Goal: Task Accomplishment & Management: Manage account settings

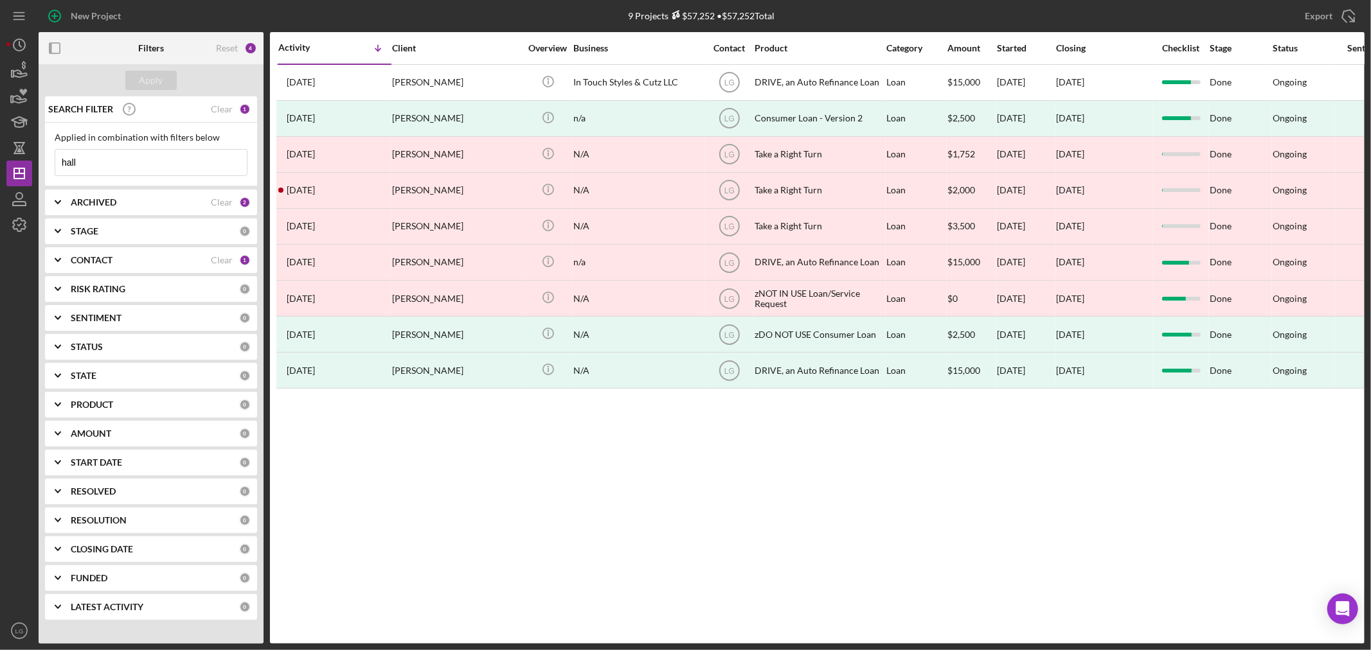
click at [175, 157] on input "hall" at bounding box center [150, 163] width 191 height 26
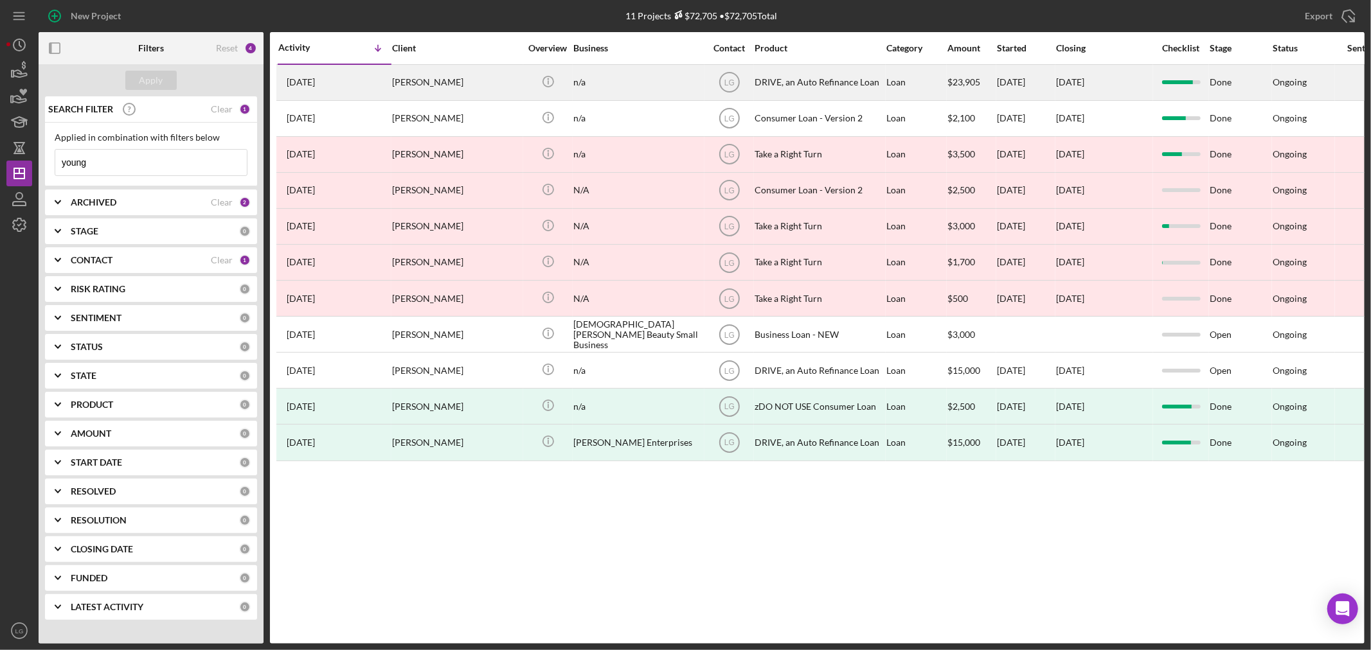
type input "young"
click at [358, 79] on div "1 month ago Cassaundra Young" at bounding box center [334, 83] width 112 height 34
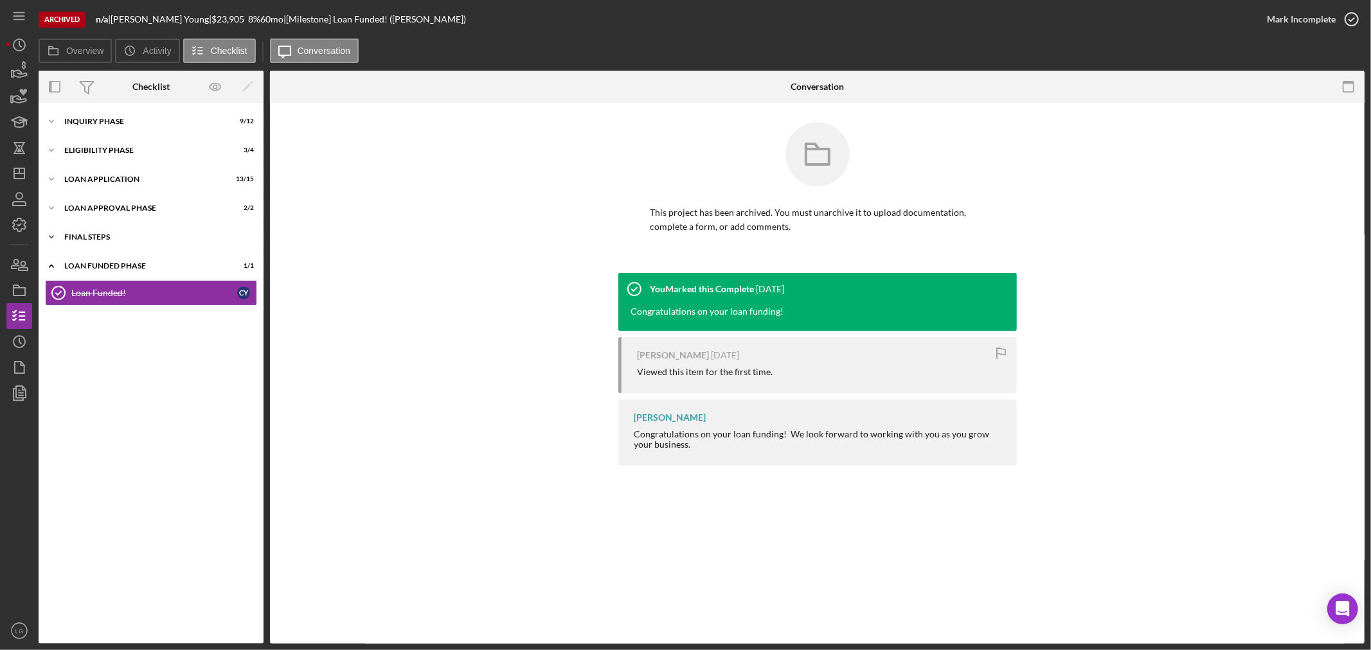
click at [142, 240] on div "FINAL STEPS" at bounding box center [155, 237] width 183 height 8
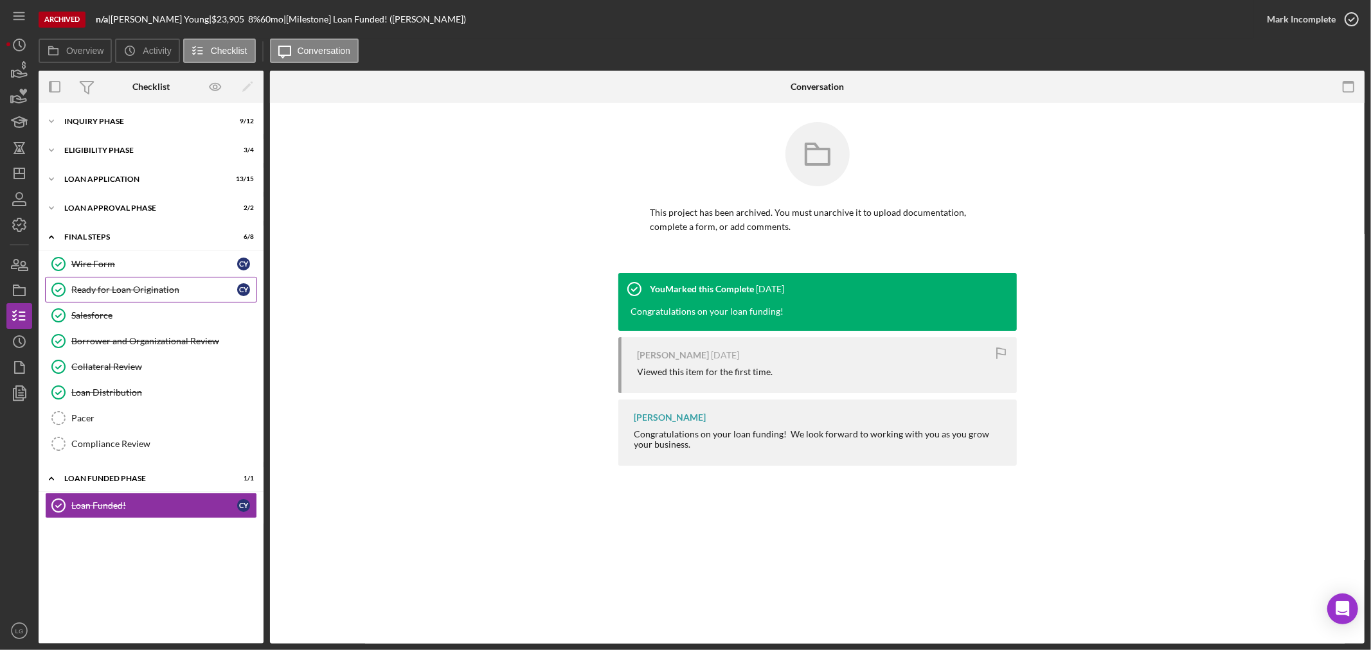
click at [109, 287] on div "Ready for Loan Origination" at bounding box center [154, 290] width 166 height 10
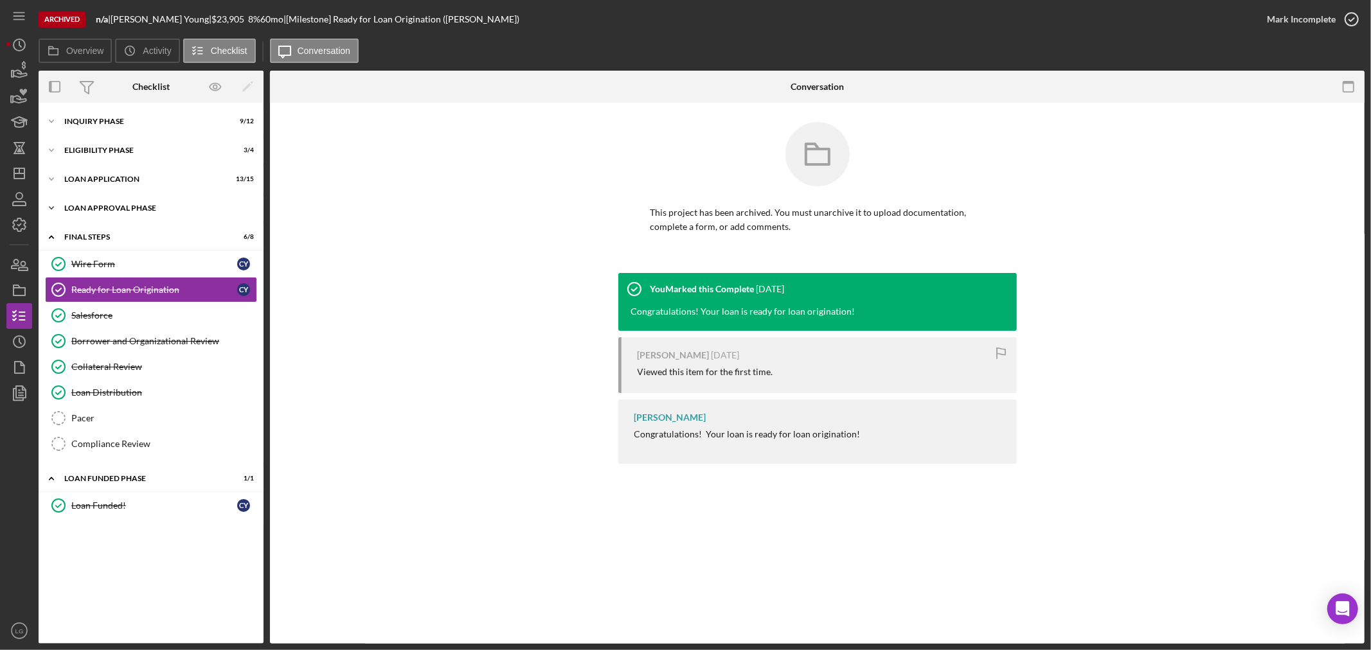
click at [139, 202] on div "Icon/Expander Loan Approval Phase 2 / 2" at bounding box center [151, 208] width 225 height 26
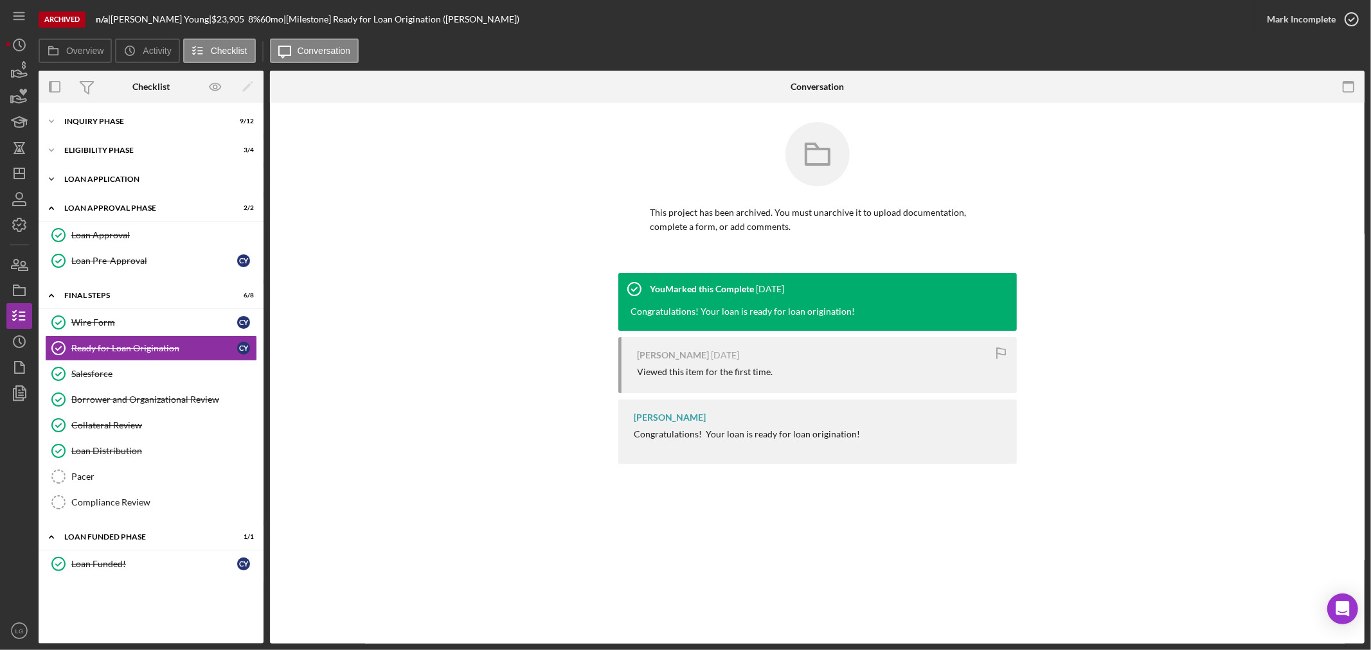
click at [170, 177] on div "Loan Application" at bounding box center [155, 179] width 183 height 8
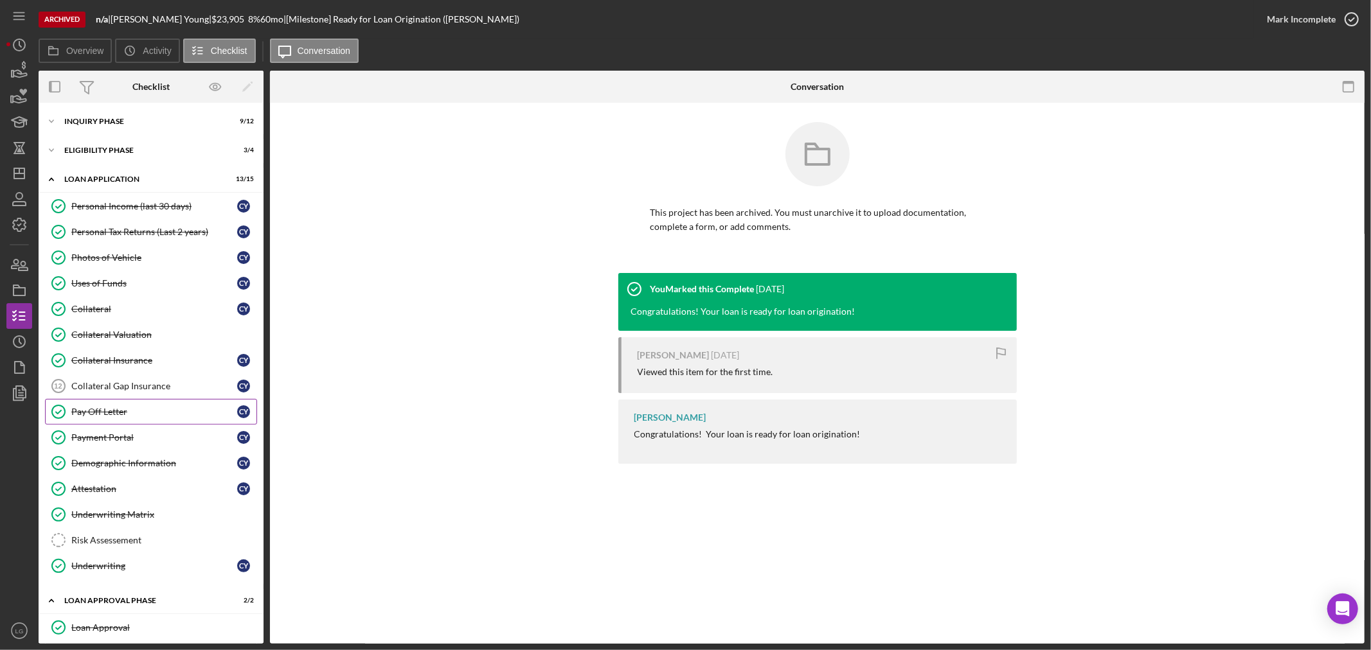
click at [124, 422] on link "Pay Off Letter Pay Off Letter C Y" at bounding box center [151, 412] width 212 height 26
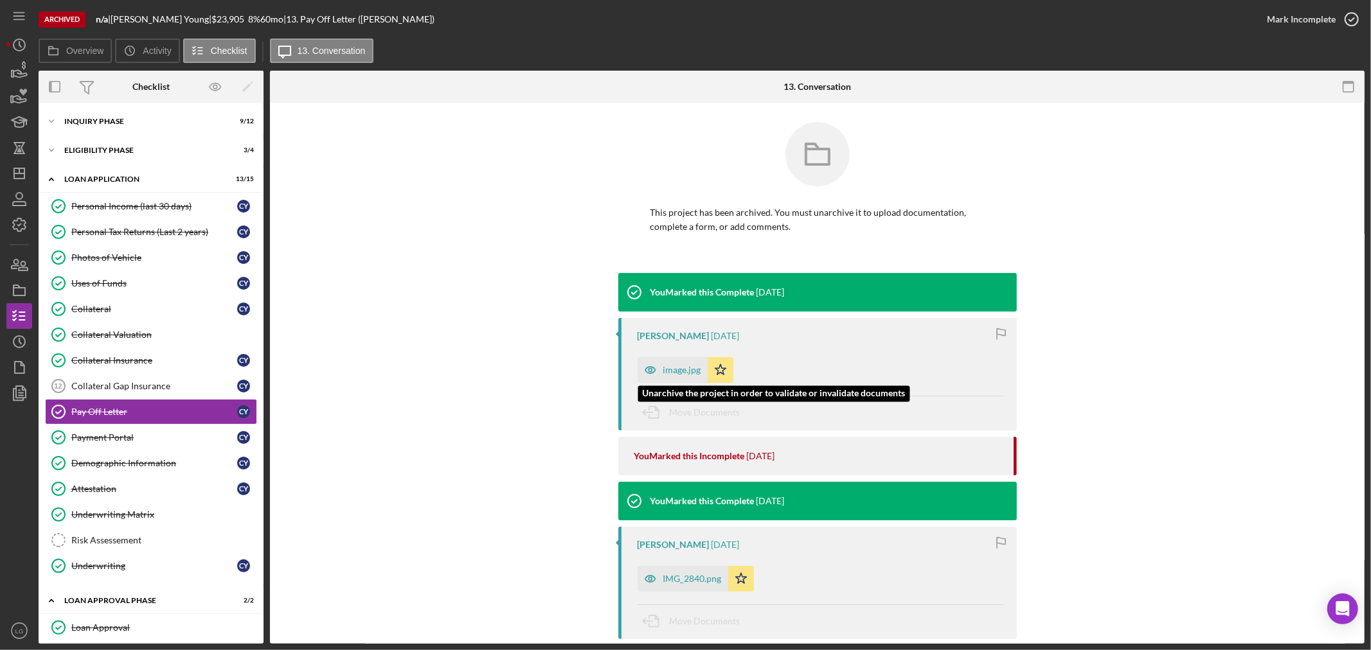
click at [659, 370] on icon "button" at bounding box center [650, 370] width 26 height 26
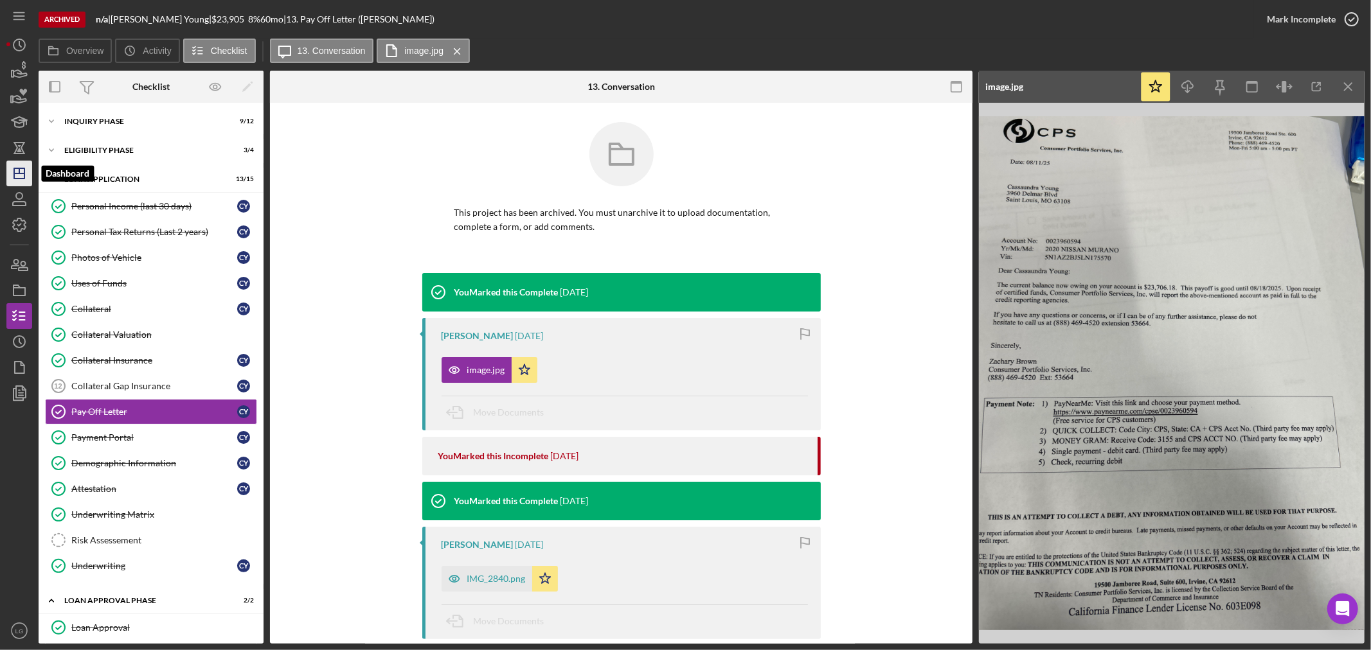
click at [15, 163] on icon "Icon/Dashboard" at bounding box center [19, 173] width 32 height 32
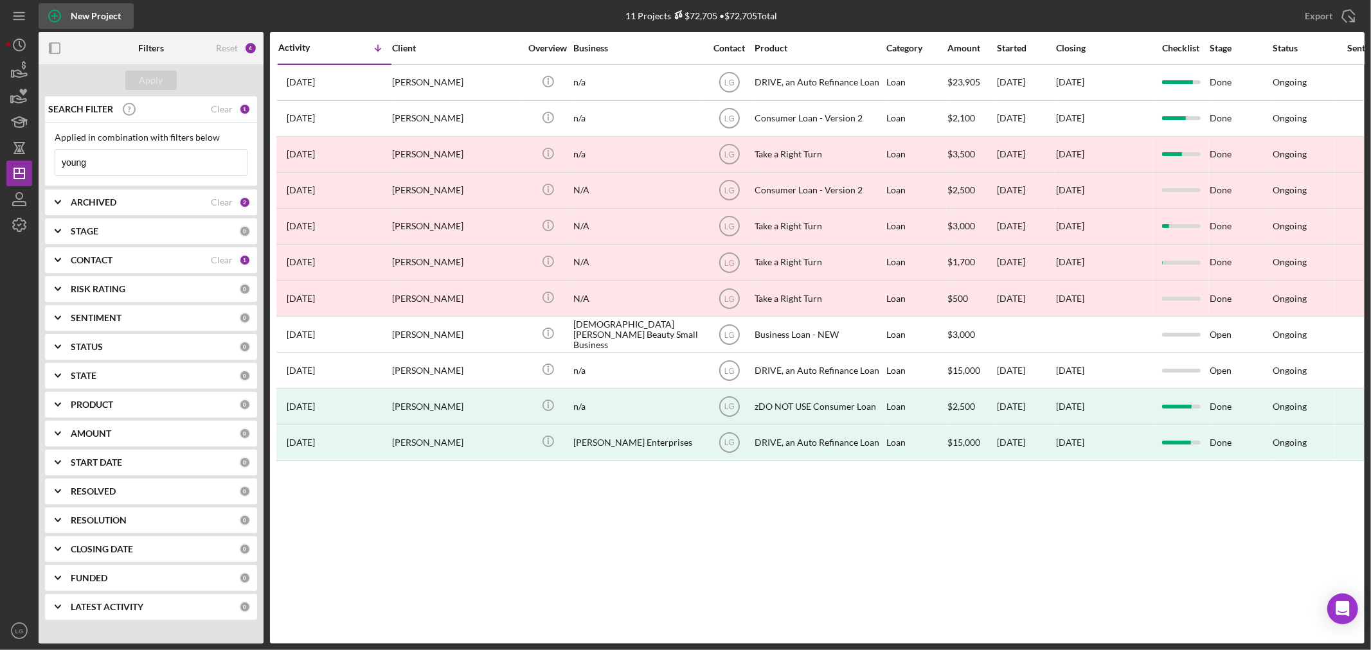
click at [82, 14] on div "New Project" at bounding box center [96, 16] width 50 height 26
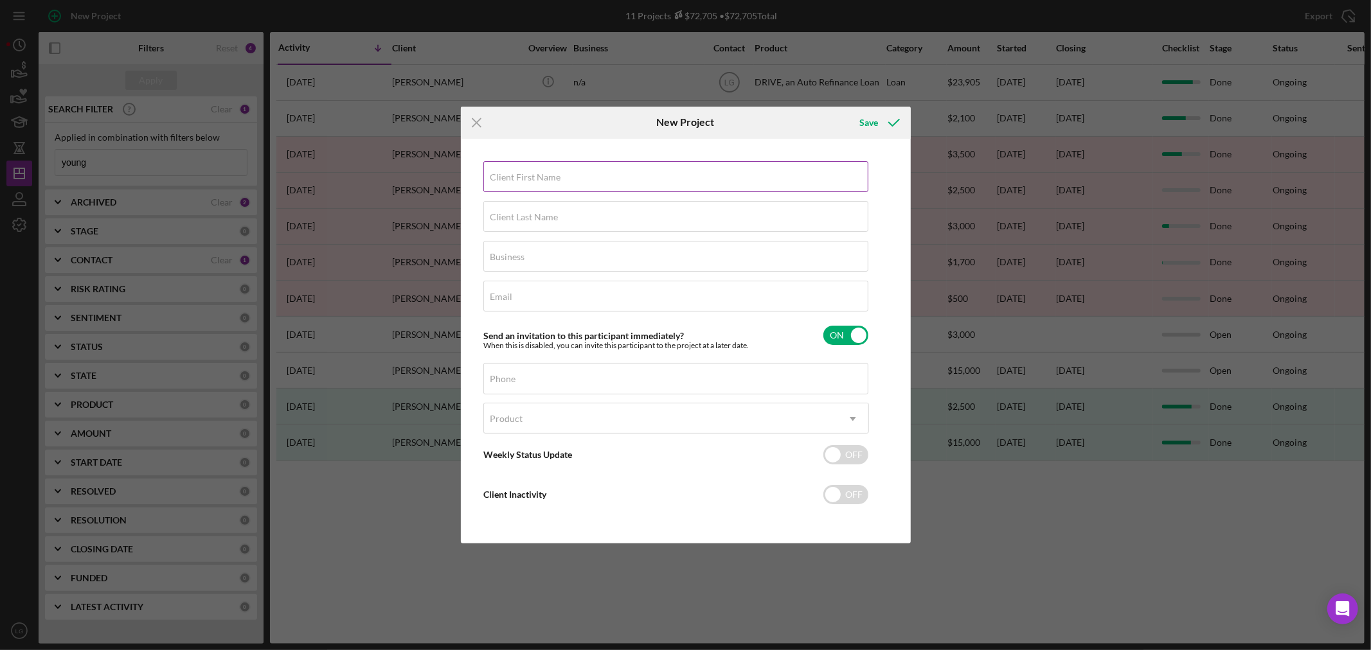
click at [557, 163] on div "Client First Name Required" at bounding box center [676, 177] width 386 height 32
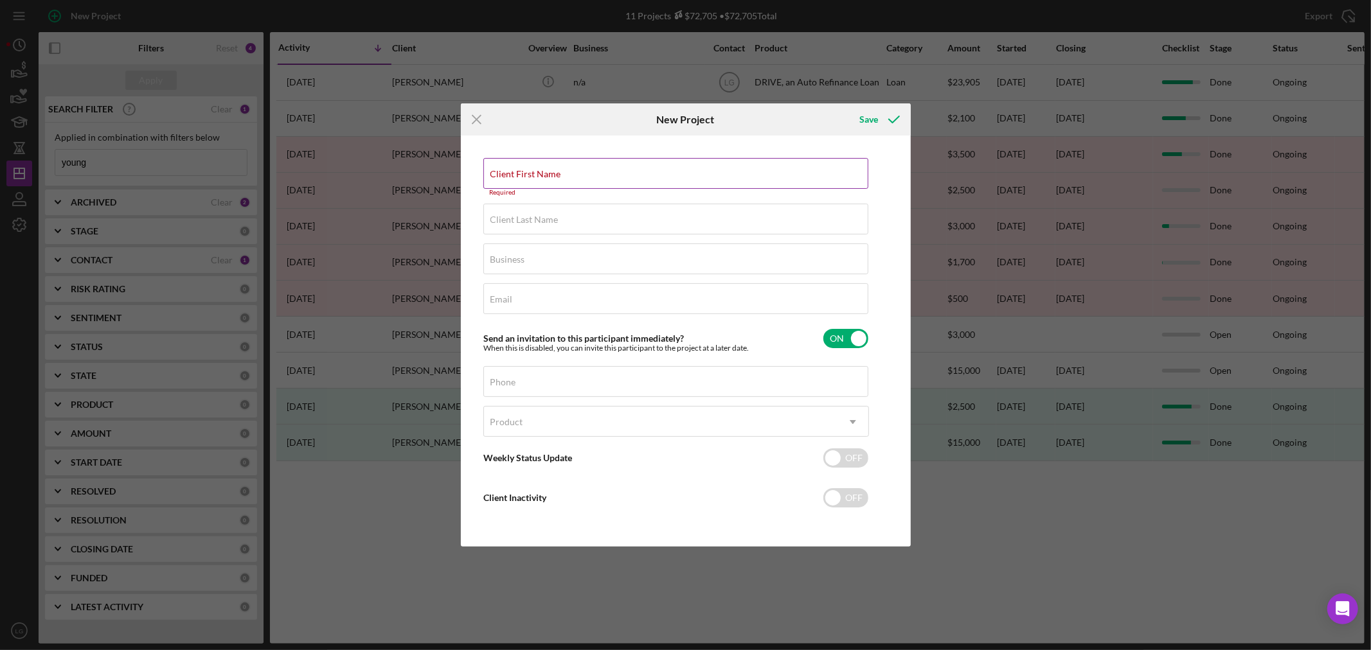
click at [496, 175] on label "Client First Name" at bounding box center [525, 174] width 71 height 10
click at [496, 175] on input "Client First Name" at bounding box center [675, 173] width 385 height 31
click at [466, 114] on icon "Icon/Menu Close" at bounding box center [477, 119] width 32 height 32
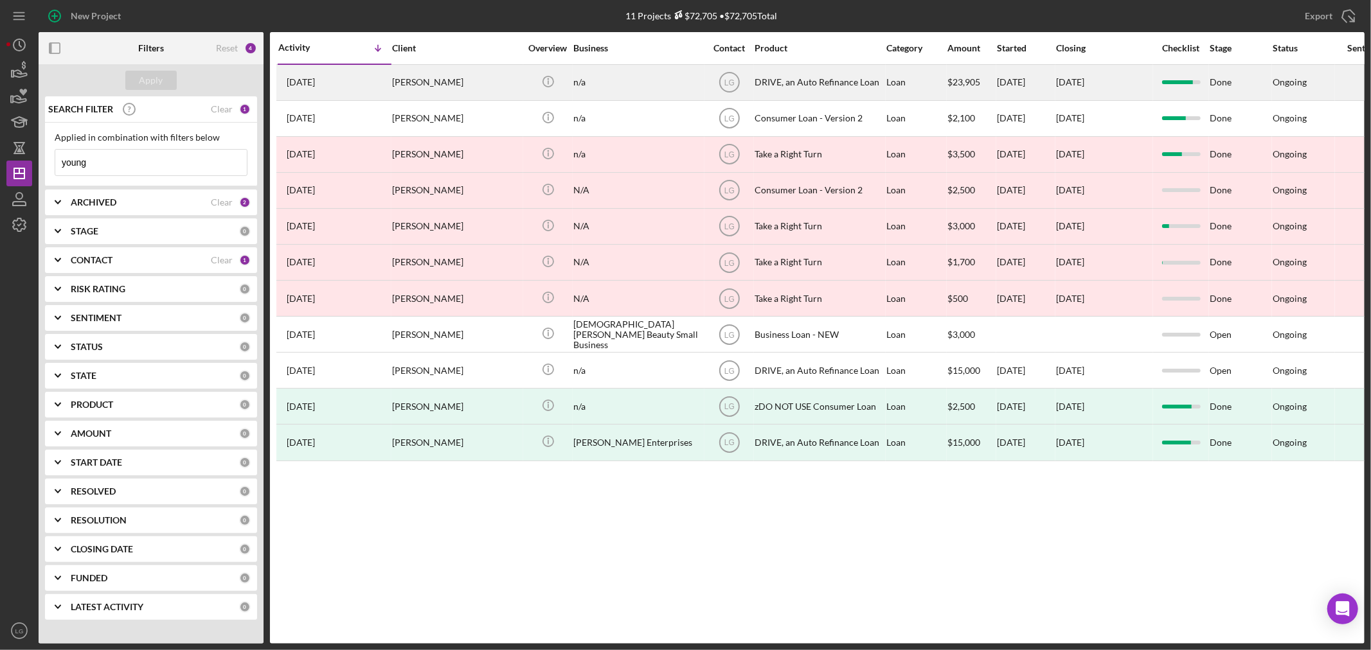
click at [332, 97] on div "1 month ago Cassaundra Young" at bounding box center [334, 83] width 112 height 34
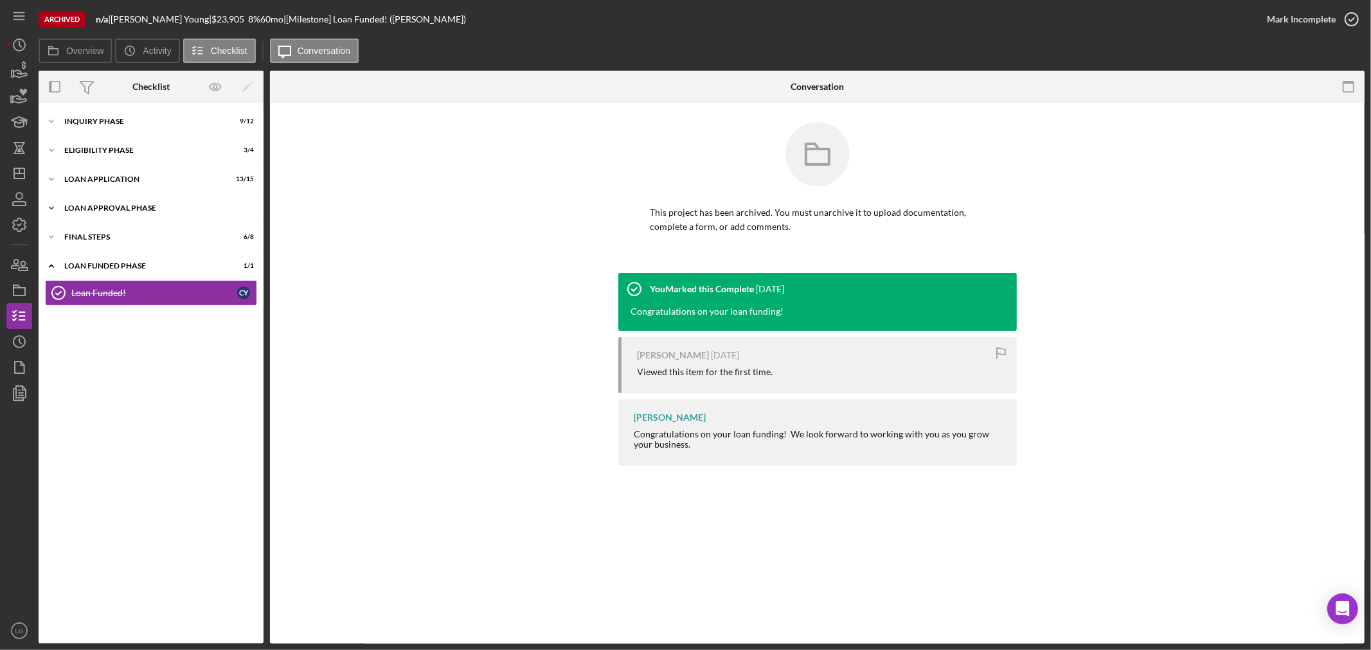
click at [112, 220] on div "Icon/Expander Loan Approval Phase 2 / 2" at bounding box center [151, 208] width 225 height 26
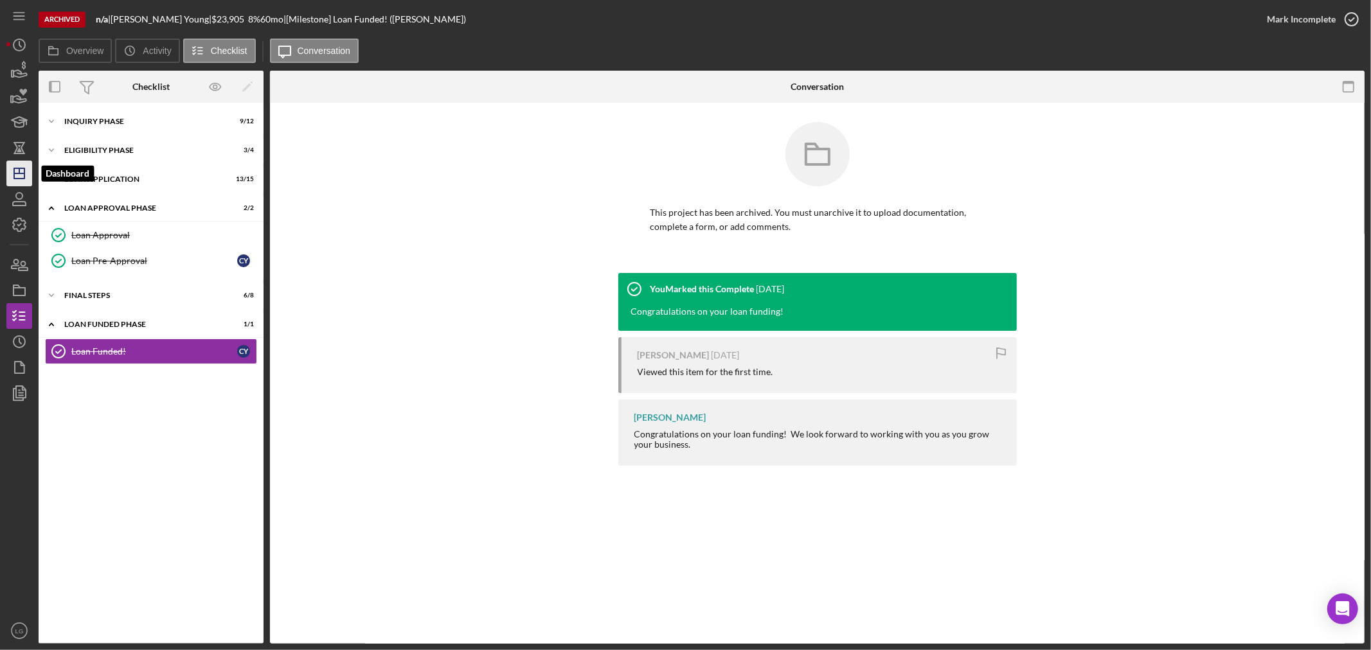
click at [24, 177] on polygon "button" at bounding box center [19, 173] width 10 height 10
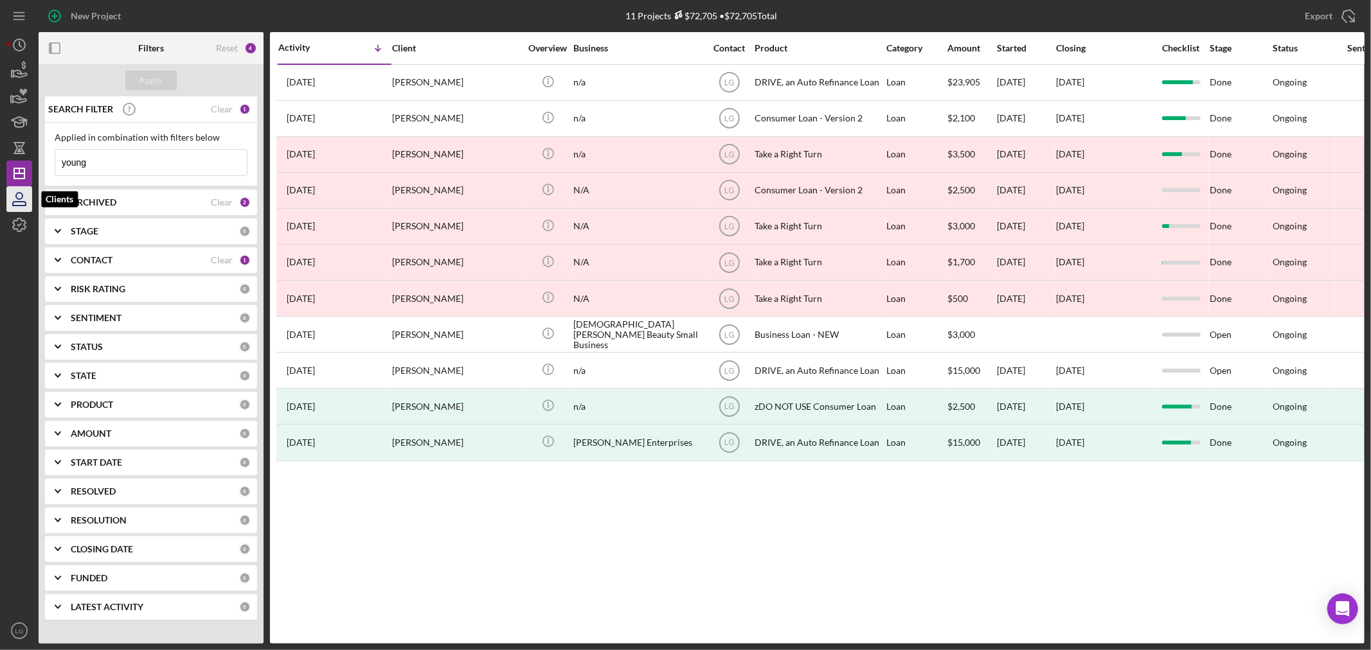
click at [22, 195] on icon "button" at bounding box center [19, 196] width 6 height 6
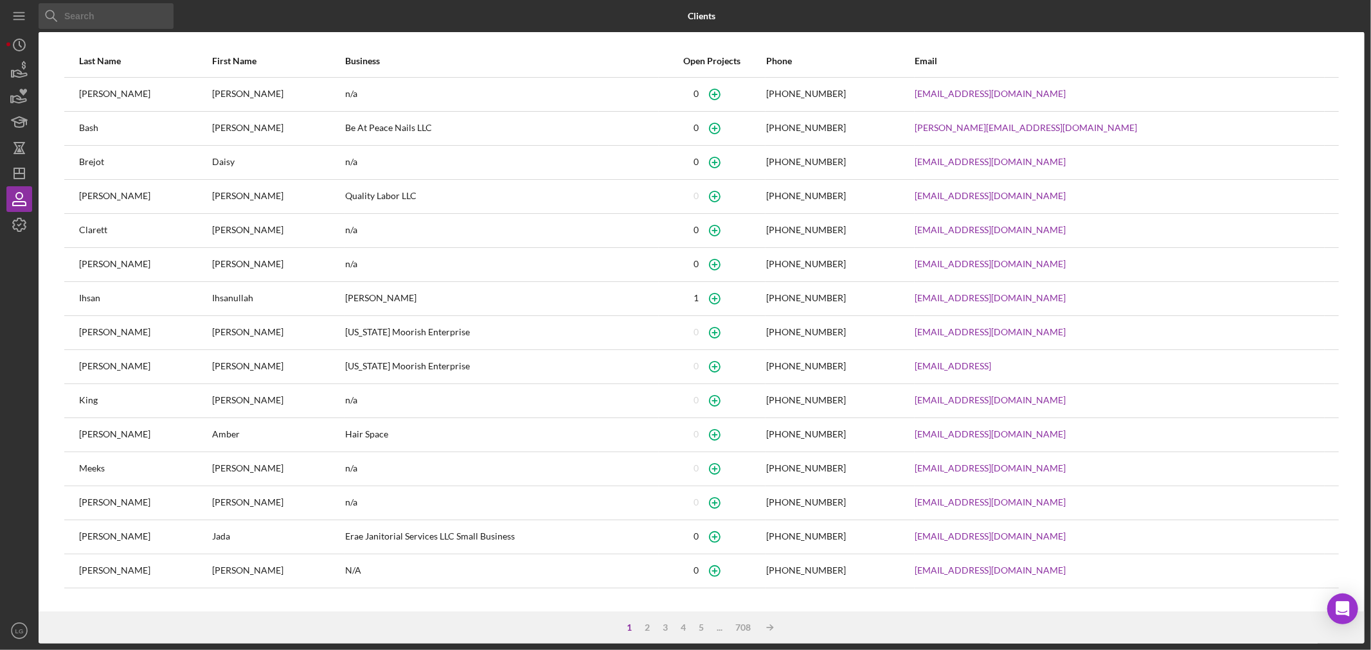
click at [116, 7] on input at bounding box center [106, 16] width 135 height 26
type input "young"
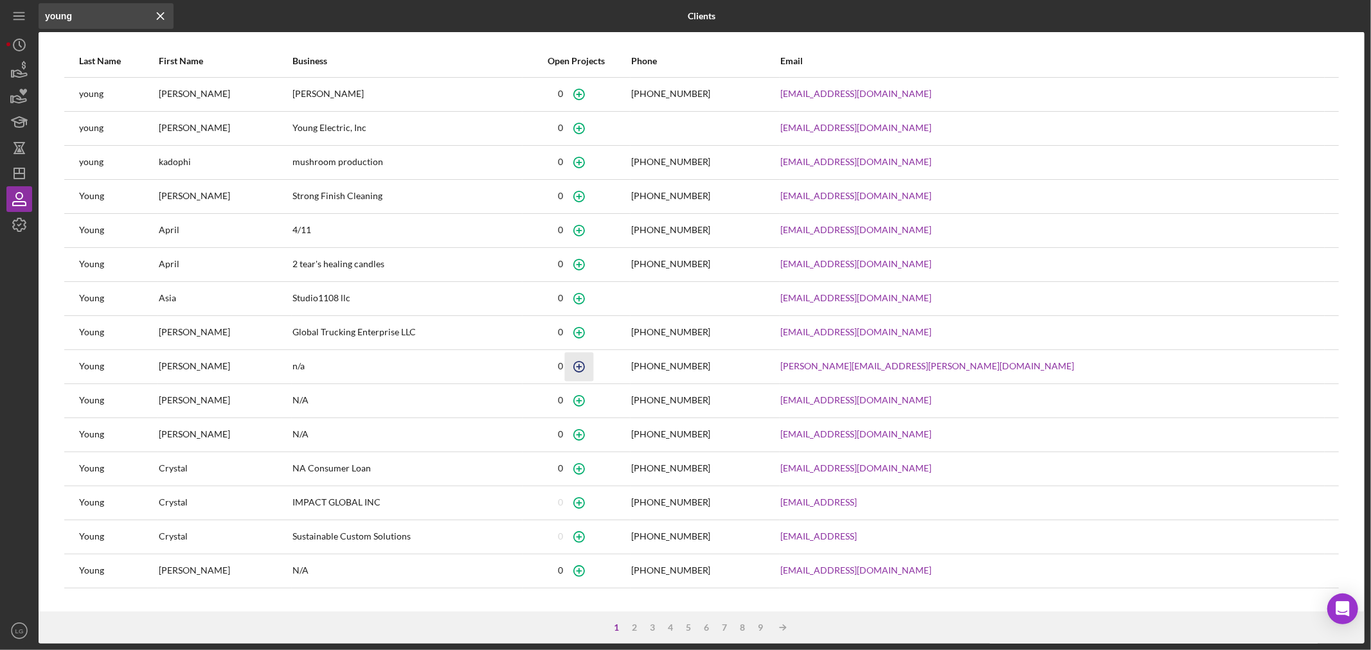
click at [593, 364] on icon "button" at bounding box center [578, 366] width 29 height 29
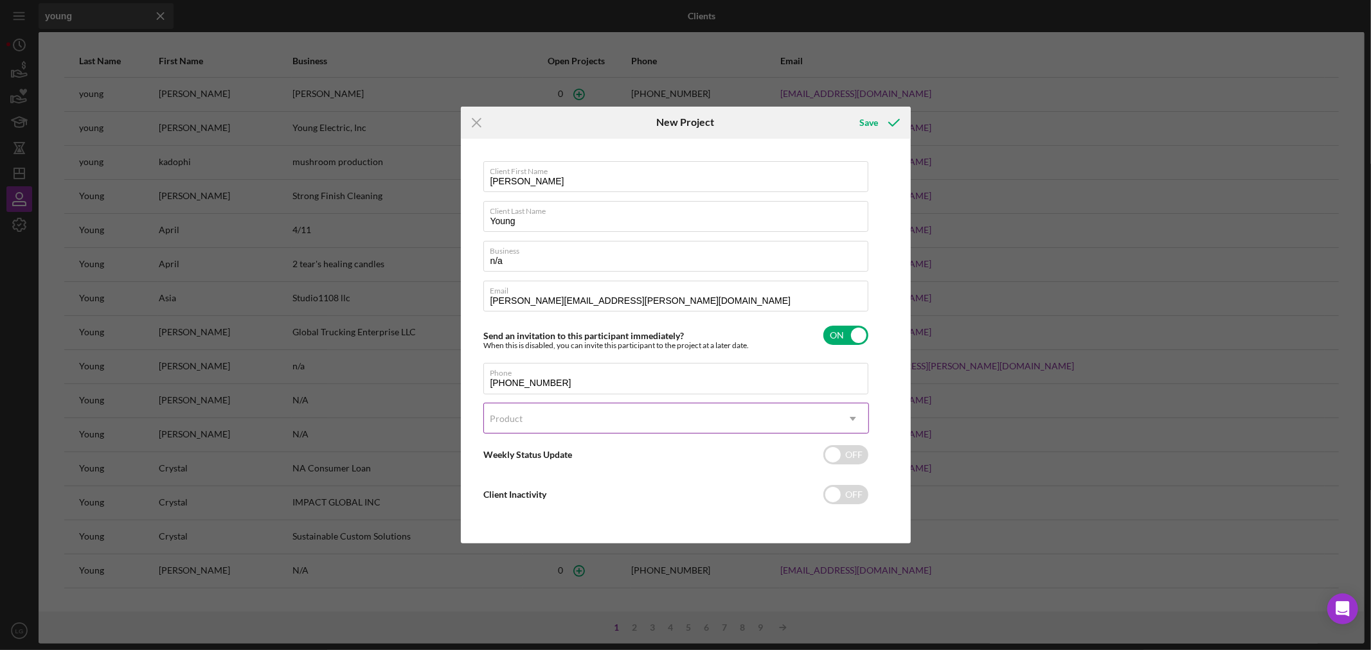
click at [556, 418] on div "Product" at bounding box center [660, 419] width 353 height 30
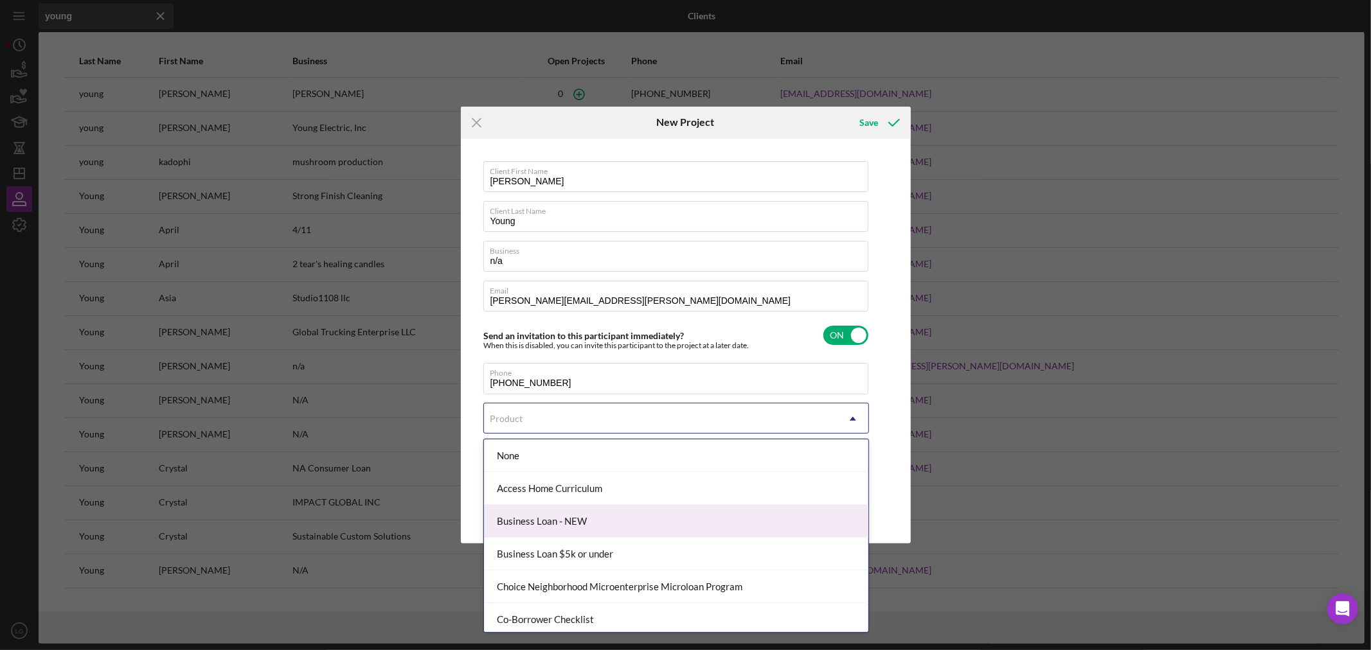
scroll to position [71, 0]
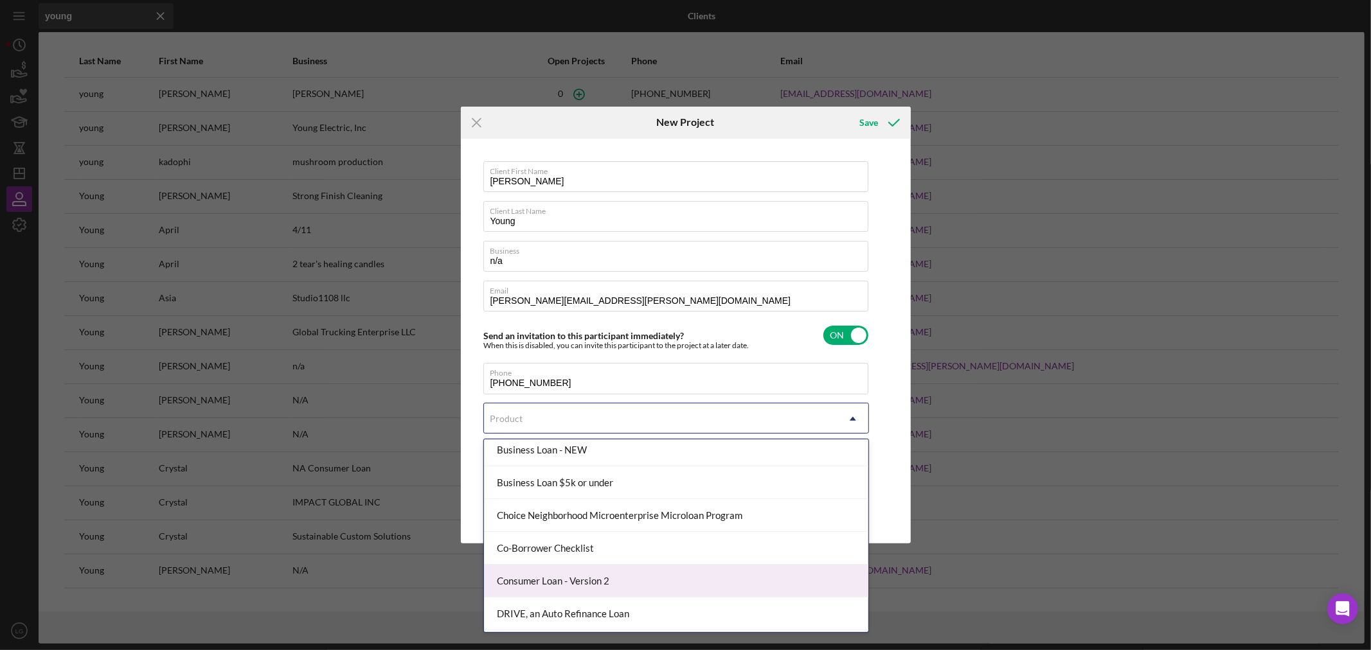
click at [543, 573] on div "Consumer Loan - Version 2" at bounding box center [676, 581] width 384 height 33
checkbox input "true"
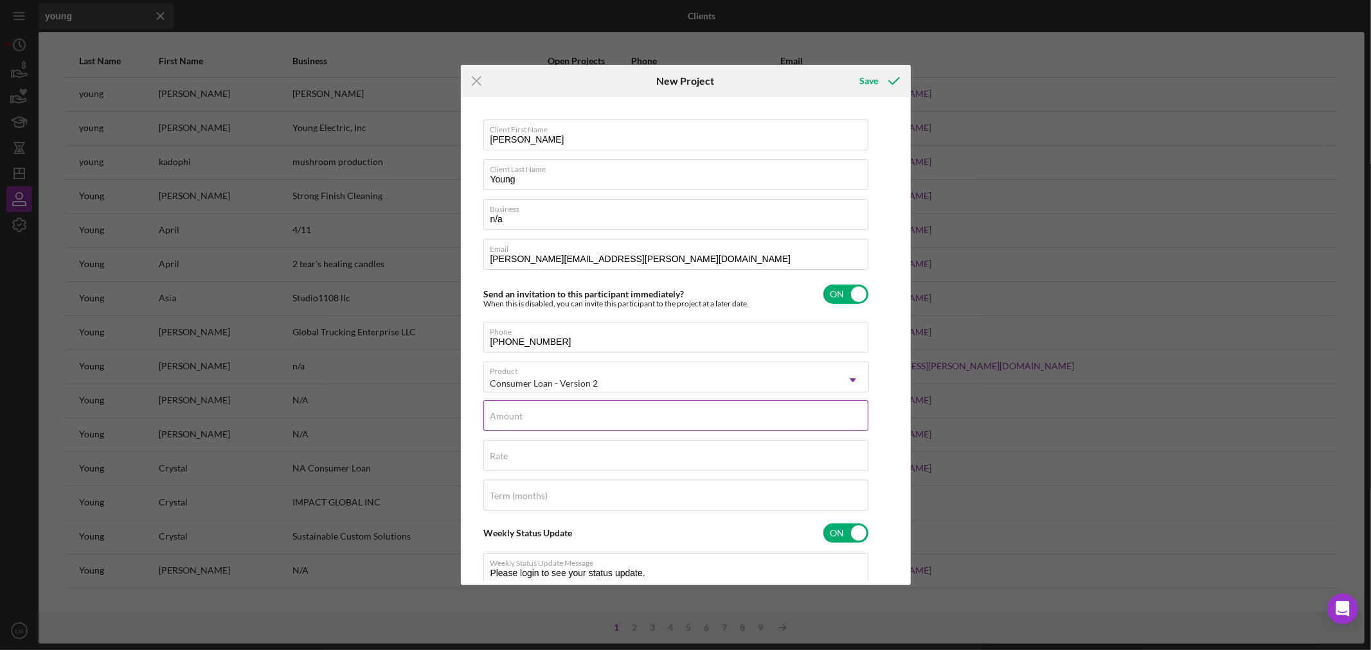
click at [542, 411] on div "Amount" at bounding box center [676, 416] width 386 height 32
type input "$1"
type textarea "Thank you for your application to Justine PETERSEN! Please login to see what we…"
type input "$17"
type textarea "Thank you for your application to Justine PETERSEN! Please login to see what we…"
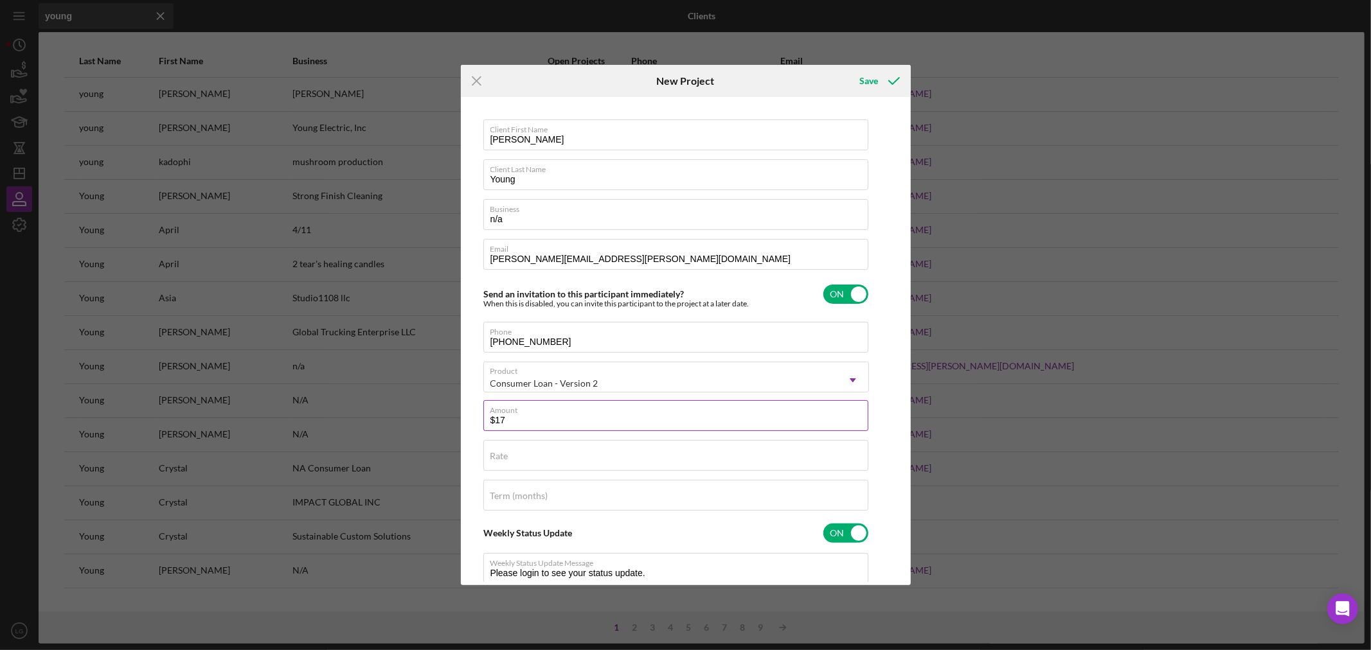
type input "$170"
type textarea "Thank you for your application to Justine PETERSEN! Please login to see what we…"
type input "$1,700"
type textarea "Thank you for your application to Justine PETERSEN! Please login to see what we…"
type input "$1,700"
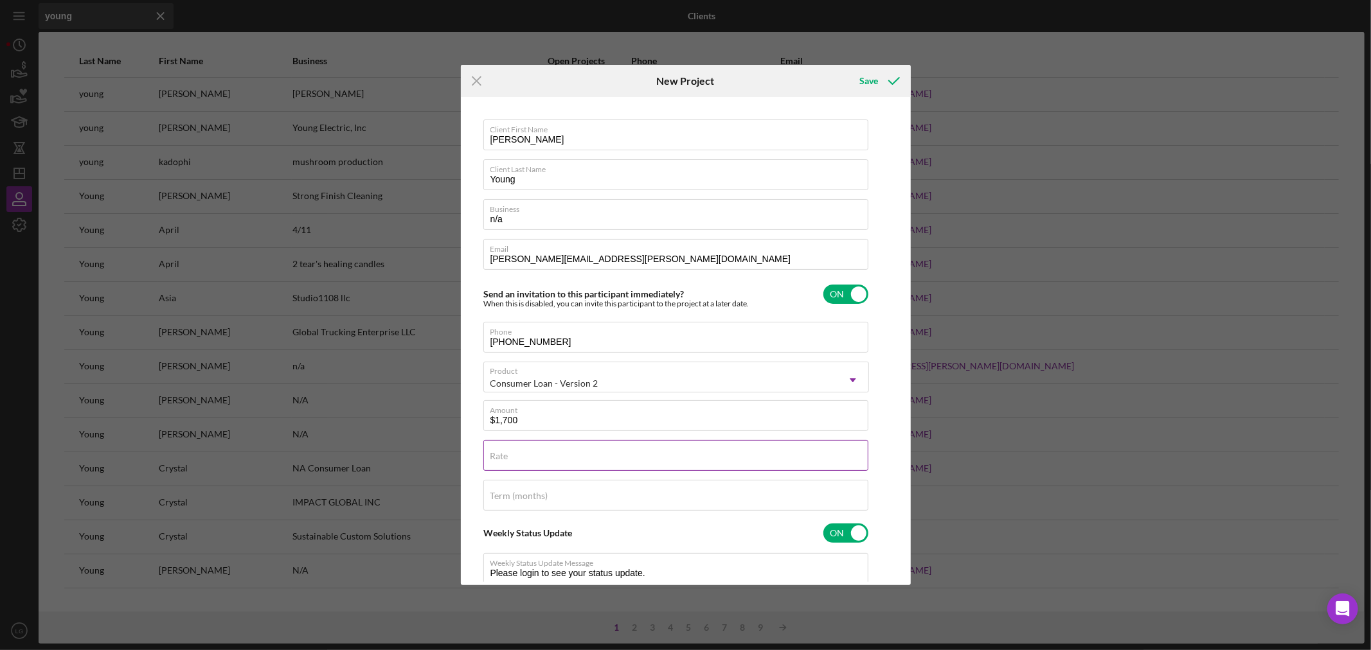
type textarea "Thank you for your application to Justine PETERSEN! Please login to see what we…"
click at [508, 452] on label "Rate" at bounding box center [499, 456] width 18 height 10
click at [508, 452] on input "Rate" at bounding box center [675, 455] width 385 height 31
type input "1%"
type textarea "Thank you for your application to Justine PETERSEN! Please login to see what we…"
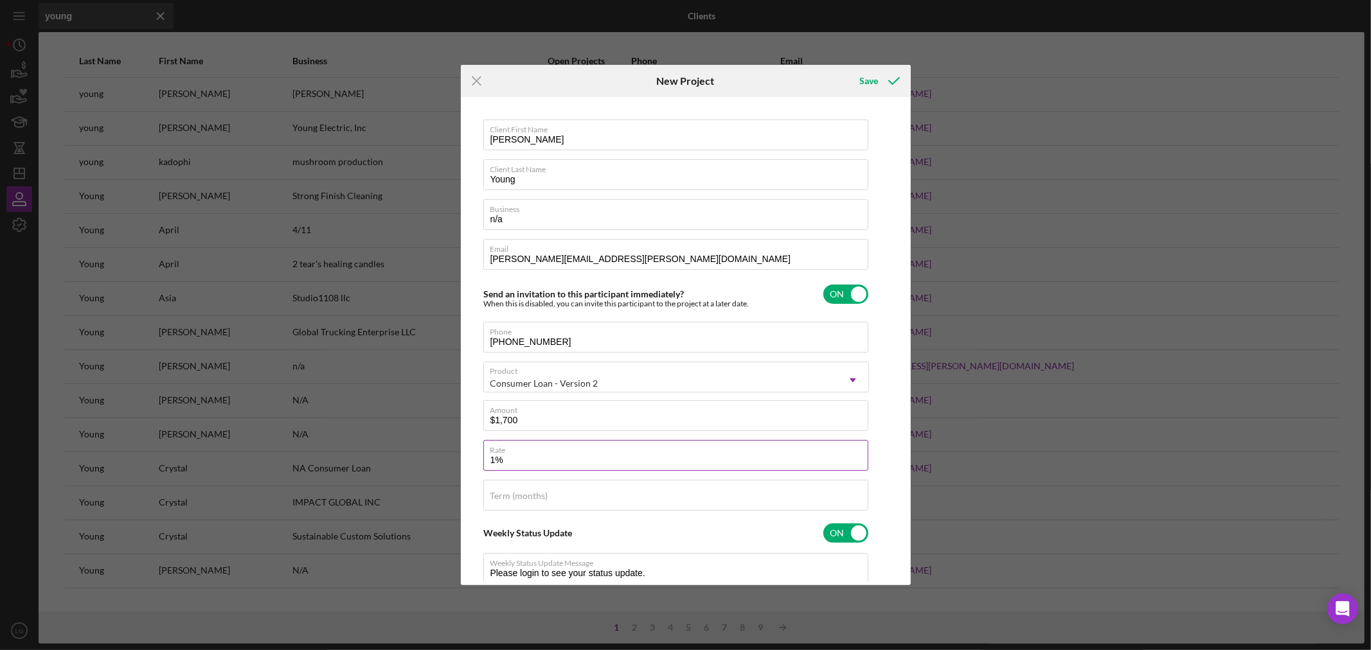
type input "18%"
type textarea "Thank you for your application to Justine PETERSEN! Please login to see what we…"
type input "1%"
type textarea "Thank you for your application to Justine PETERSEN! Please login to see what we…"
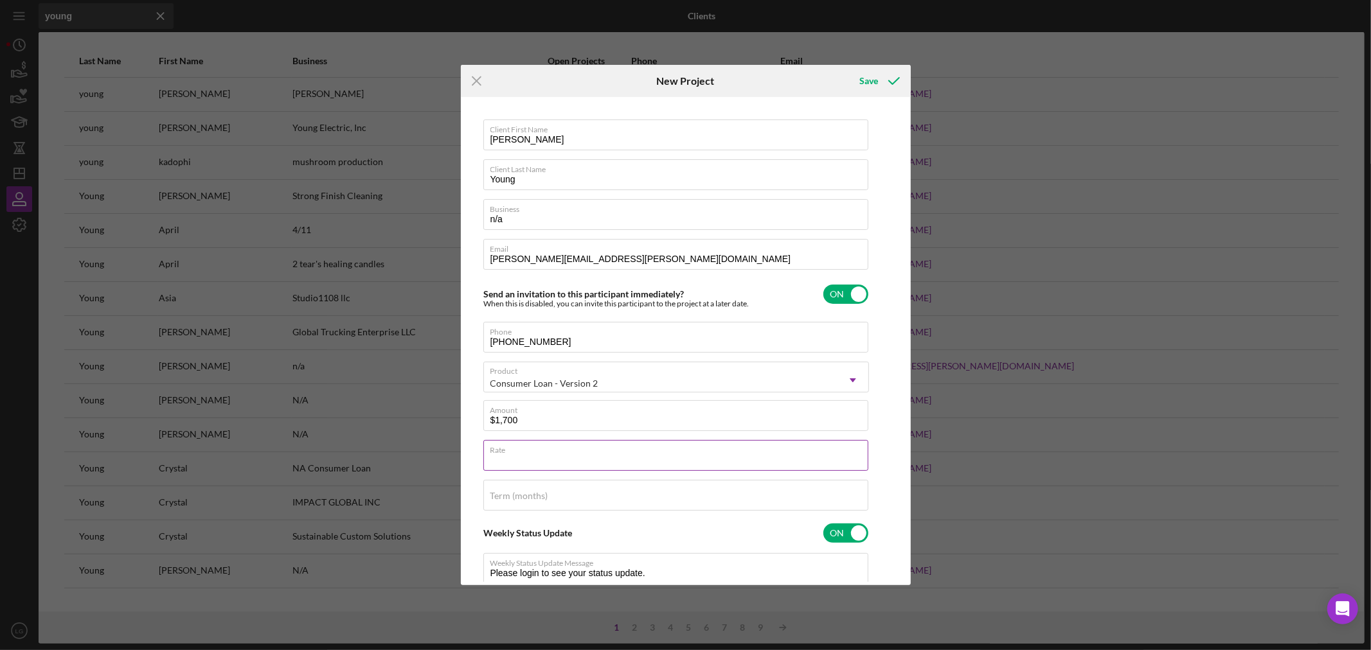
type input "1%"
type textarea "Thank you for your application to Justine PETERSEN! Please login to see what we…"
type input "18%"
type textarea "Thank you for your application to Justine PETERSEN! Please login to see what we…"
type input "18.000%"
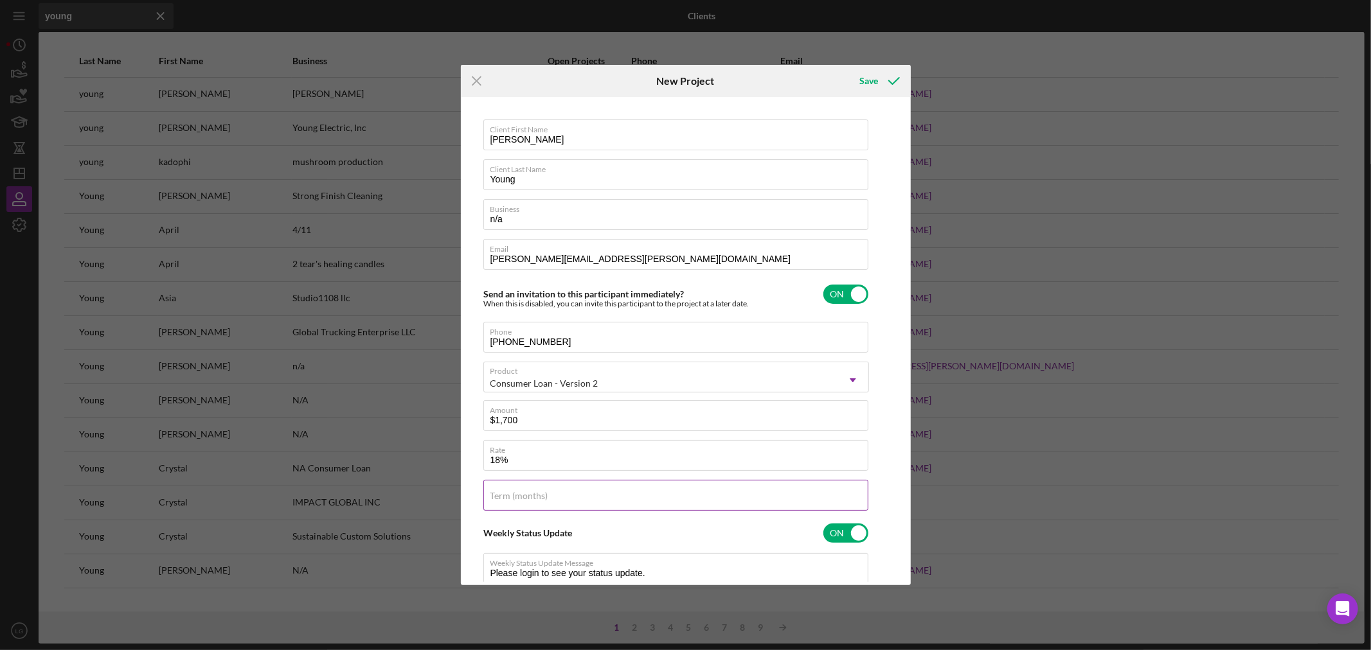
type textarea "Thank you for your application to Justine PETERSEN! Please login to see what we…"
click at [542, 500] on label "Term (months)" at bounding box center [519, 496] width 58 height 10
click at [542, 500] on input "Term (months)" at bounding box center [675, 495] width 385 height 31
type input "3"
type textarea "Thank you for your application to Justine PETERSEN! Please login to see what we…"
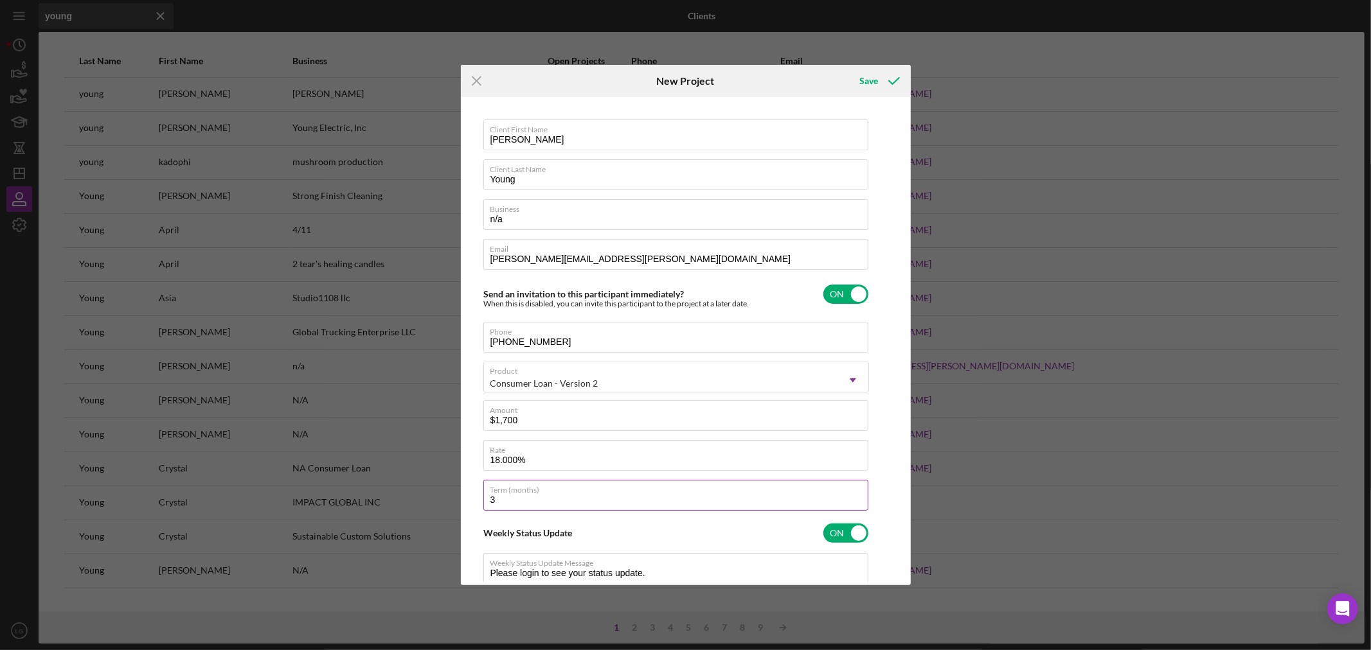
type input "36"
type textarea "Thank you for your application to Justine PETERSEN! Please login to see what we…"
type input "36"
click at [865, 91] on div "Save" at bounding box center [868, 81] width 19 height 26
type textarea "Thank you for your application to Justine PETERSEN! Please login to see what we…"
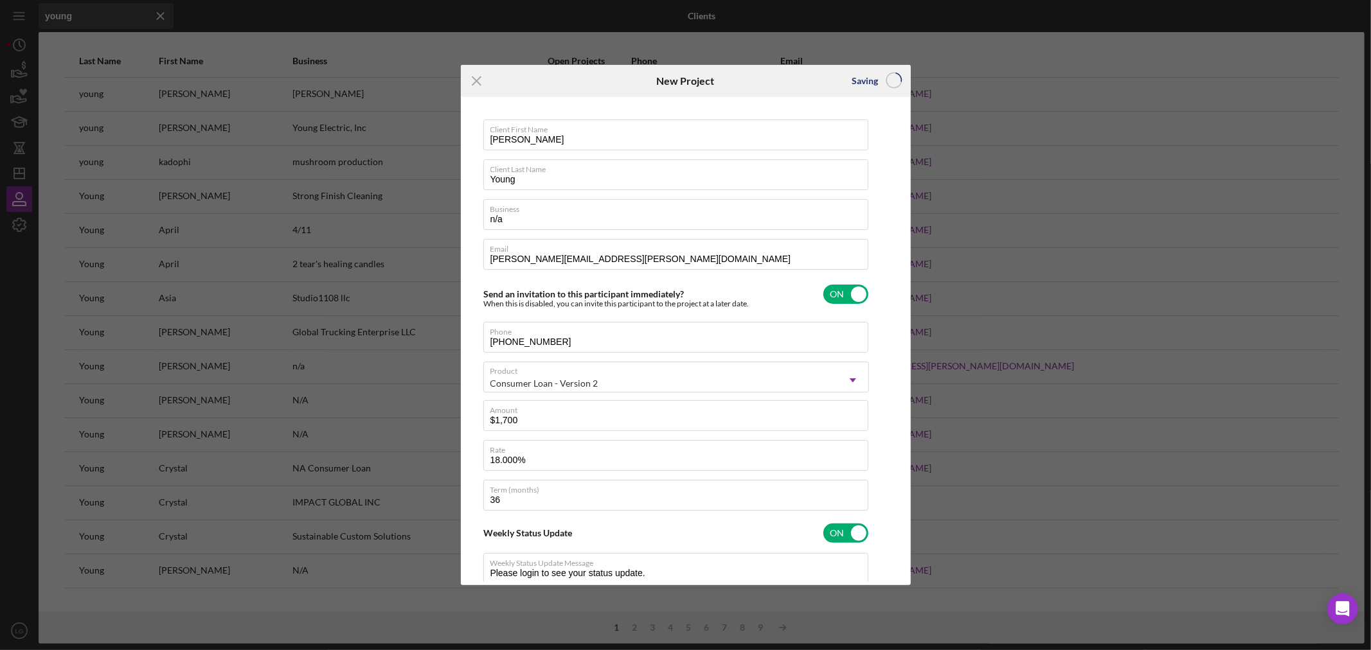
checkbox input "false"
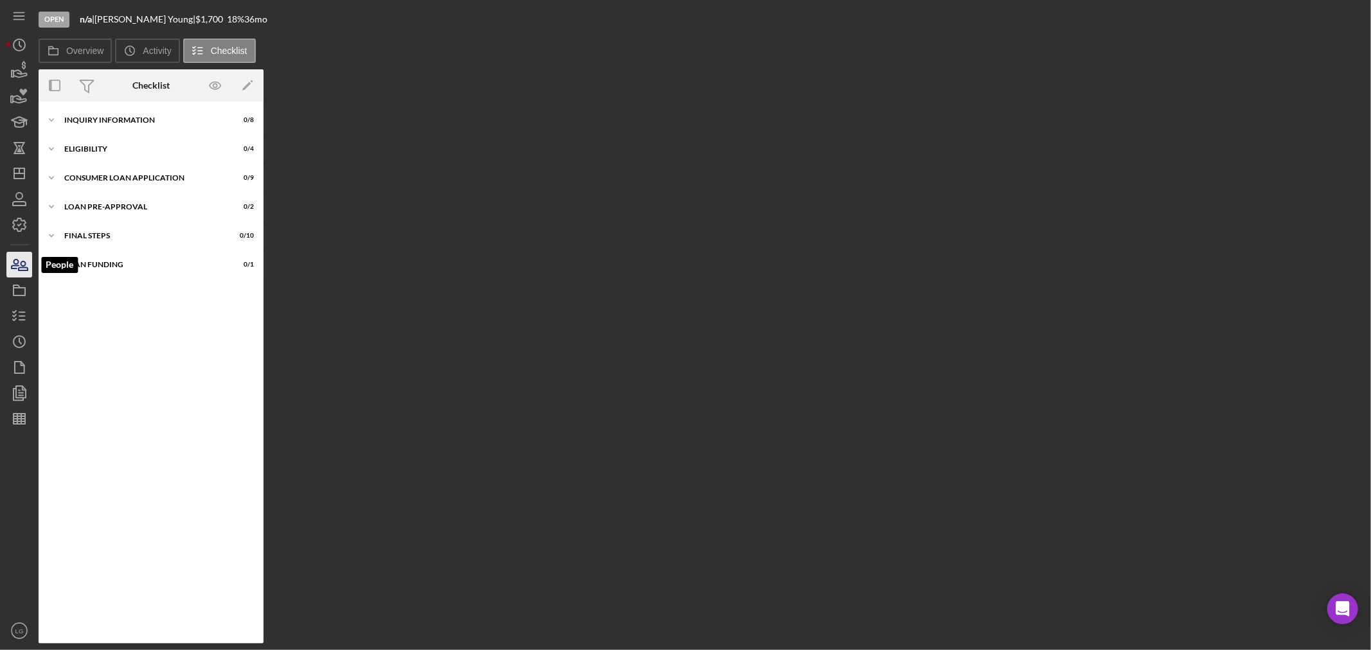
click at [24, 266] on icon "button" at bounding box center [19, 265] width 32 height 32
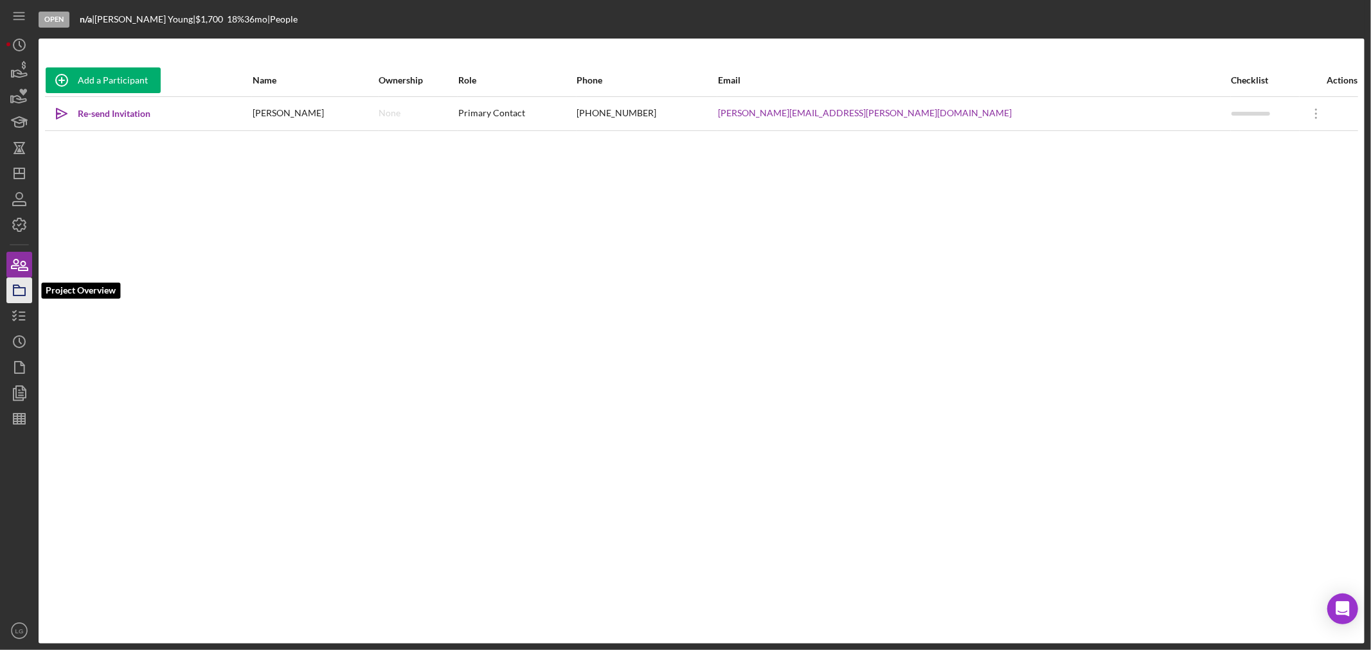
click at [24, 293] on rect "button" at bounding box center [19, 292] width 12 height 8
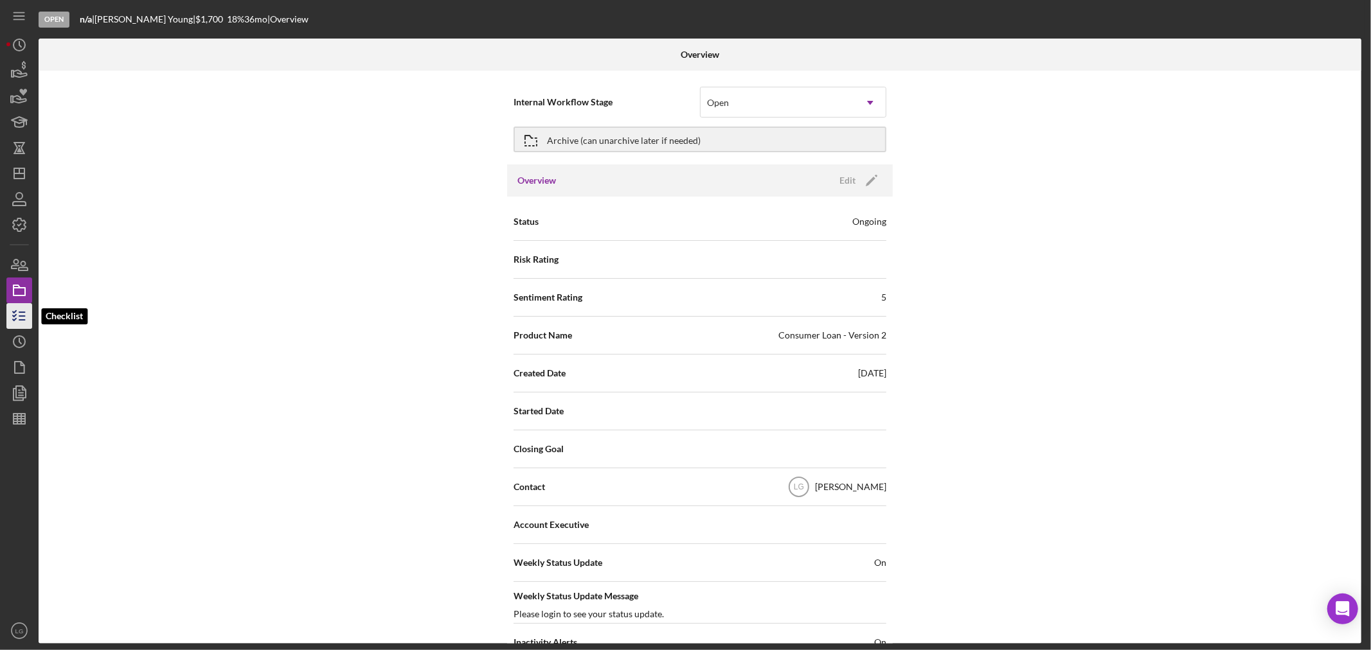
click at [20, 310] on icon "button" at bounding box center [19, 316] width 32 height 32
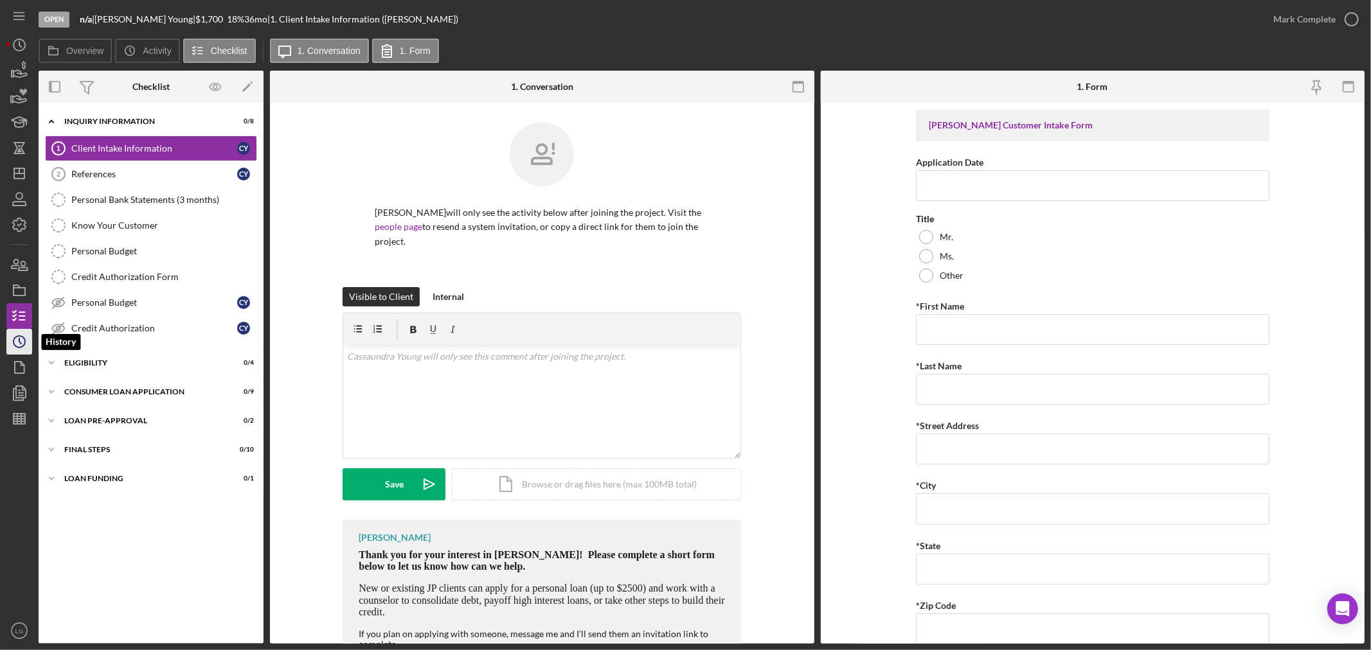
click at [21, 346] on icon "Icon/History" at bounding box center [19, 342] width 32 height 32
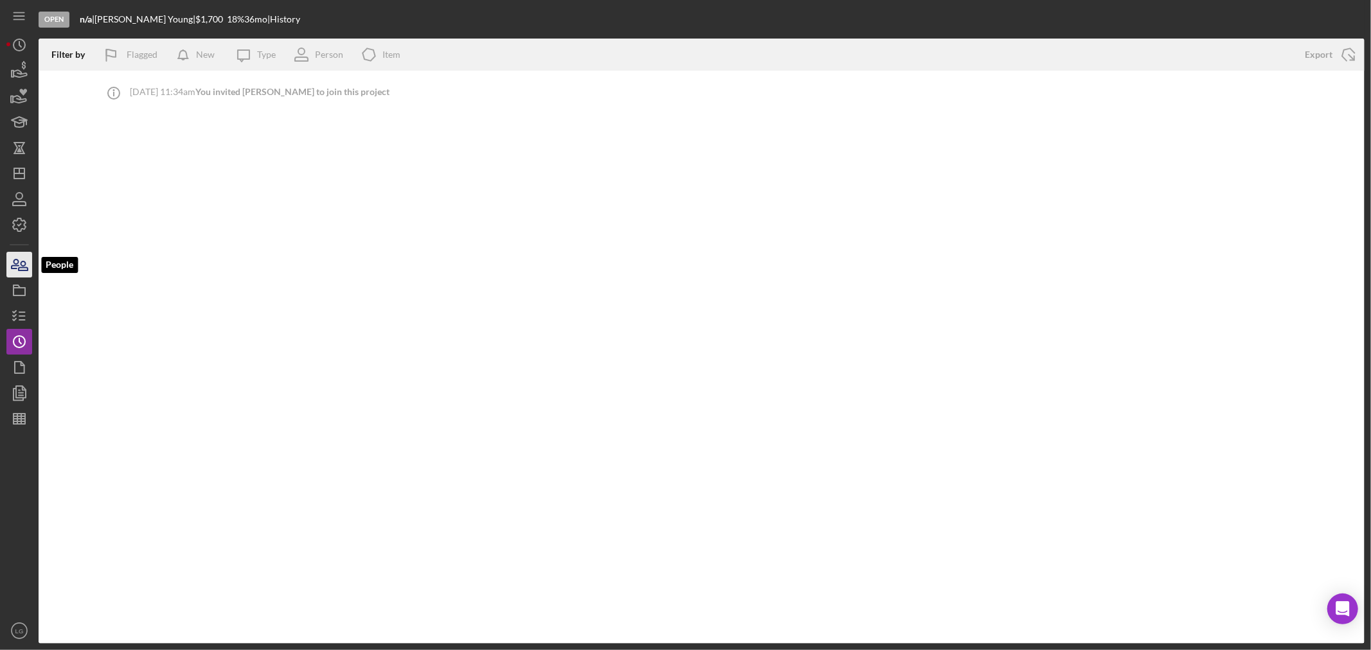
click at [15, 258] on icon "button" at bounding box center [19, 265] width 32 height 32
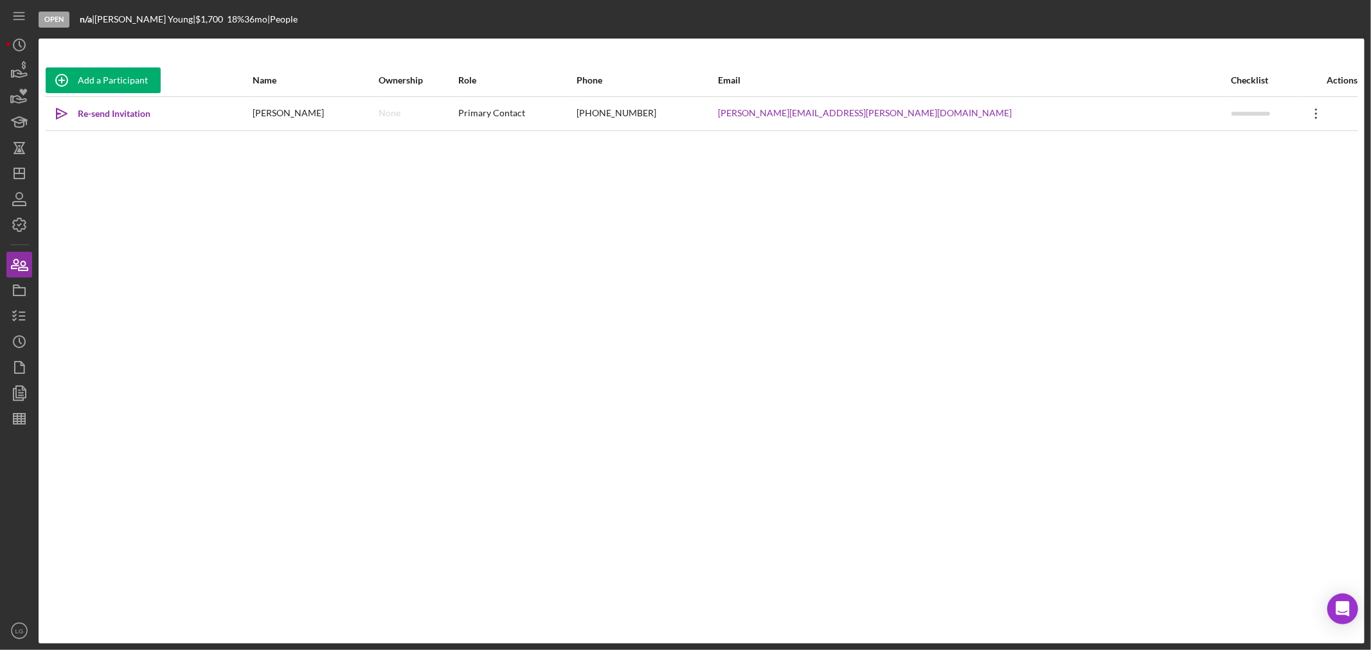
click at [1300, 114] on icon "Icon/Overflow" at bounding box center [1316, 114] width 32 height 32
click at [387, 336] on div "Add a Participant Name Ownership Role Phone Email Checklist Actions Icon/icon-i…" at bounding box center [702, 341] width 1326 height 554
click at [24, 305] on icon "button" at bounding box center [19, 316] width 32 height 32
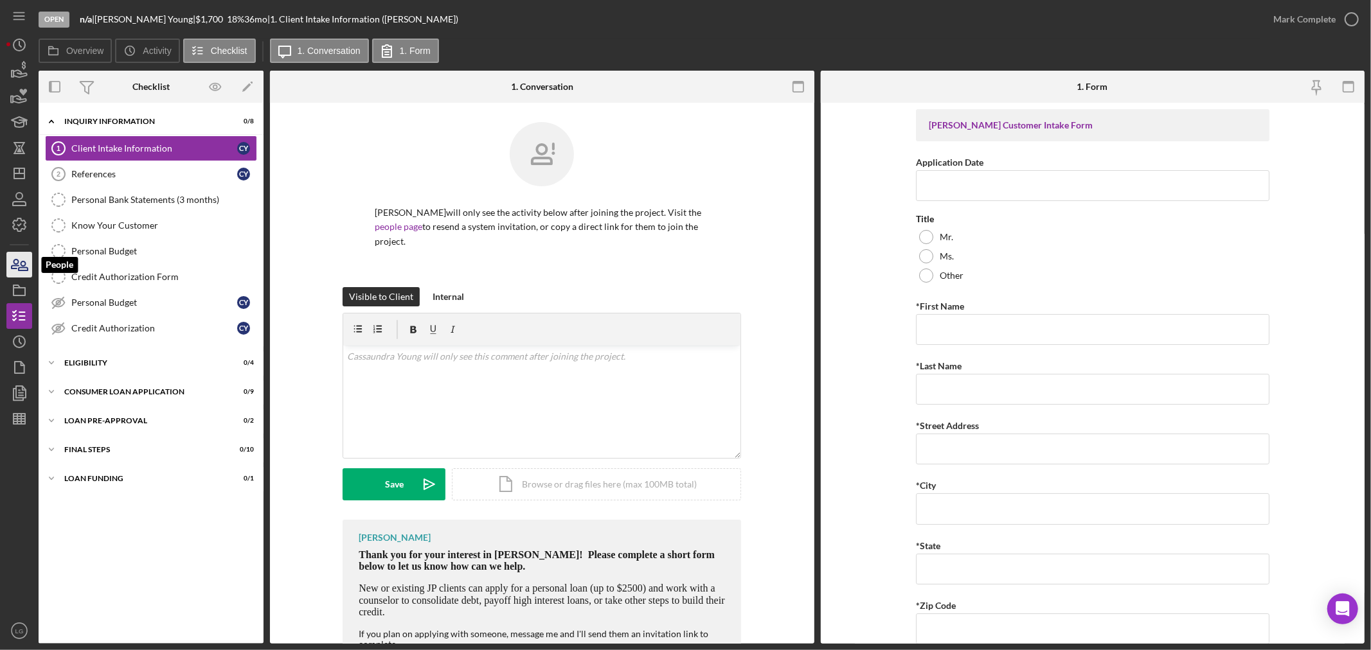
click at [17, 262] on icon "button" at bounding box center [15, 264] width 7 height 9
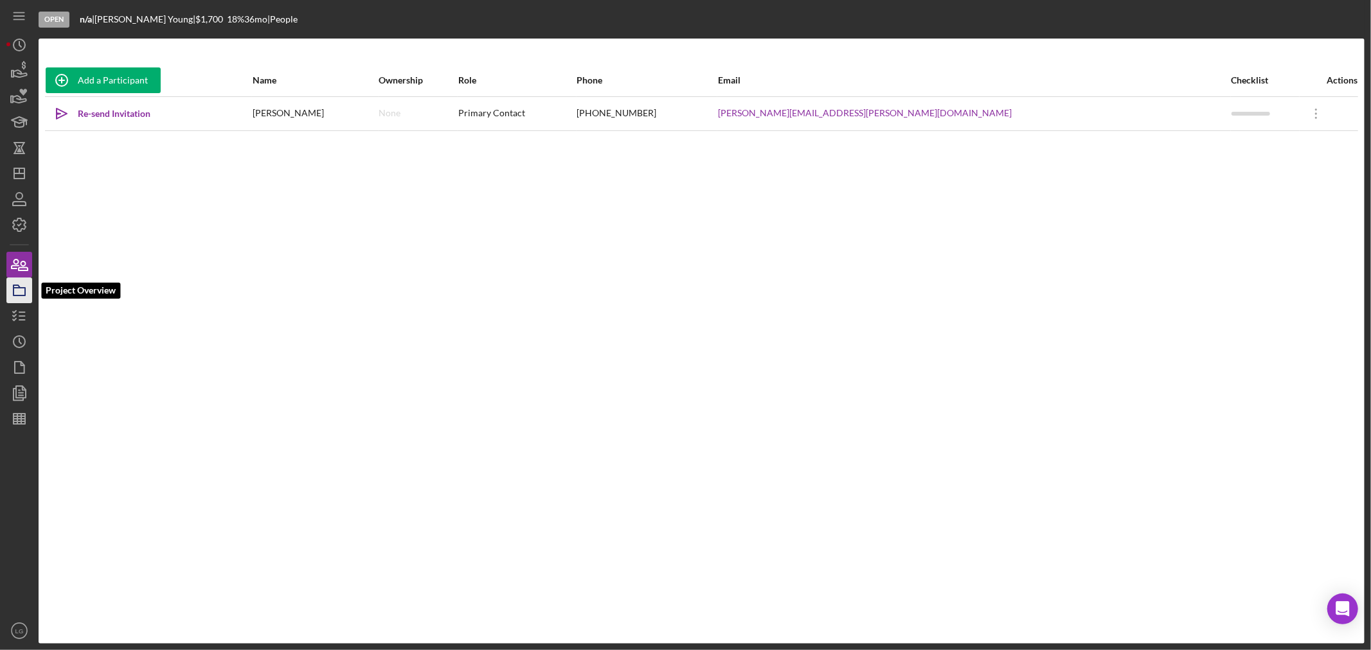
click at [22, 288] on rect "button" at bounding box center [19, 292] width 12 height 8
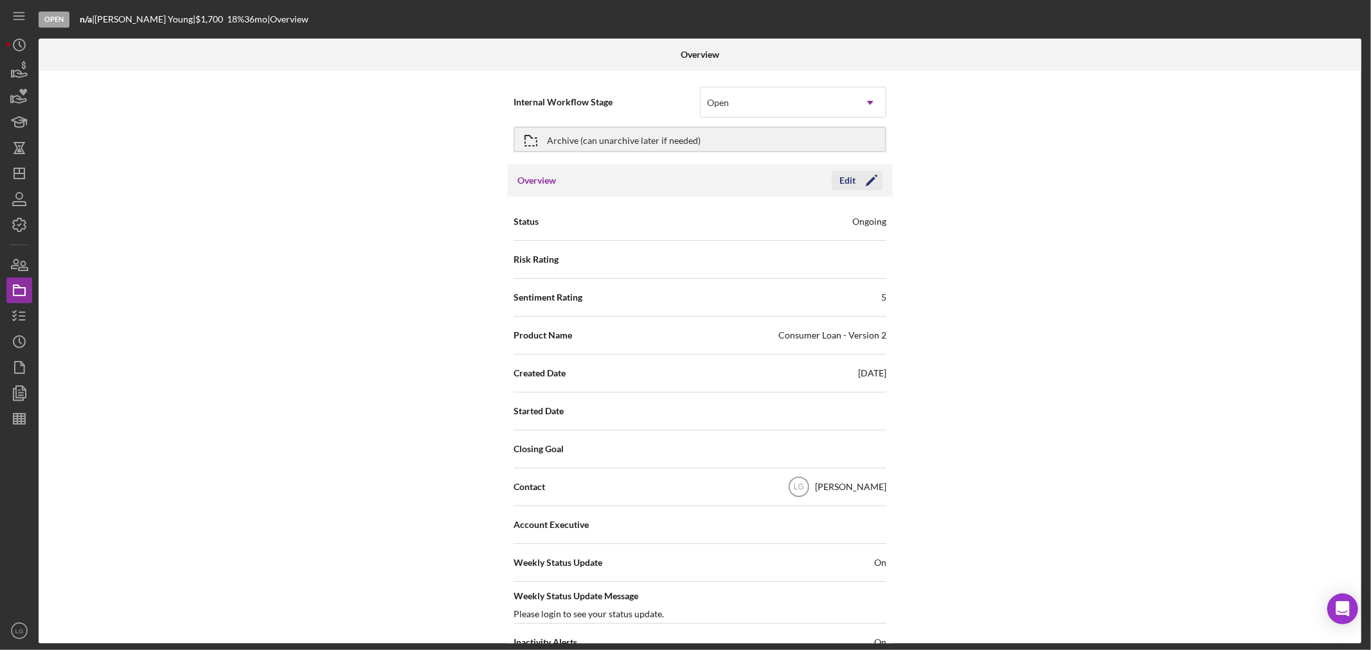
click at [836, 182] on button "Edit Icon/Edit" at bounding box center [856, 180] width 51 height 19
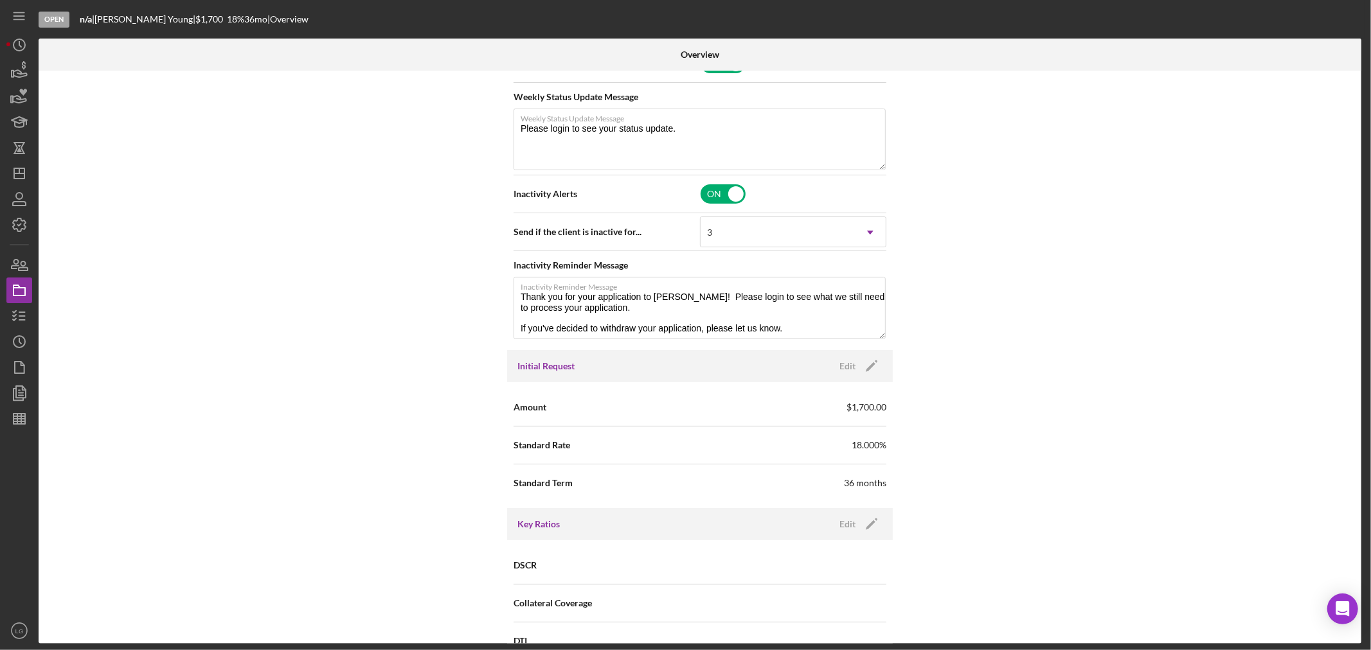
scroll to position [785, 0]
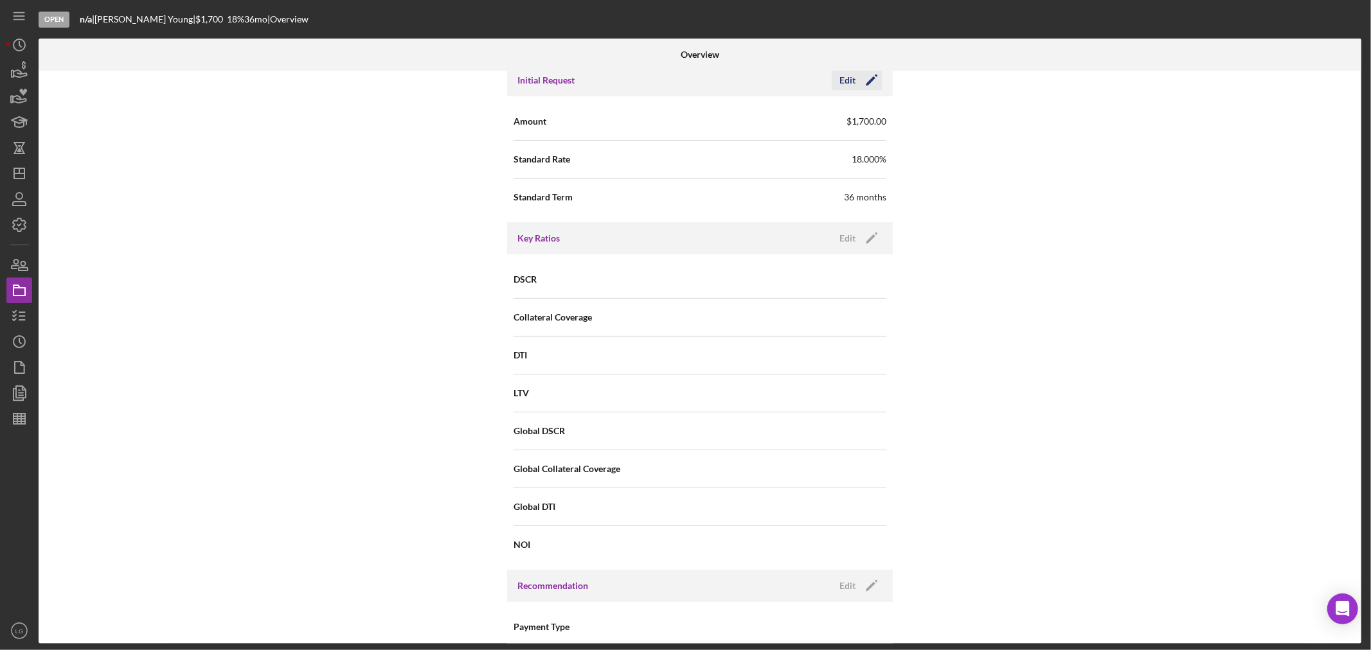
click at [862, 82] on icon "Icon/Edit" at bounding box center [871, 80] width 32 height 32
drag, startPoint x: 714, startPoint y: 120, endPoint x: 707, endPoint y: 123, distance: 8.4
click at [707, 123] on input "$1,700" at bounding box center [793, 120] width 186 height 31
click at [865, 81] on div "Save" at bounding box center [860, 80] width 18 height 19
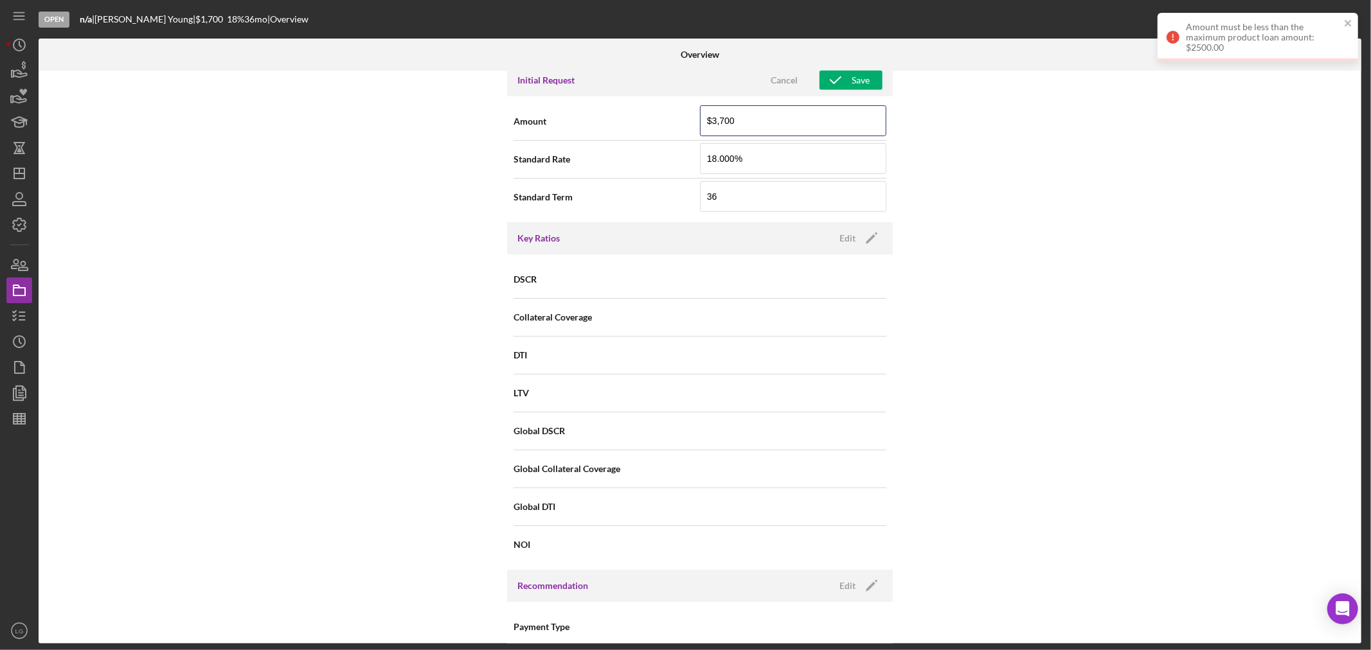
drag, startPoint x: 772, startPoint y: 123, endPoint x: 605, endPoint y: 113, distance: 166.7
click at [605, 113] on div "Amount $3,700" at bounding box center [699, 121] width 373 height 32
click at [832, 75] on icon "button" at bounding box center [835, 80] width 32 height 32
drag, startPoint x: 736, startPoint y: 125, endPoint x: 673, endPoint y: 118, distance: 63.3
click at [673, 118] on div "Amount $250,000" at bounding box center [699, 121] width 373 height 32
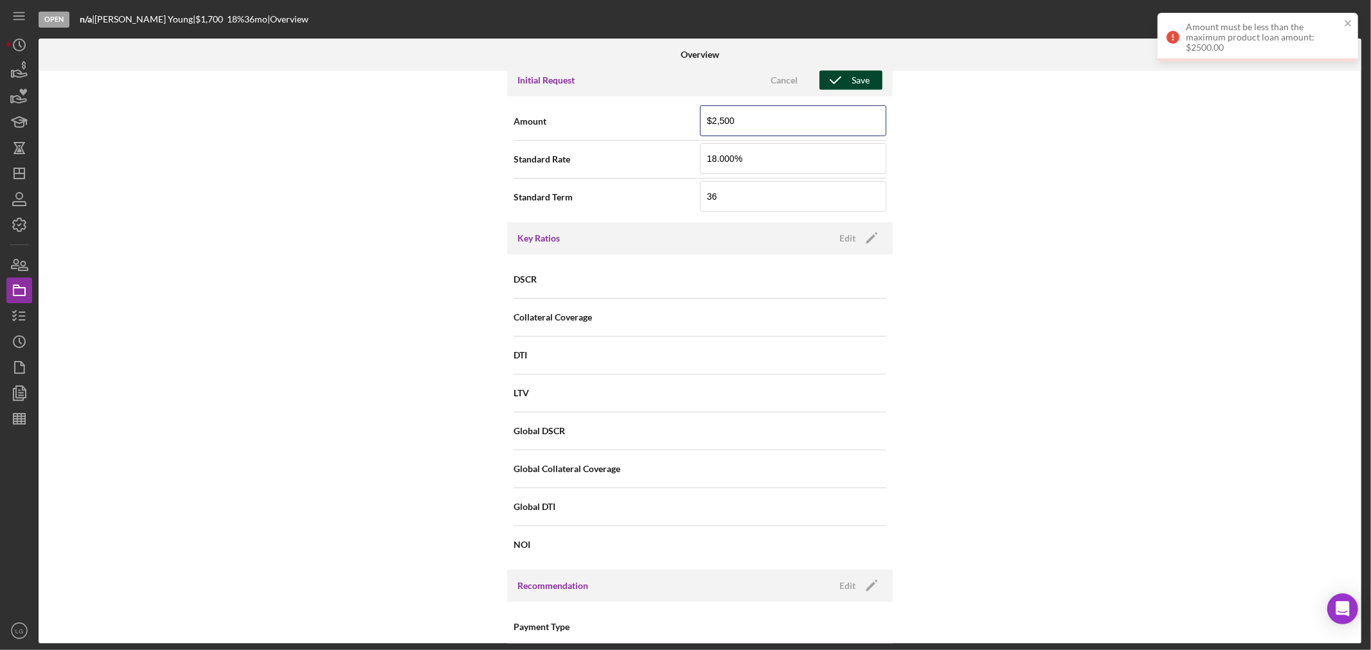
type input "$2,500"
click at [857, 84] on div "Save" at bounding box center [860, 80] width 18 height 19
type textarea "Thank you for your application to Justine PETERSEN! Please login to see what we…"
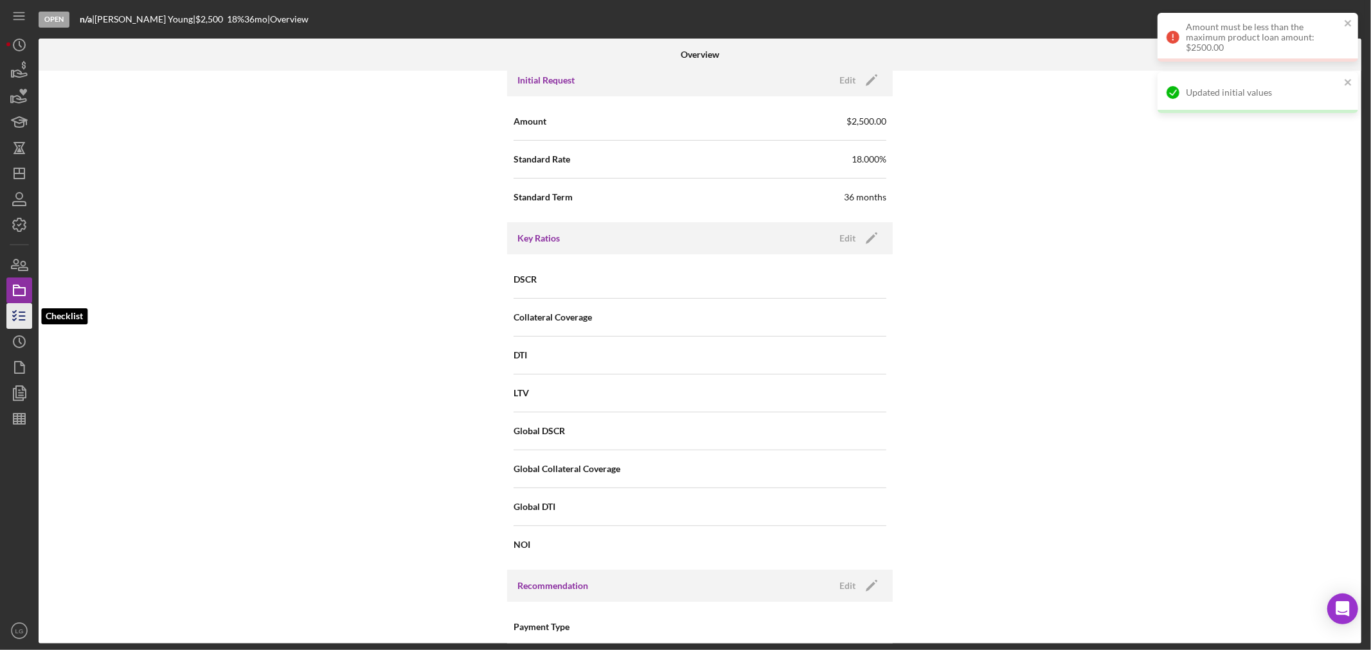
click at [16, 309] on icon "button" at bounding box center [19, 316] width 32 height 32
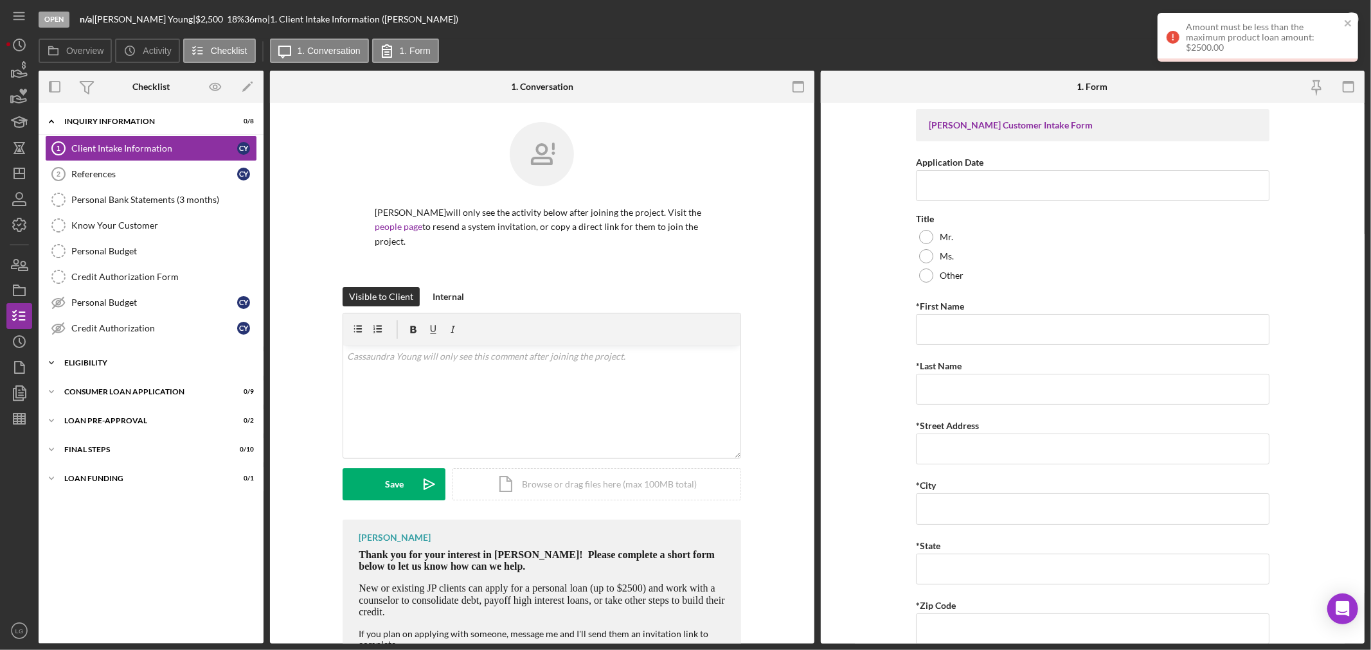
click at [145, 360] on div "Eligibility" at bounding box center [155, 363] width 183 height 8
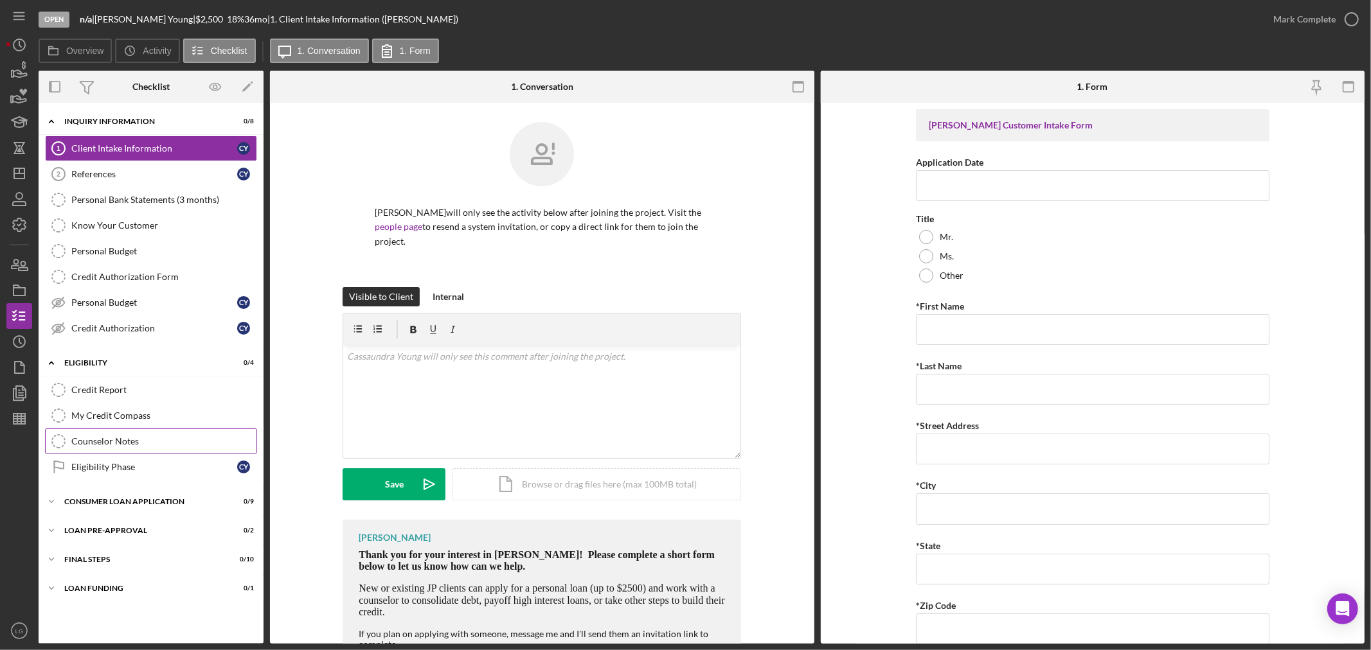
click at [105, 450] on link "Counselor Notes Counselor Notes" at bounding box center [151, 442] width 212 height 26
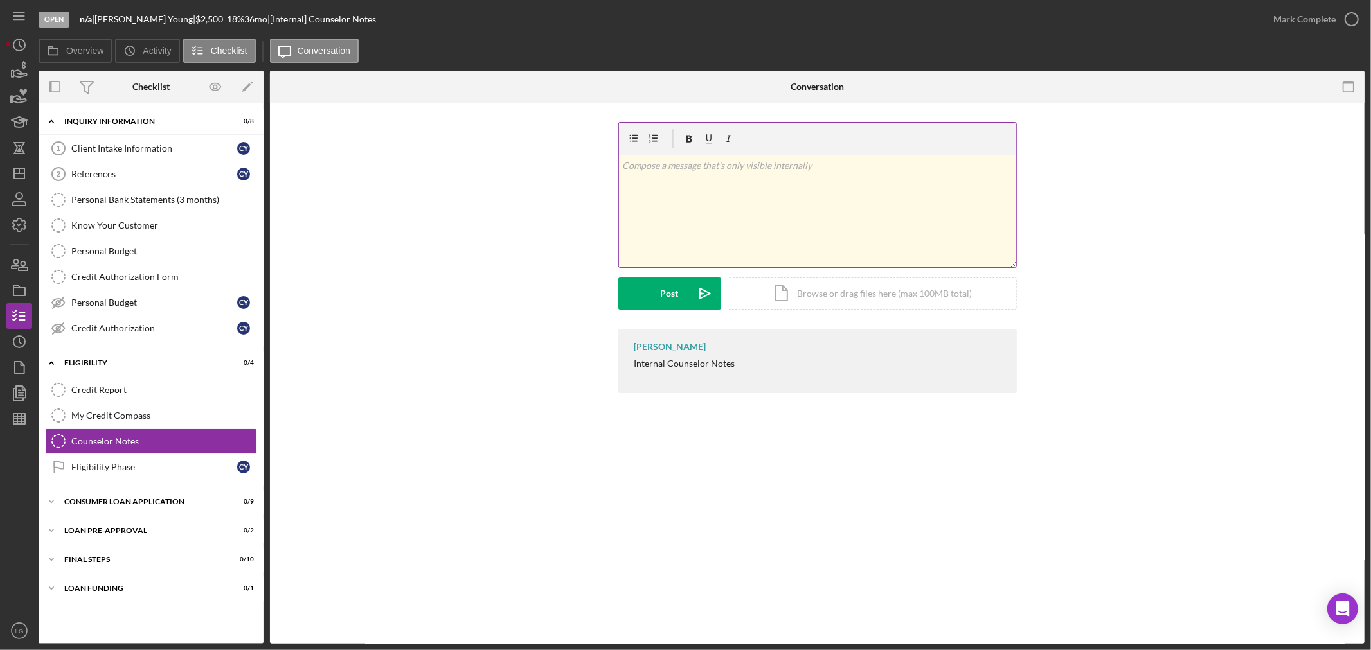
click at [736, 188] on div "v Color teal Color pink Remove color Add row above Add row below Add column bef…" at bounding box center [817, 211] width 397 height 112
click at [639, 318] on div "v Color teal Color pink Remove color Add row above Add row below Add column bef…" at bounding box center [817, 225] width 398 height 207
click at [641, 310] on div "Post Icon/icon-invite-send Icon/Document Browse or drag files here (max 100MB t…" at bounding box center [817, 294] width 398 height 32
click at [663, 285] on div "Post" at bounding box center [670, 294] width 18 height 32
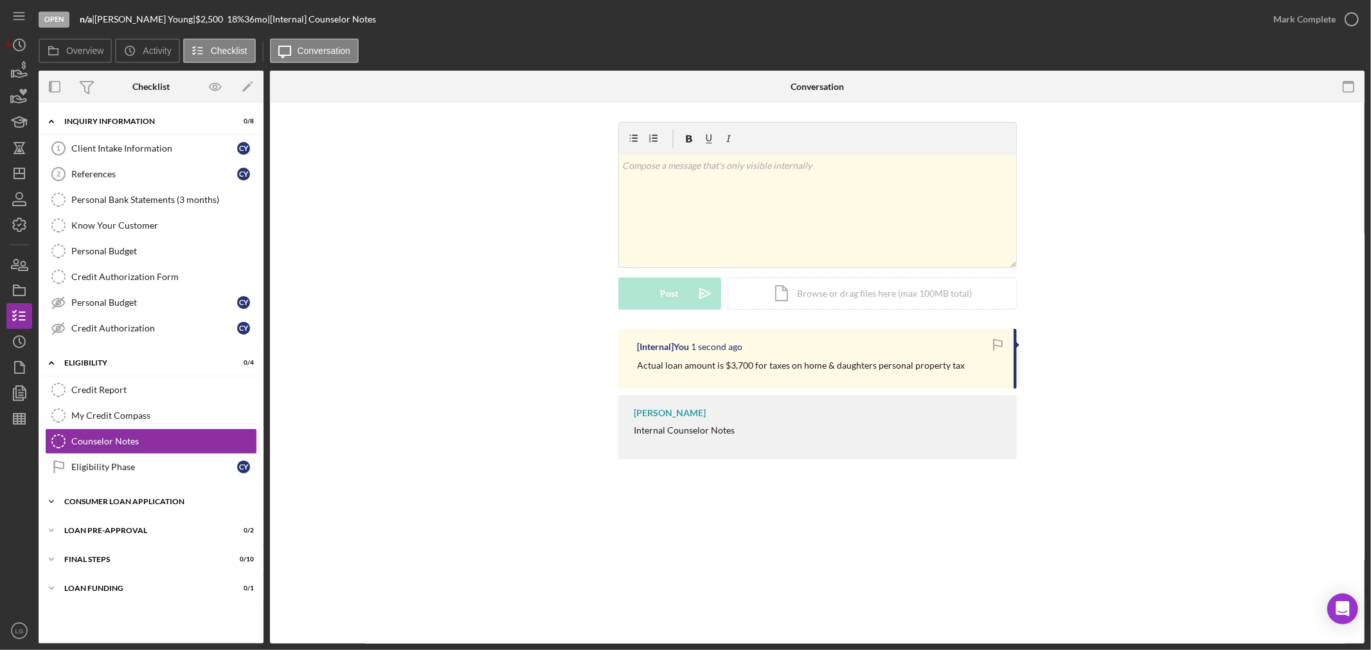
click at [227, 499] on div "Icon/Expander Consumer Loan Application 0 / 9" at bounding box center [151, 502] width 225 height 26
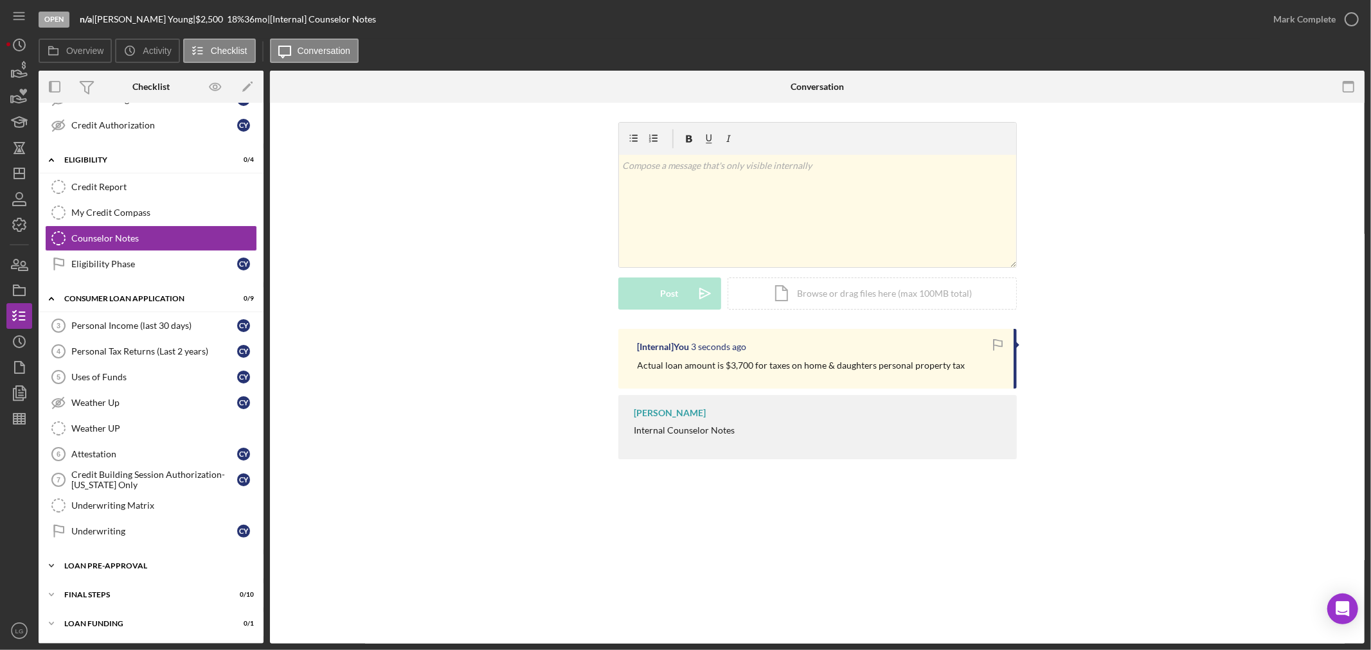
click at [177, 579] on div "Icon/Expander Loan Pre-Approval 0 / 2" at bounding box center [151, 566] width 225 height 26
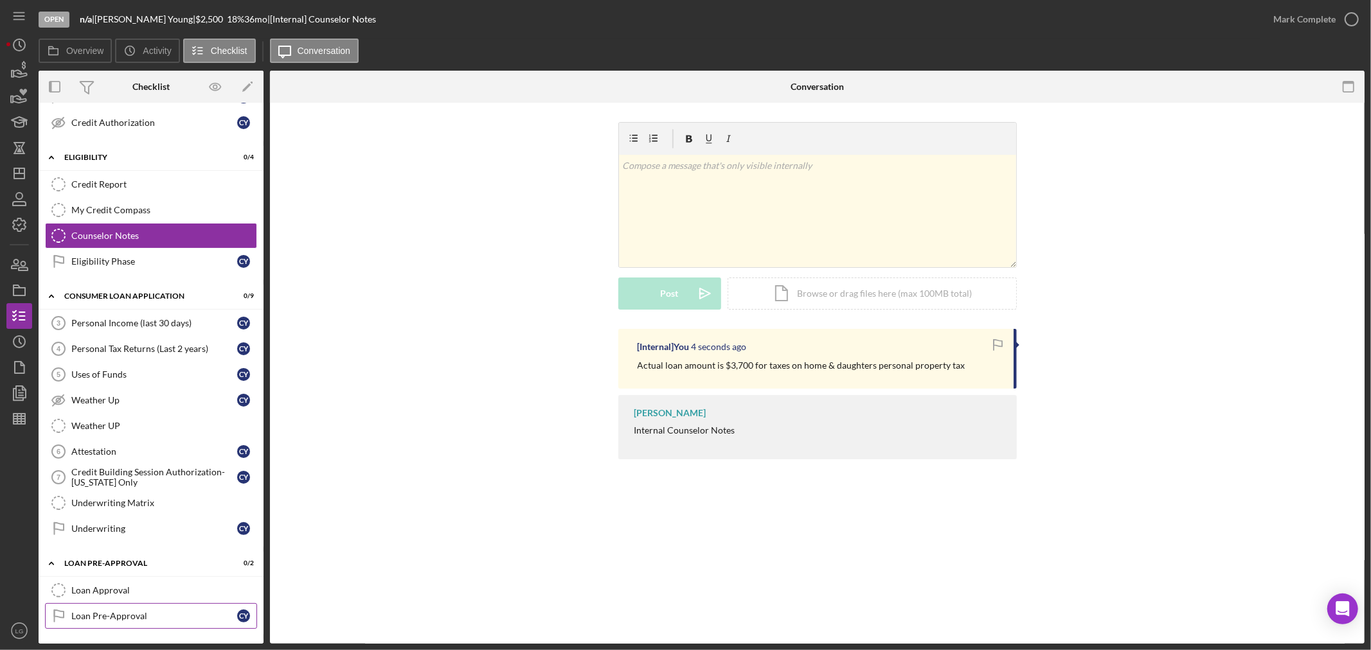
scroll to position [265, 0]
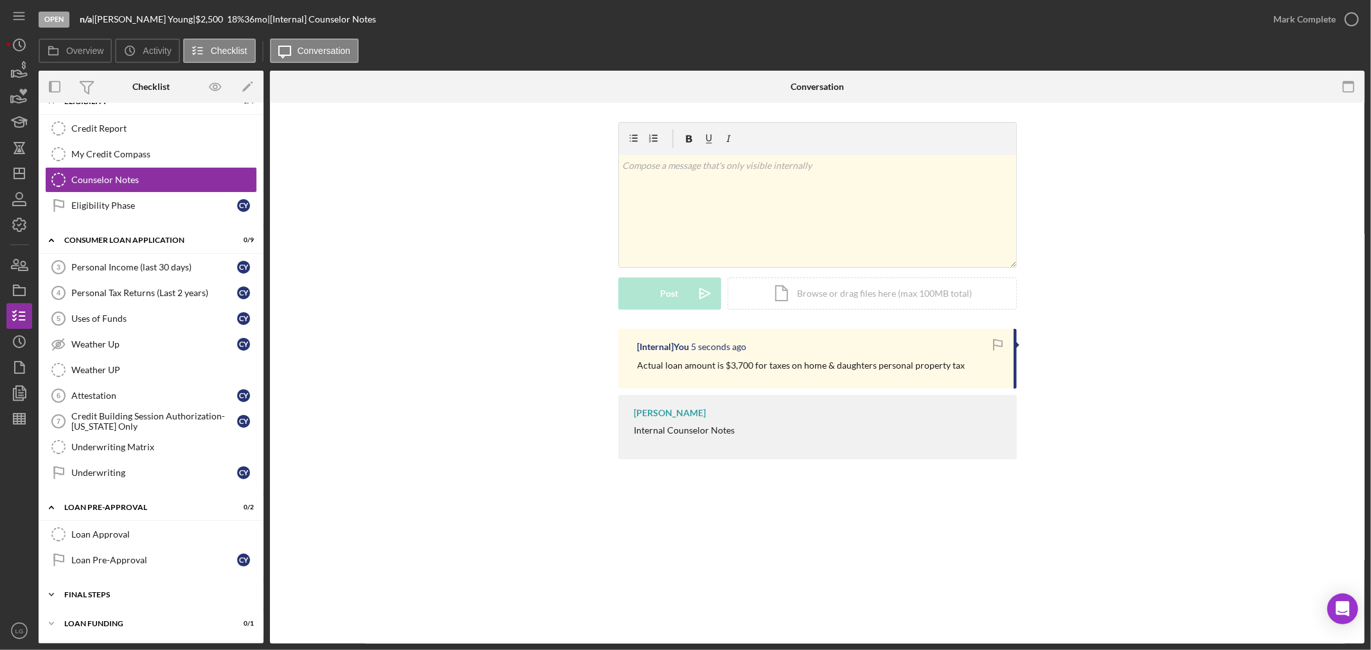
click at [142, 593] on div "FINAL STEPS" at bounding box center [155, 595] width 183 height 8
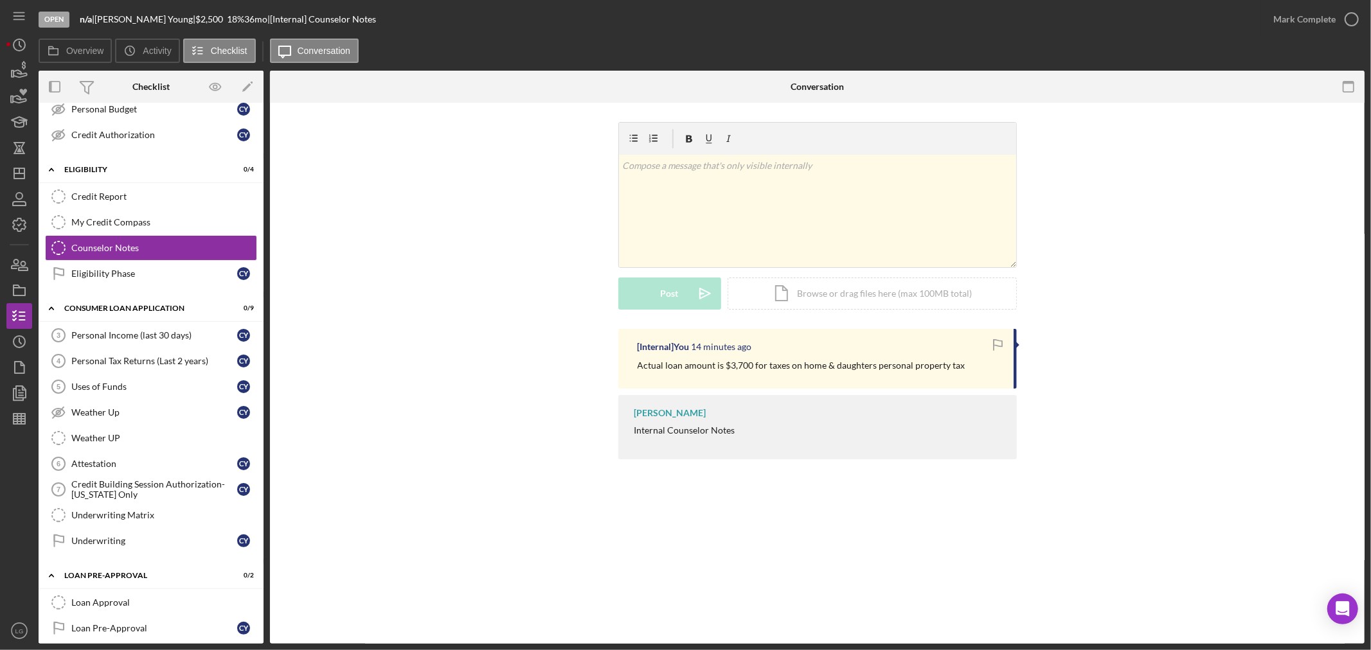
scroll to position [0, 0]
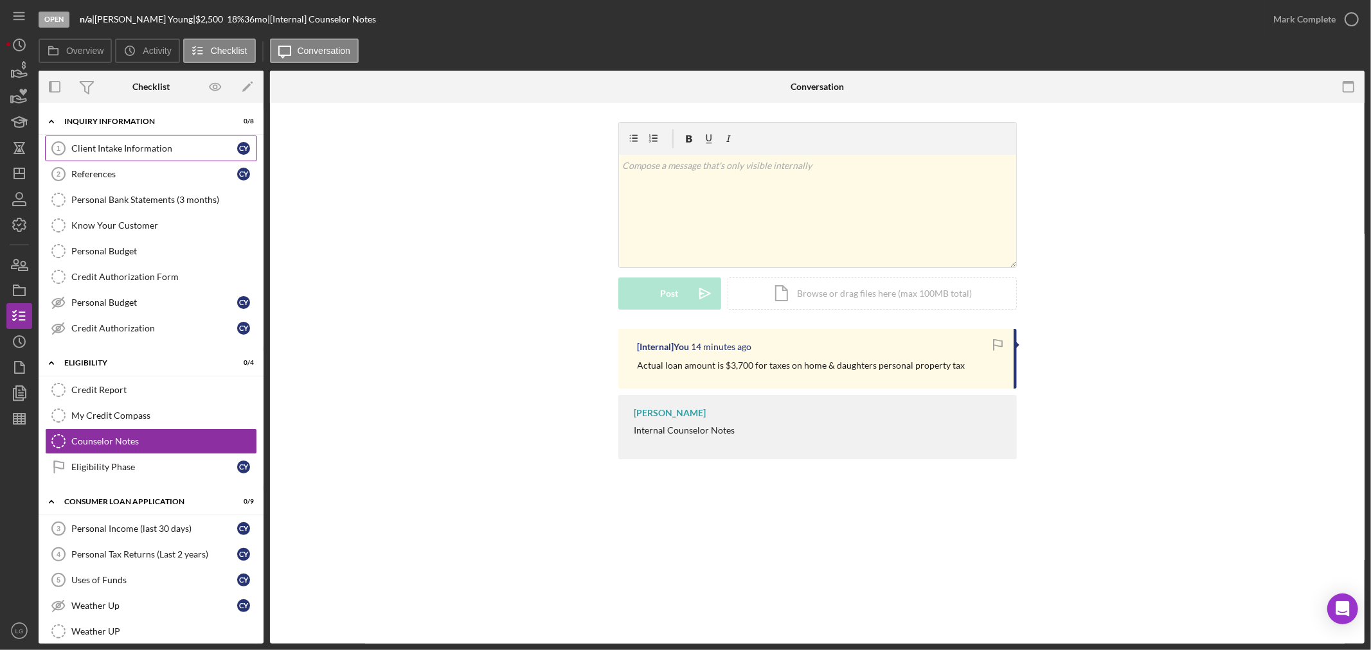
click at [127, 152] on div "Client Intake Information" at bounding box center [154, 148] width 166 height 10
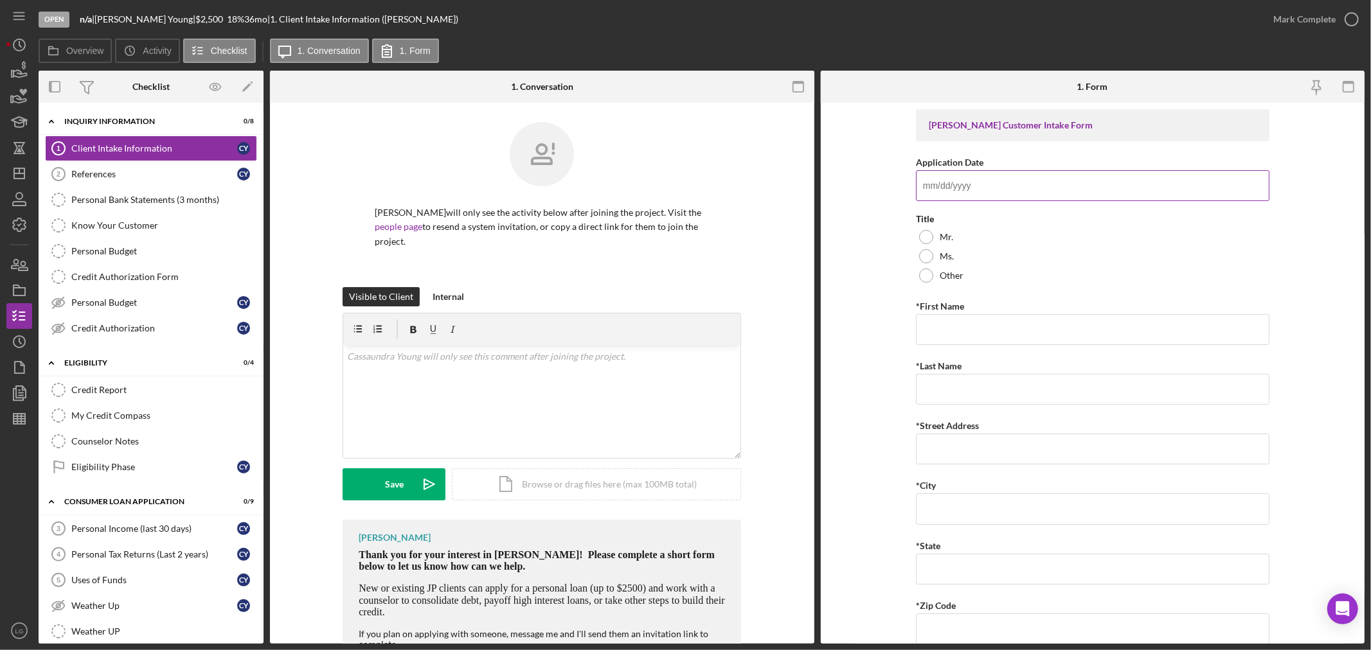
click at [940, 200] on input "Application Date" at bounding box center [1092, 185] width 353 height 31
type input "09/12/2025"
click at [1009, 253] on div "Ms." at bounding box center [1092, 256] width 353 height 19
click at [1099, 341] on input "*First Name" at bounding box center [1092, 329] width 353 height 31
paste input "[PERSON_NAME]"
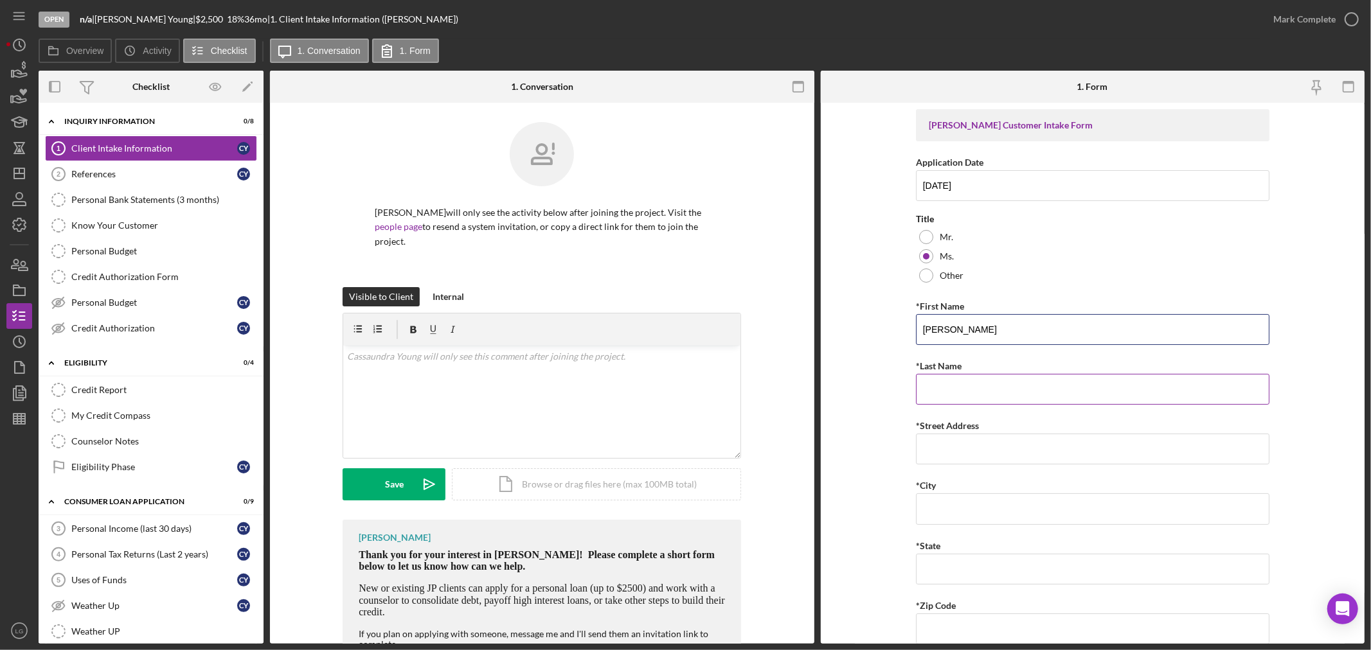
type input "[PERSON_NAME]"
click at [1007, 375] on input "*Last Name" at bounding box center [1092, 389] width 353 height 31
click at [927, 389] on input "*Last Name" at bounding box center [1092, 389] width 353 height 31
paste input "Young"
type input "Young"
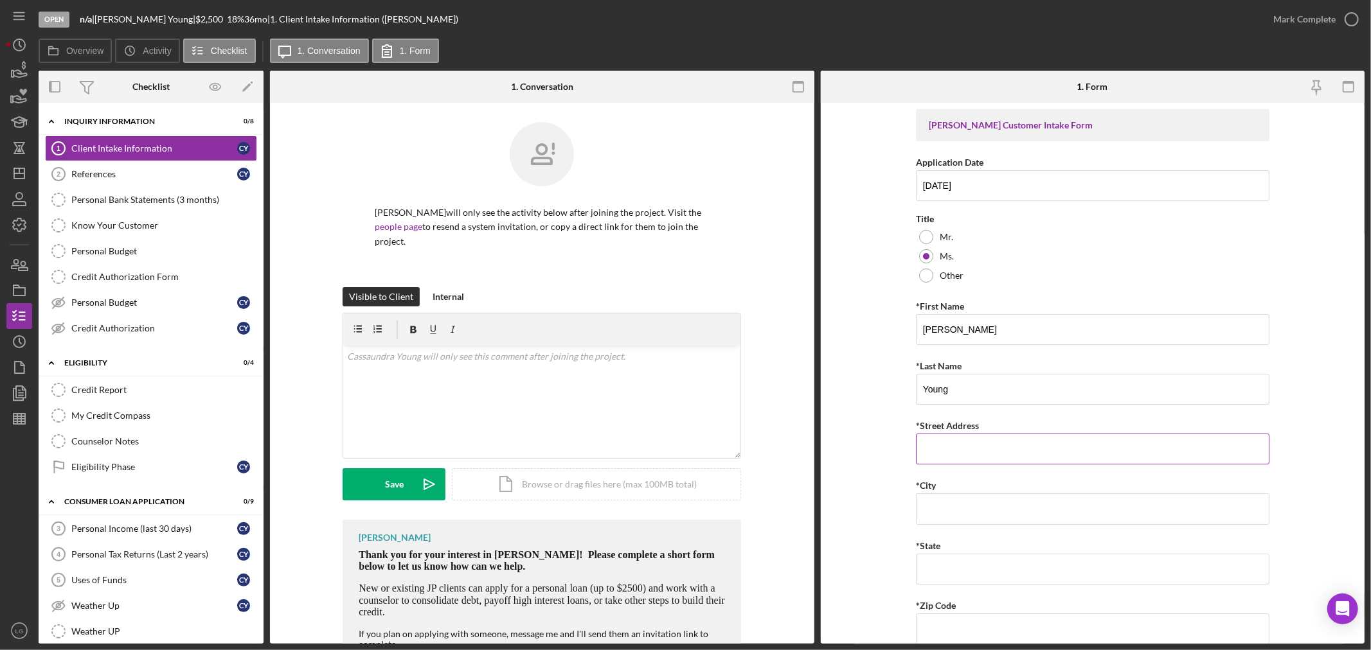
click at [939, 439] on input "*Street Address" at bounding box center [1092, 449] width 353 height 31
click at [960, 452] on input "*Street Address" at bounding box center [1092, 449] width 353 height 31
paste input "3960 Delmar blvd"
type input "3960 Delmar blvd"
click at [966, 512] on input "*City" at bounding box center [1092, 508] width 353 height 31
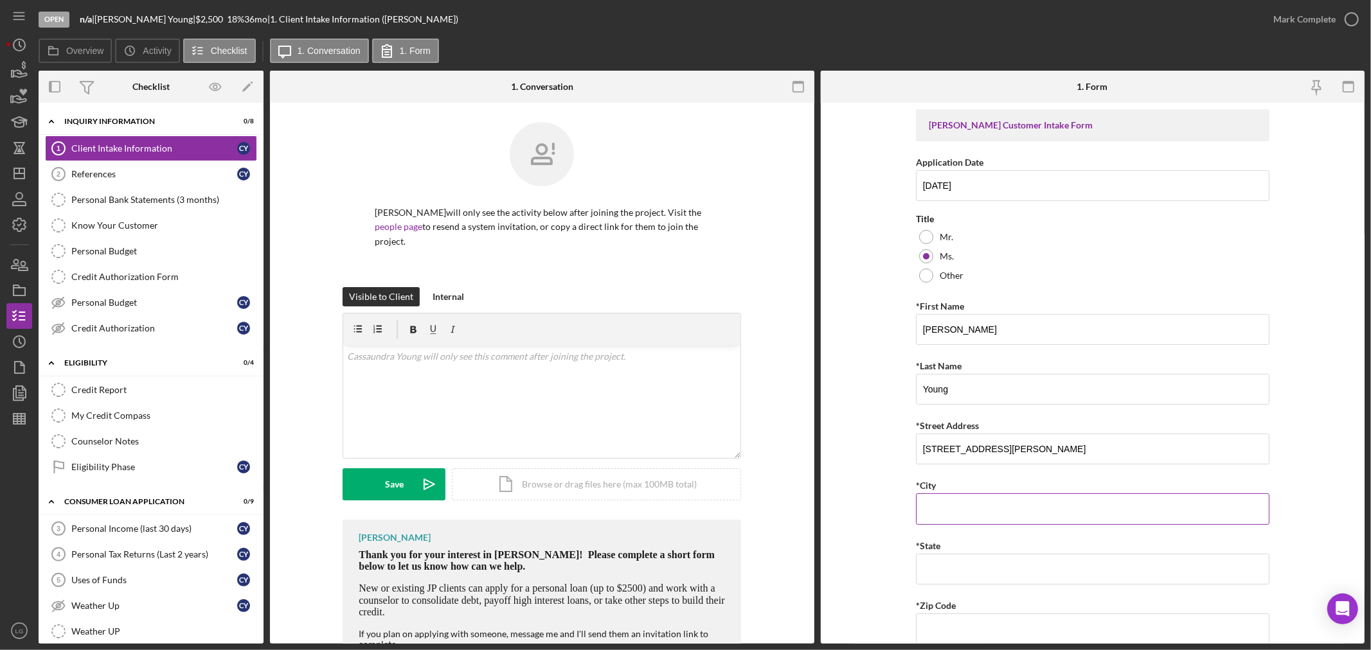
paste input "St Louis"
type input "St Louis"
click at [964, 580] on input "*State" at bounding box center [1092, 569] width 353 height 31
type input "MO"
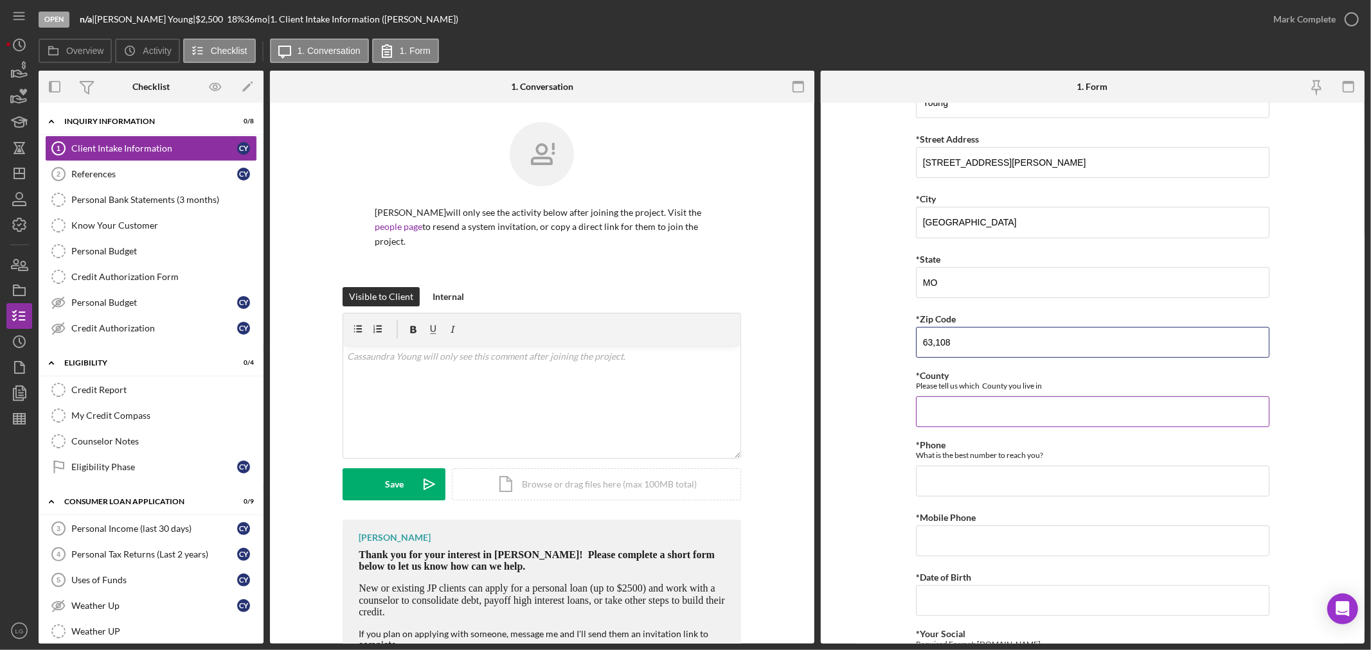
type input "63,108"
click at [916, 411] on input "*County" at bounding box center [1092, 411] width 353 height 31
click at [948, 416] on input "*County" at bounding box center [1092, 411] width 353 height 31
paste input "St. Louis city"
type input "St. Louis city"
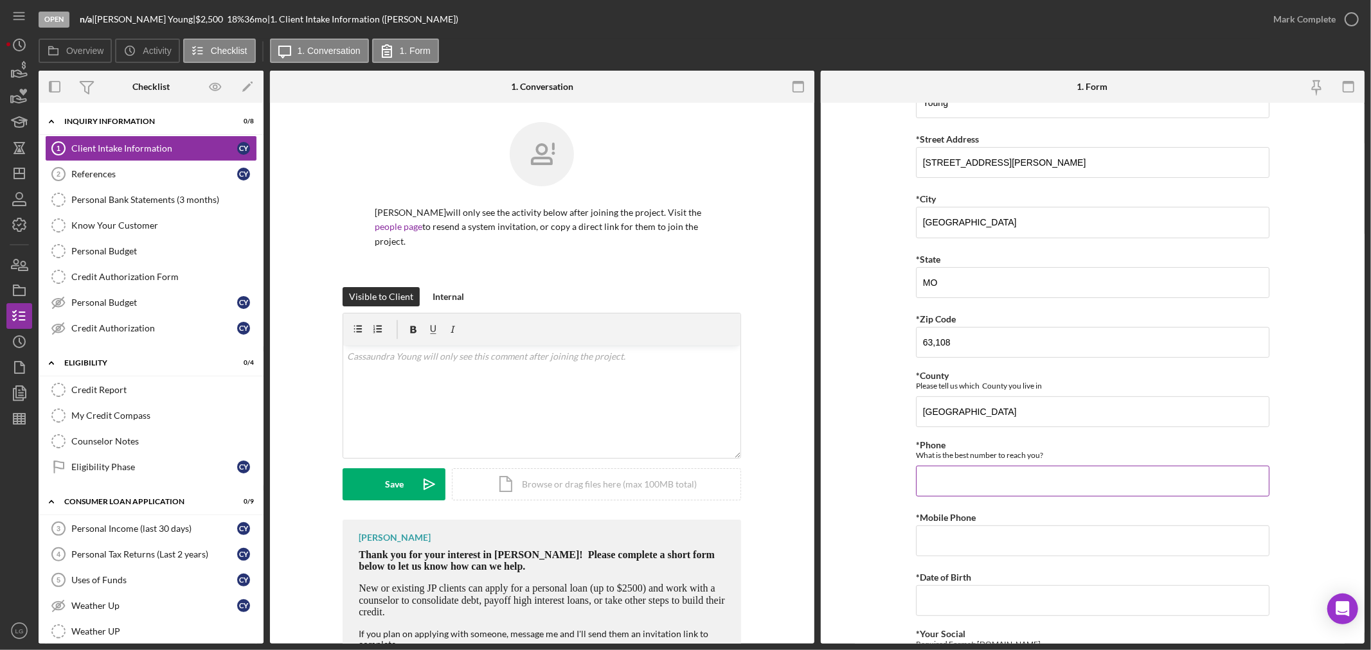
click at [954, 495] on input "*Phone" at bounding box center [1092, 481] width 353 height 31
type input "(314) 203-4725"
drag, startPoint x: 957, startPoint y: 542, endPoint x: 925, endPoint y: 542, distance: 32.1
click at [957, 542] on input "*Mobile Phone" at bounding box center [1092, 541] width 353 height 31
type input "(314) 203-4725"
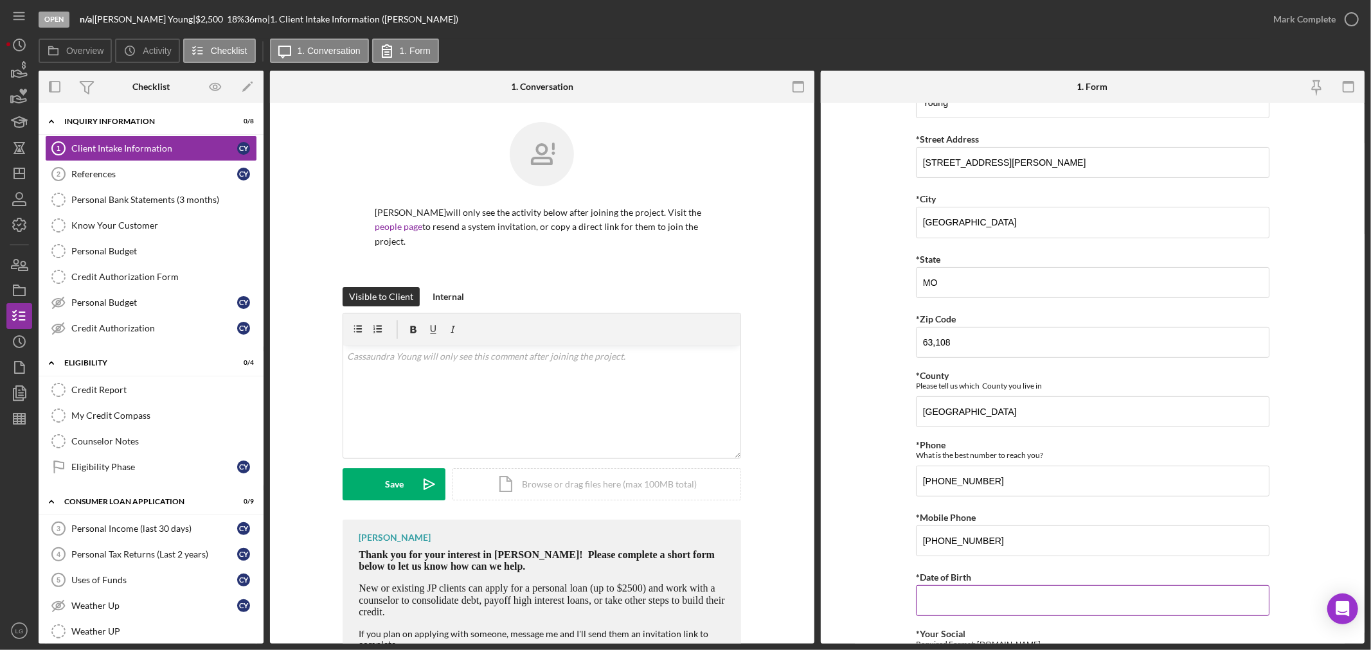
click at [1032, 606] on input "*Date of Birth" at bounding box center [1092, 600] width 353 height 31
paste input "07191971"
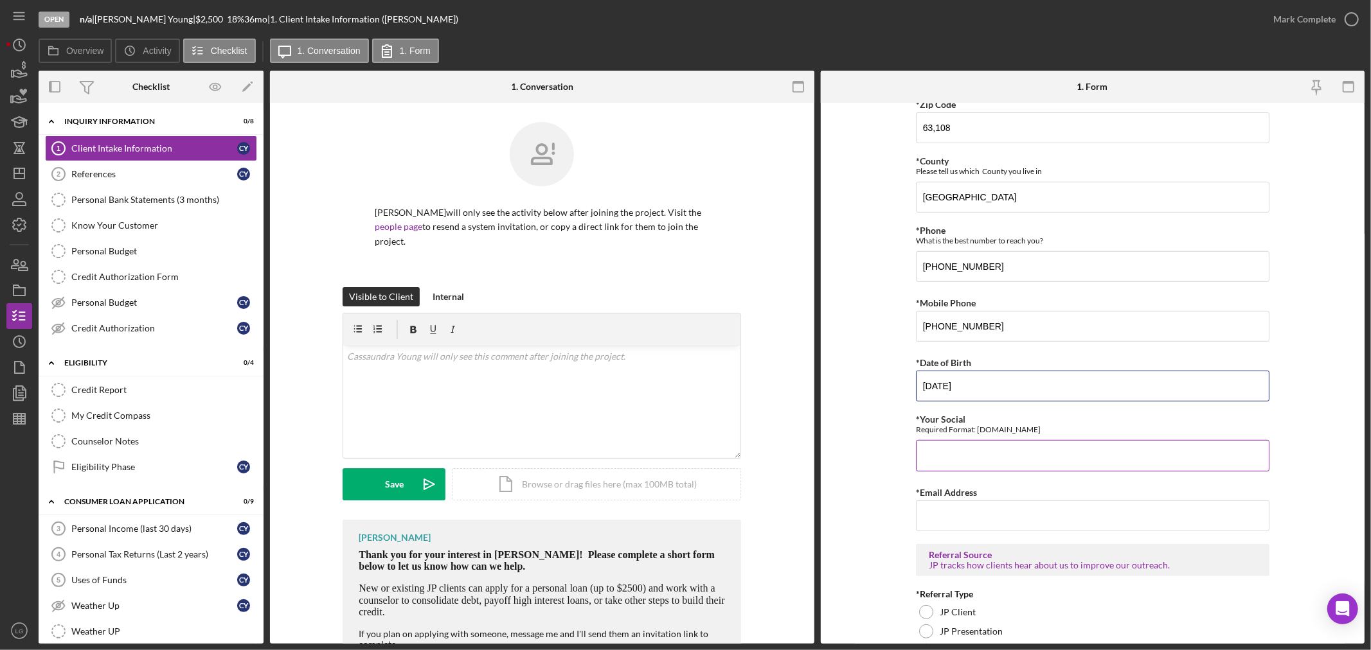
type input "07/19/1971"
click at [983, 450] on input "*Your Social" at bounding box center [1092, 455] width 353 height 31
type input "500.72.0612"
click at [1005, 510] on input "*Email Address" at bounding box center [1092, 516] width 353 height 31
click at [939, 524] on input "*Email Address" at bounding box center [1092, 516] width 353 height 31
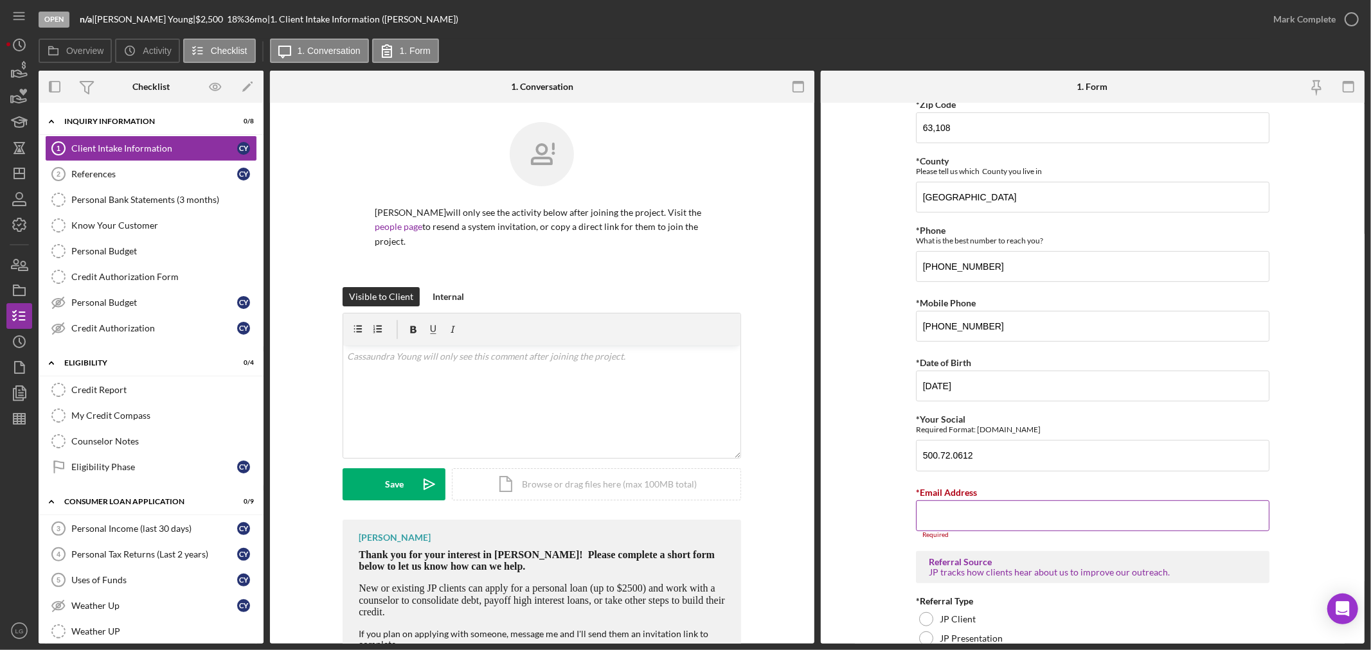
paste input "cassaundra.young@yahoo.com"
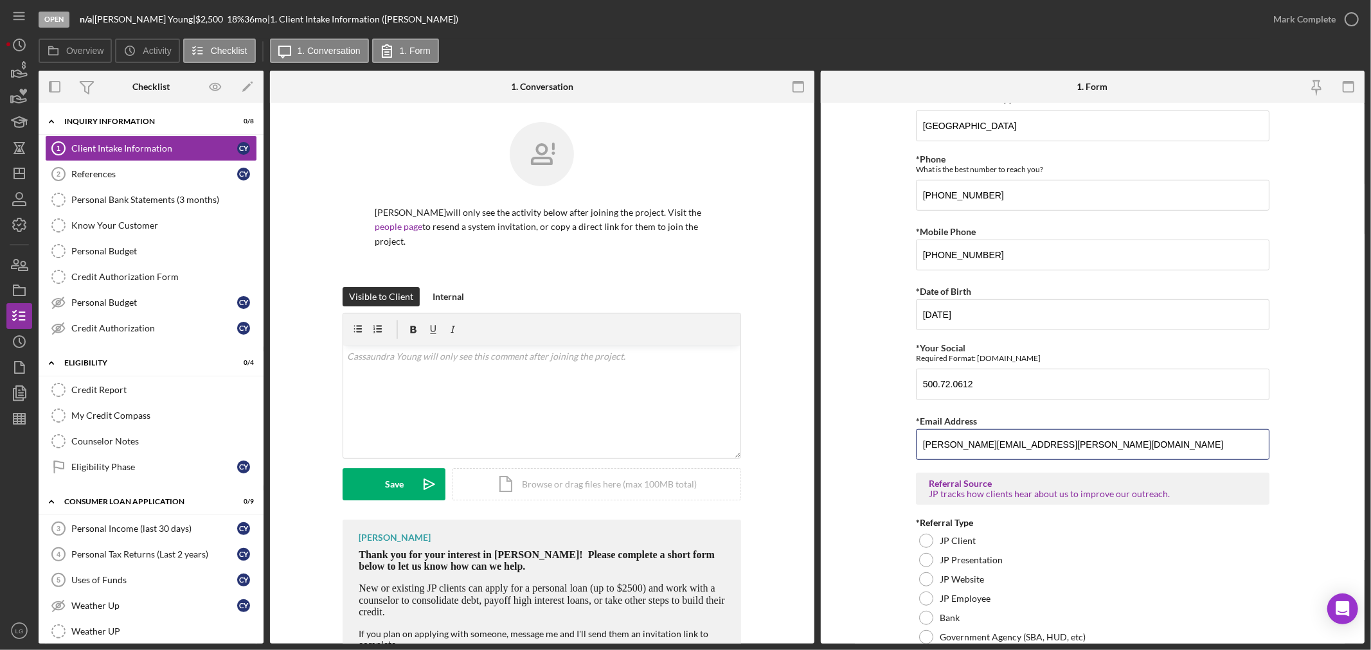
scroll to position [786, 0]
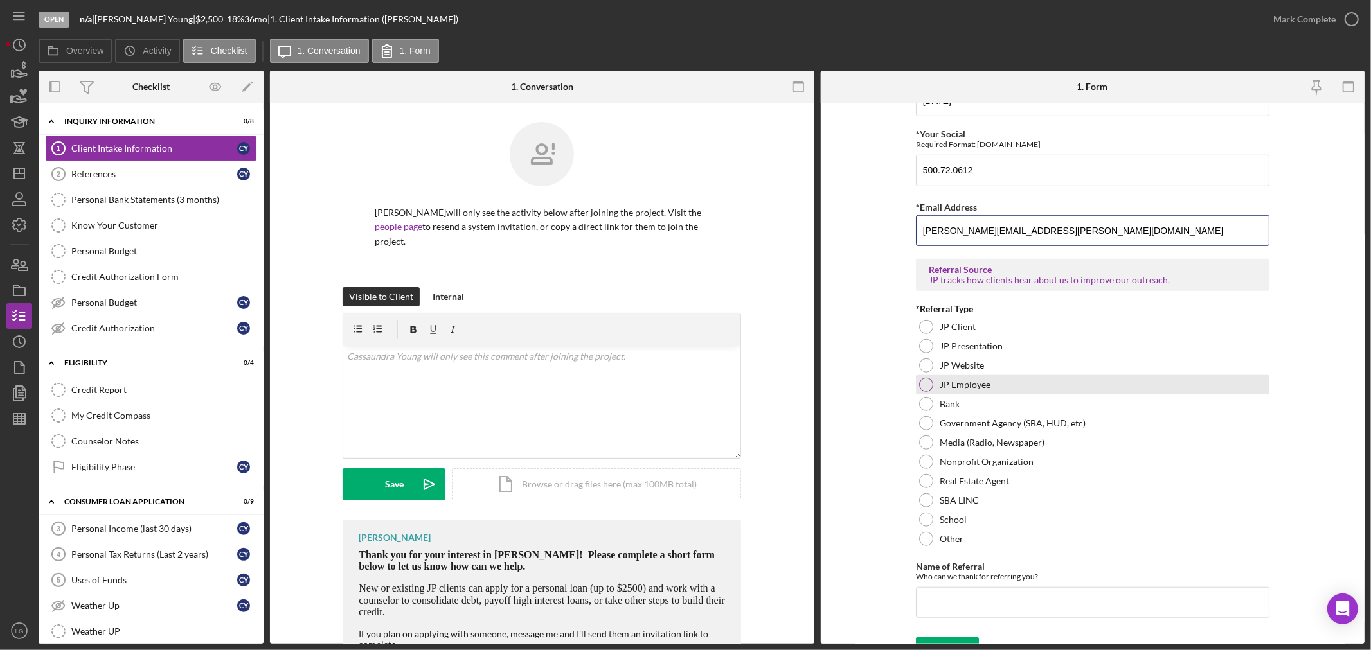
type input "cassaundra.young@yahoo.com"
click at [964, 391] on div "JP Employee" at bounding box center [1092, 384] width 353 height 19
click at [923, 608] on input "Name of Referral" at bounding box center [1092, 602] width 353 height 31
paste input "Letisha Eddings"
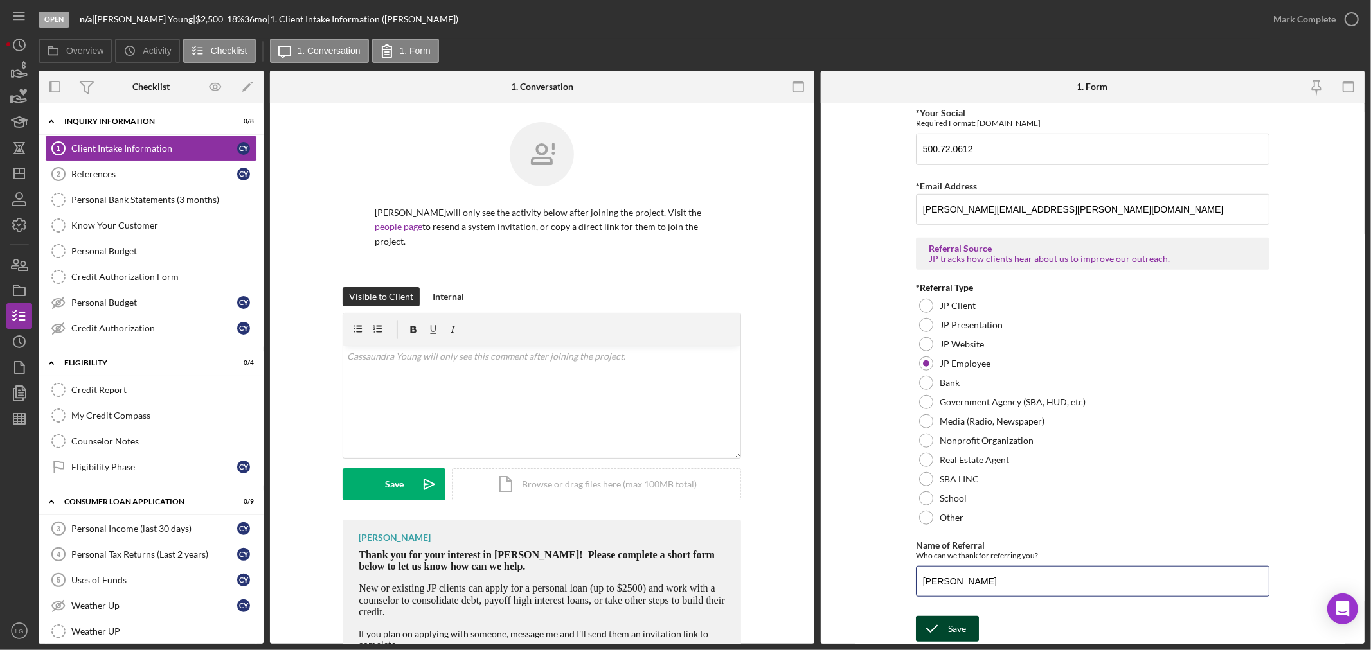
type input "Letisha Eddings"
click at [959, 617] on div "Save" at bounding box center [957, 629] width 18 height 26
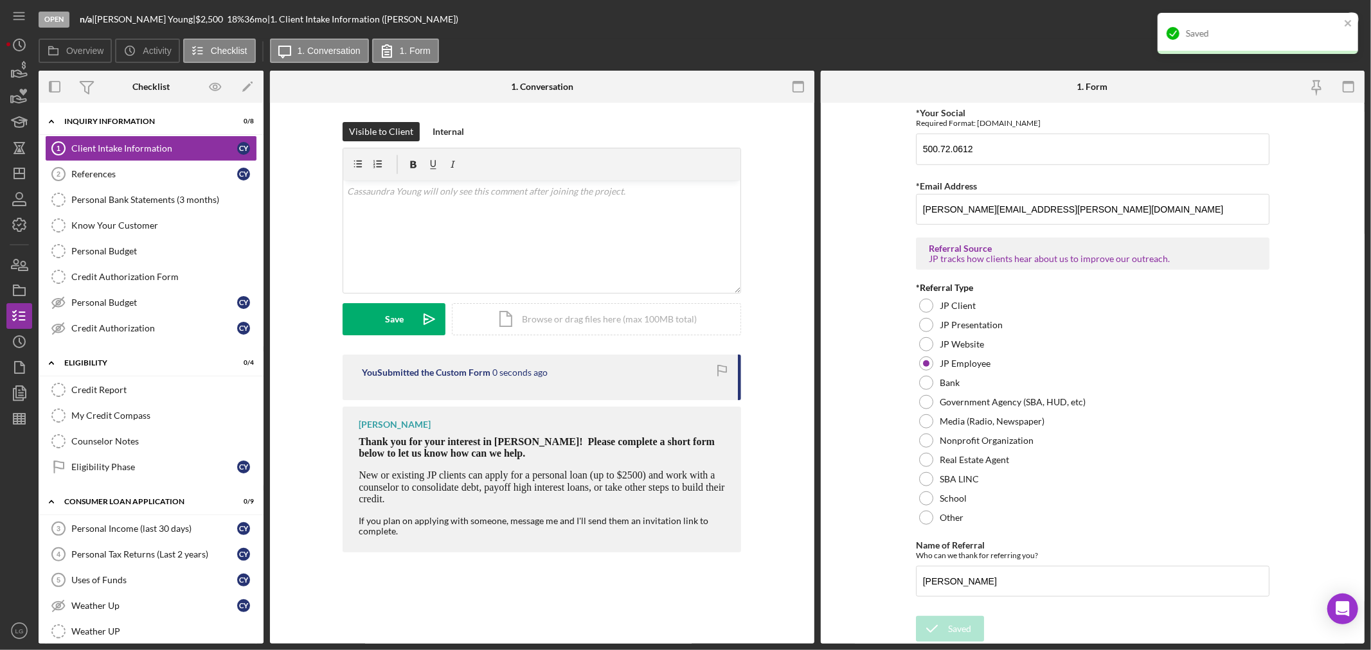
click at [1333, 15] on div "Saved" at bounding box center [1257, 33] width 200 height 41
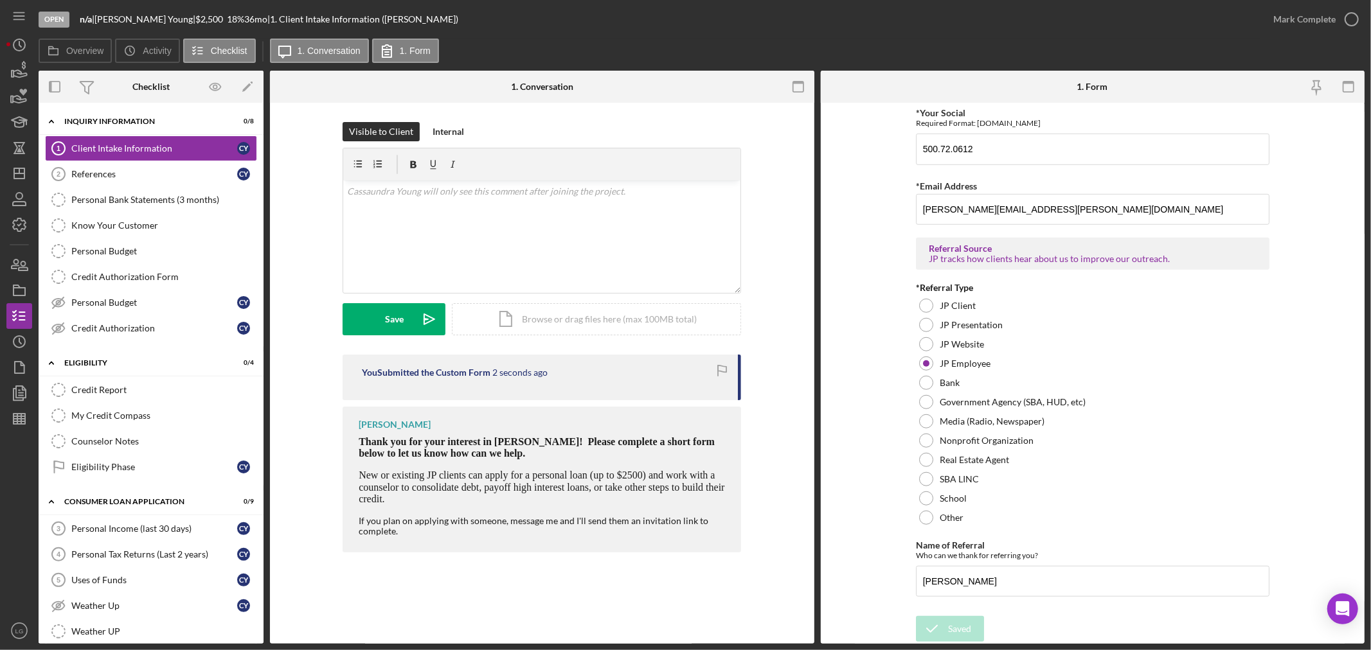
click at [1326, 18] on div "Saved" at bounding box center [1258, 38] width 206 height 57
click at [1326, 18] on div "Mark Complete" at bounding box center [1304, 19] width 62 height 26
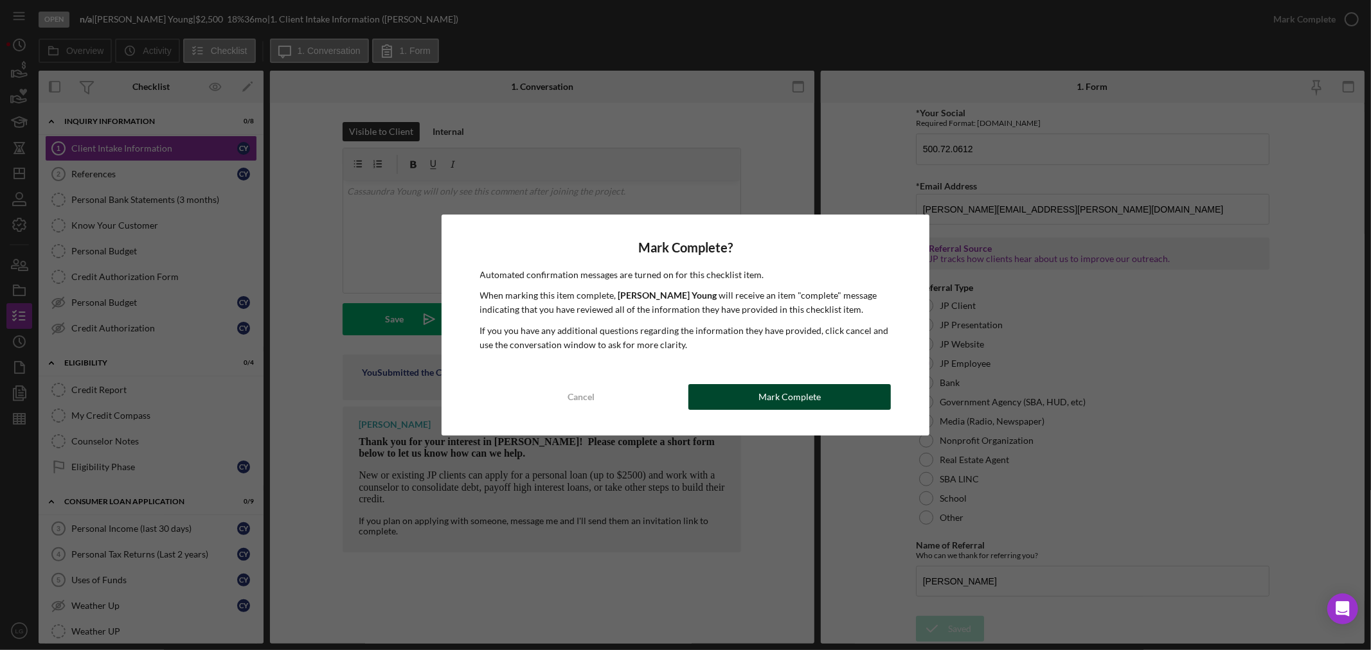
drag, startPoint x: 774, startPoint y: 380, endPoint x: 770, endPoint y: 400, distance: 20.9
click at [770, 400] on div "Mark Complete? Automated confirmation messages are turned on for this checklist…" at bounding box center [685, 326] width 488 height 222
click at [769, 402] on div "Mark Complete" at bounding box center [789, 397] width 62 height 26
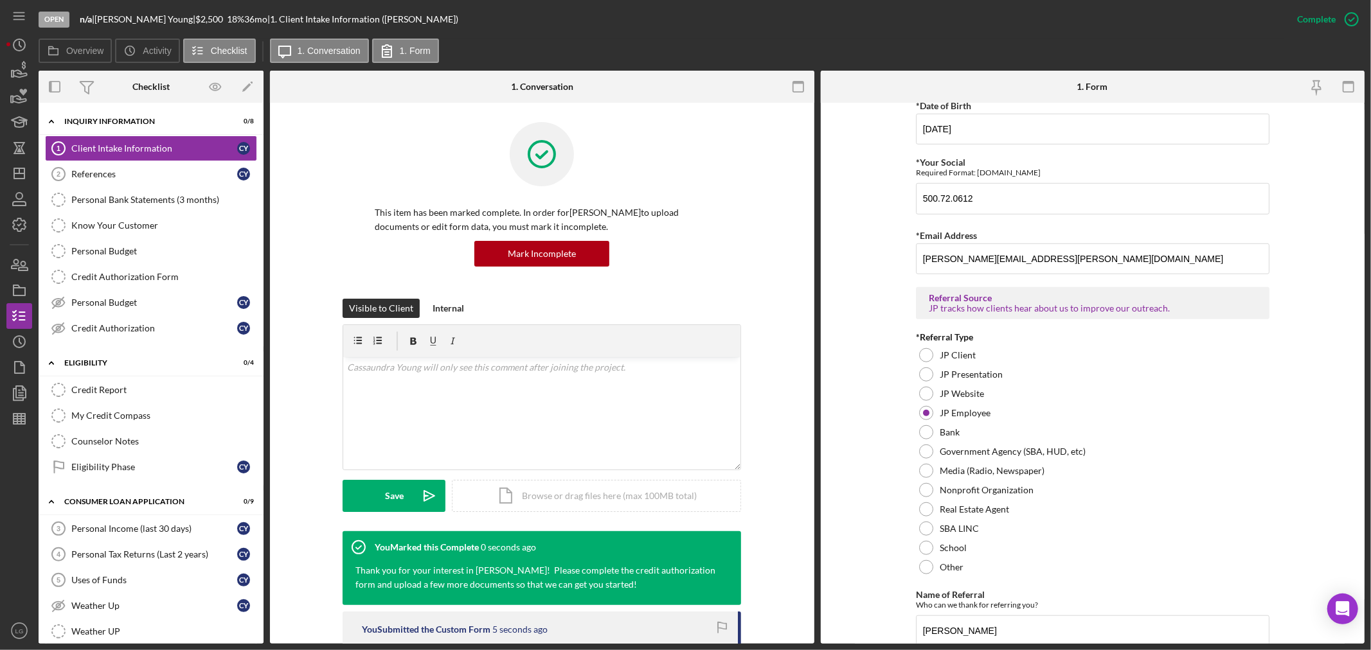
scroll to position [0, 0]
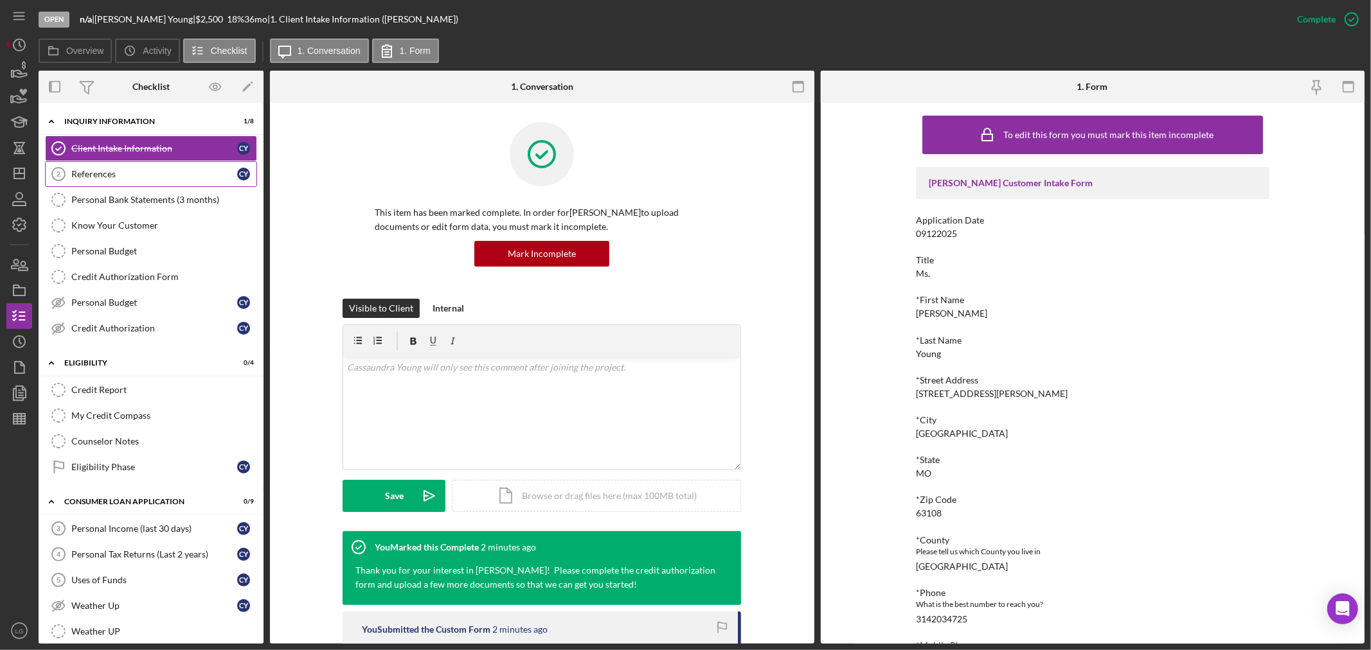
click at [151, 177] on div "References" at bounding box center [154, 174] width 166 height 10
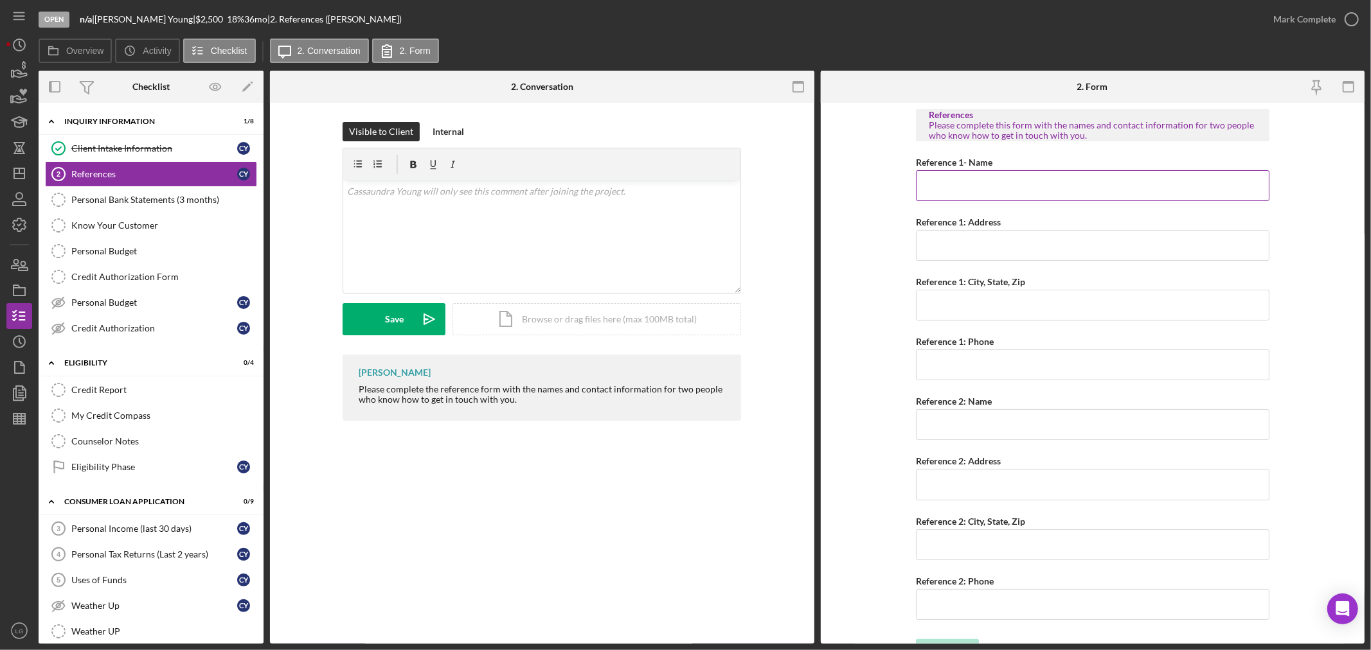
click at [946, 184] on input "Reference 1- Name" at bounding box center [1092, 185] width 353 height 31
paste input "Joyce Green"
type input "Joyce Green"
click at [956, 239] on input "Reference 1: Address" at bounding box center [1092, 245] width 353 height 31
click at [1025, 251] on input "Reference 1: Address" at bounding box center [1092, 245] width 353 height 31
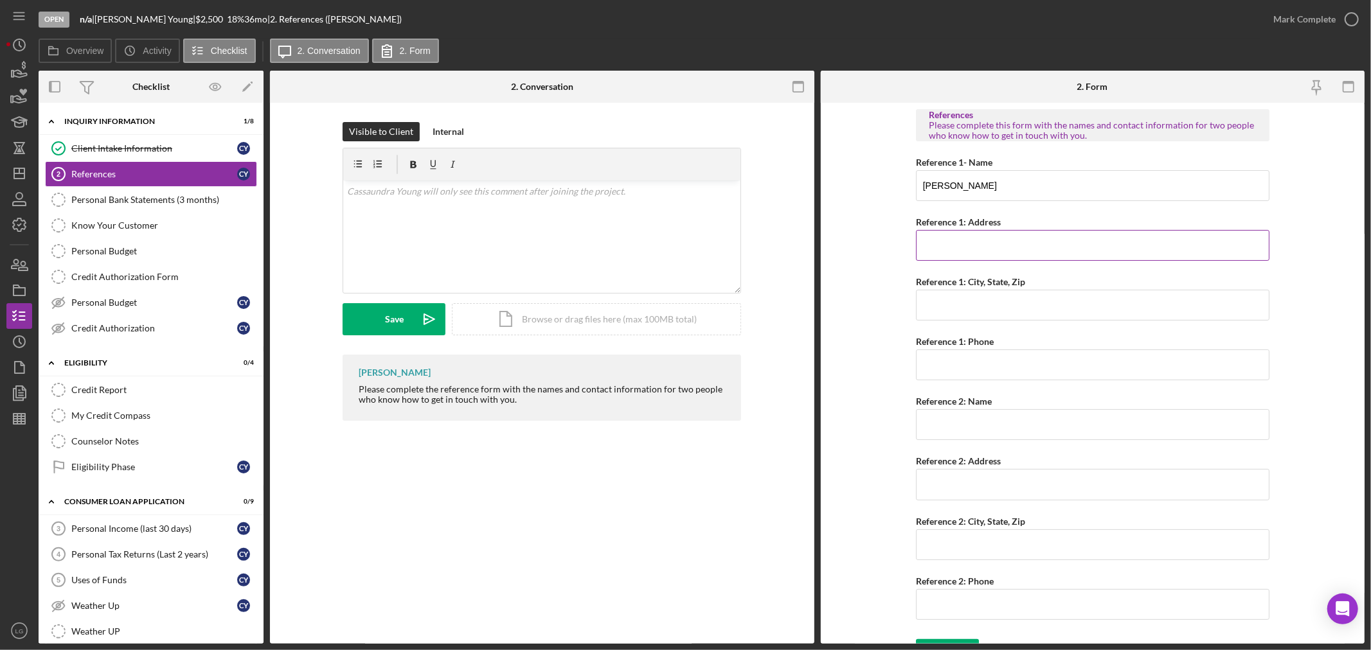
paste input "1462 Adelaide ave"
type input "1462 Adelaide ave"
click at [955, 308] on input "Reference 1: City, State, Zip" at bounding box center [1092, 305] width 353 height 31
paste input "St.Louis, Mo 63107"
type input "St.Louis, Mo 63107"
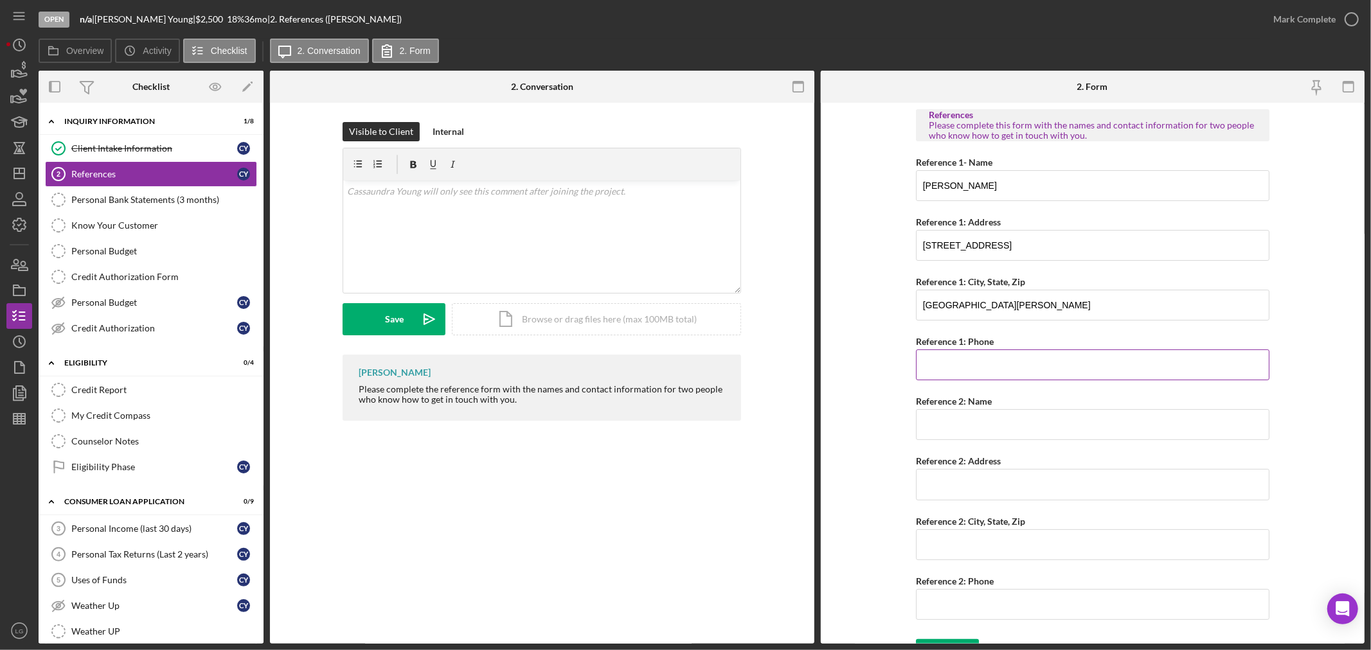
click at [967, 377] on input "Reference 1: Phone" at bounding box center [1092, 365] width 353 height 31
click at [928, 370] on input "Reference 1: Phone" at bounding box center [1092, 365] width 353 height 31
paste input "(314) 585-0596"
type input "(314) 585-0596"
click at [1037, 421] on input "Reference 2: Name" at bounding box center [1092, 424] width 353 height 31
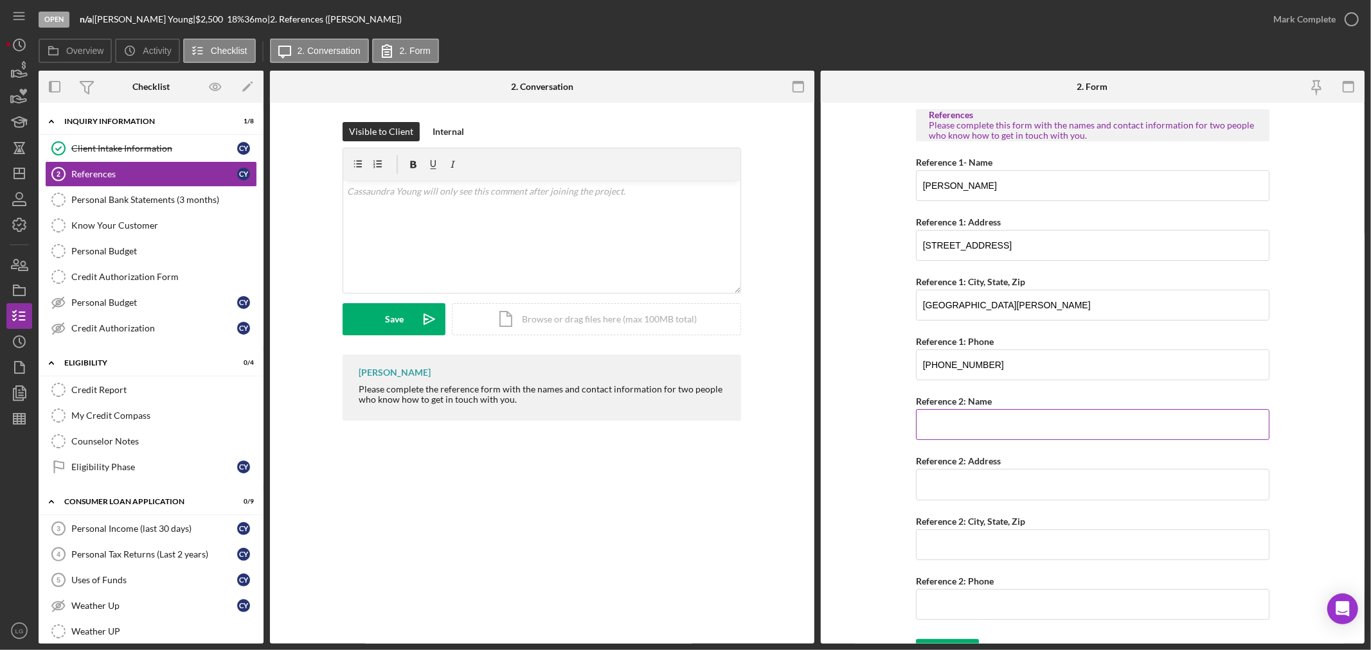
paste input "Dr.Traci Baker-Bass"
type input "Dr.Traci Baker-Bass"
click at [956, 479] on input "Reference 2: Address" at bounding box center [1092, 484] width 353 height 31
click at [991, 484] on input "Reference 2: Address" at bounding box center [1092, 484] width 353 height 31
paste input "3032 Norwood Ct"
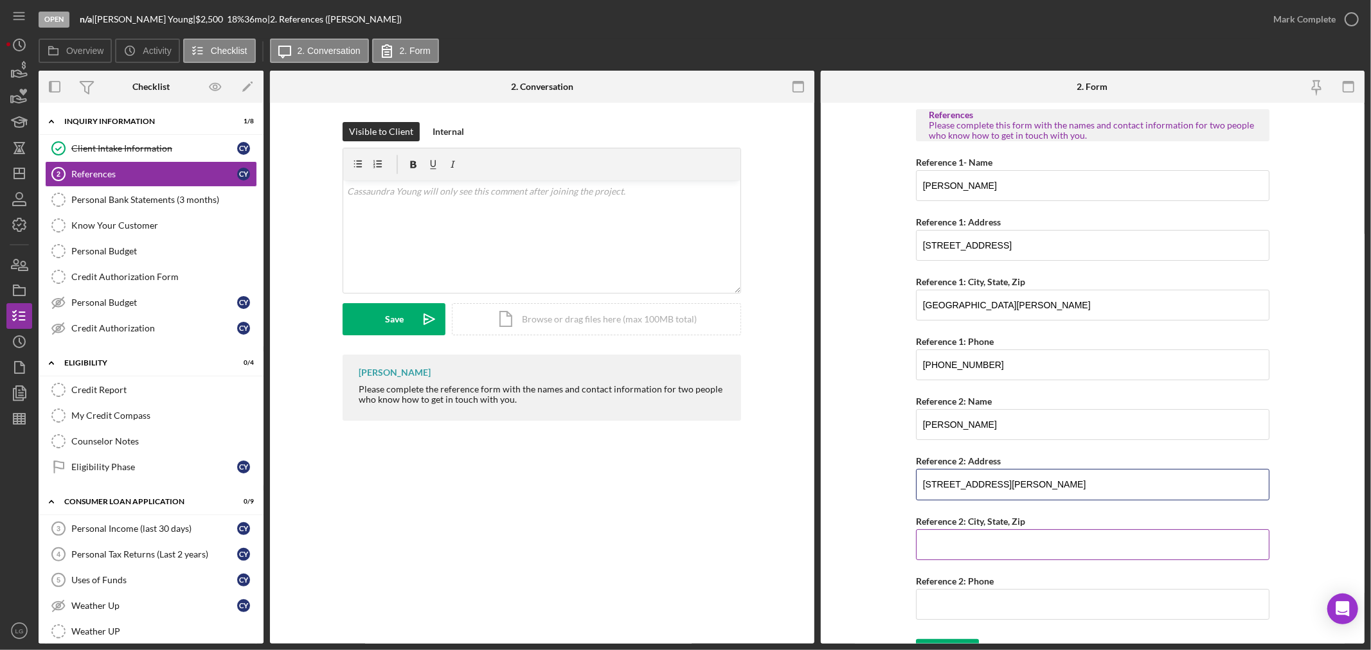
type input "3032 Norwood Ct"
click at [980, 538] on input "Reference 2: City, State, Zip" at bounding box center [1092, 544] width 353 height 31
click at [939, 540] on input "Reference 2: City, State, Zip" at bounding box center [1092, 544] width 353 height 31
paste input "St. Louis, MO 63115"
type input "St. Louis, MO 63115"
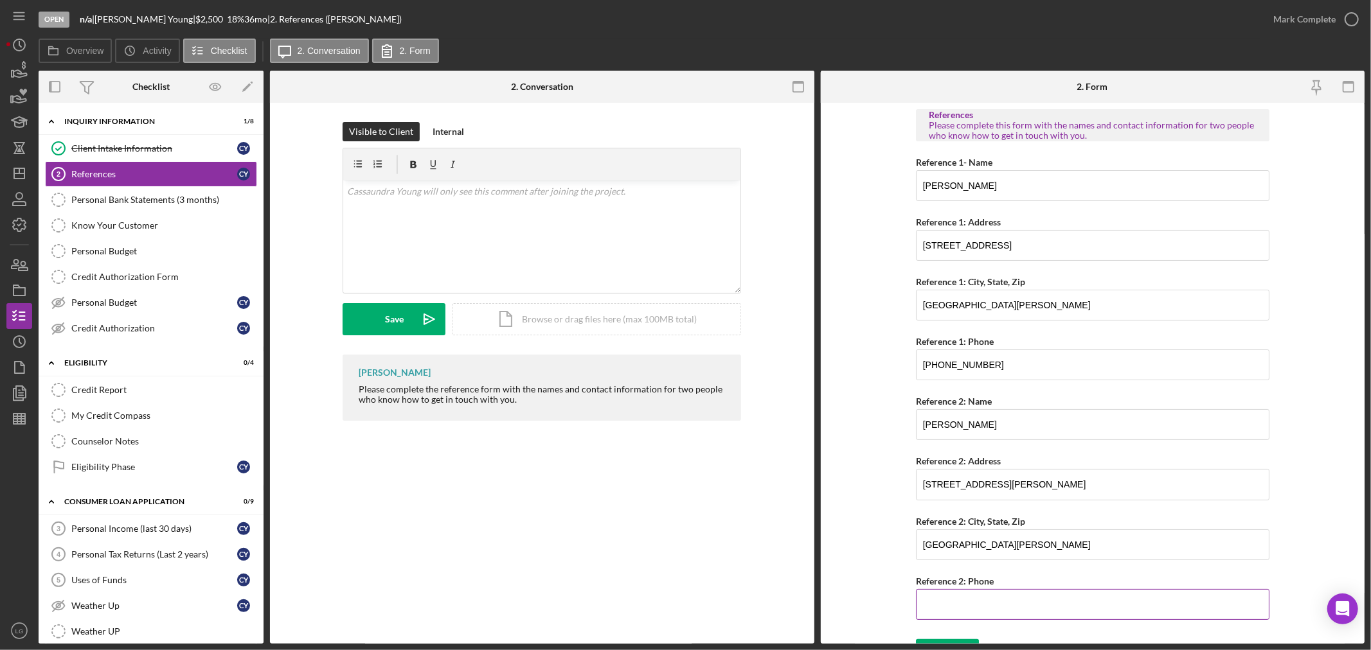
click at [929, 594] on input "Reference 2: Phone" at bounding box center [1092, 604] width 353 height 31
paste input "(314) 452-6052"
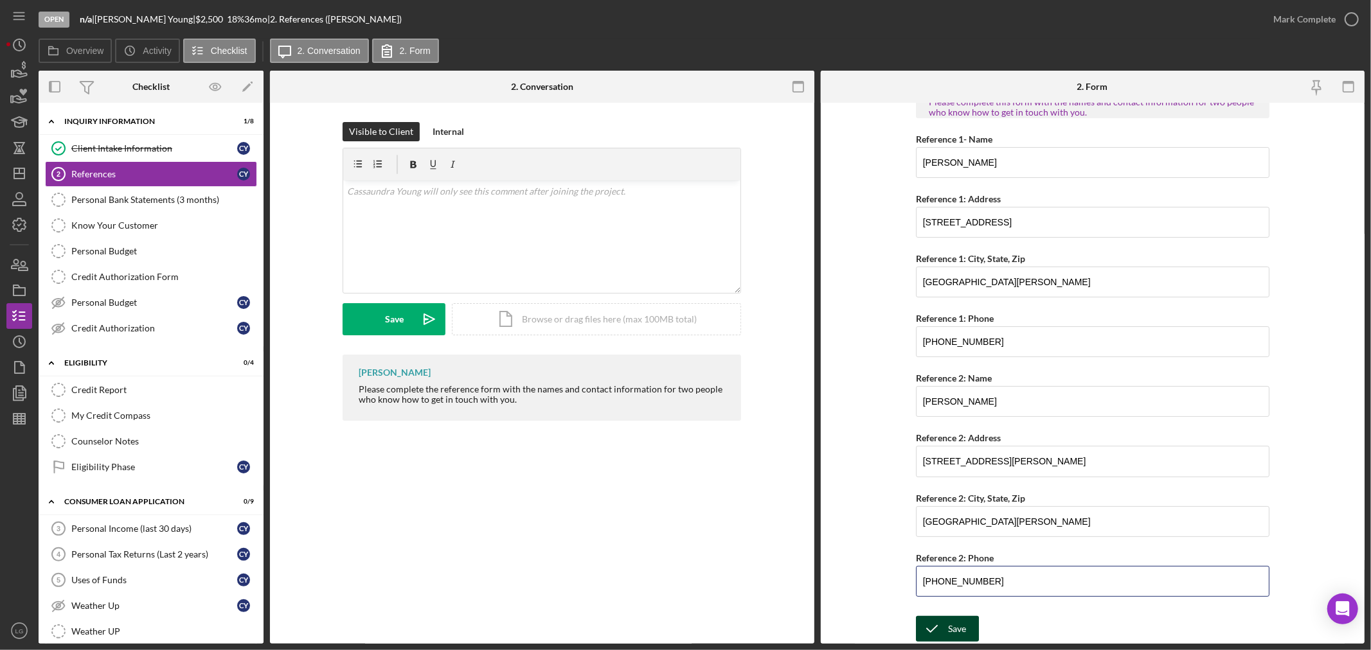
type input "(314) 452-6052"
click at [959, 634] on div "Save" at bounding box center [957, 629] width 18 height 26
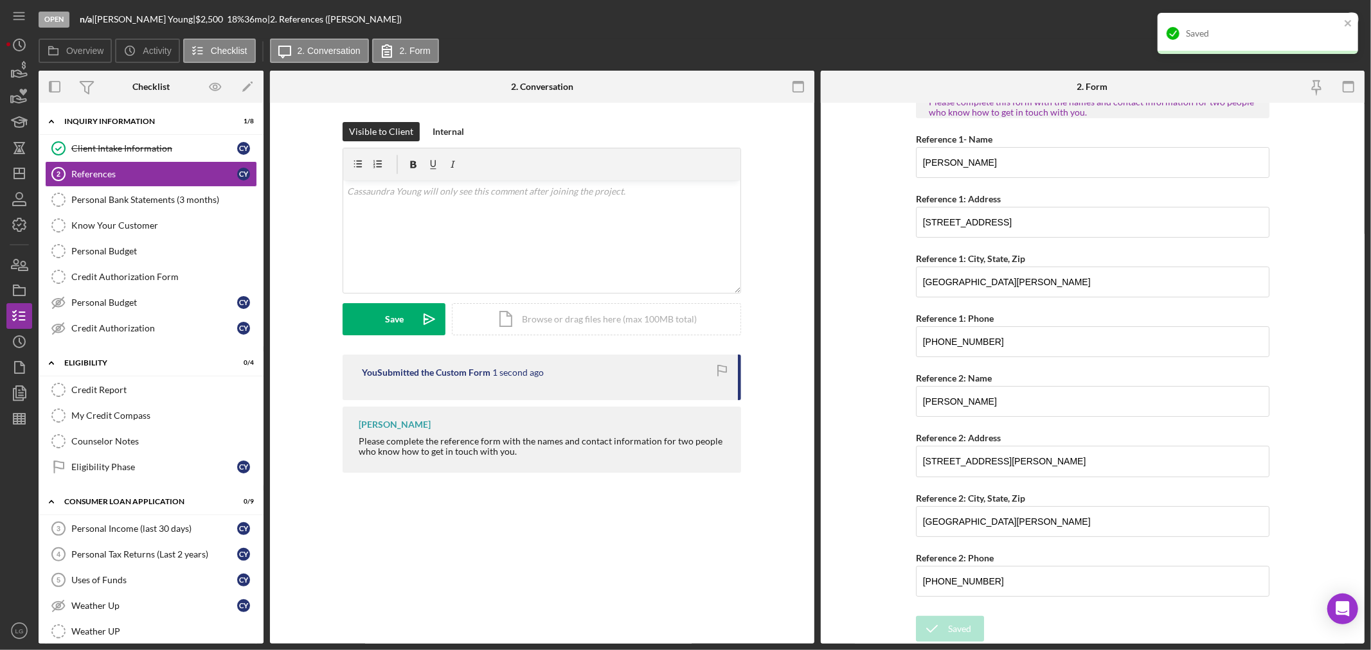
click at [1339, 21] on div "Saved" at bounding box center [1257, 33] width 200 height 41
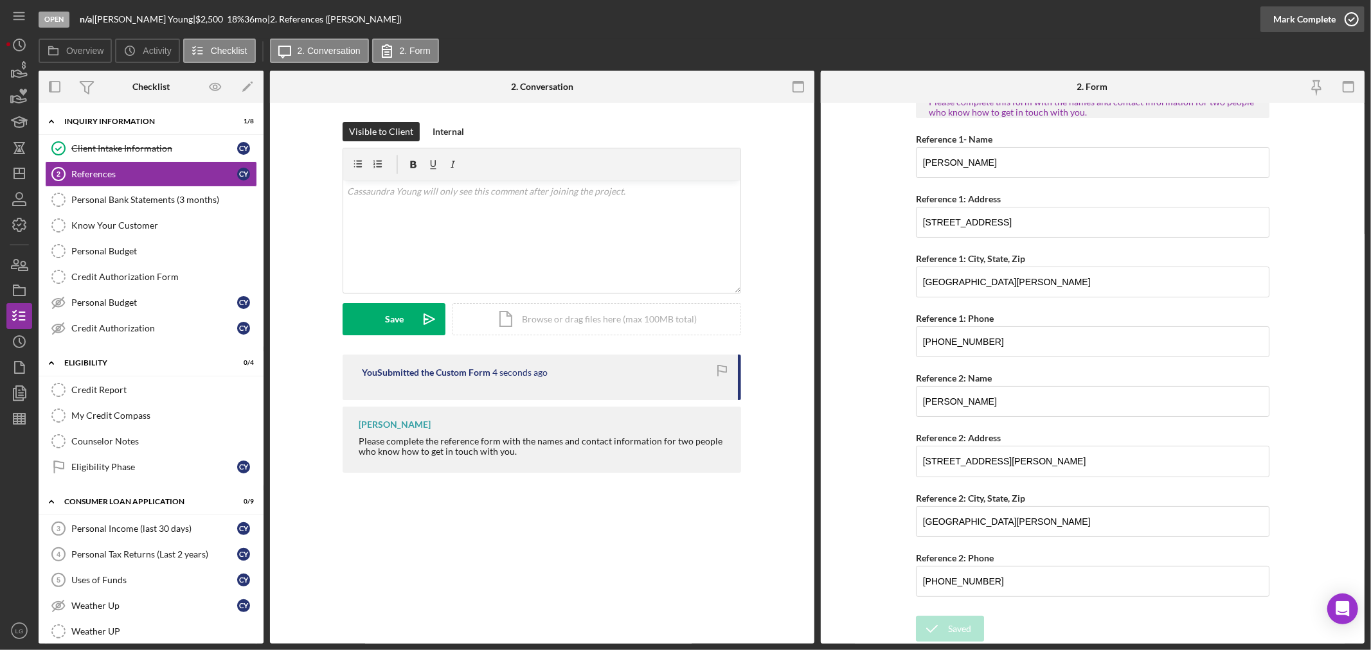
click at [1280, 26] on div "Mark Complete" at bounding box center [1304, 19] width 62 height 26
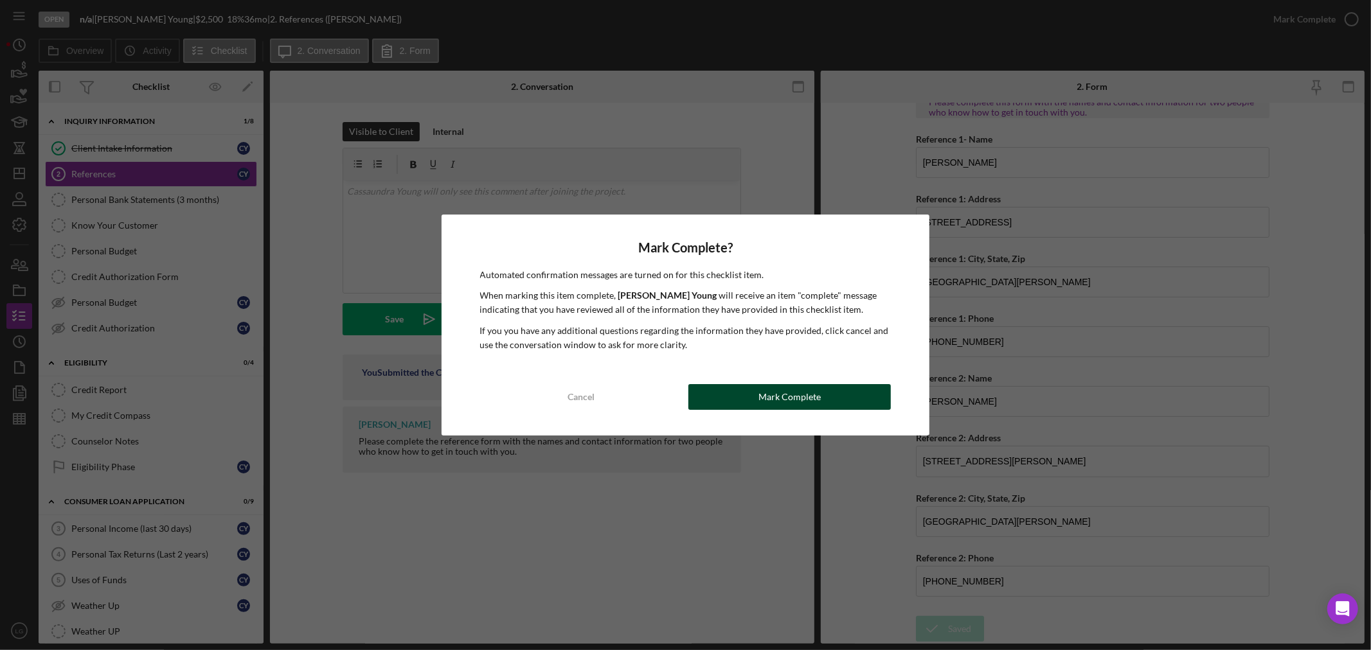
click at [736, 400] on button "Mark Complete" at bounding box center [789, 397] width 202 height 26
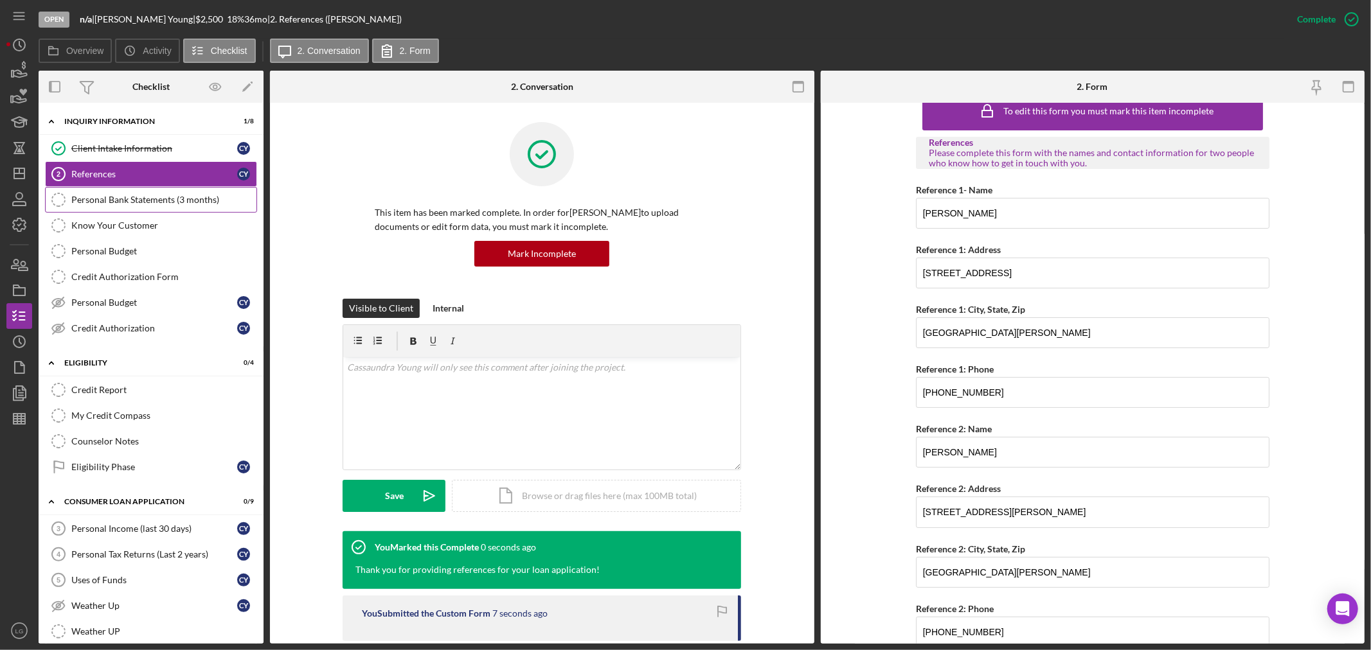
scroll to position [0, 0]
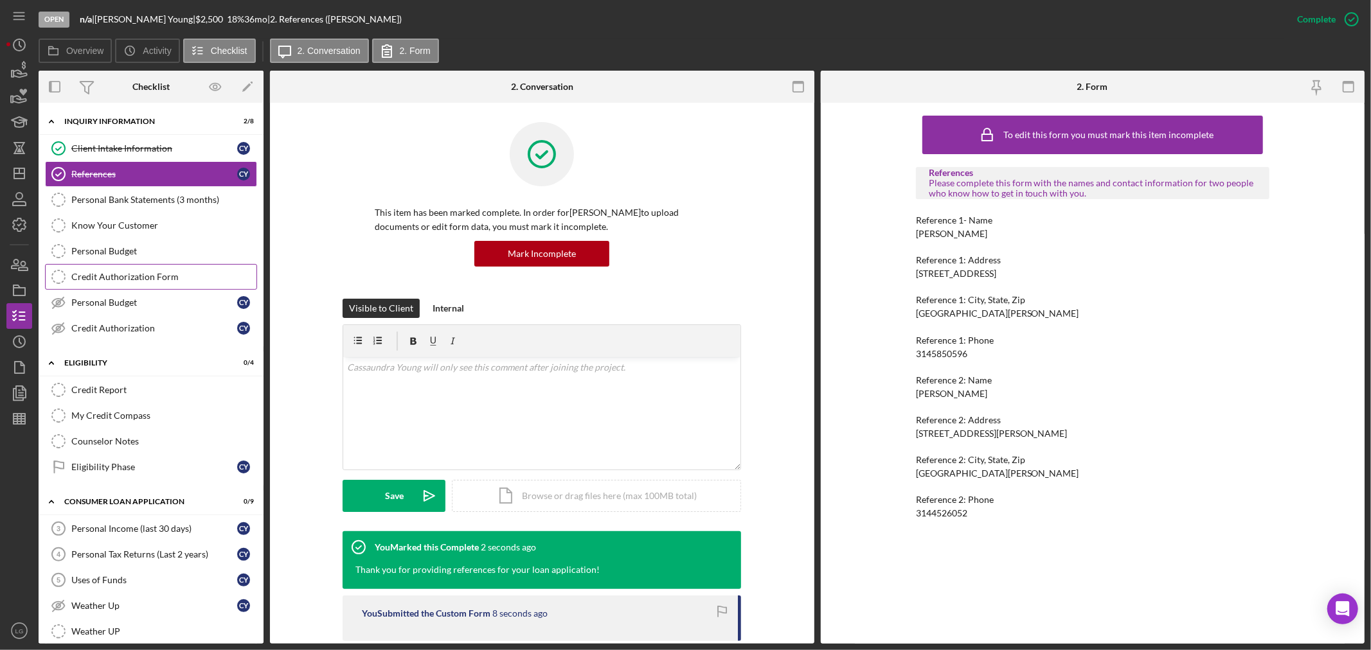
click at [139, 280] on div "Credit Authorization Form" at bounding box center [163, 277] width 185 height 10
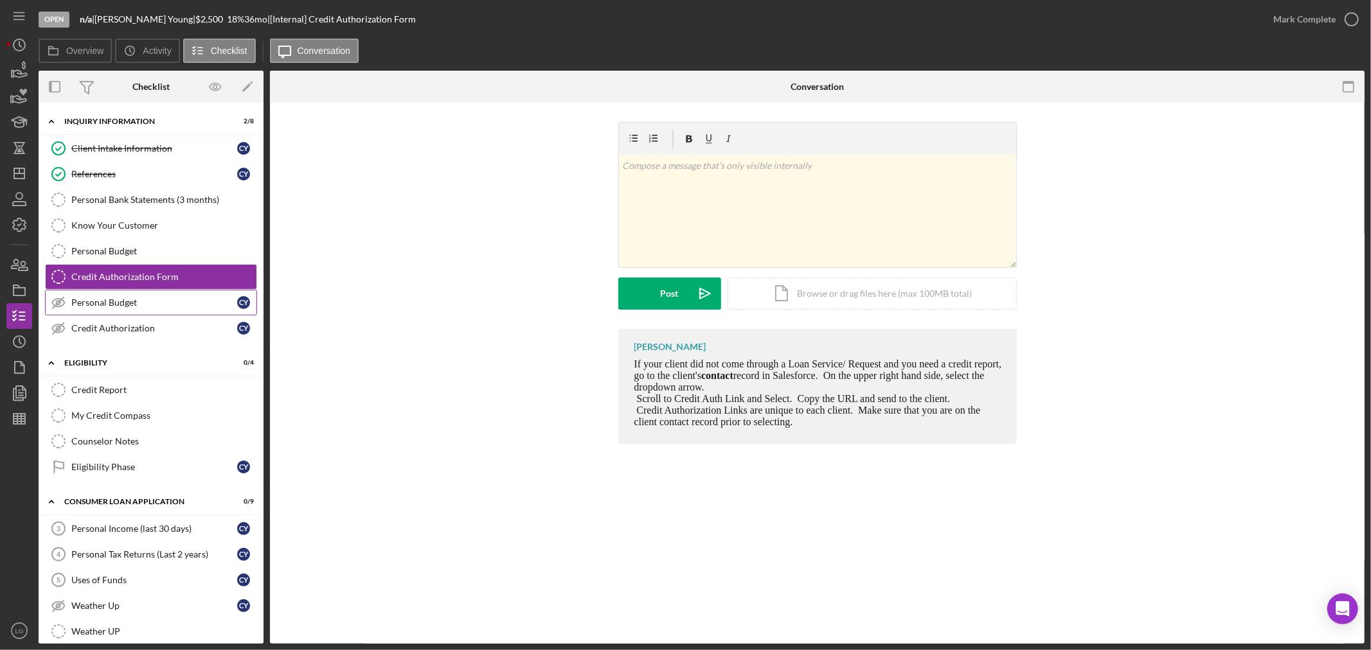
click at [140, 304] on div "Personal Budget" at bounding box center [154, 302] width 166 height 10
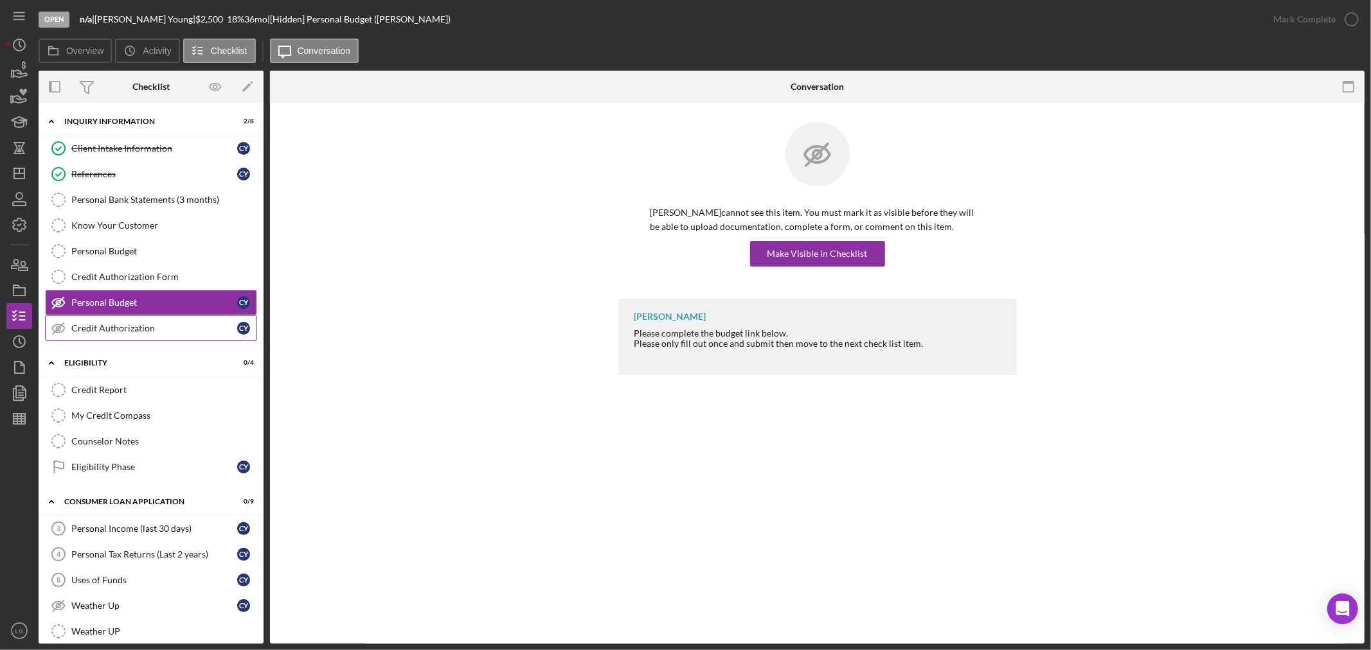
click at [149, 322] on link "Credit Authorization Credit Authorization C Y" at bounding box center [151, 328] width 212 height 26
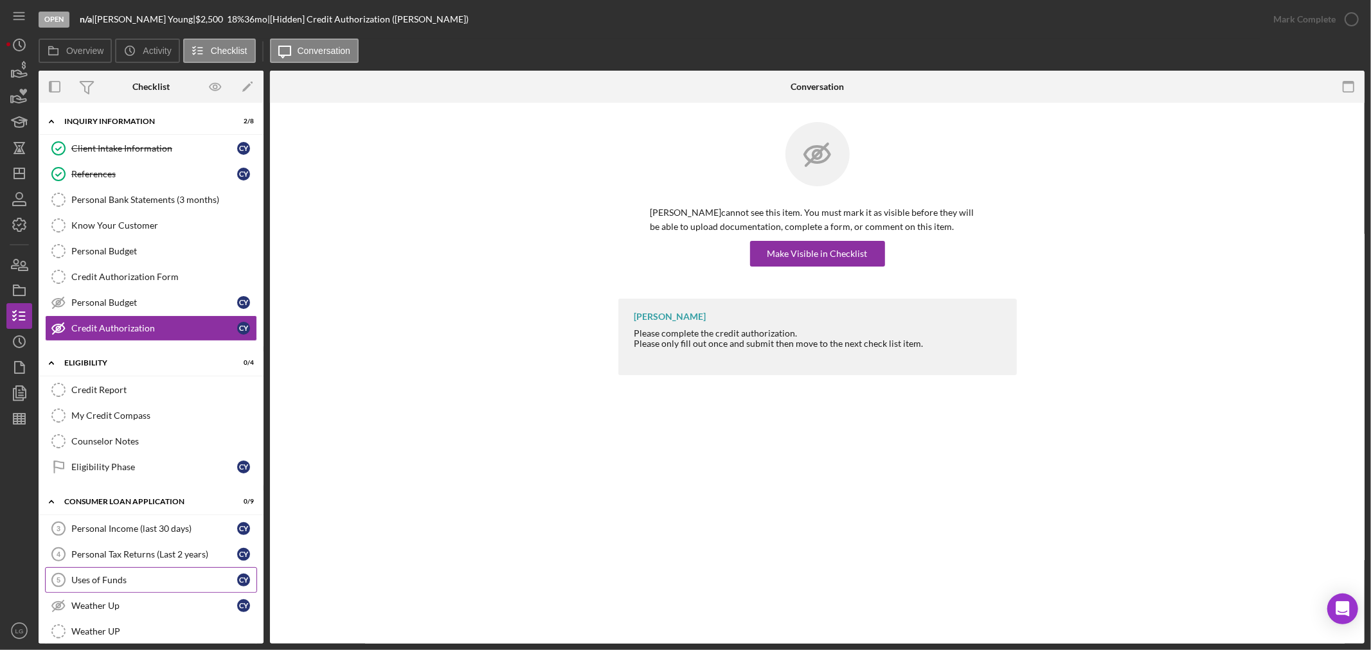
scroll to position [143, 0]
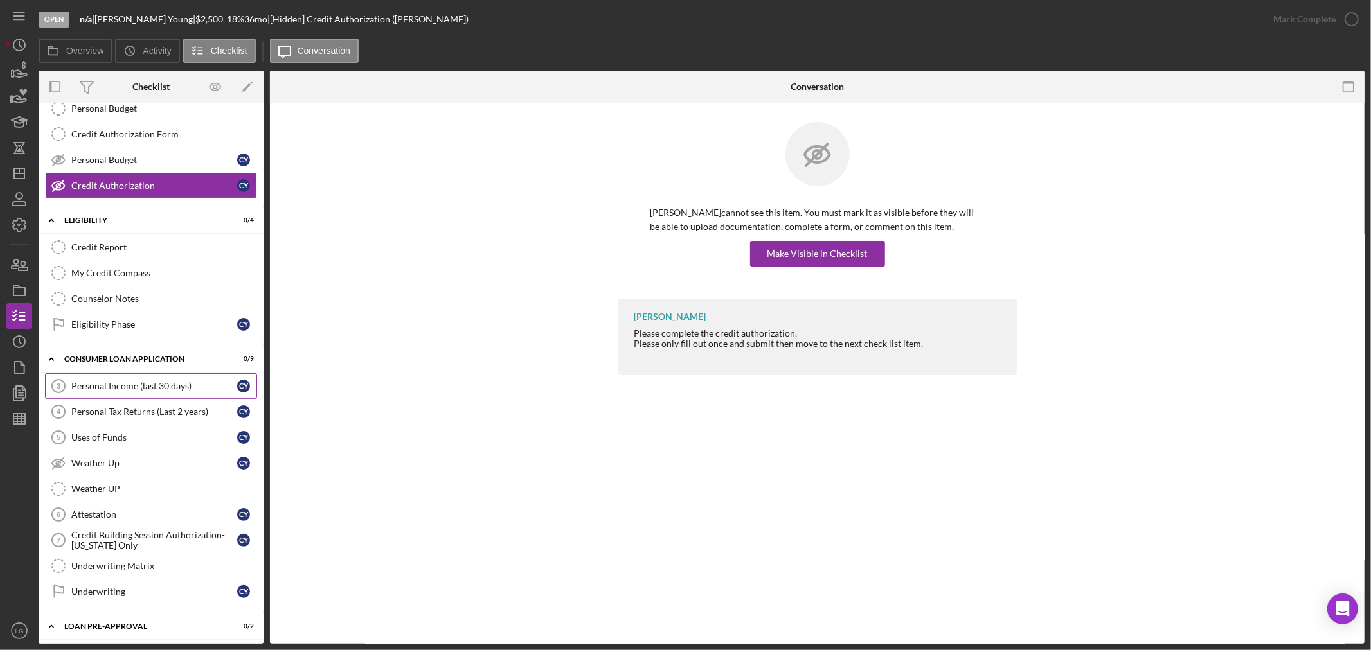
click at [138, 377] on link "Personal Income (last 30 days) 3 Personal Income (last 30 days) C Y" at bounding box center [151, 386] width 212 height 26
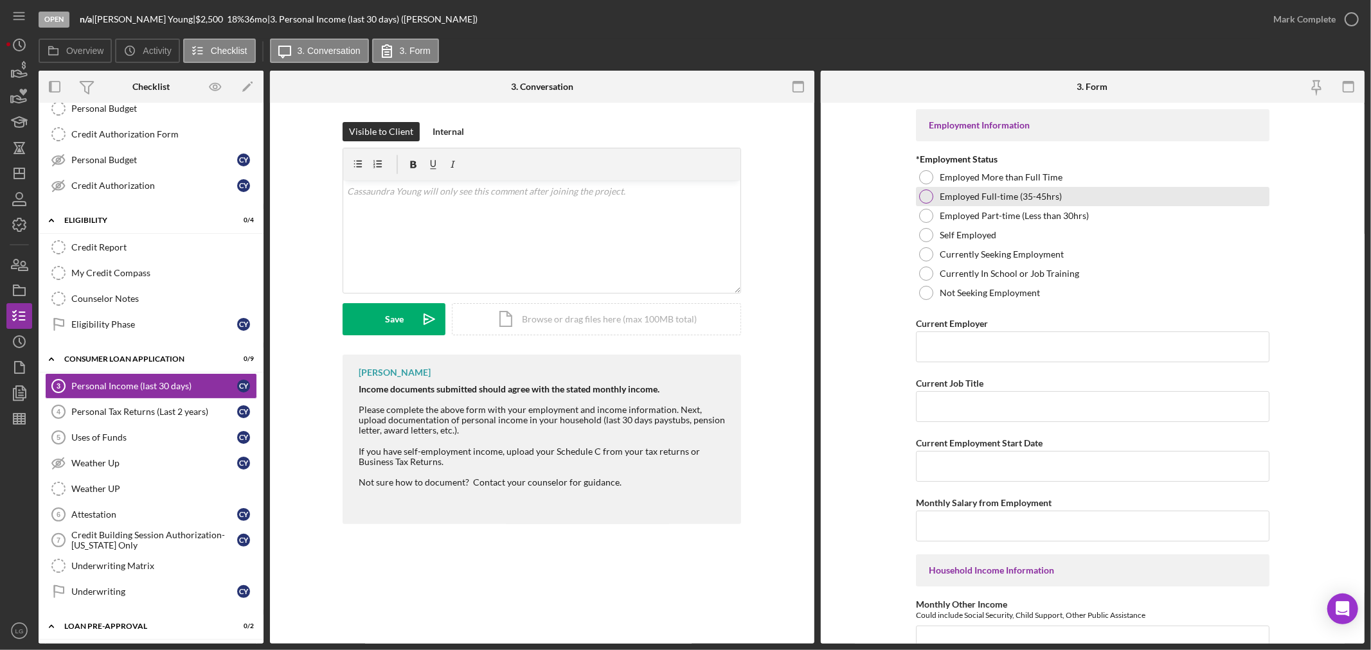
click at [982, 190] on div "Employed Full-time (35-45hrs)" at bounding box center [1092, 196] width 353 height 19
click at [959, 337] on input "Current Employer" at bounding box center [1092, 347] width 353 height 31
click at [995, 350] on input "Current Employer" at bounding box center [1092, 347] width 353 height 31
paste input "State of Missouri"
type input "State of Missouri"
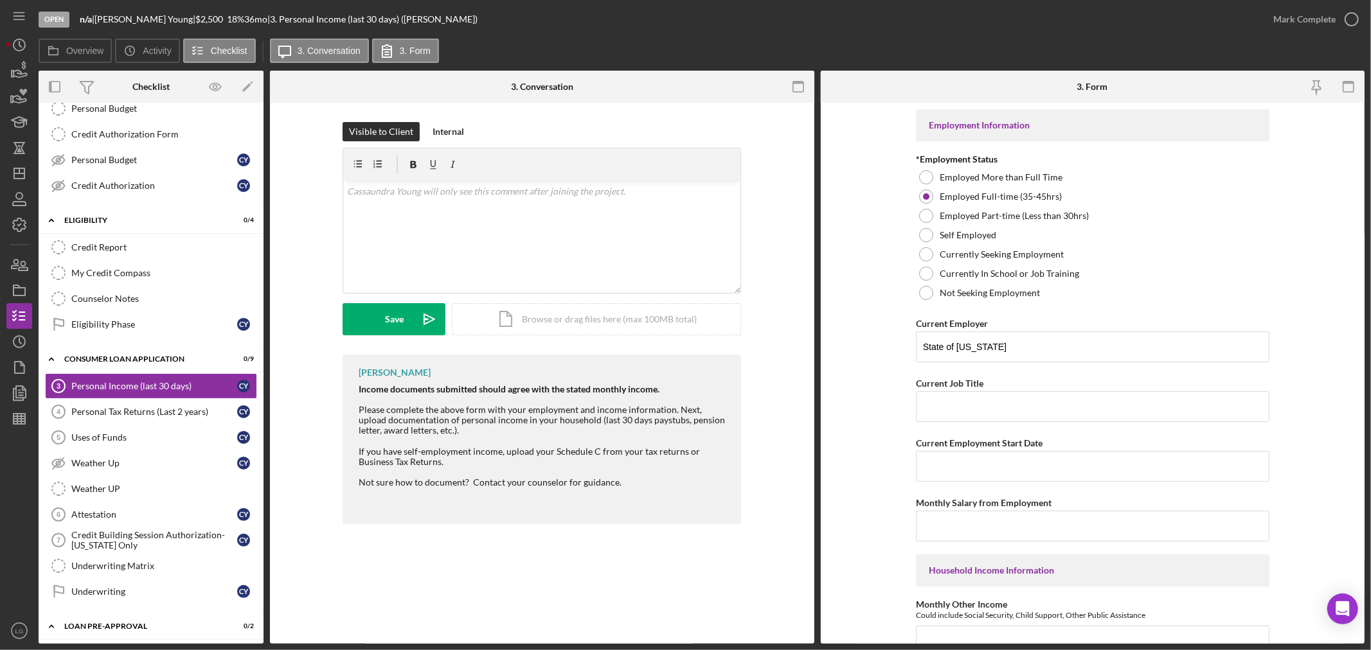
click at [1024, 425] on div "Employment Information *Employment Status Employed More than Full Time Employed…" at bounding box center [1092, 645] width 353 height 1072
click at [1018, 413] on input "Current Job Title" at bounding box center [1092, 406] width 353 height 31
paste input "Service Coordinator"
type input "Service Coordinator"
click at [951, 460] on input "Current Employment Start Date" at bounding box center [1092, 466] width 353 height 31
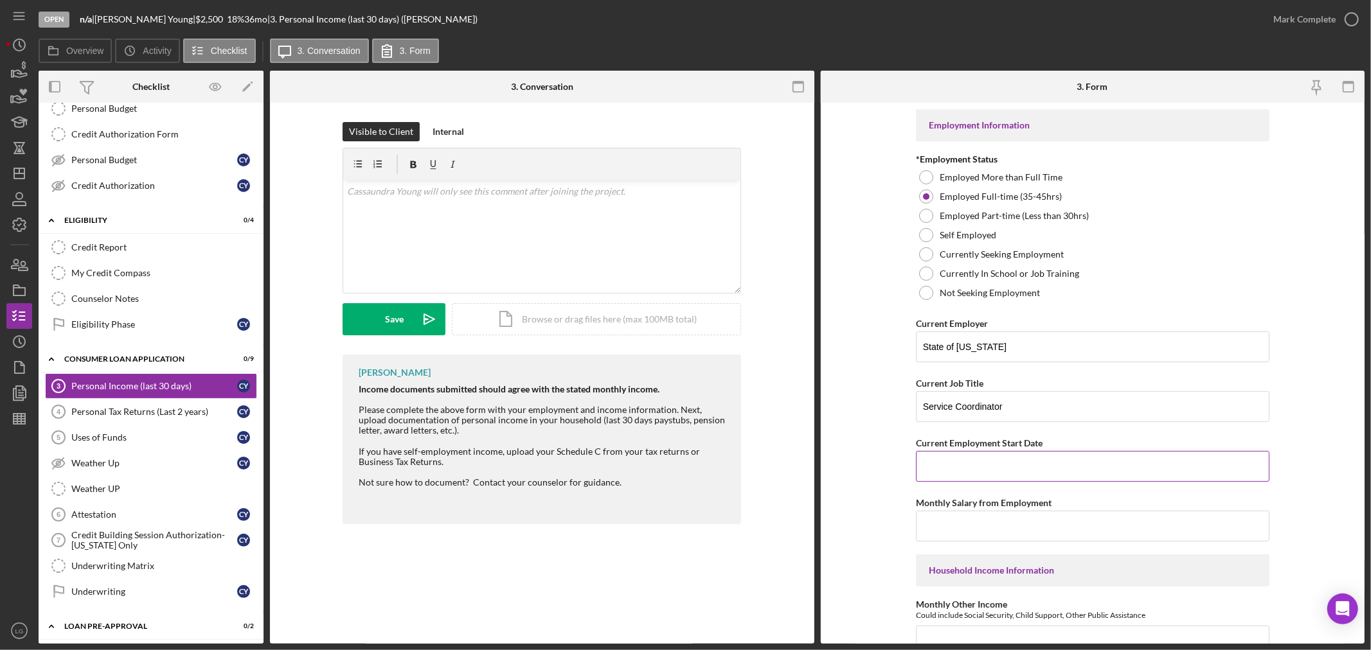
click at [1014, 458] on input "Current Employment Start Date" at bounding box center [1092, 466] width 353 height 31
paste input "10/21/2004"
type input "10/21/2004"
click at [955, 525] on input "Monthly Salary from Employment" at bounding box center [1092, 526] width 353 height 31
click at [981, 526] on input "Monthly Salary from Employment" at bounding box center [1092, 526] width 353 height 31
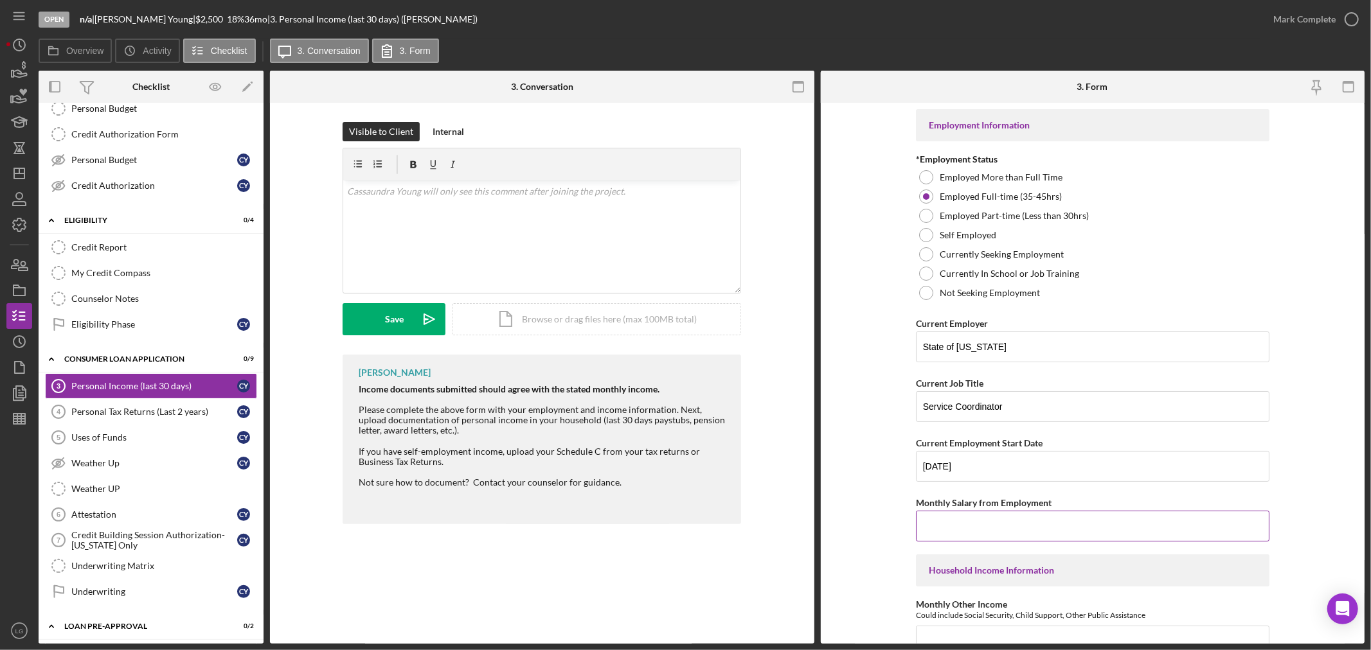
paste input "$4,000"
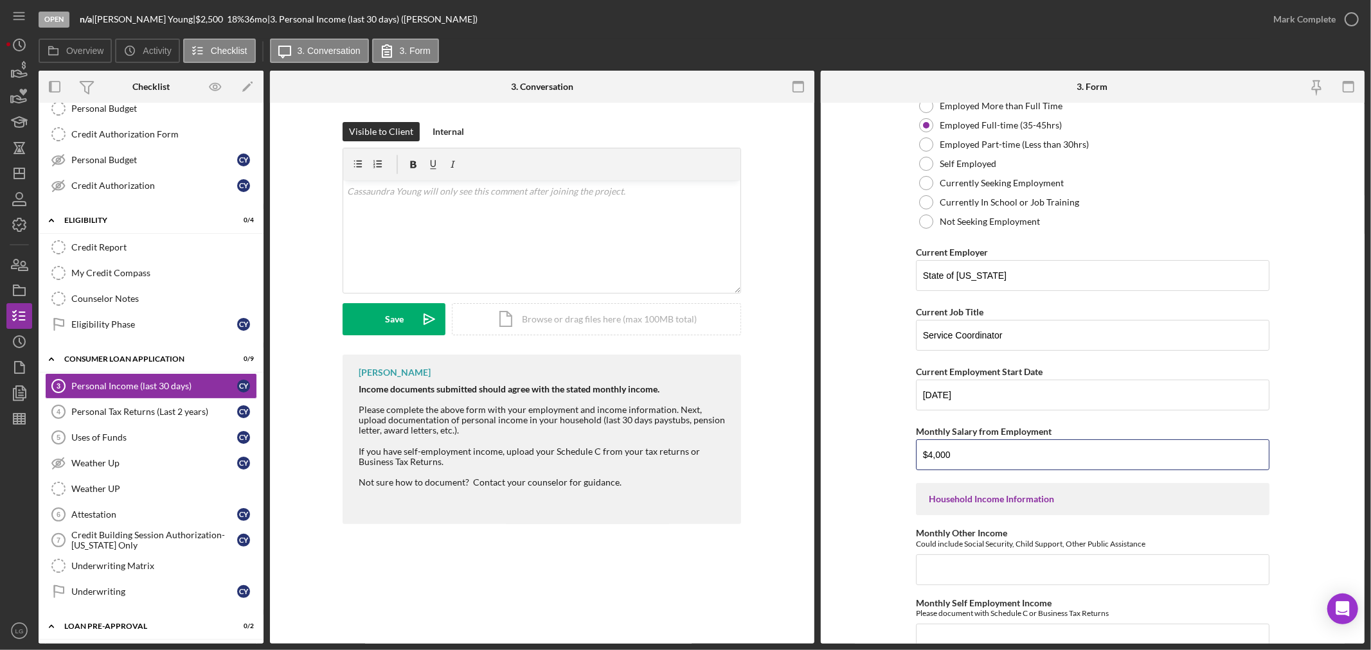
scroll to position [143, 0]
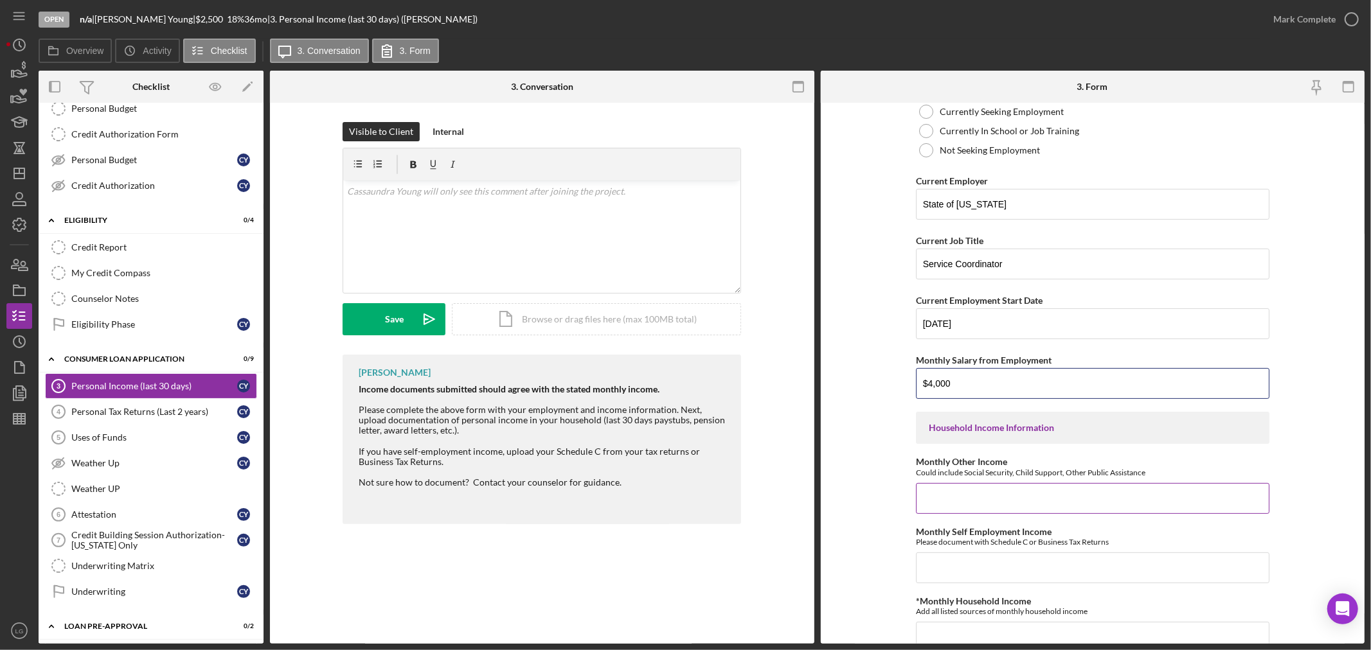
type input "$4,000"
click at [939, 492] on input "Monthly Other Income" at bounding box center [1092, 498] width 353 height 31
type input "$0"
click at [952, 578] on input "Monthly Self Employment Income" at bounding box center [1092, 568] width 353 height 31
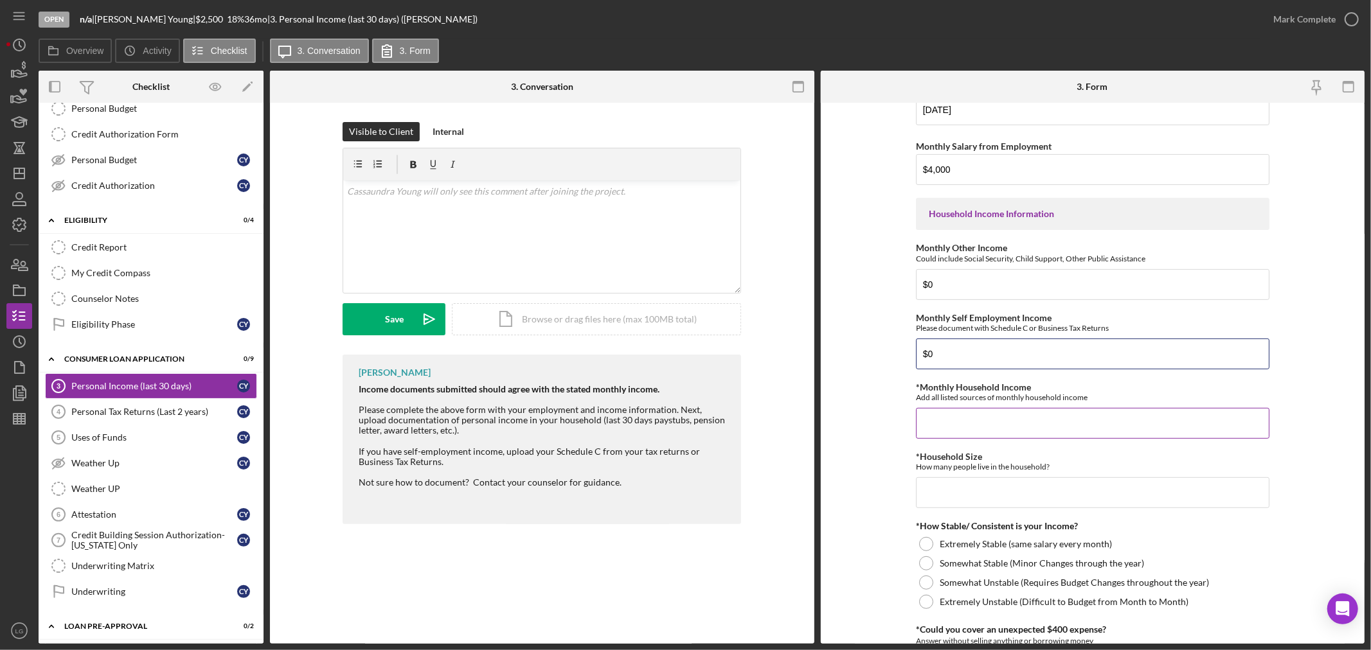
type input "$0"
click at [961, 418] on input "*Monthly Household Income" at bounding box center [1092, 423] width 353 height 31
type input "$5,000"
click at [1069, 501] on input "*Household Size" at bounding box center [1092, 492] width 353 height 31
type input "3"
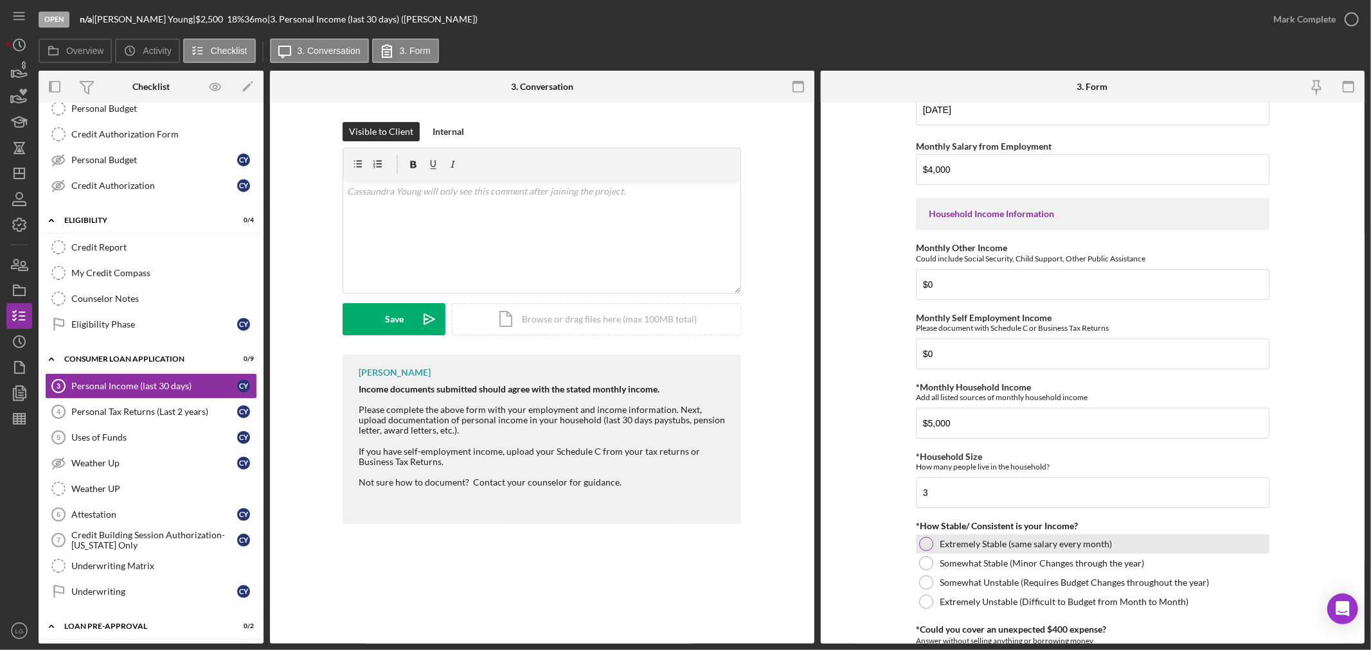
click at [1139, 546] on div "Extremely Stable (same salary every month)" at bounding box center [1092, 544] width 353 height 19
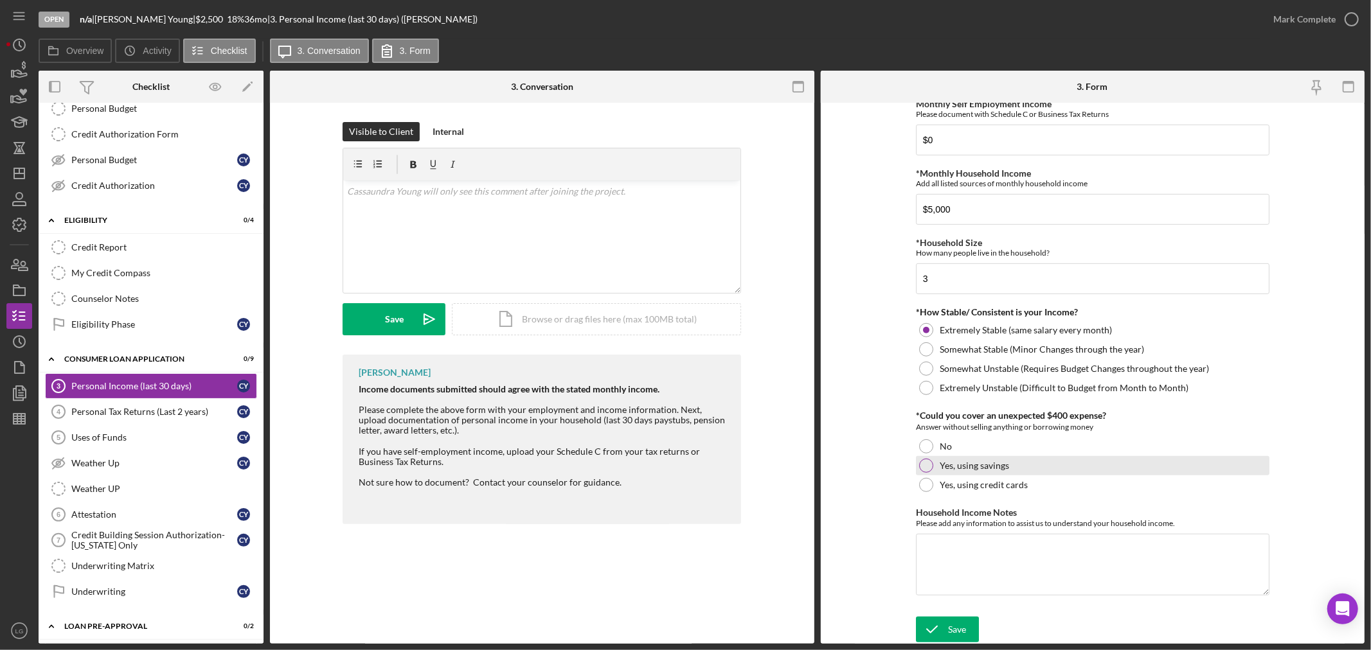
click at [975, 466] on label "Yes, using savings" at bounding box center [973, 466] width 69 height 10
click at [1193, 580] on textarea "Household Income Notes" at bounding box center [1092, 565] width 353 height 62
paste textarea "I have two children in school that I help,"
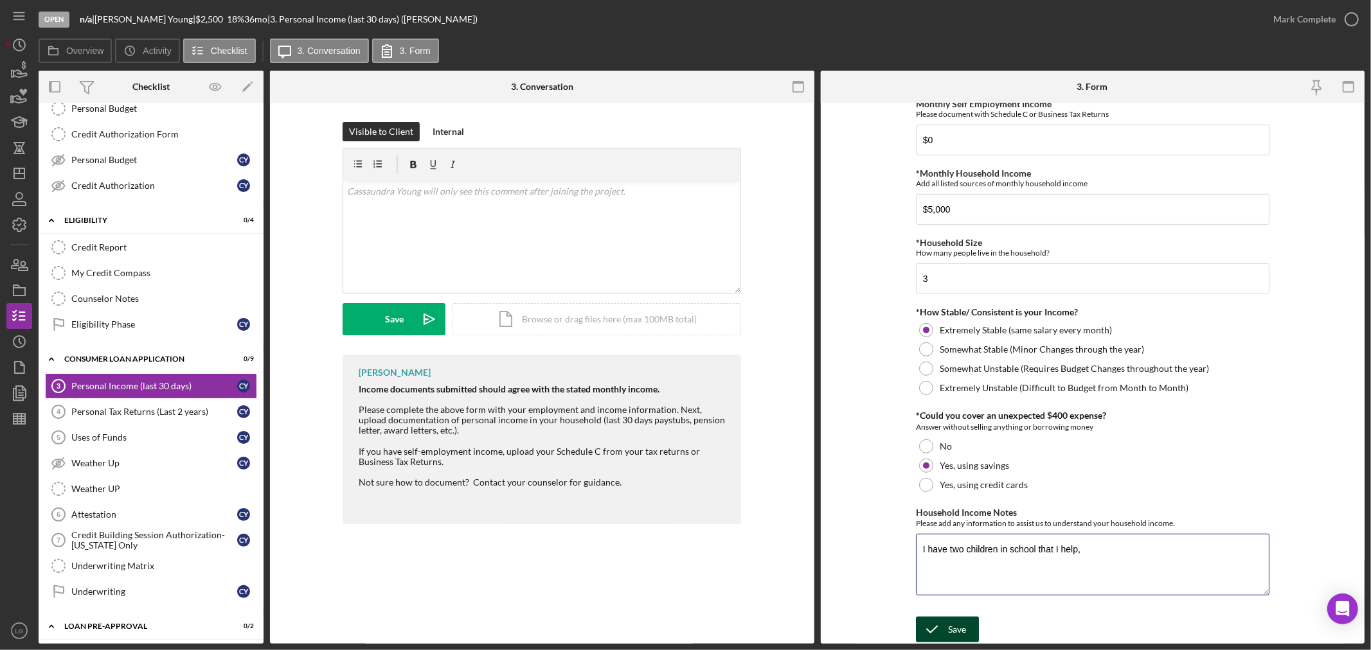
type textarea "I have two children in school that I help,"
click at [954, 632] on div "Save" at bounding box center [957, 630] width 18 height 26
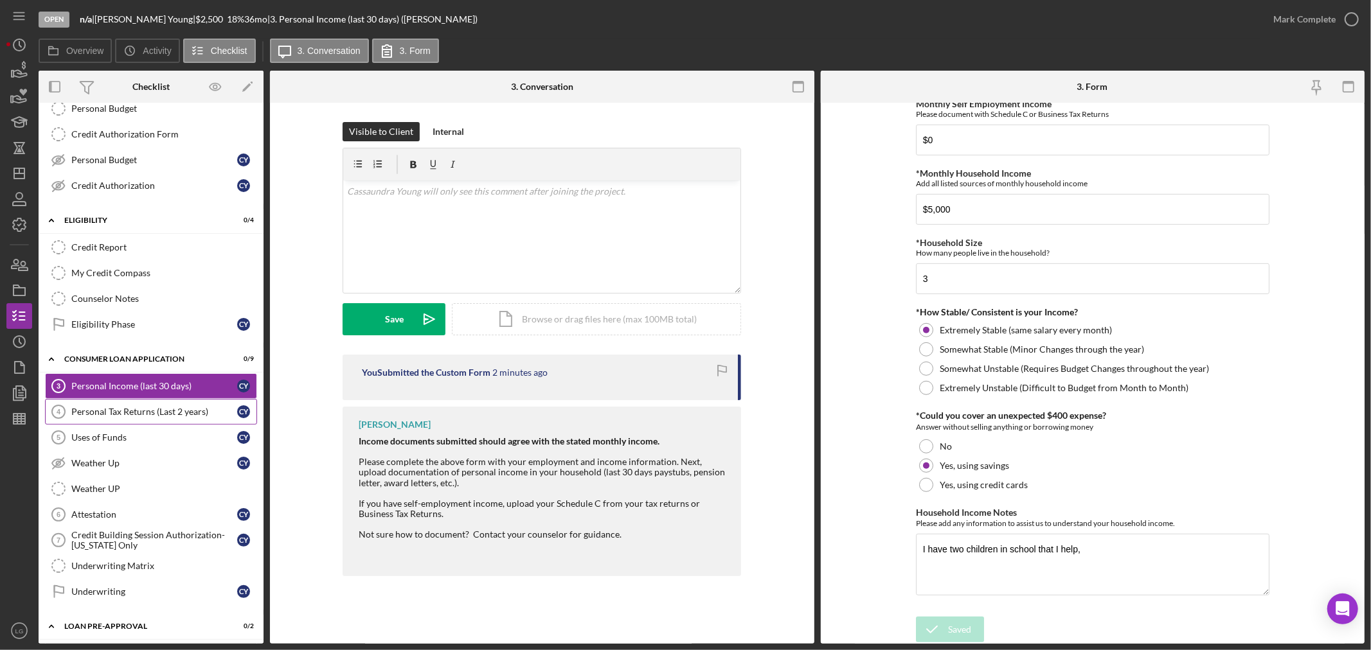
click at [75, 414] on div "Personal Tax Returns (Last 2 years)" at bounding box center [154, 412] width 166 height 10
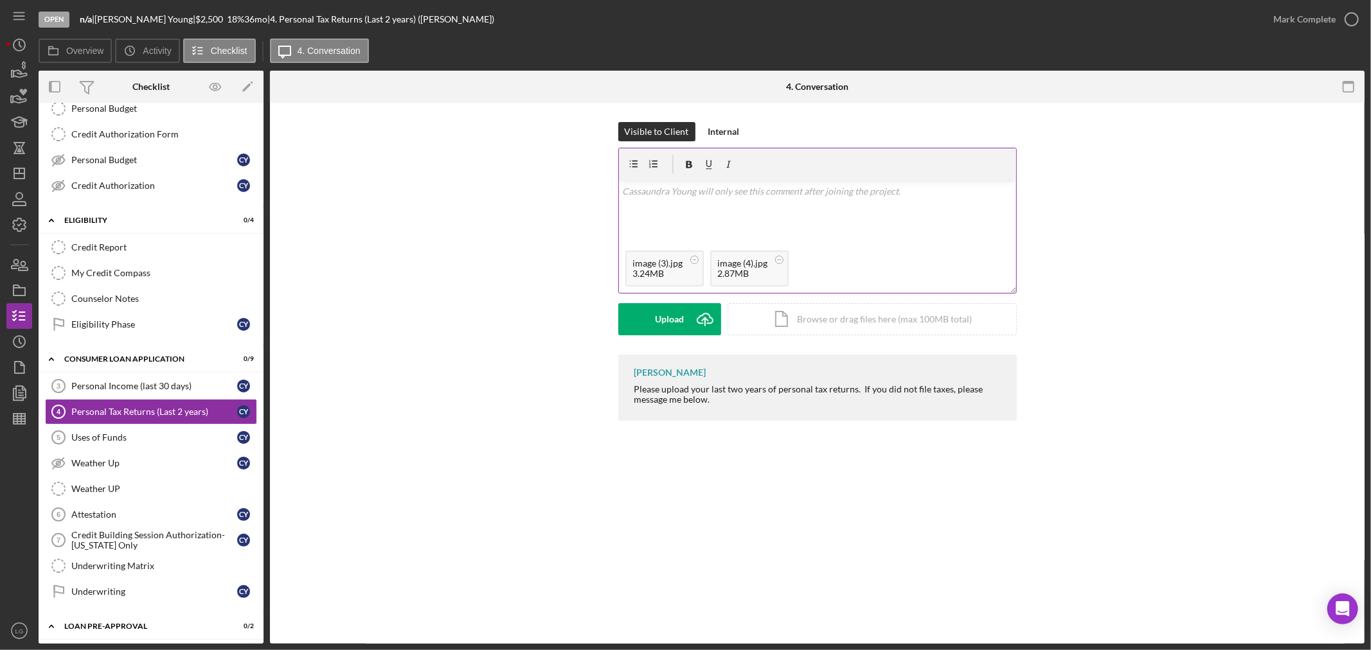
click at [639, 210] on div "v Color teal Color pink Remove color Add row above Add row below Add column bef…" at bounding box center [817, 213] width 397 height 64
click at [670, 312] on div "Save" at bounding box center [669, 319] width 19 height 32
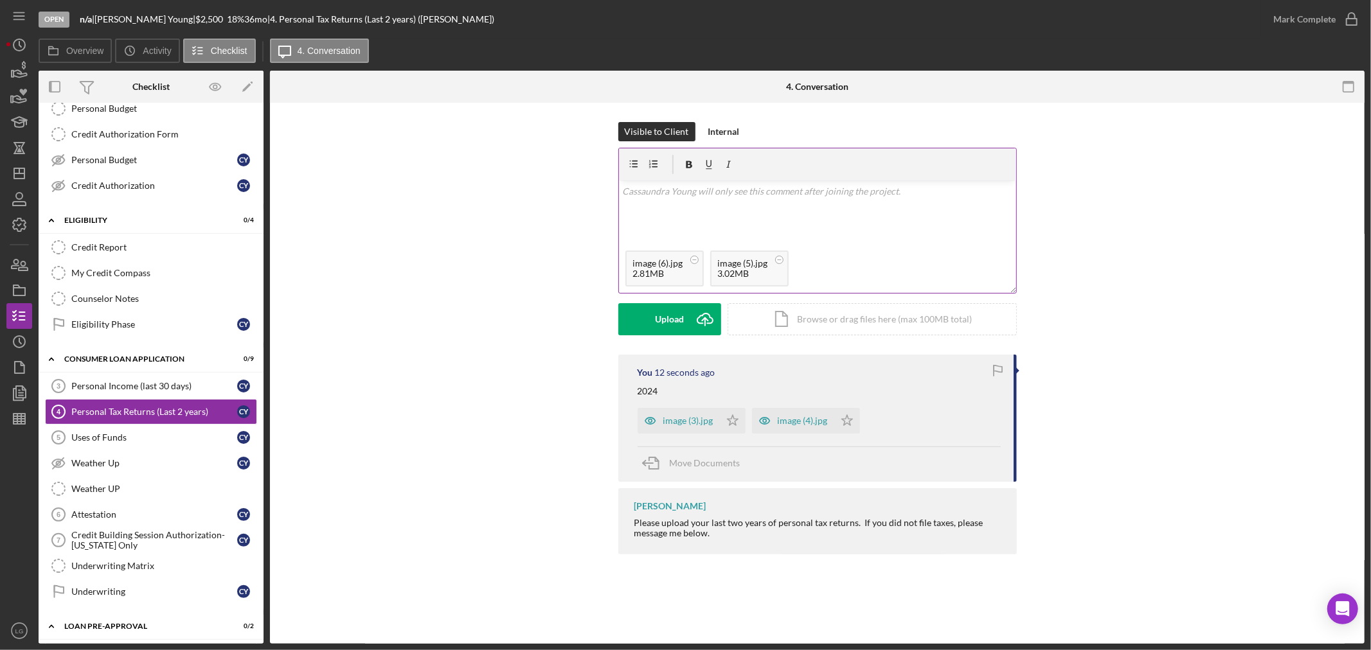
click at [695, 204] on div "v Color teal Color pink Remove color Add row above Add row below Add column bef…" at bounding box center [817, 213] width 397 height 64
click at [677, 312] on div "Save" at bounding box center [669, 319] width 19 height 32
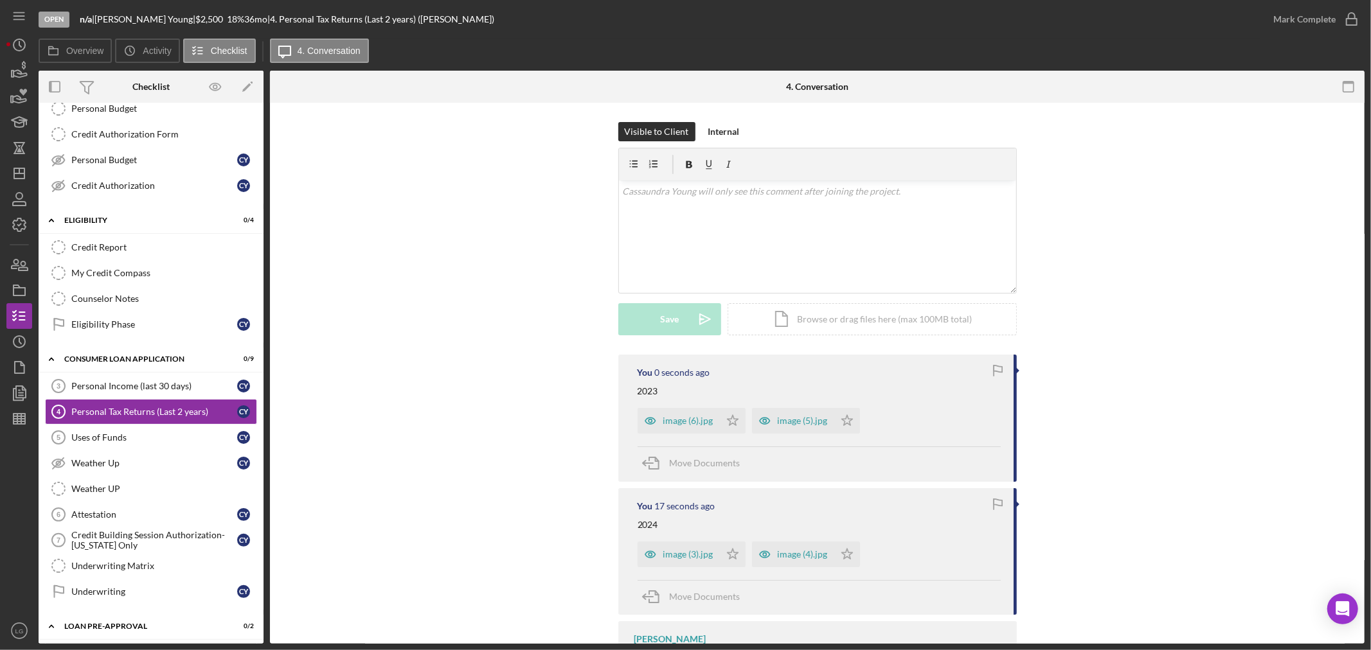
click at [702, 419] on div "image (6).jpg" at bounding box center [688, 421] width 50 height 10
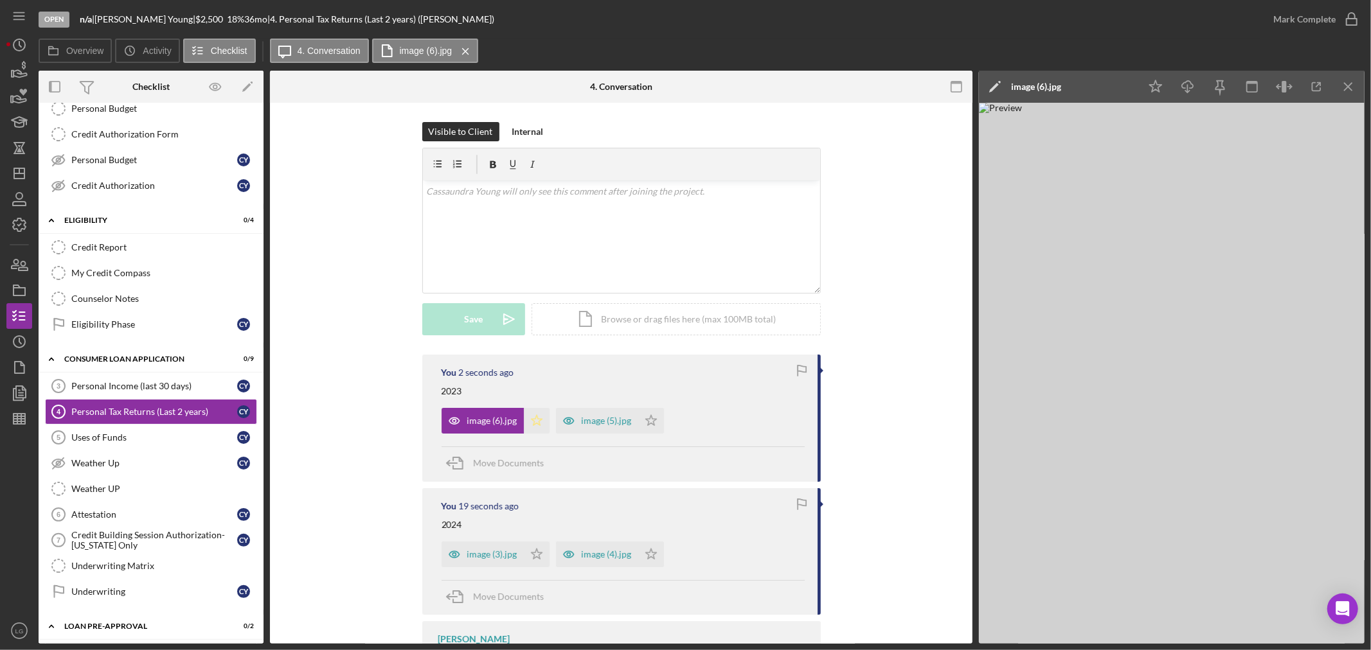
click at [538, 422] on icon "Icon/Star" at bounding box center [537, 421] width 26 height 26
click at [568, 426] on icon "button" at bounding box center [569, 421] width 26 height 26
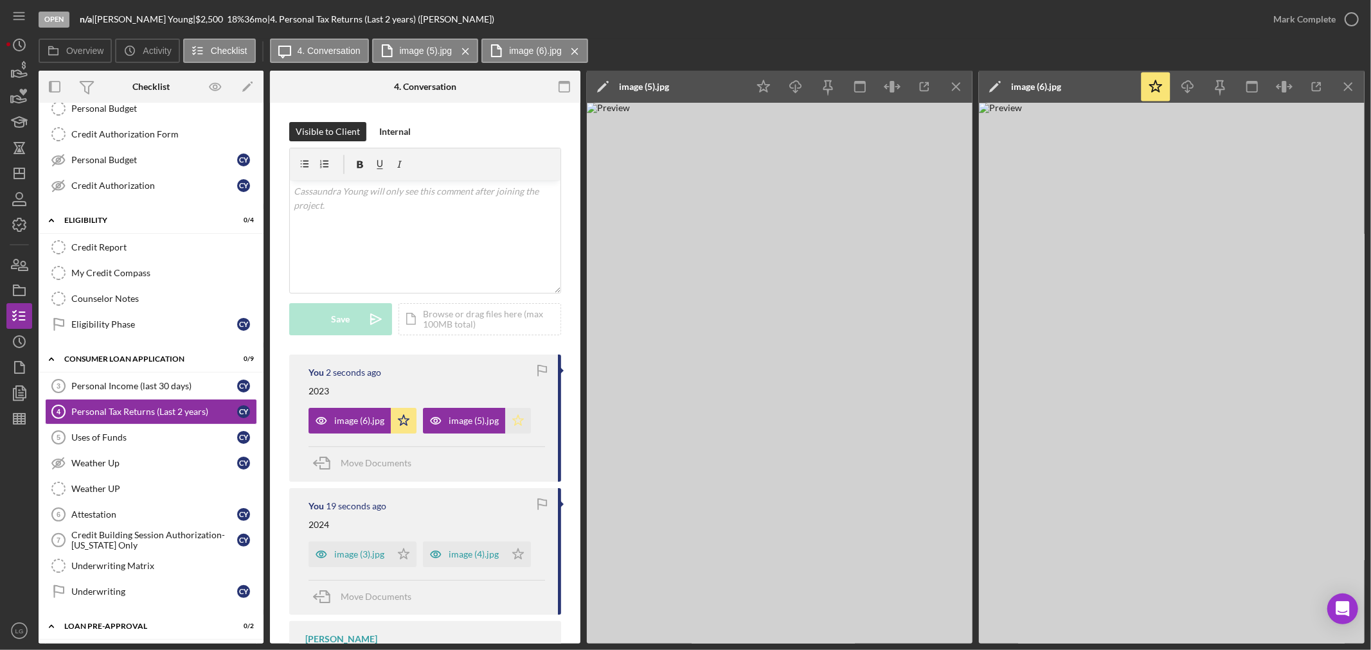
click at [525, 425] on icon "Icon/Star" at bounding box center [518, 421] width 26 height 26
drag, startPoint x: 368, startPoint y: 547, endPoint x: 368, endPoint y: 555, distance: 8.4
click at [368, 551] on div "image (3).jpg" at bounding box center [349, 555] width 82 height 26
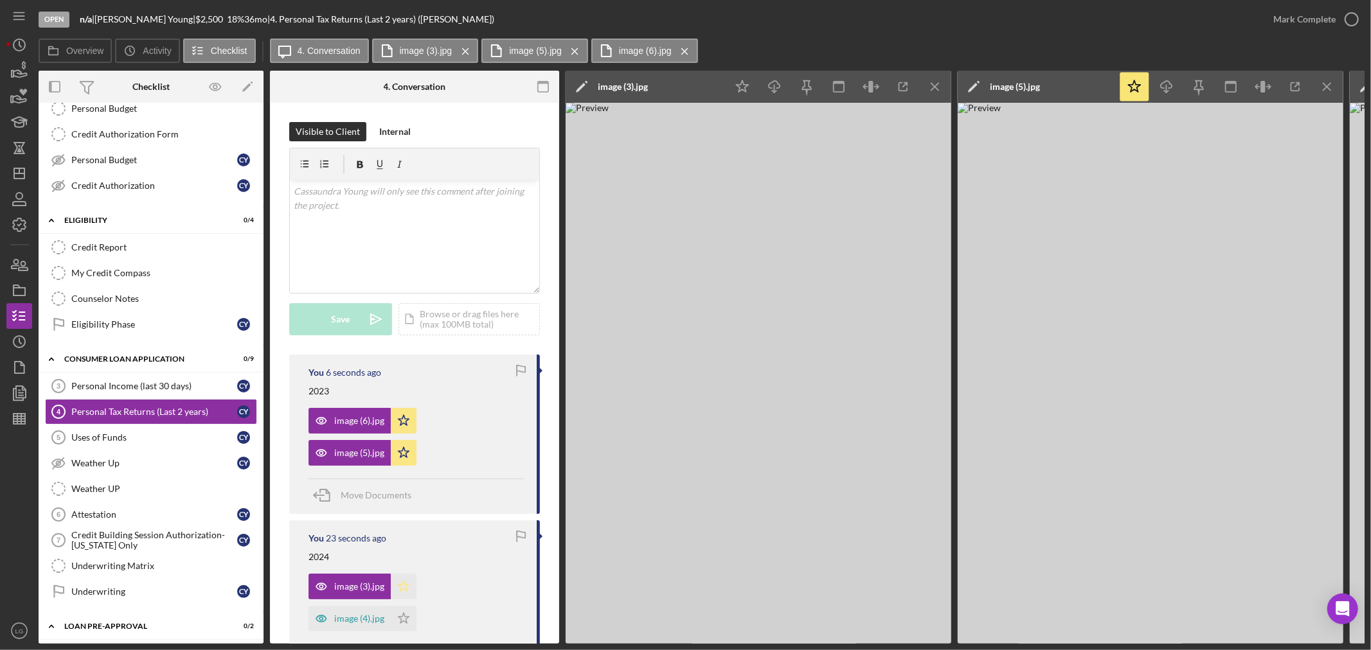
click at [394, 585] on icon "Icon/Star" at bounding box center [404, 587] width 26 height 26
drag, startPoint x: 375, startPoint y: 607, endPoint x: 380, endPoint y: 616, distance: 9.8
click at [374, 609] on div "image (4).jpg" at bounding box center [349, 619] width 82 height 26
click at [408, 621] on icon "Icon/Star" at bounding box center [404, 619] width 26 height 26
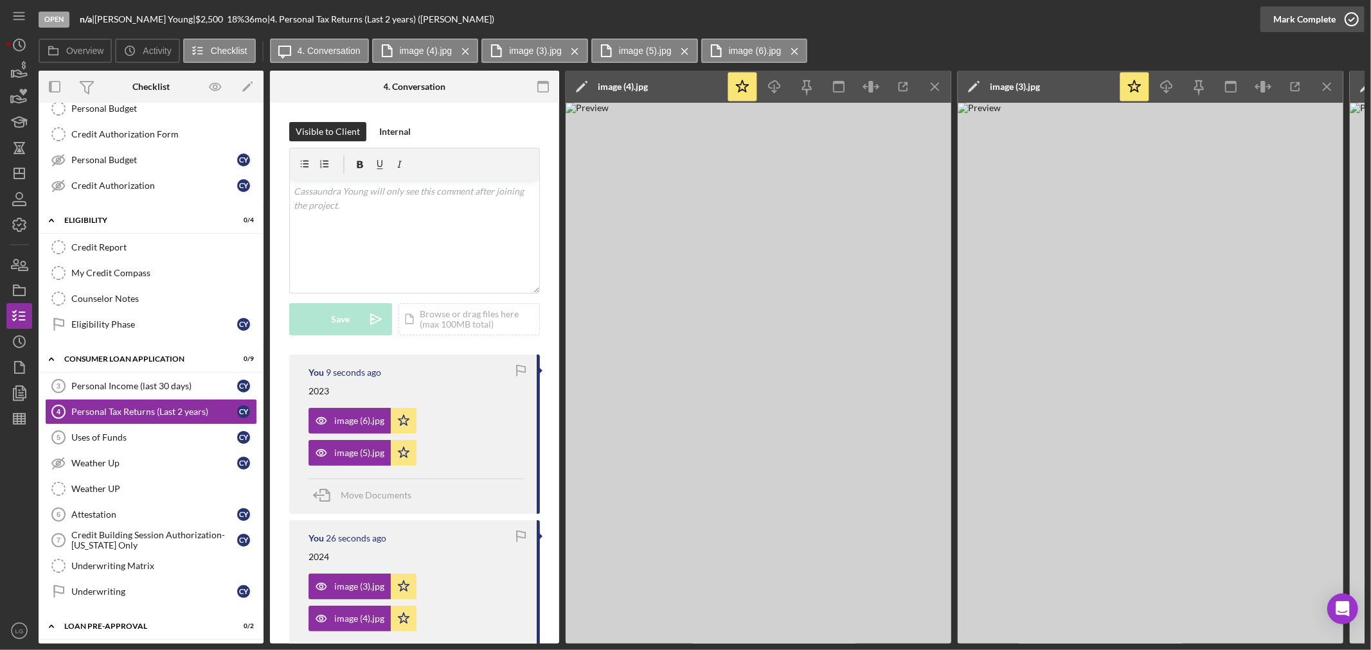
click at [1337, 15] on icon "button" at bounding box center [1351, 19] width 32 height 32
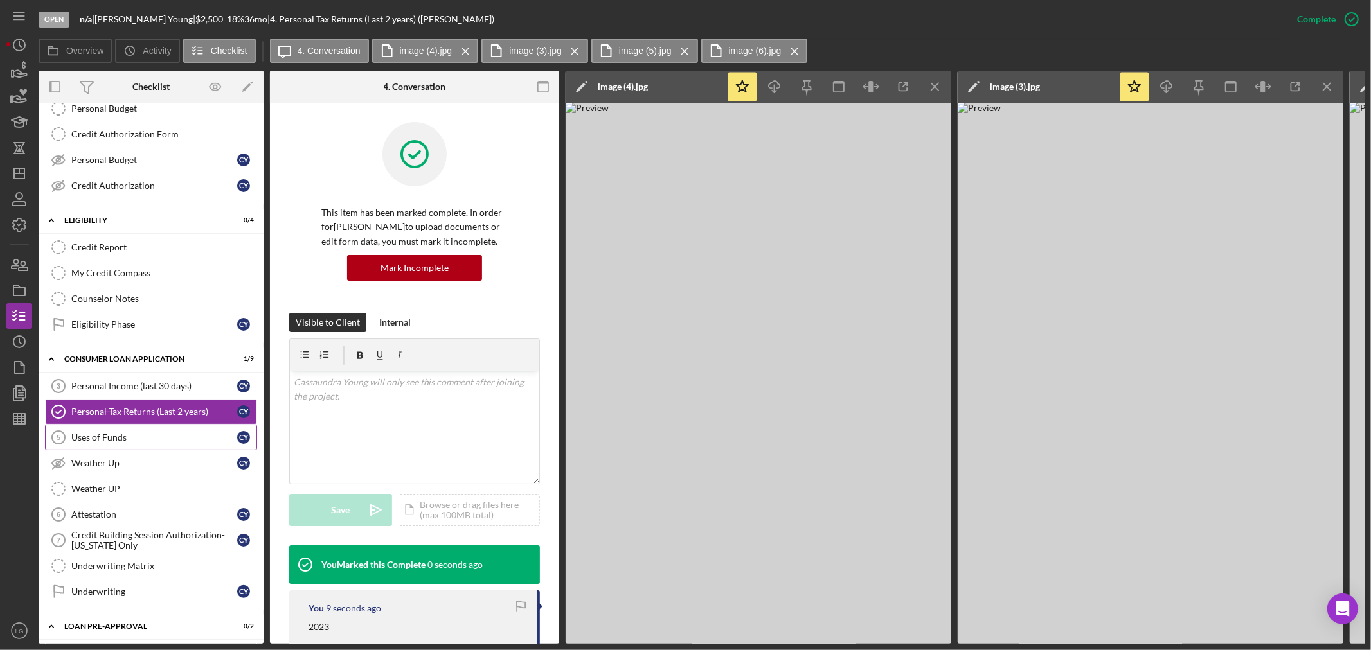
click at [211, 427] on link "Uses of Funds 5 Uses of Funds C Y" at bounding box center [151, 438] width 212 height 26
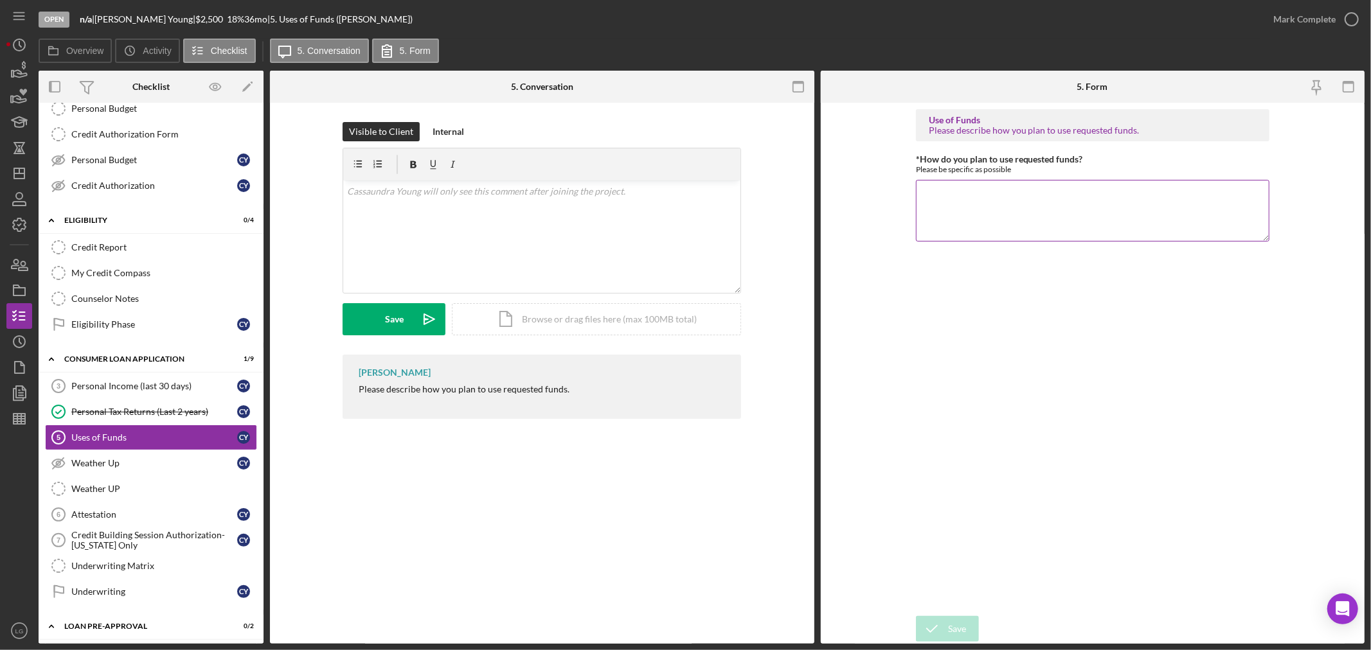
click at [1043, 235] on textarea "*How do you plan to use requested funds?" at bounding box center [1092, 211] width 353 height 62
paste textarea "Actual loan amount is $3,700 for taxes on home & daughters personal property tax"
type textarea "Actual loan amount is $3,700 for taxes on home & daughters personal property tax"
click at [966, 628] on button "Save" at bounding box center [947, 629] width 63 height 26
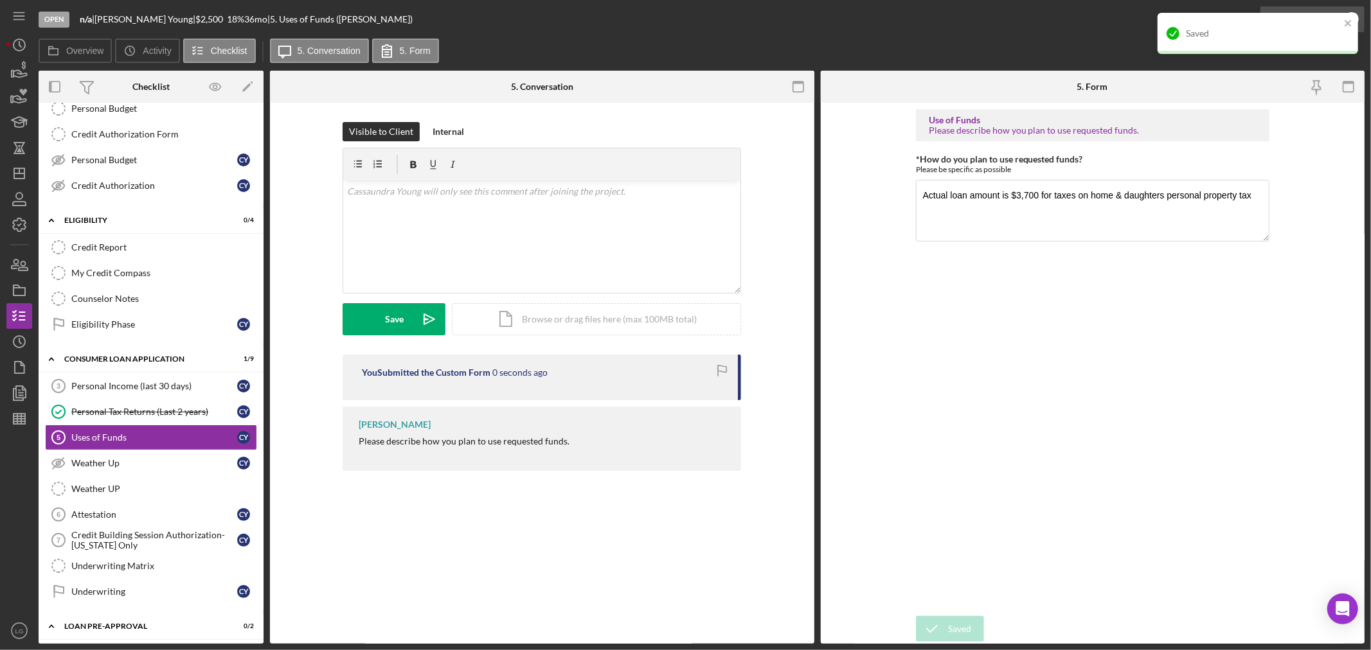
click at [1354, 8] on icon "button" at bounding box center [1351, 19] width 32 height 32
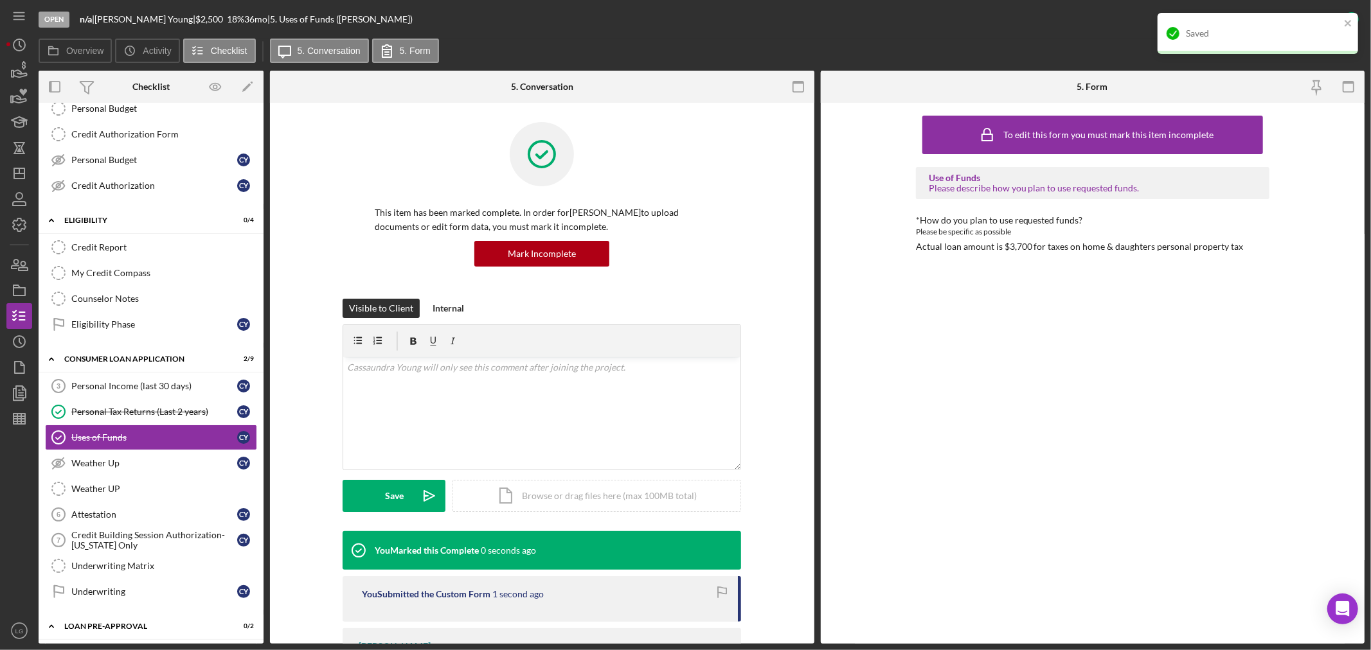
click at [1334, 17] on div "Saved" at bounding box center [1257, 33] width 200 height 41
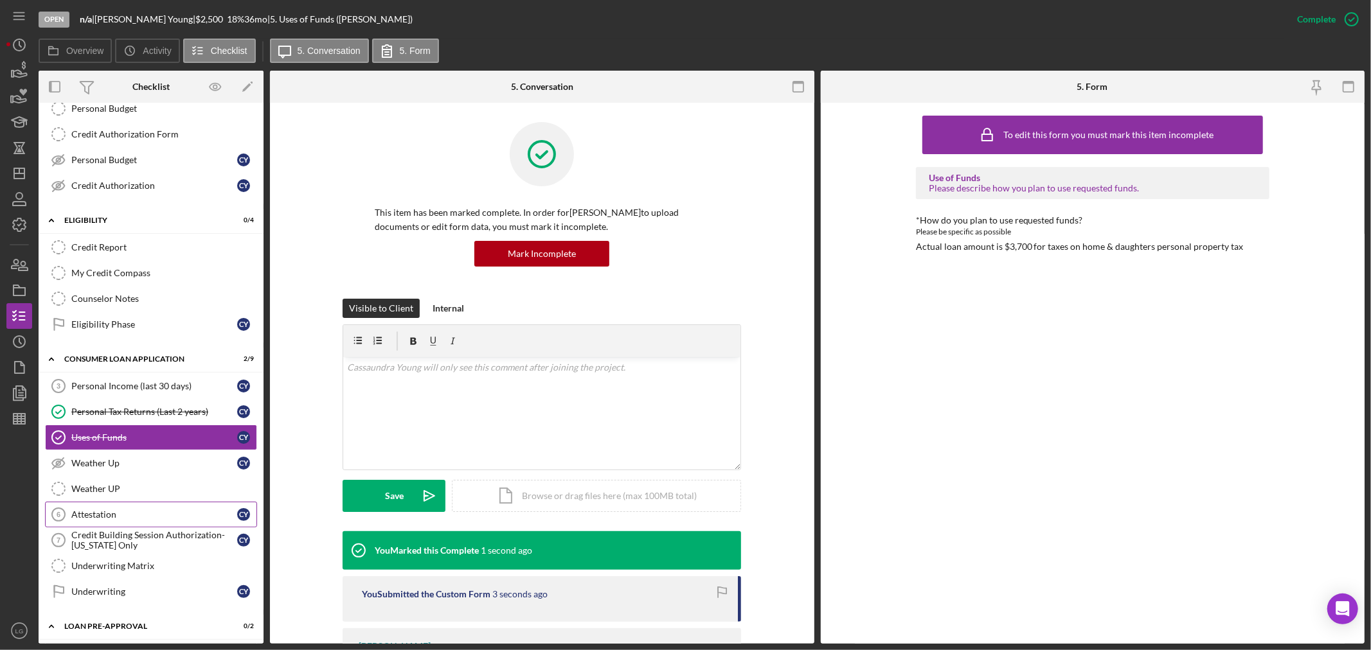
click at [112, 515] on div "Attestation" at bounding box center [154, 515] width 166 height 10
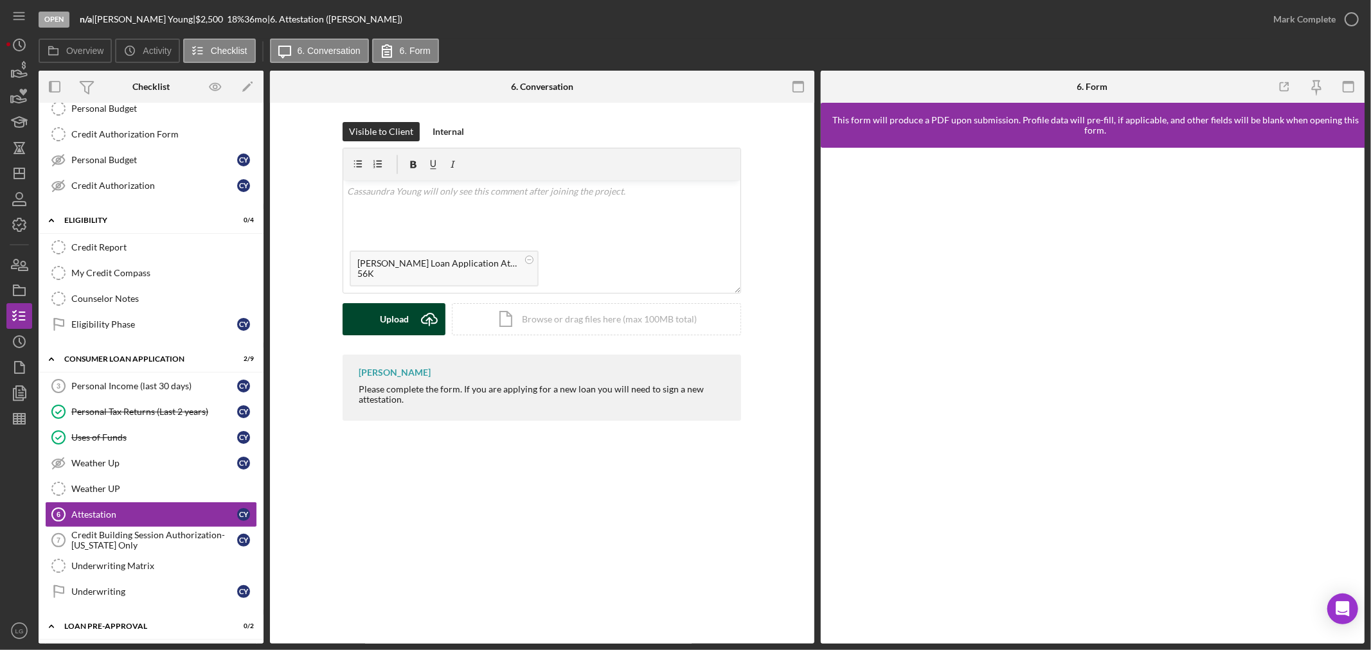
click at [402, 319] on div "Upload" at bounding box center [394, 319] width 29 height 32
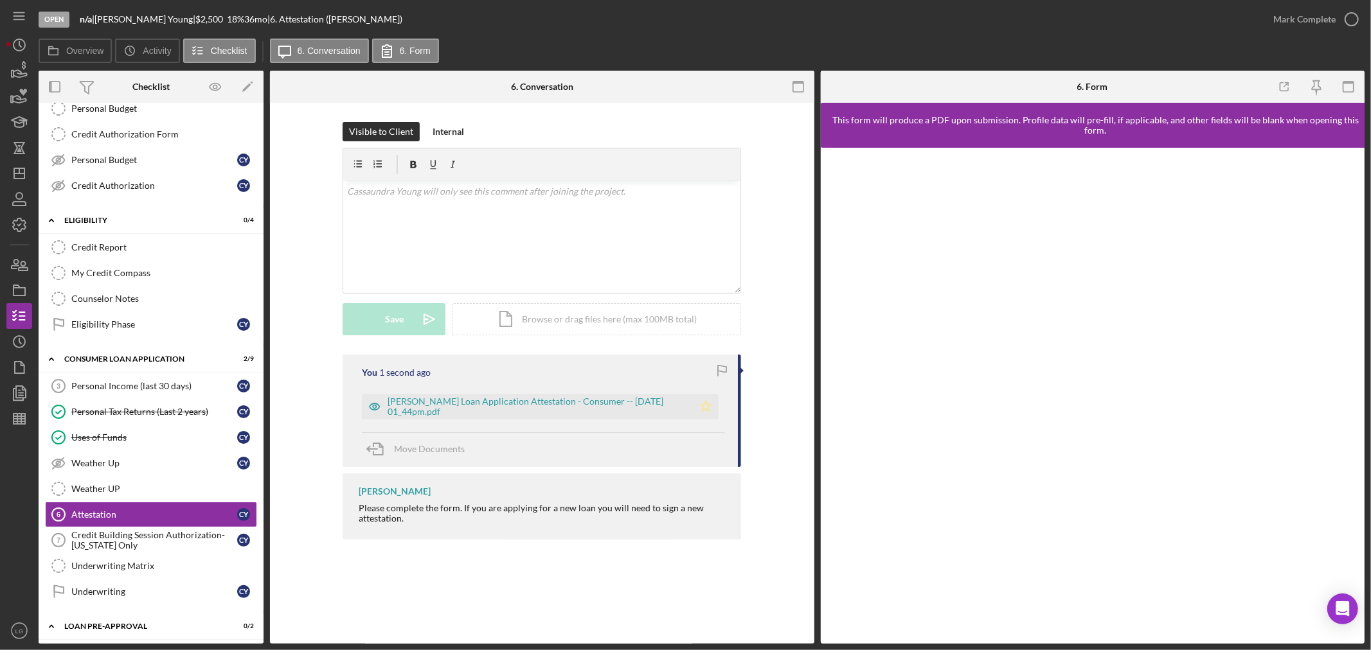
click at [706, 405] on icon "Icon/Star" at bounding box center [706, 407] width 26 height 26
click at [634, 407] on div "Justine Petersen Loan Application Attestation - Consumer -- 2025-07-30 01_44pm.…" at bounding box center [536, 406] width 299 height 21
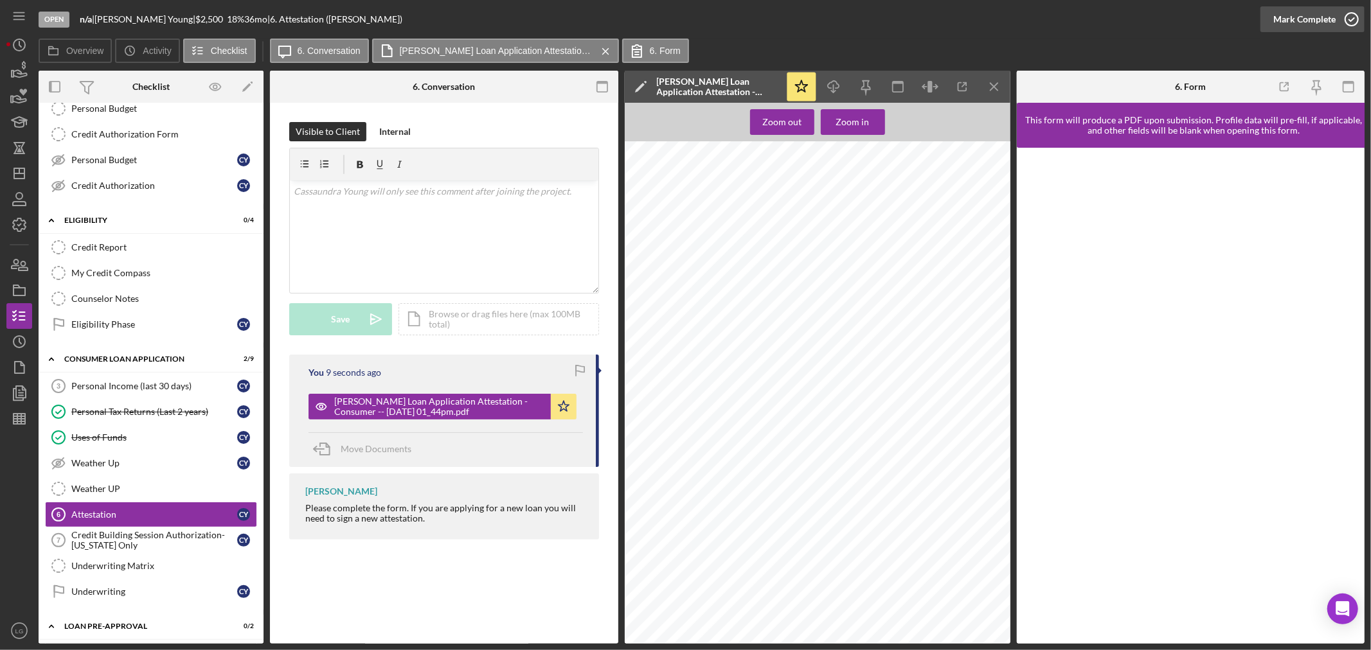
click at [1279, 29] on div "Mark Complete" at bounding box center [1304, 19] width 62 height 26
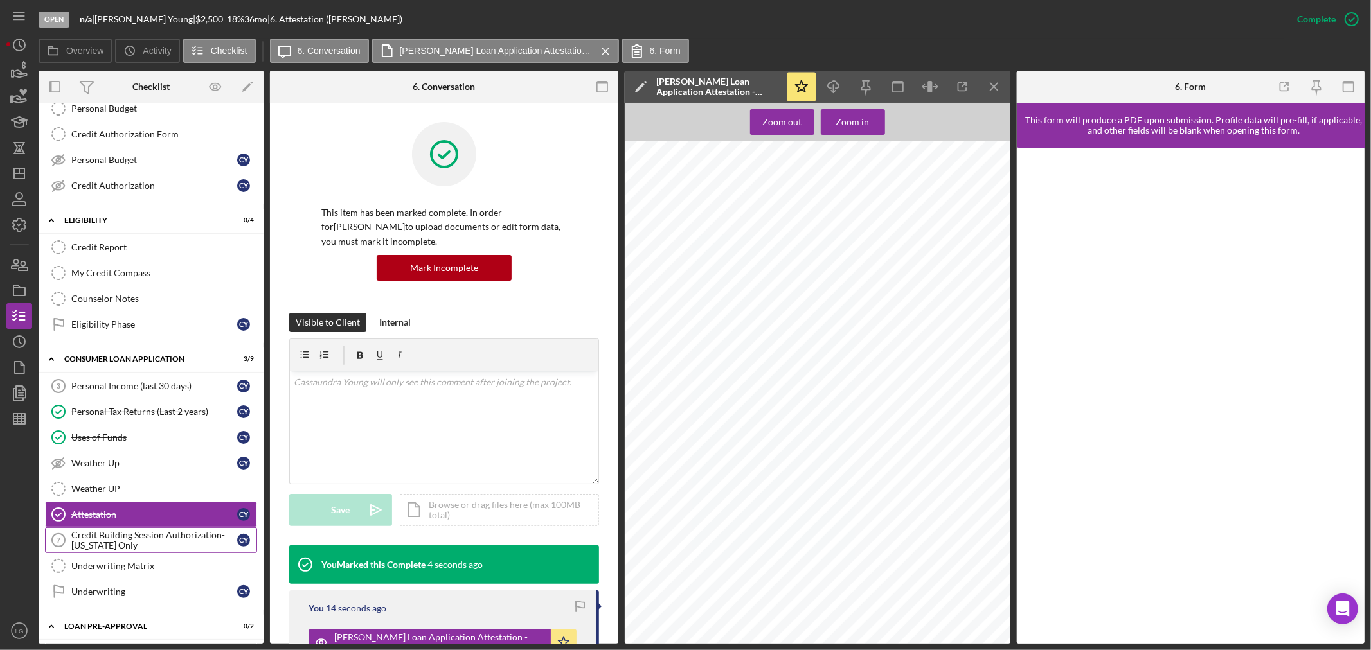
click at [165, 547] on div "Credit Building Session Authorization- Missouri Only" at bounding box center [154, 540] width 166 height 21
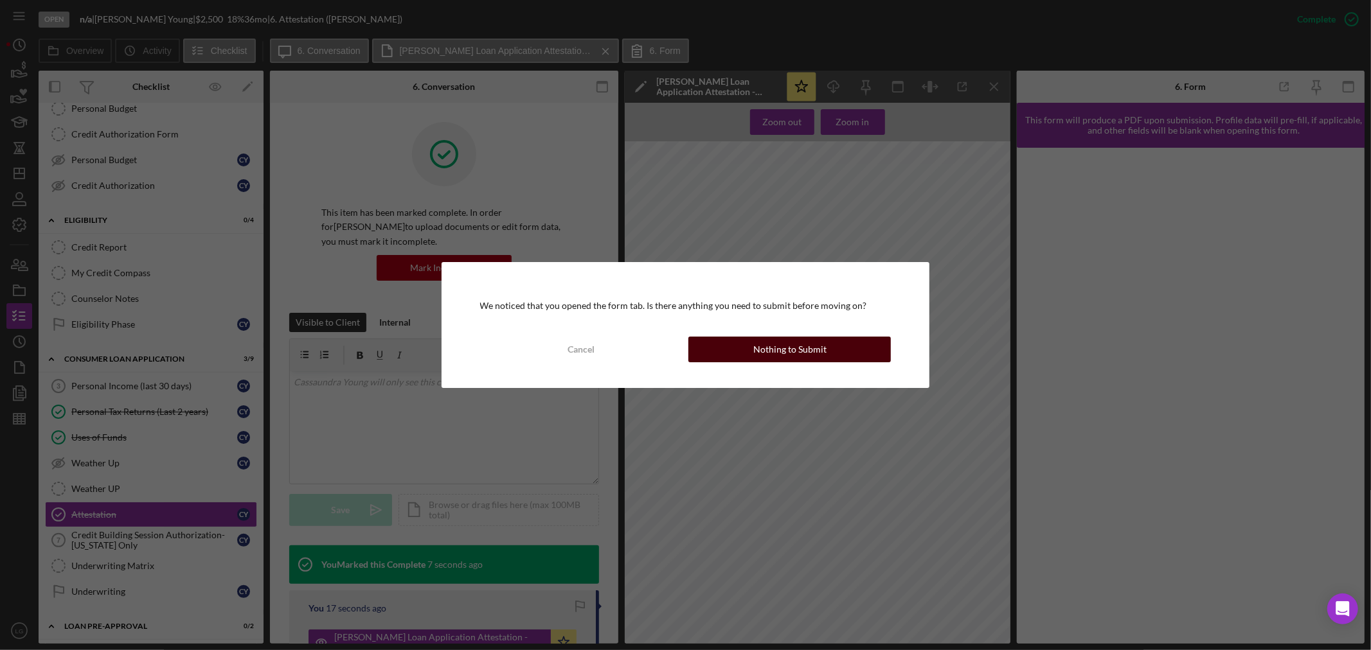
click at [765, 343] on div "Nothing to Submit" at bounding box center [789, 350] width 73 height 26
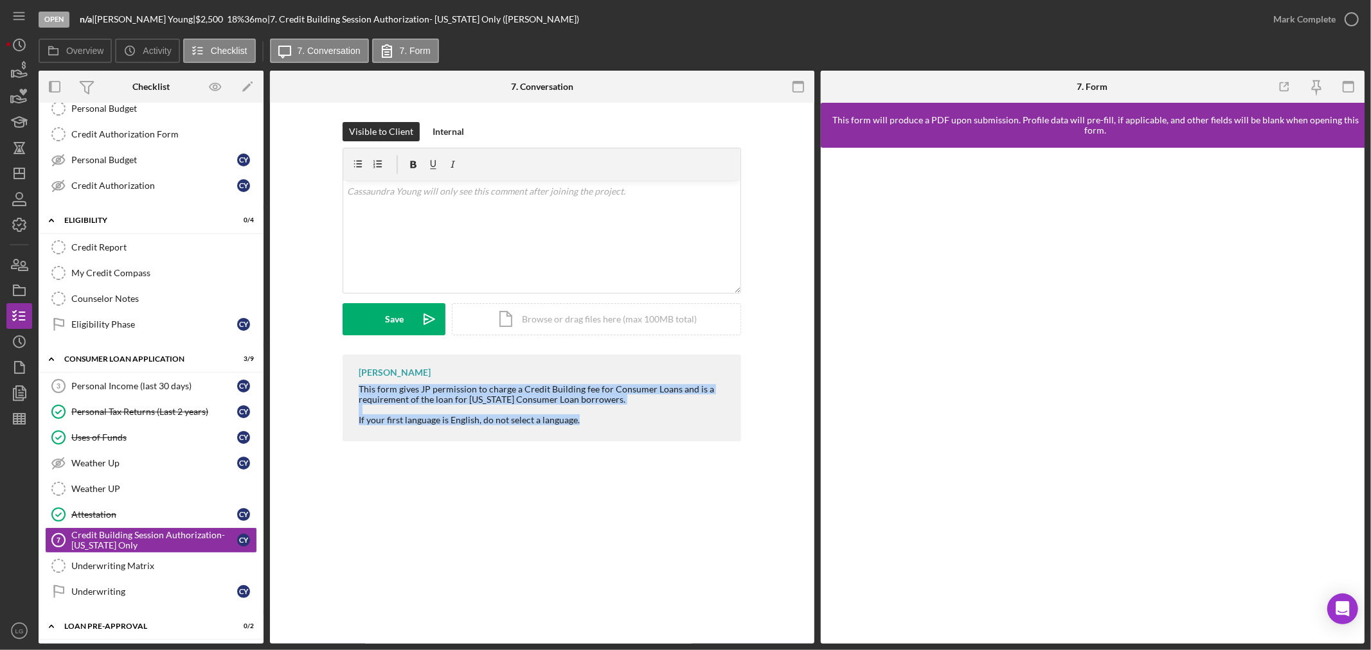
drag, startPoint x: 583, startPoint y: 420, endPoint x: 342, endPoint y: 398, distance: 241.9
click at [322, 393] on div "LaTrisha Gandy This form gives JP permission to charge a Credit Building fee fo…" at bounding box center [542, 401] width 506 height 93
click at [411, 251] on div "v Color teal Color pink Remove color Add row above Add row below Add column bef…" at bounding box center [541, 237] width 397 height 112
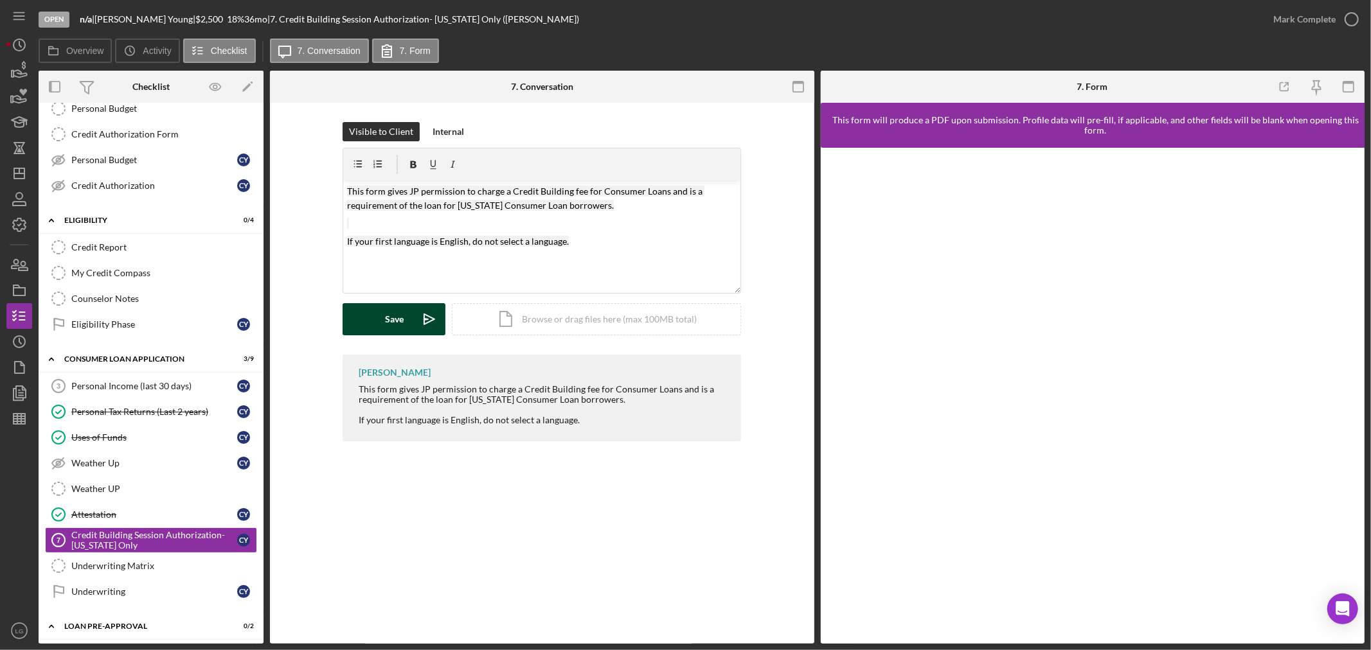
click at [395, 328] on div "Save" at bounding box center [394, 319] width 19 height 32
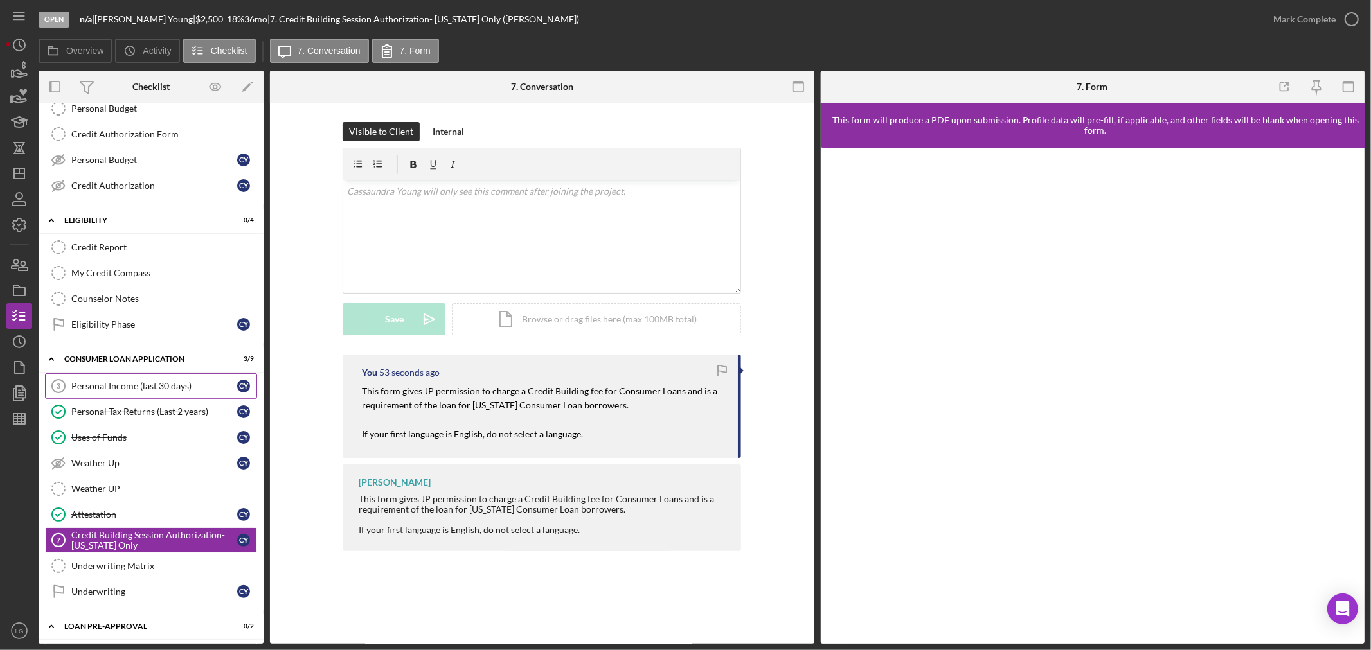
click at [139, 382] on link "Personal Income (last 30 days) 3 Personal Income (last 30 days) C Y" at bounding box center [151, 386] width 212 height 26
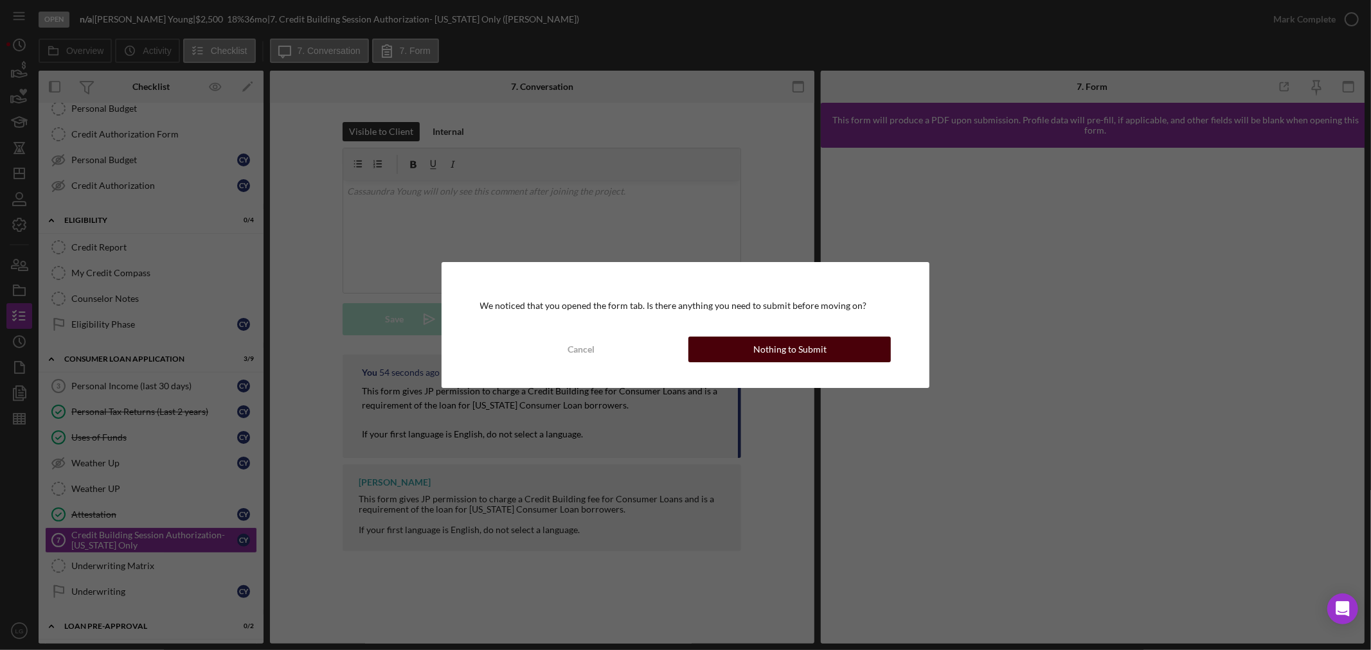
click at [740, 337] on button "Nothing to Submit" at bounding box center [789, 350] width 202 height 26
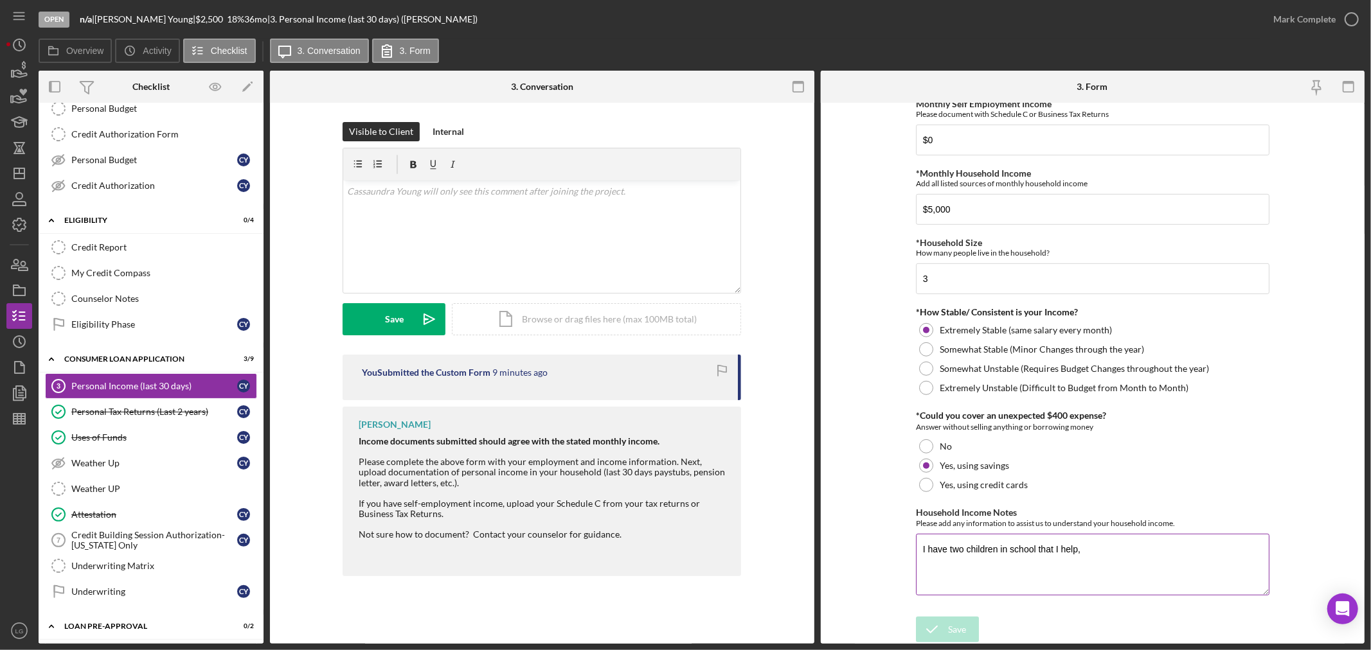
scroll to position [573, 0]
click at [110, 253] on div "Credit Report" at bounding box center [163, 247] width 185 height 10
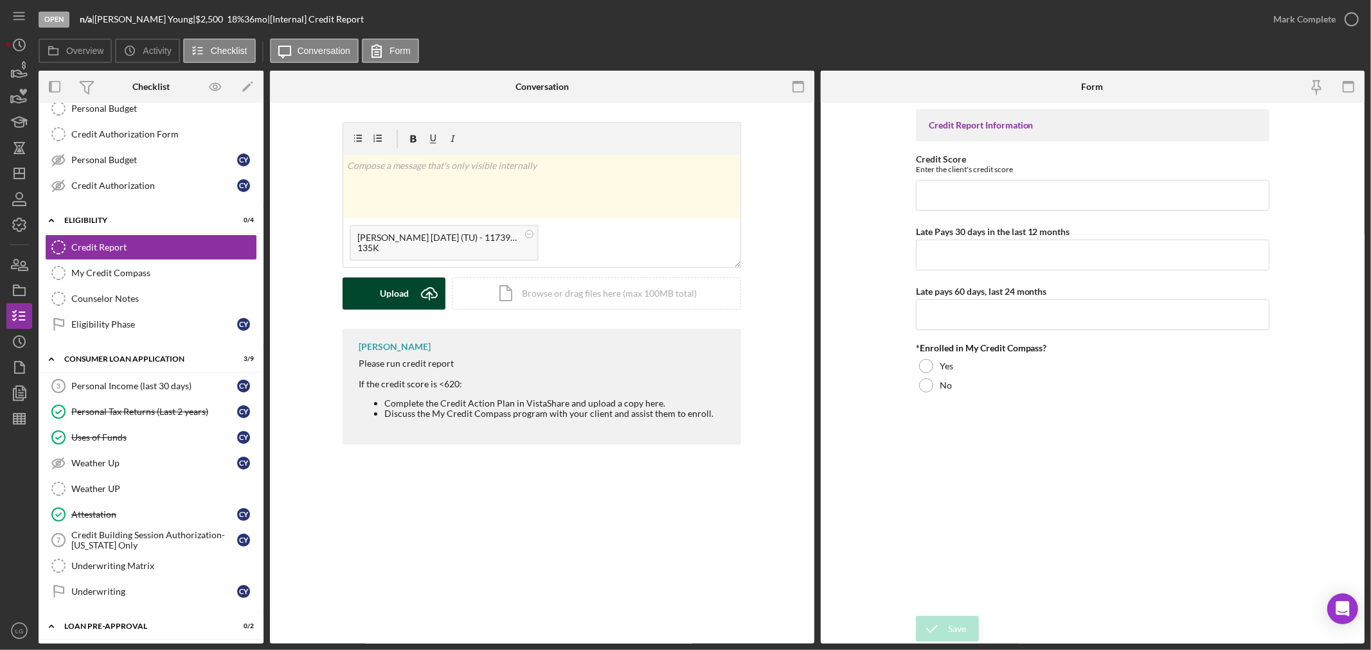
click at [396, 304] on div "Upload" at bounding box center [394, 294] width 29 height 32
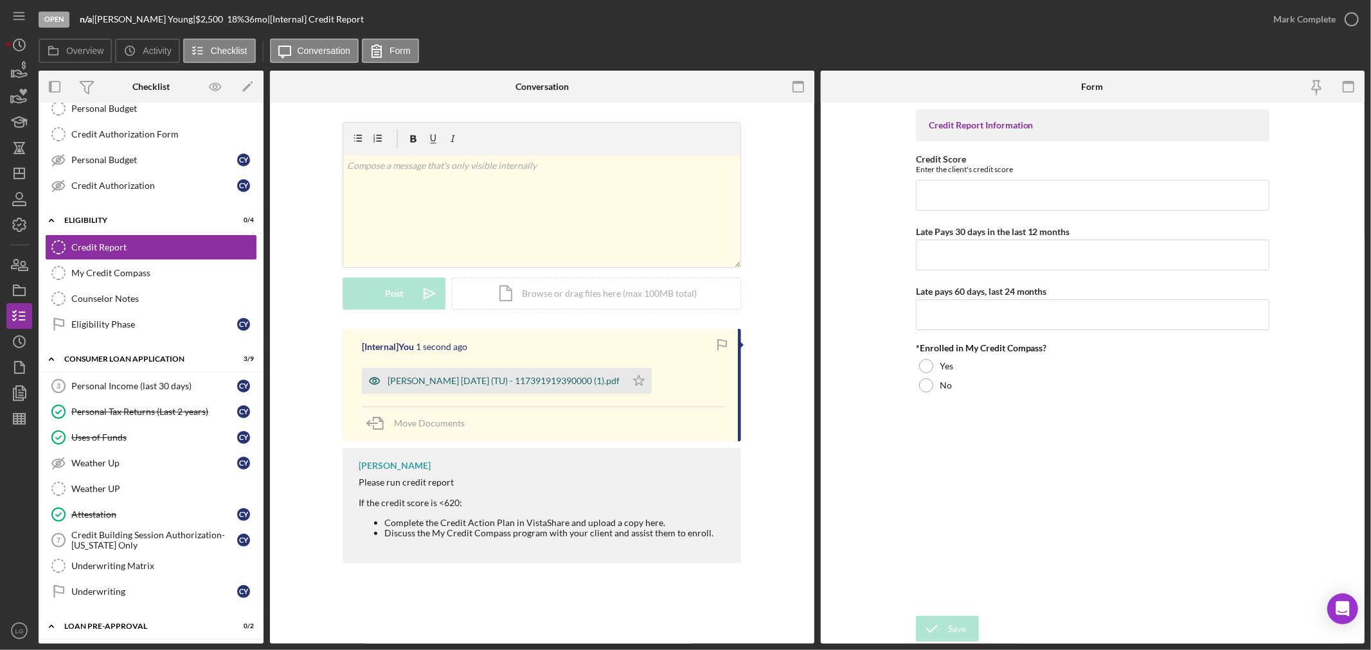
click at [545, 387] on div "Young, Cassaundra 2025-08-05 (TU) - 117391919390000 (1).pdf" at bounding box center [494, 381] width 264 height 26
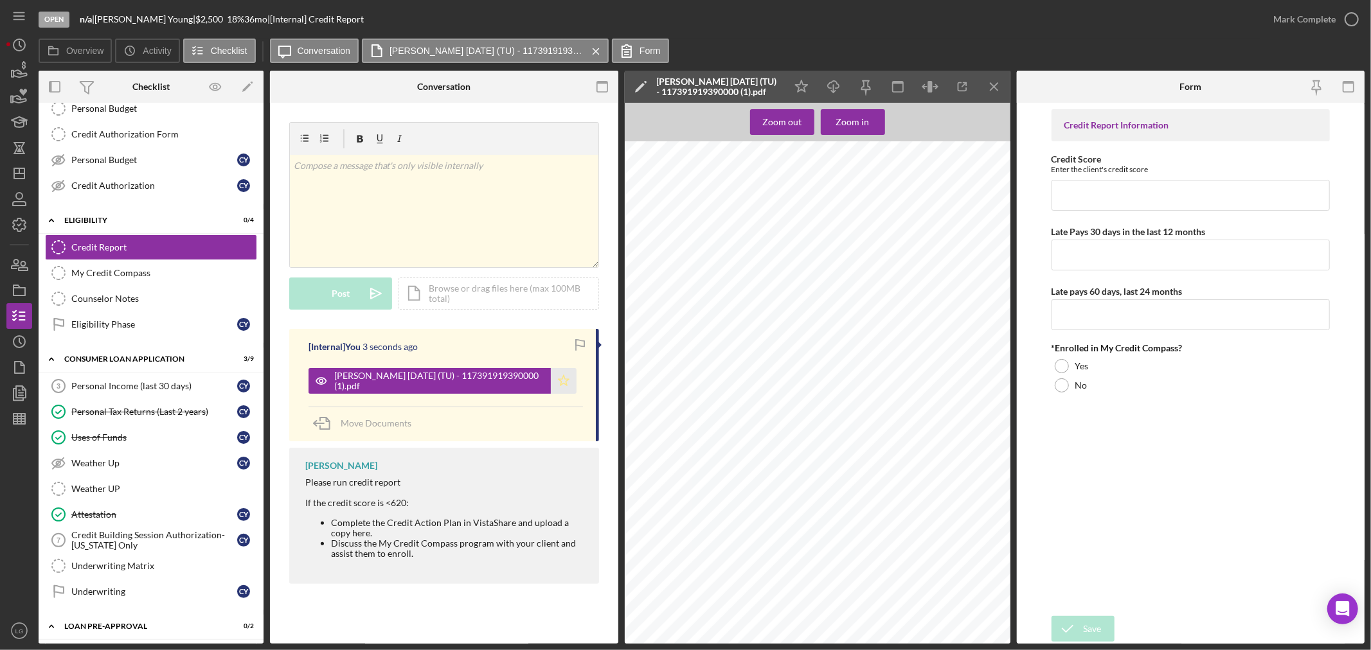
click at [567, 382] on icon "Icon/Star" at bounding box center [564, 381] width 26 height 26
click at [1063, 180] on input "Credit Score" at bounding box center [1190, 195] width 278 height 31
type input "466"
click at [1085, 260] on input "Late Pays 30 days in the last 12 months" at bounding box center [1190, 255] width 278 height 31
drag, startPoint x: 1197, startPoint y: 258, endPoint x: 1211, endPoint y: 251, distance: 15.8
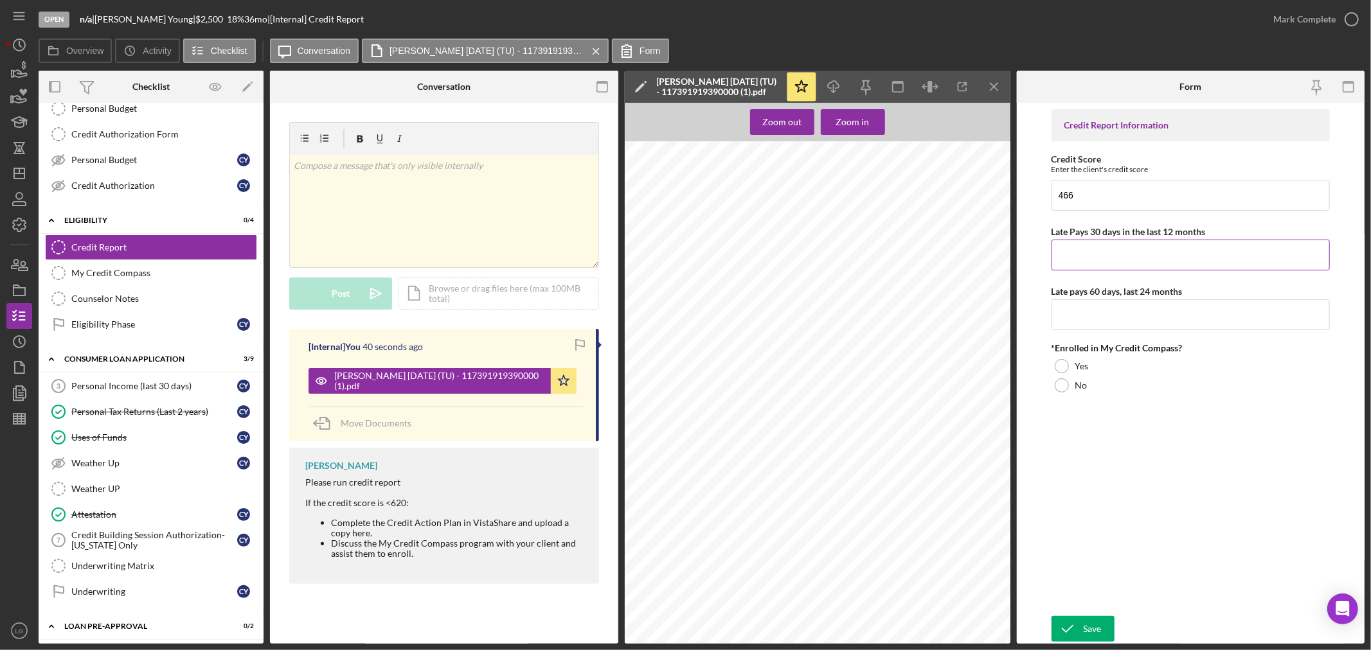
click at [1211, 251] on input "Late Pays 30 days in the last 12 months" at bounding box center [1190, 255] width 278 height 31
type input "2"
click at [1121, 323] on input "Late pays 60 days, last 24 months" at bounding box center [1190, 314] width 278 height 31
type input "0"
click at [1084, 368] on label "Yes" at bounding box center [1081, 366] width 13 height 10
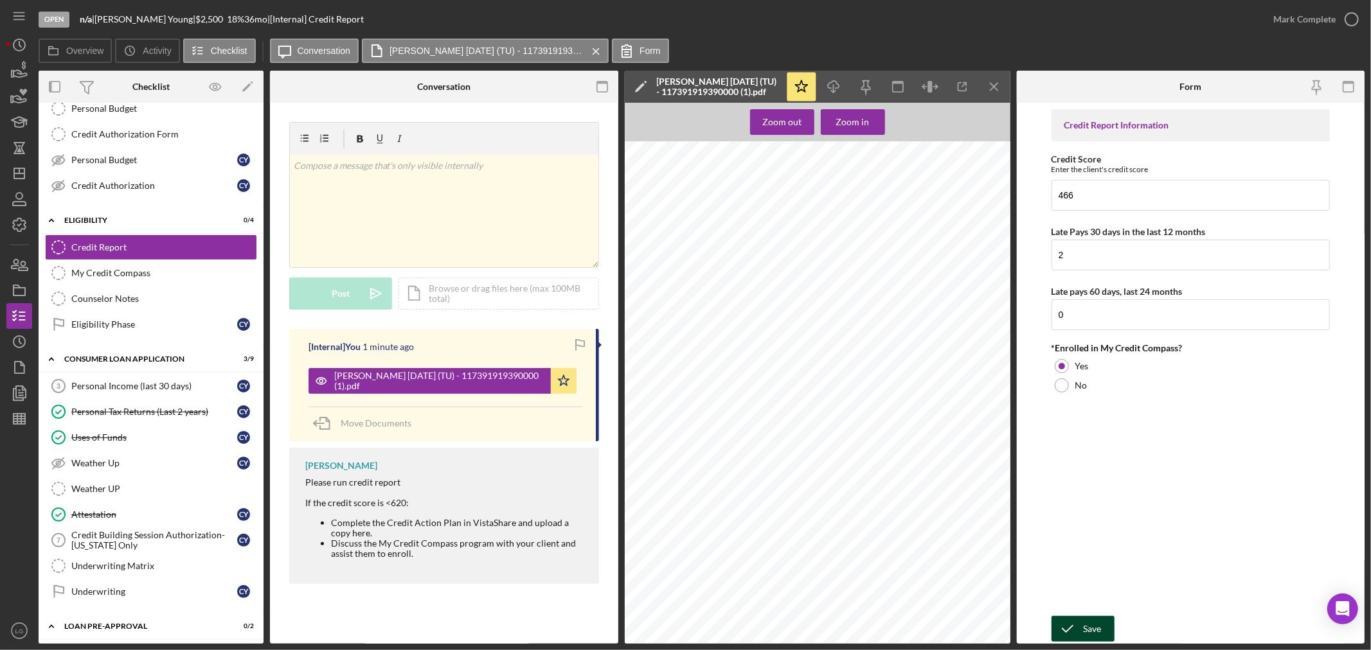
click at [1097, 628] on div "Save" at bounding box center [1092, 629] width 18 height 26
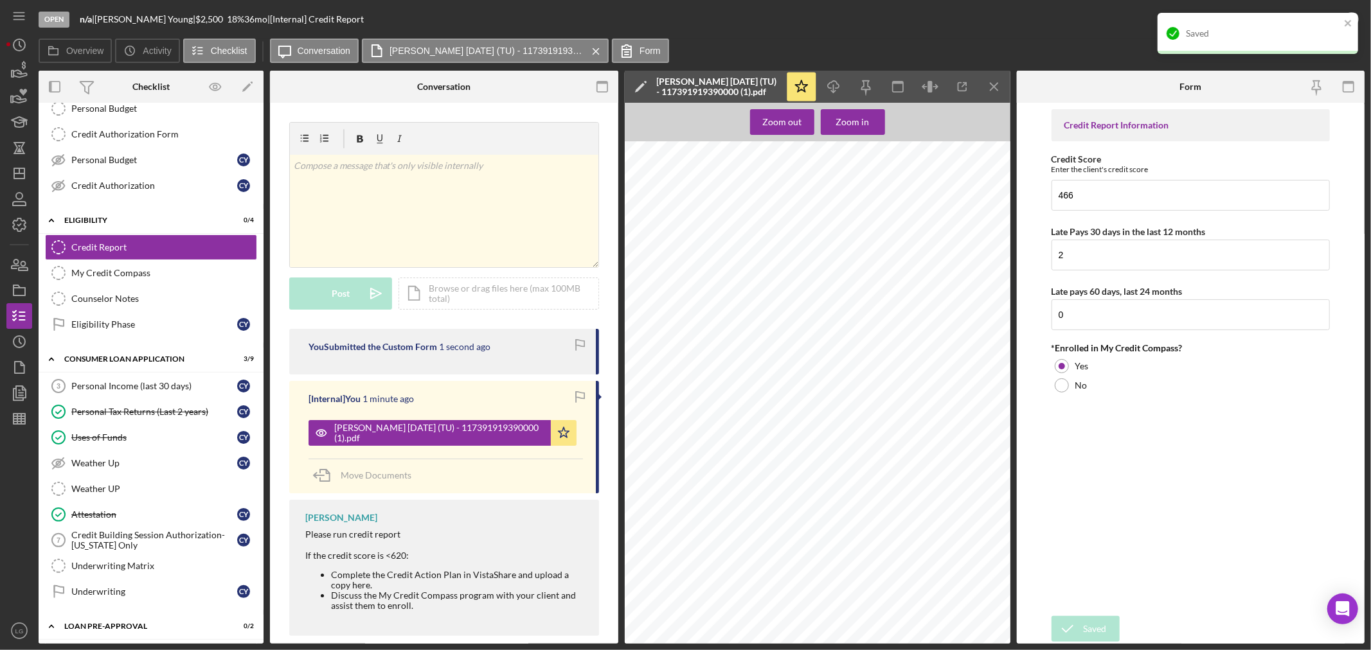
click at [1238, 28] on div "Saved" at bounding box center [1262, 33] width 154 height 10
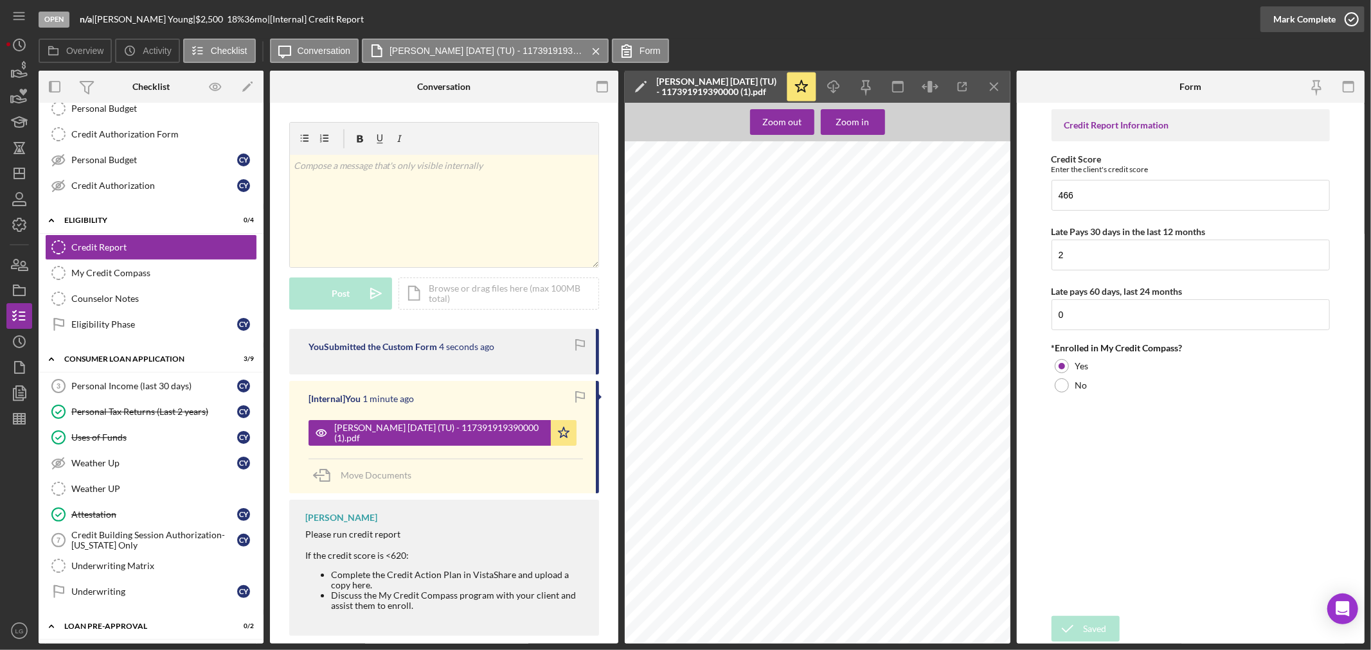
click at [1307, 19] on div "Mark Complete" at bounding box center [1304, 19] width 62 height 26
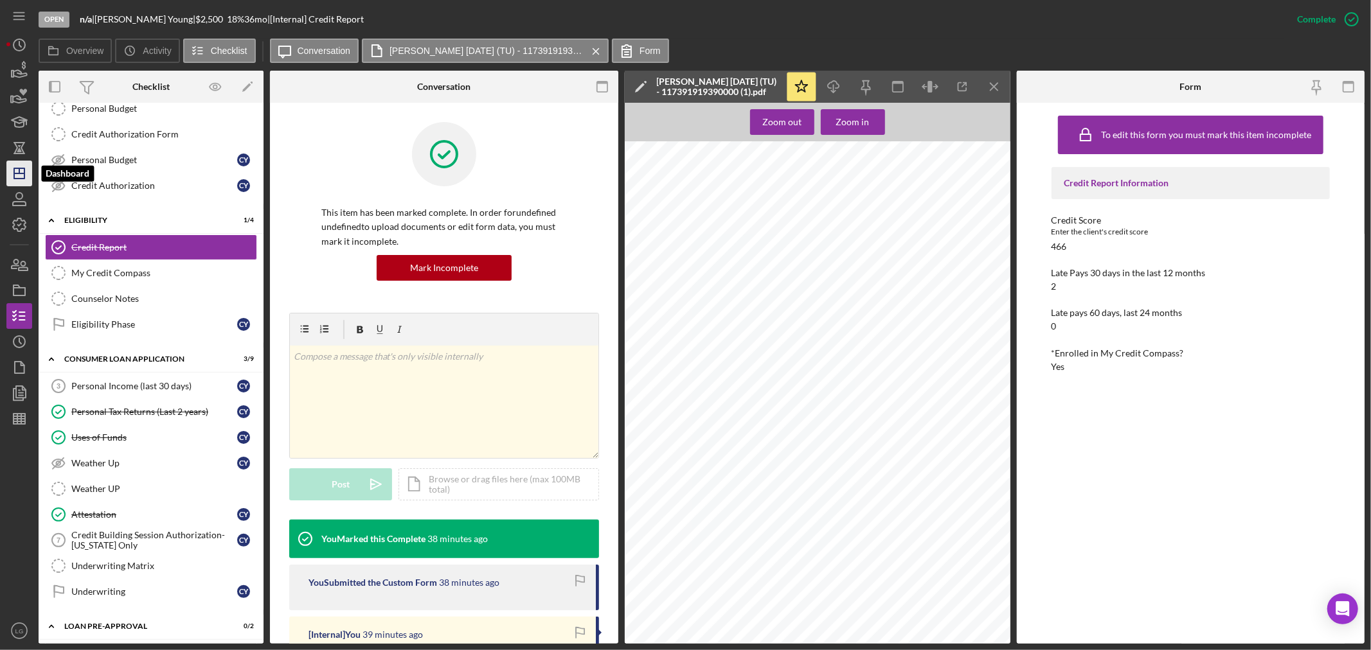
click at [14, 170] on polygon "button" at bounding box center [19, 173] width 10 height 10
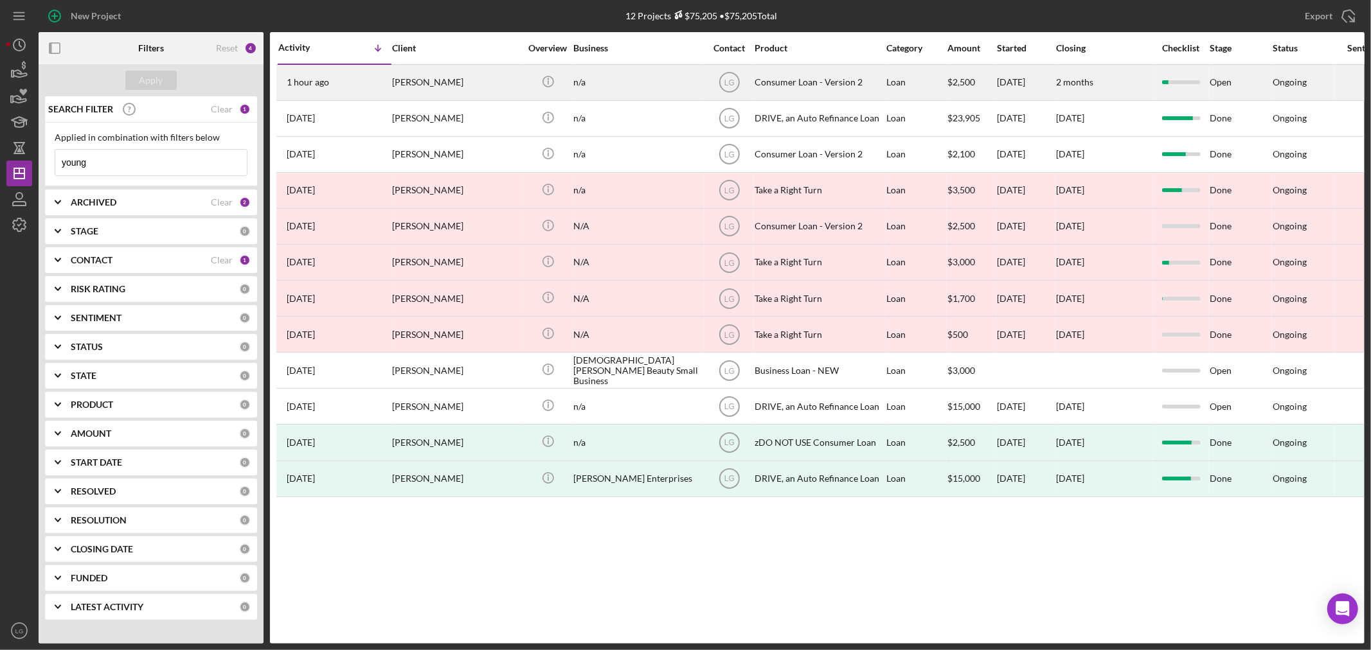
click at [476, 94] on div "[PERSON_NAME]" at bounding box center [456, 83] width 129 height 34
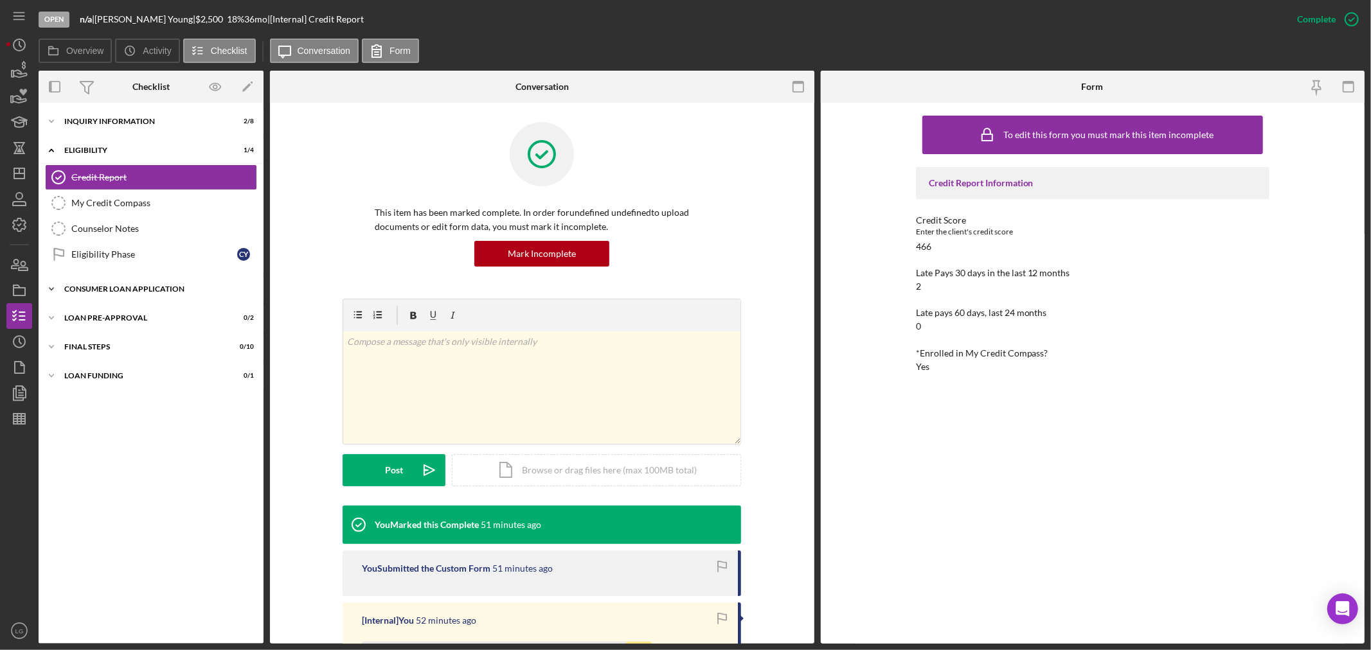
click at [200, 296] on div "Icon/Expander Consumer Loan Application 3 / 9" at bounding box center [151, 289] width 225 height 26
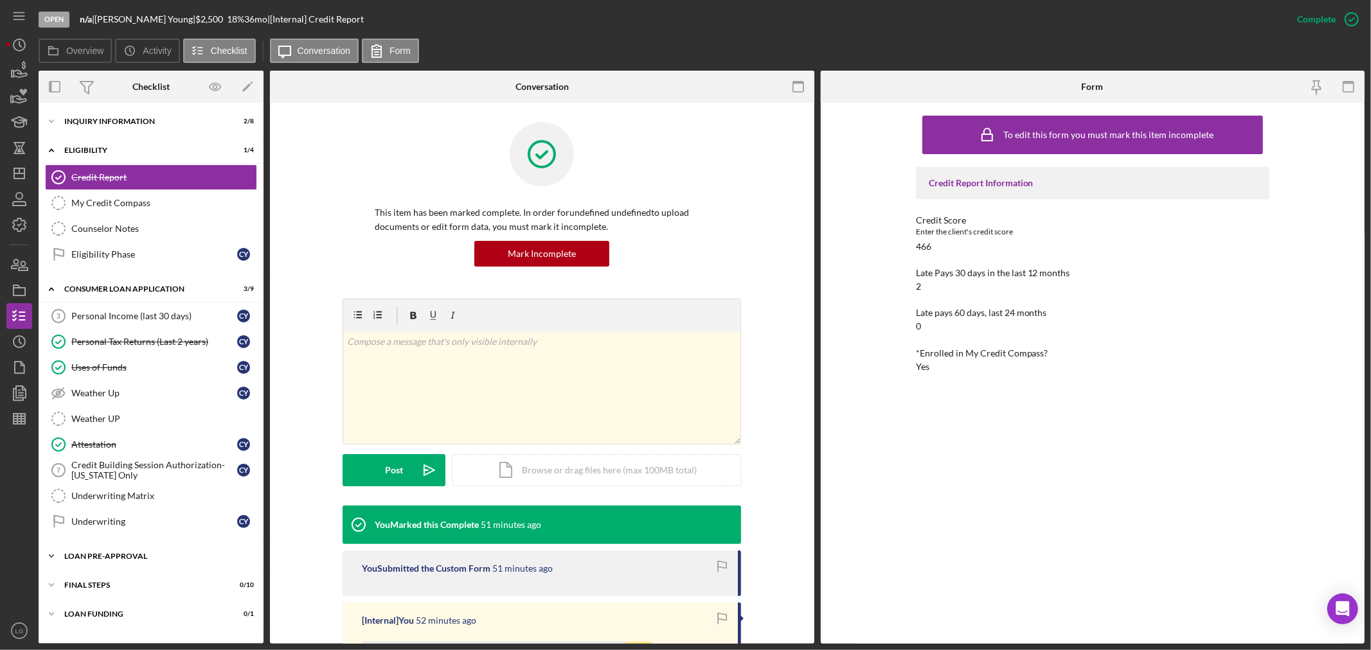
click at [155, 546] on div "Icon/Expander Loan Pre-Approval 0 / 2" at bounding box center [151, 557] width 225 height 26
click at [152, 582] on div "Loan Approval" at bounding box center [163, 583] width 185 height 10
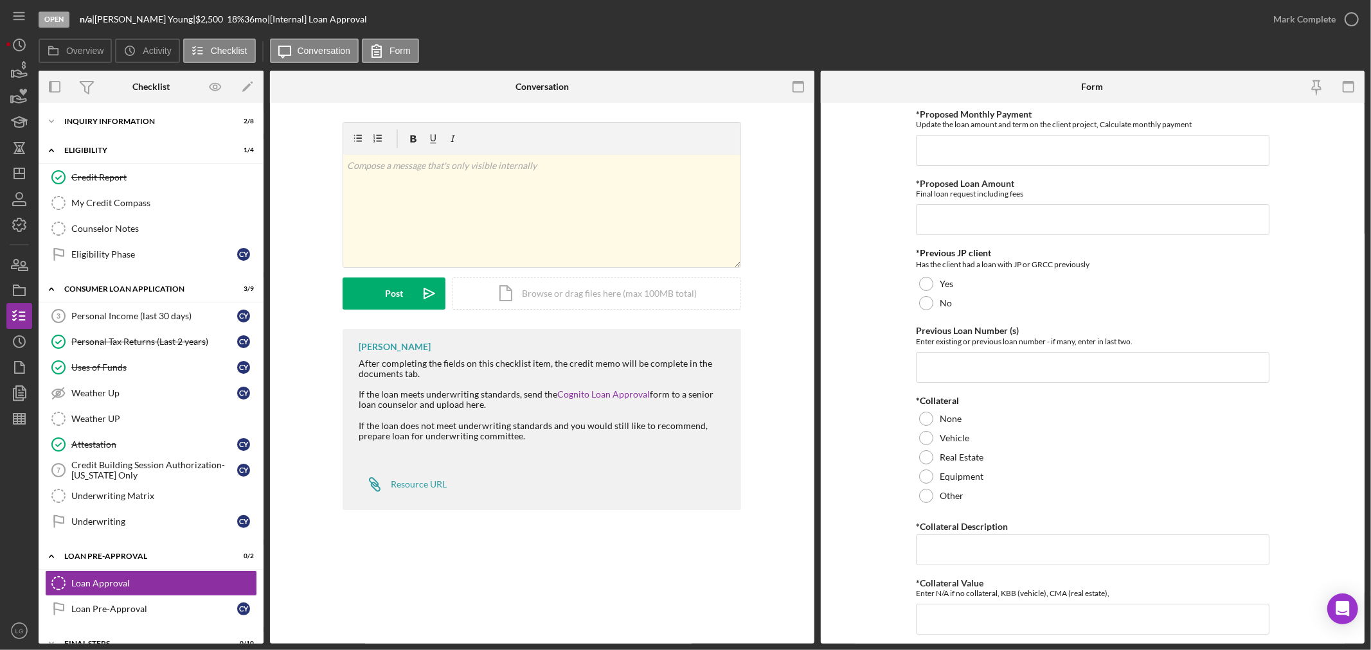
click at [145, 537] on div "Personal Income (last 30 days) 3 Personal Income (last 30 days) C Y Personal Ta…" at bounding box center [151, 422] width 225 height 238
click at [146, 526] on div "Underwriting" at bounding box center [154, 522] width 166 height 10
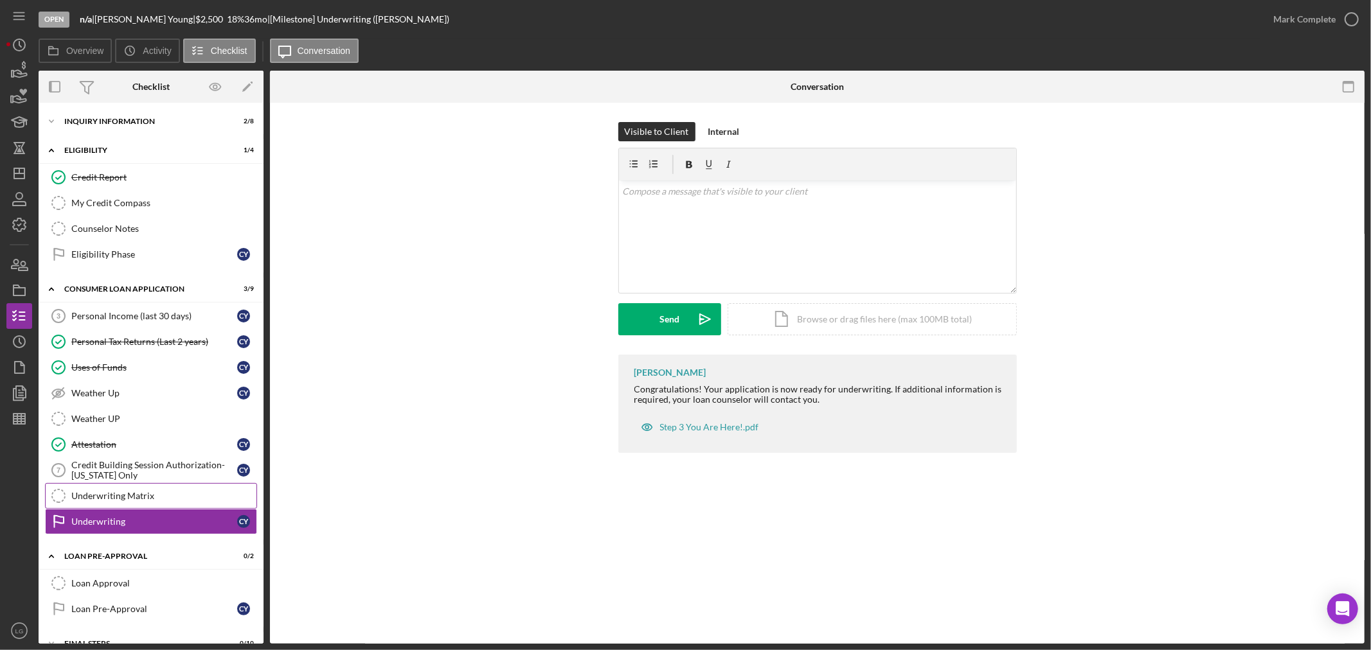
click at [116, 503] on link "Underwriting Matrix Underwriting Matrix" at bounding box center [151, 496] width 212 height 26
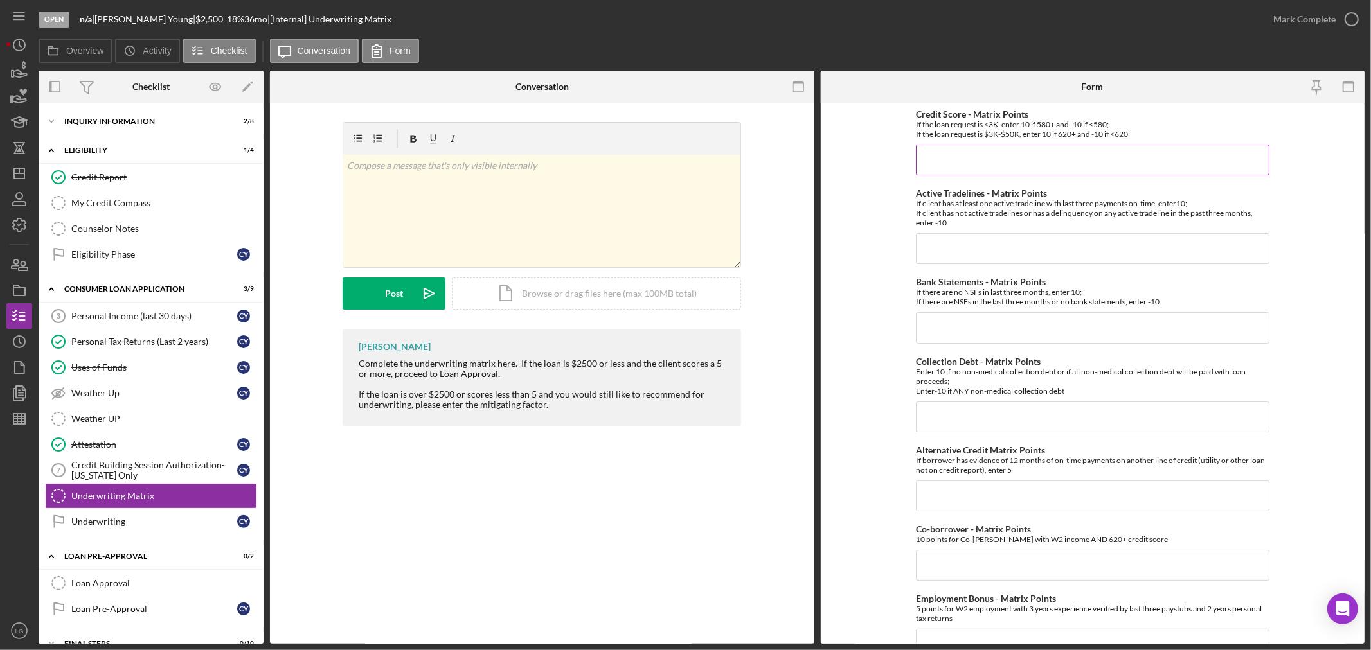
click at [954, 161] on input "Credit Score - Matrix Points" at bounding box center [1092, 160] width 353 height 31
paste input "-10"
type input "-10"
click at [950, 255] on input "Active Tradelines - Matrix Points" at bounding box center [1092, 248] width 353 height 31
type input "-10"
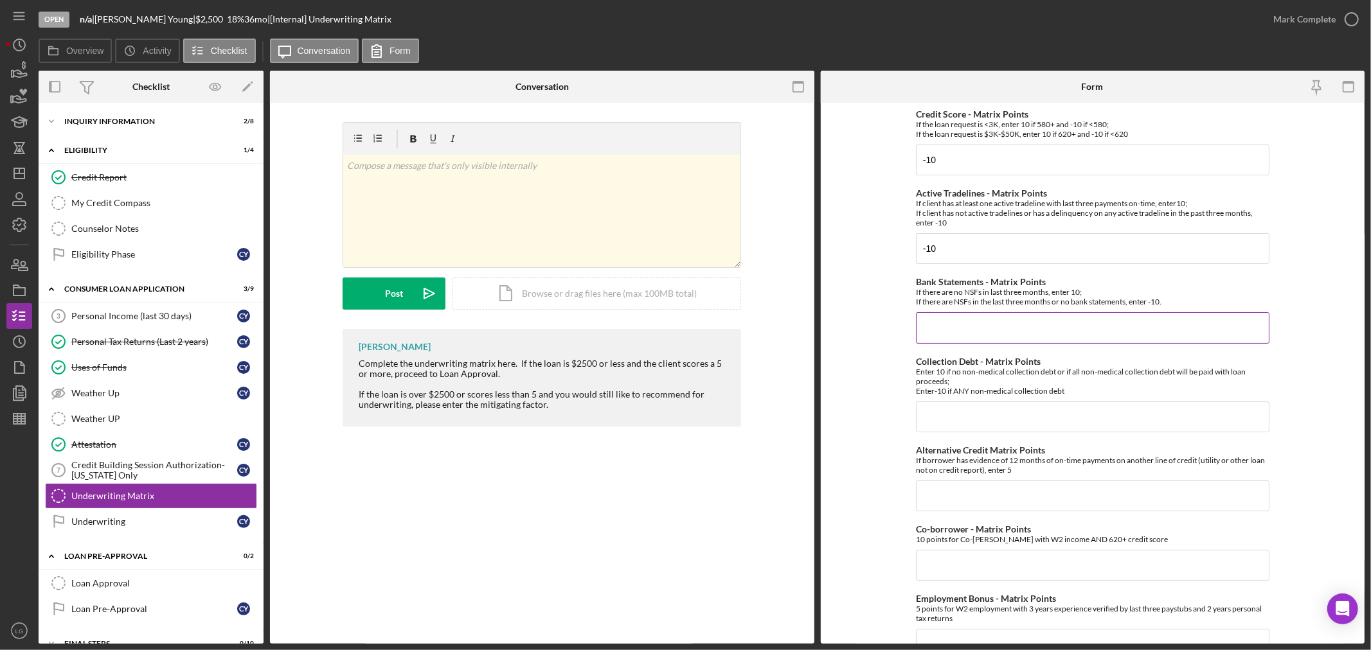
click at [986, 321] on input "Bank Statements - Matrix Points" at bounding box center [1092, 327] width 353 height 31
type input "10"
click at [981, 410] on input "Collection Debt - Matrix Points" at bounding box center [1092, 417] width 353 height 31
type input "-10"
click at [979, 520] on div "Credit Score - Matrix Points If the loan request is <3K, enter 10 if 580+ and -…" at bounding box center [1092, 570] width 353 height 923
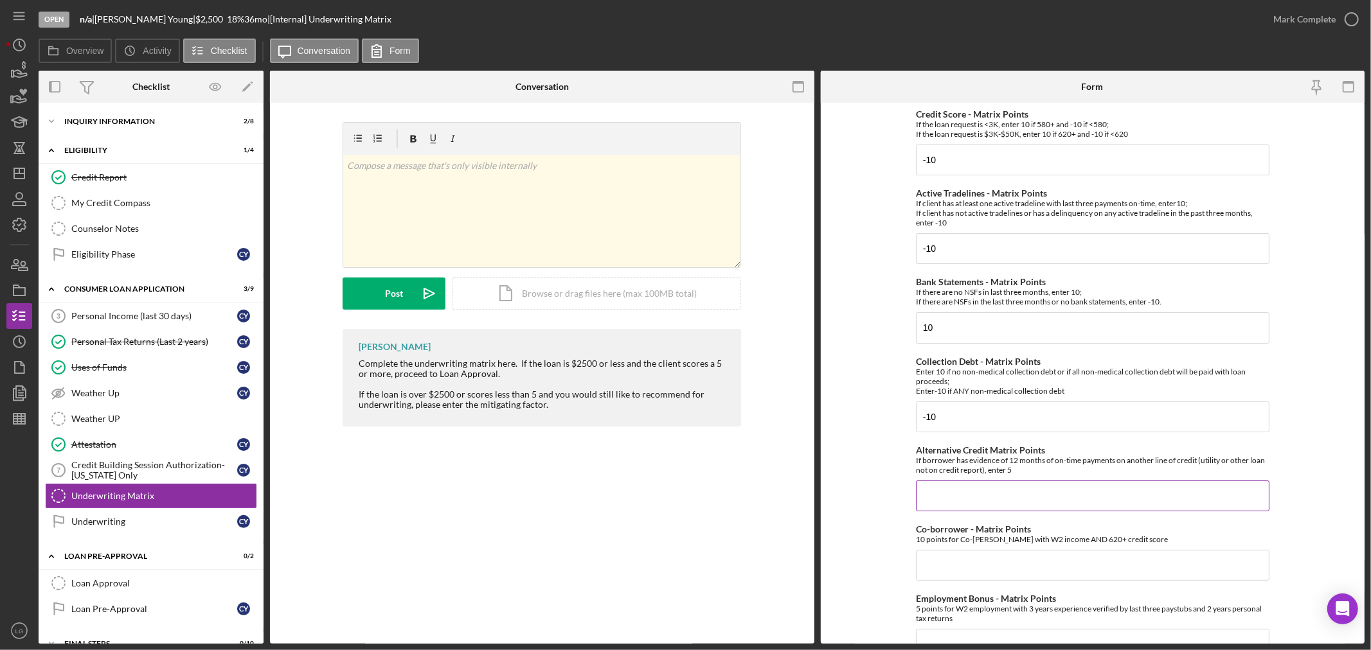
click at [982, 497] on input "Alternative Credit Matrix Points" at bounding box center [1092, 496] width 353 height 31
type input "0"
click at [991, 576] on input "Co-borrower - Matrix Points" at bounding box center [1092, 565] width 353 height 31
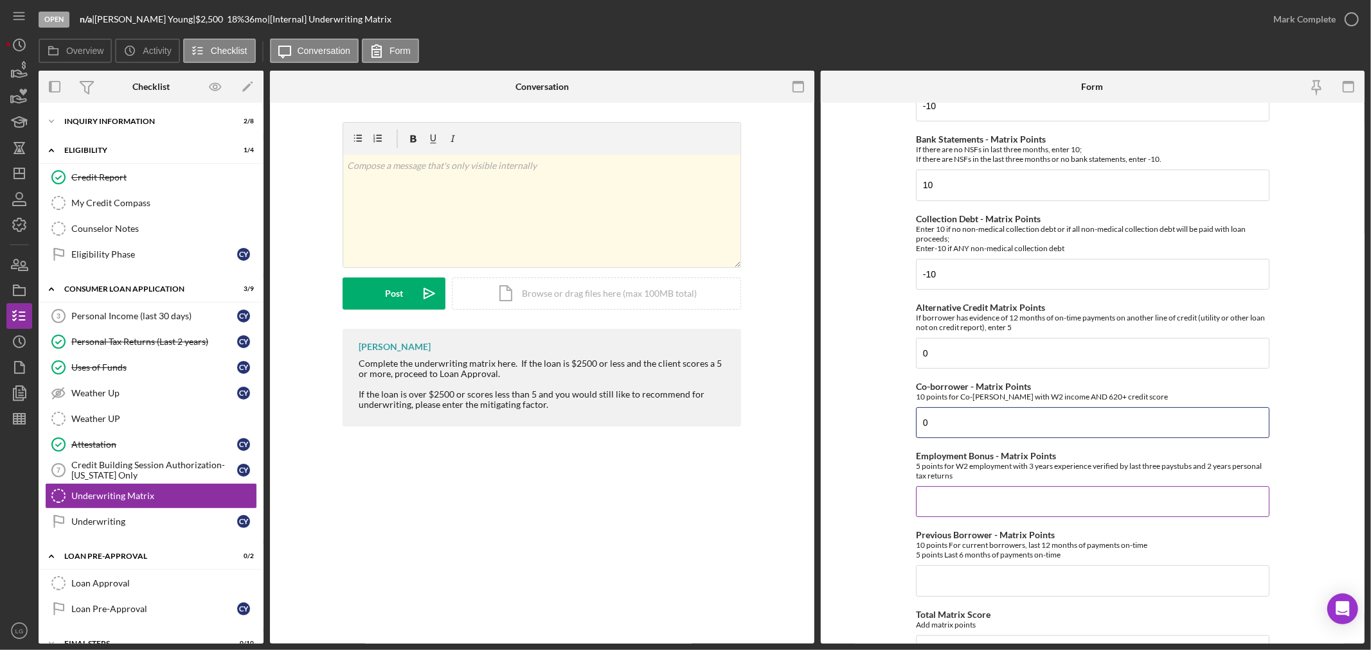
type input "0"
click at [967, 499] on input "Employment Bonus - Matrix Points" at bounding box center [1092, 501] width 353 height 31
type input "5"
click at [1033, 593] on input "Previous Borrower - Matrix Points" at bounding box center [1092, 580] width 353 height 31
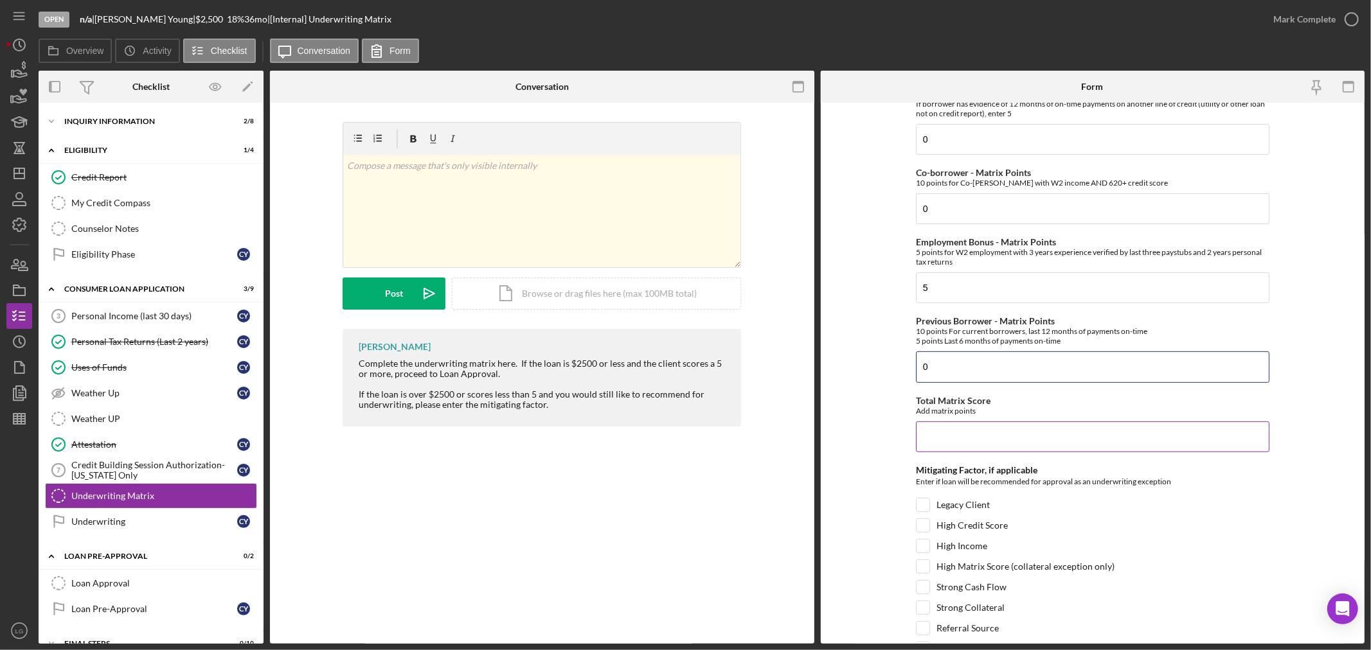
type input "0"
click at [962, 426] on input "Total Matrix Score" at bounding box center [1092, 437] width 353 height 31
type input "-15"
click at [927, 582] on input "Strong Cash Flow" at bounding box center [922, 587] width 13 height 13
checkbox input "true"
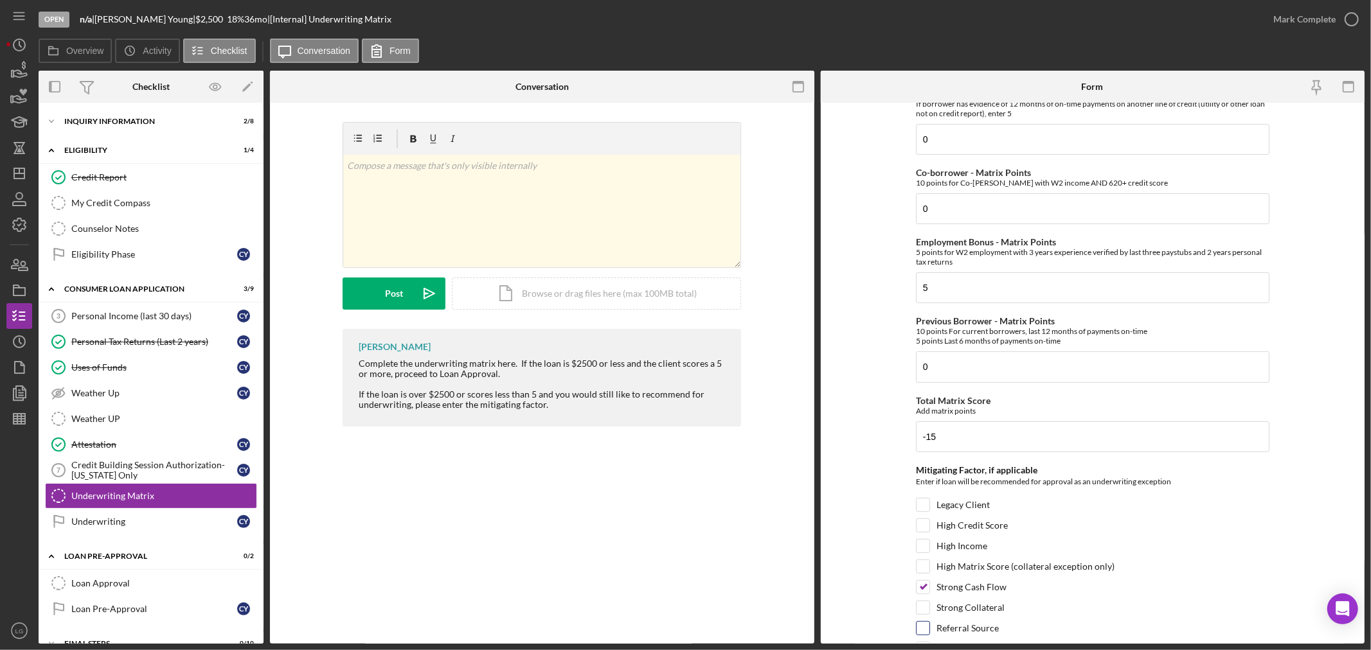
click at [946, 628] on label "Referral Source" at bounding box center [967, 628] width 62 height 13
click at [929, 628] on input "Referral Source" at bounding box center [922, 628] width 13 height 13
checkbox input "true"
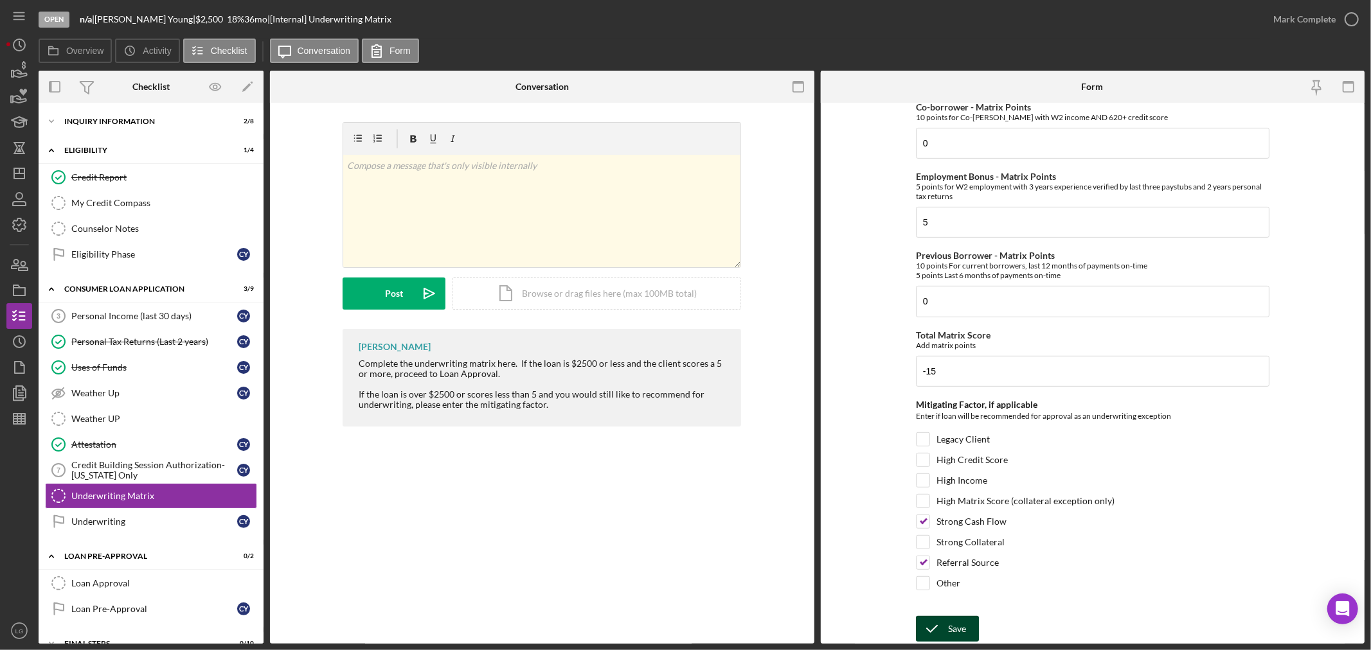
click at [961, 619] on div "Save" at bounding box center [957, 629] width 18 height 26
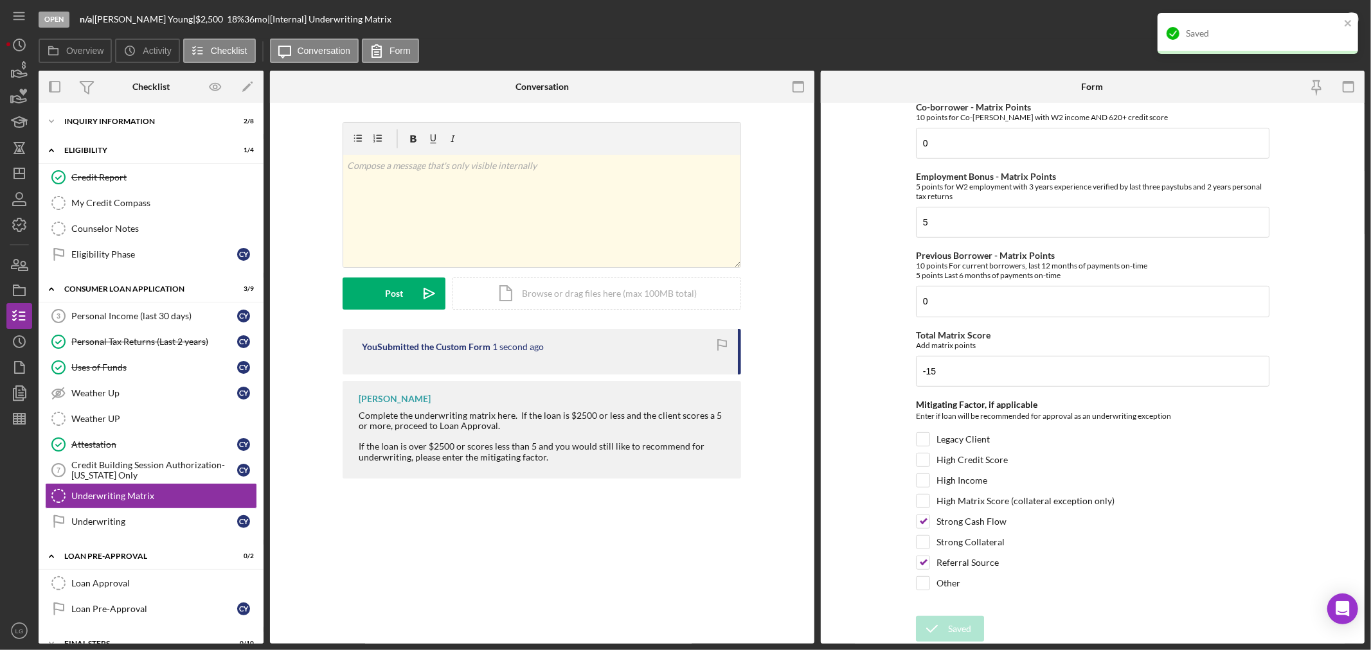
click at [1358, 36] on div "Saved" at bounding box center [1258, 38] width 206 height 57
click at [1348, 24] on icon "close" at bounding box center [1347, 23] width 6 height 6
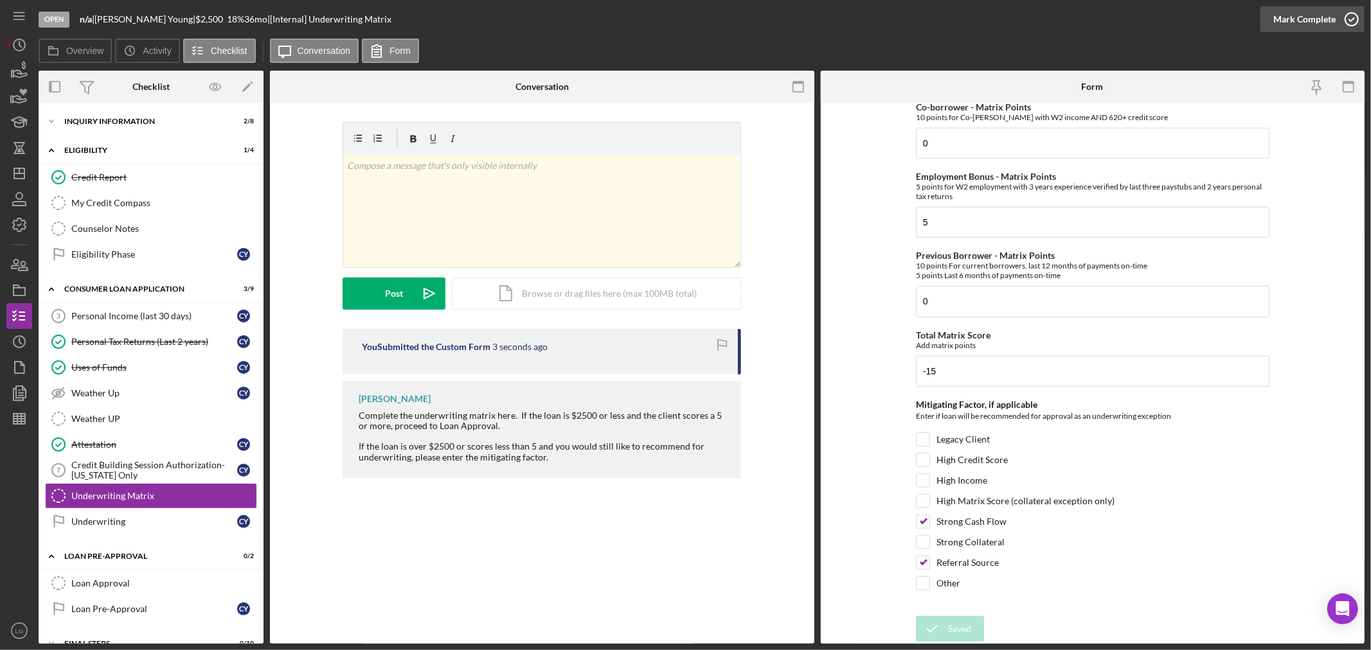
click at [1268, 17] on button "Mark Complete" at bounding box center [1312, 19] width 104 height 26
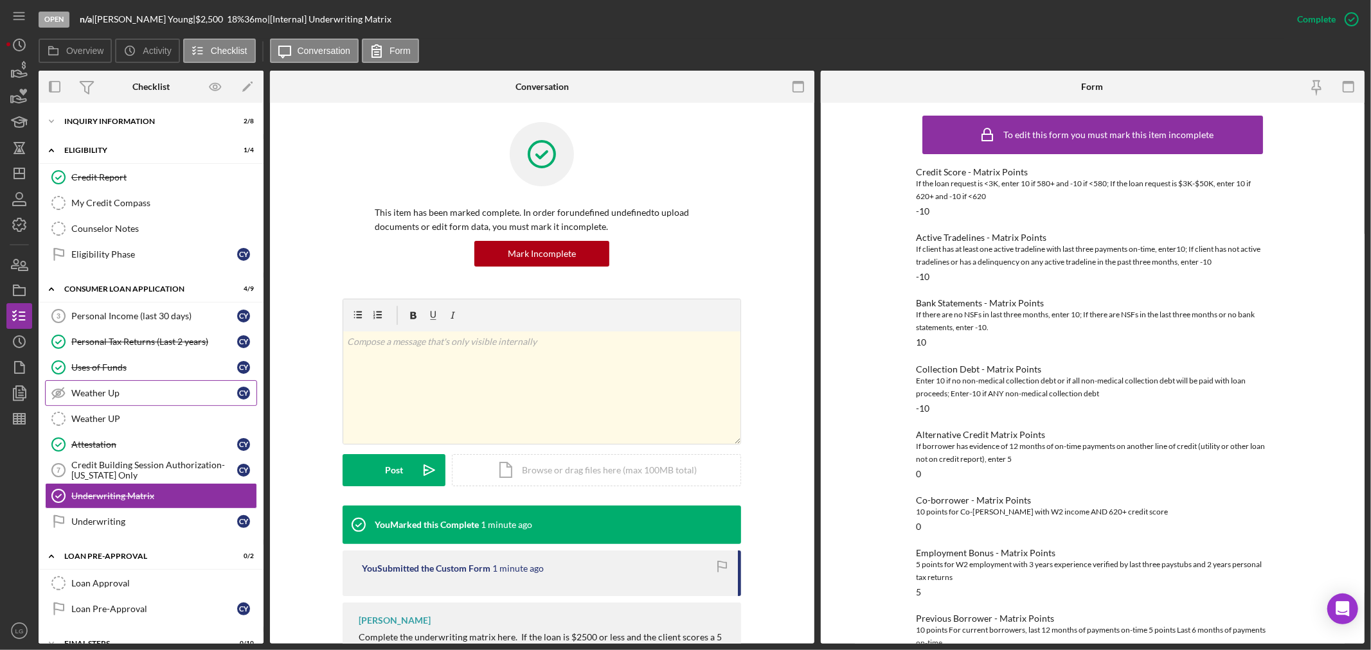
scroll to position [50, 0]
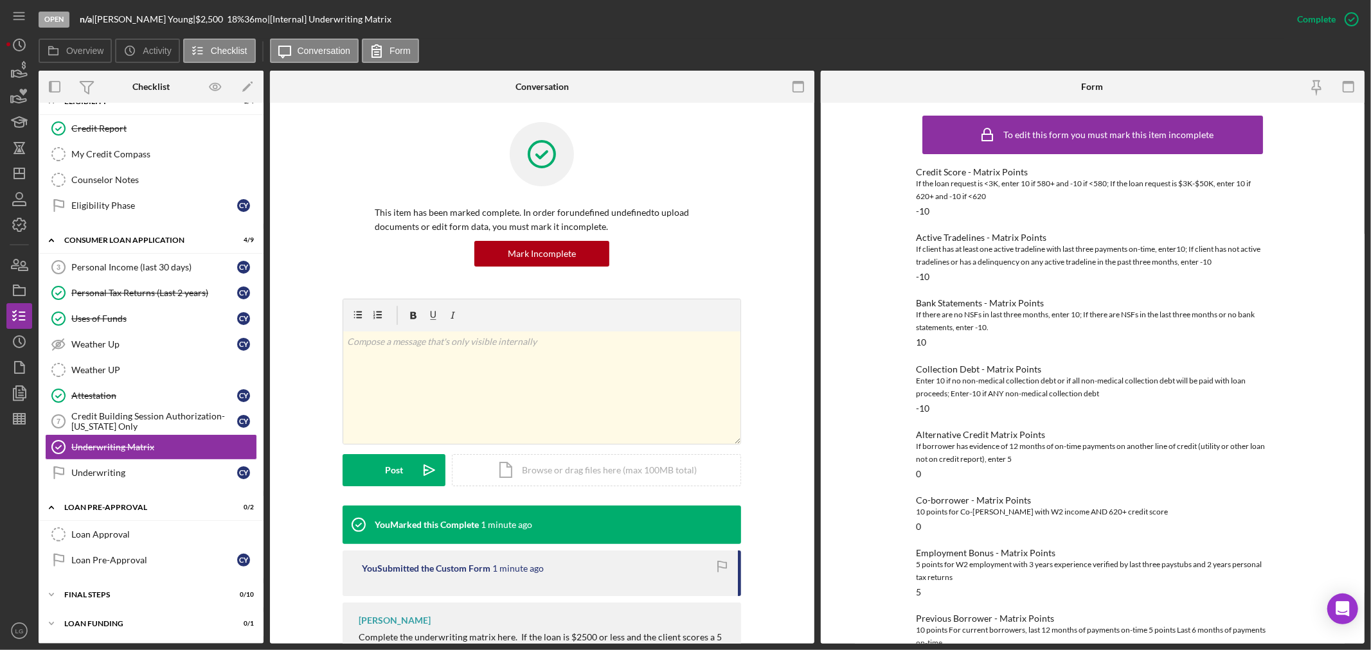
click at [175, 611] on div "Icon/Expander Inquiry Information 2 / 8 Icon/Expander Eligibility 1 / 4 Credit …" at bounding box center [151, 348] width 225 height 577
click at [175, 600] on div "Icon/Expander FINAL STEPS 0 / 10" at bounding box center [151, 595] width 225 height 26
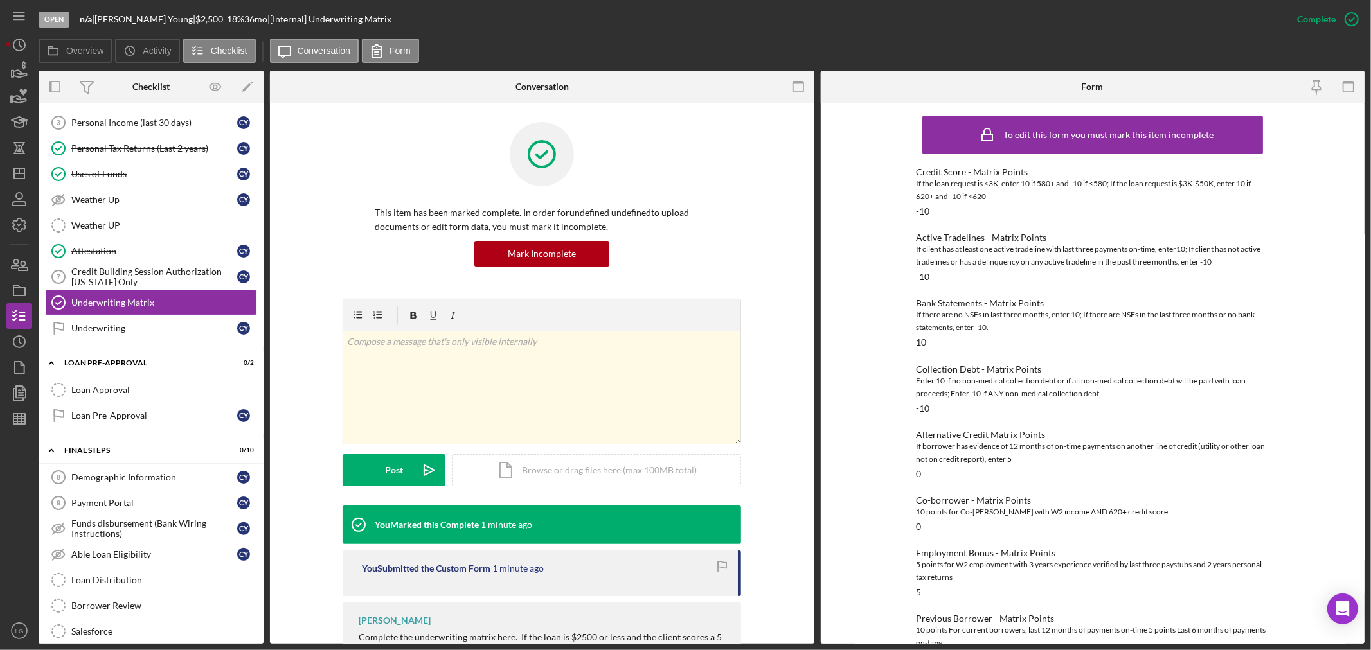
scroll to position [316, 0]
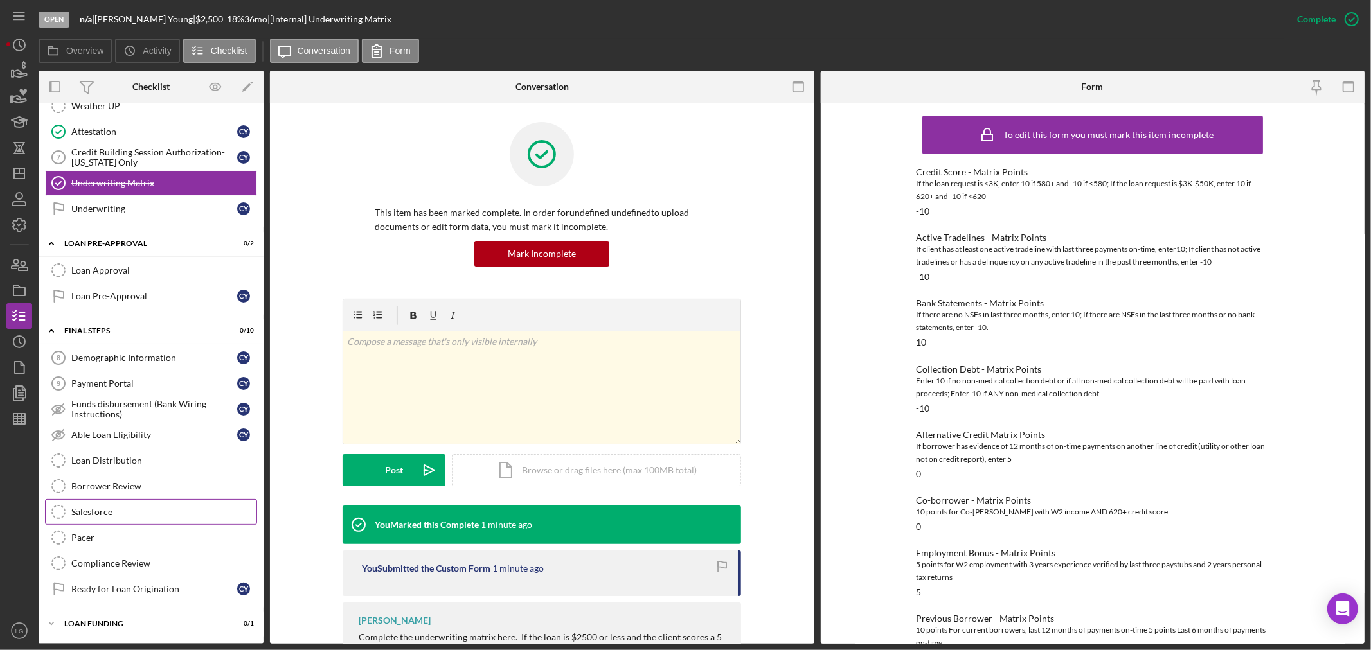
click at [123, 515] on div "Salesforce" at bounding box center [163, 512] width 185 height 10
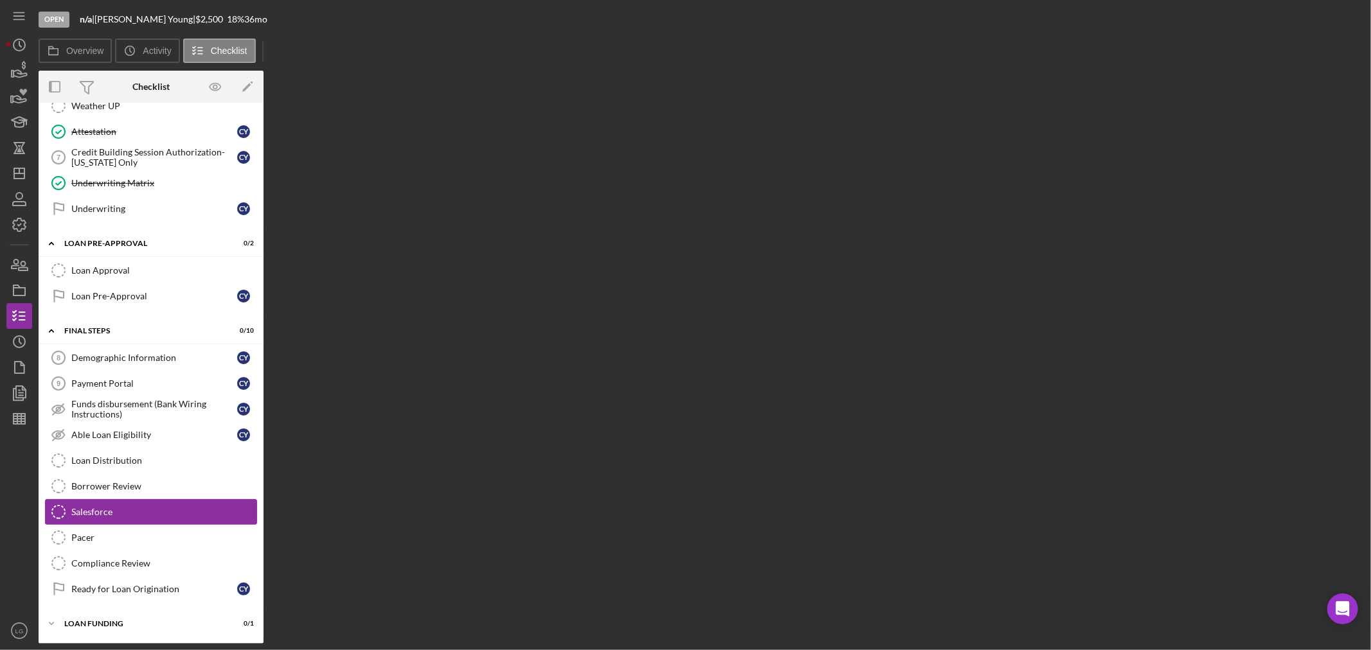
scroll to position [316, 0]
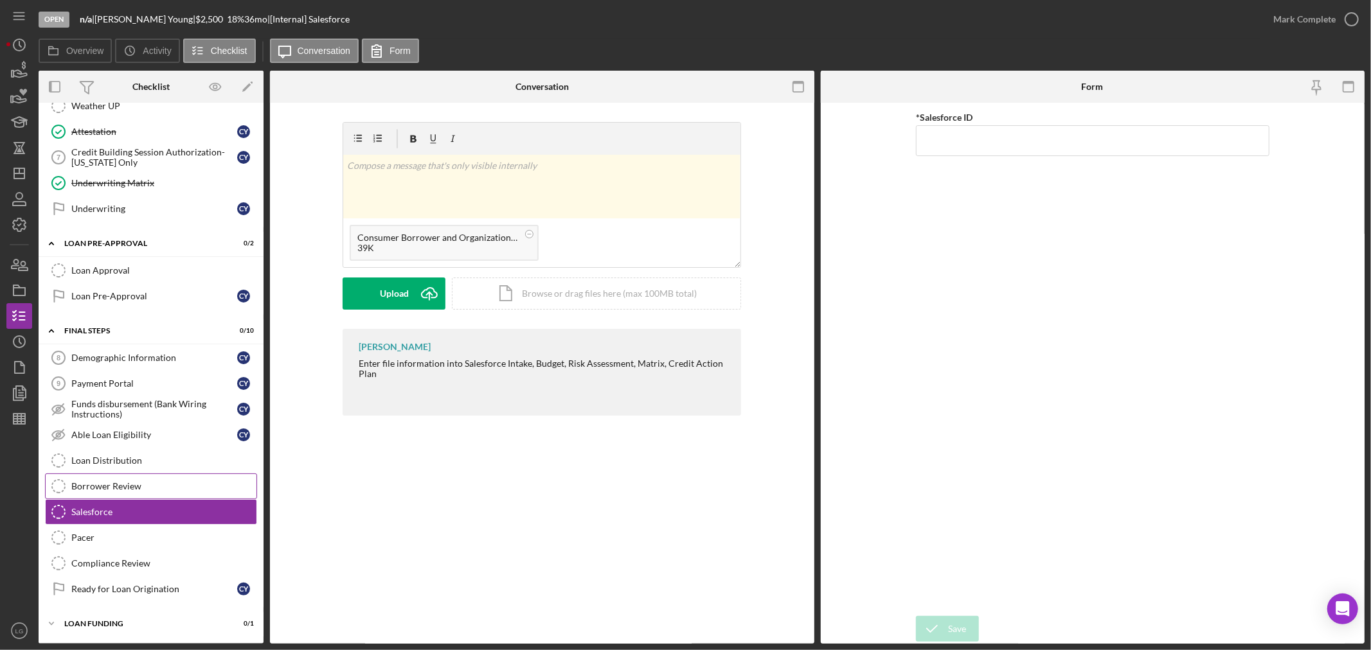
click at [185, 484] on div "Borrower Review" at bounding box center [163, 486] width 185 height 10
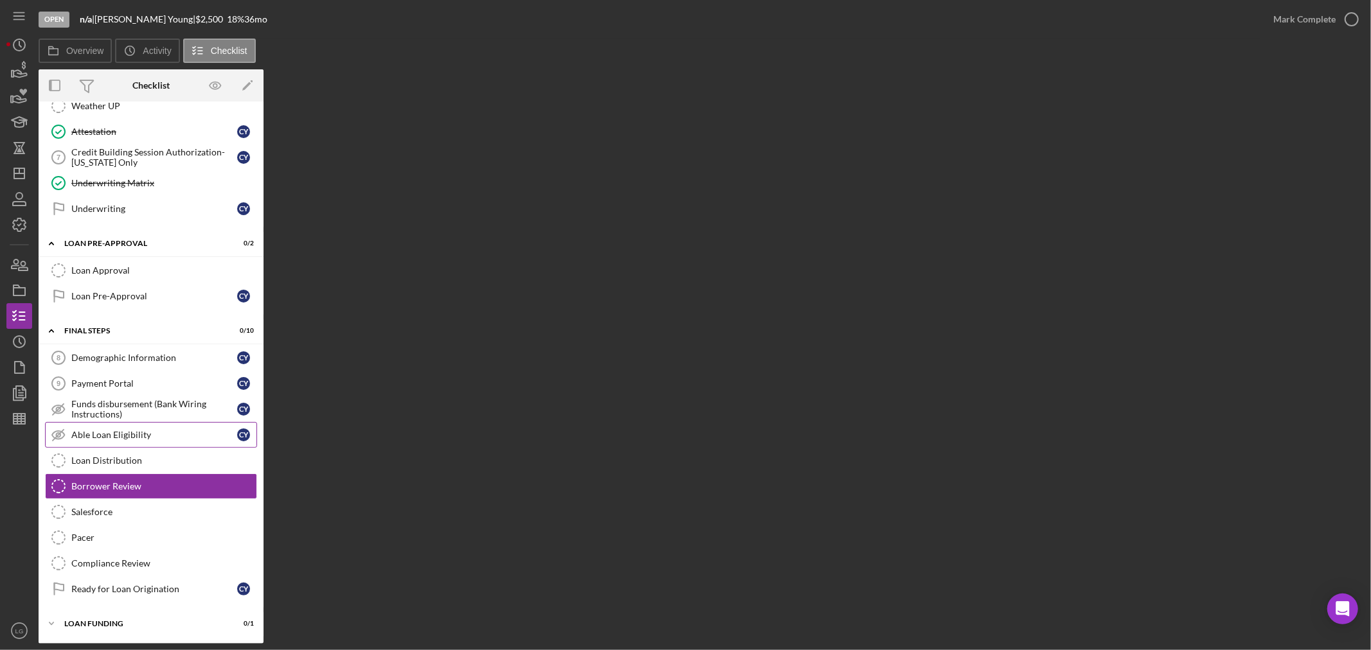
scroll to position [316, 0]
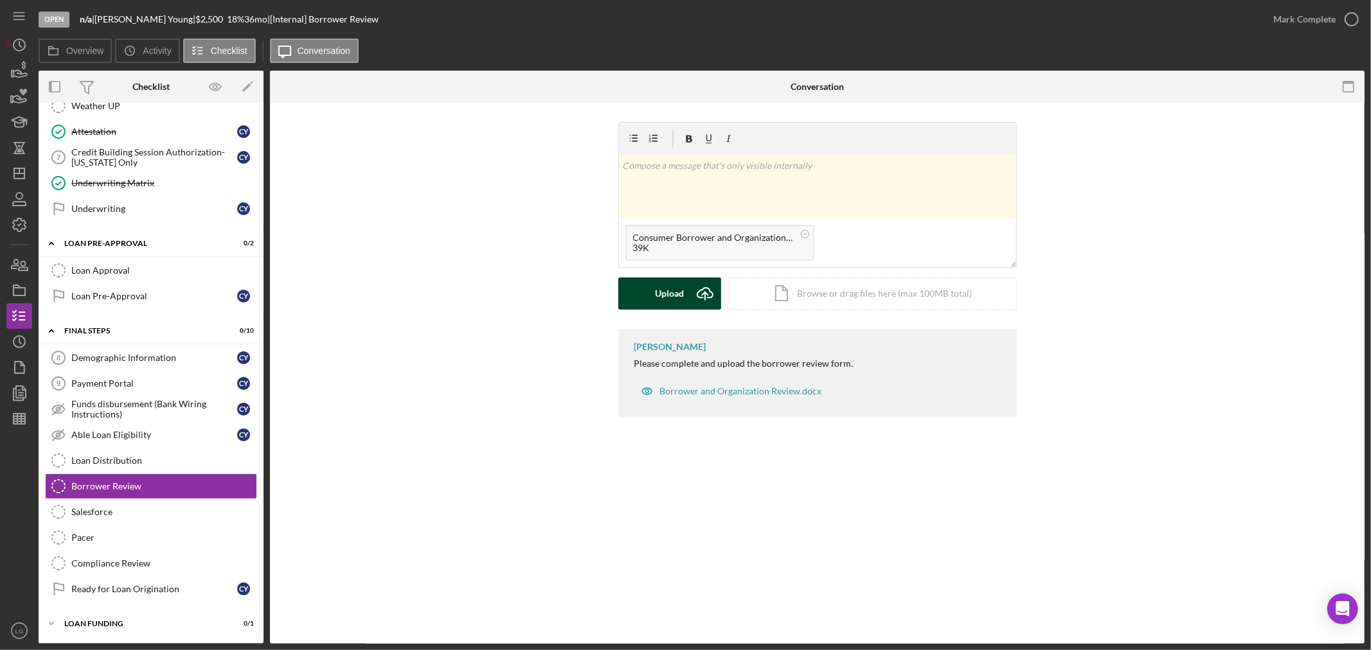
click at [691, 287] on icon "Icon/Upload" at bounding box center [705, 294] width 32 height 32
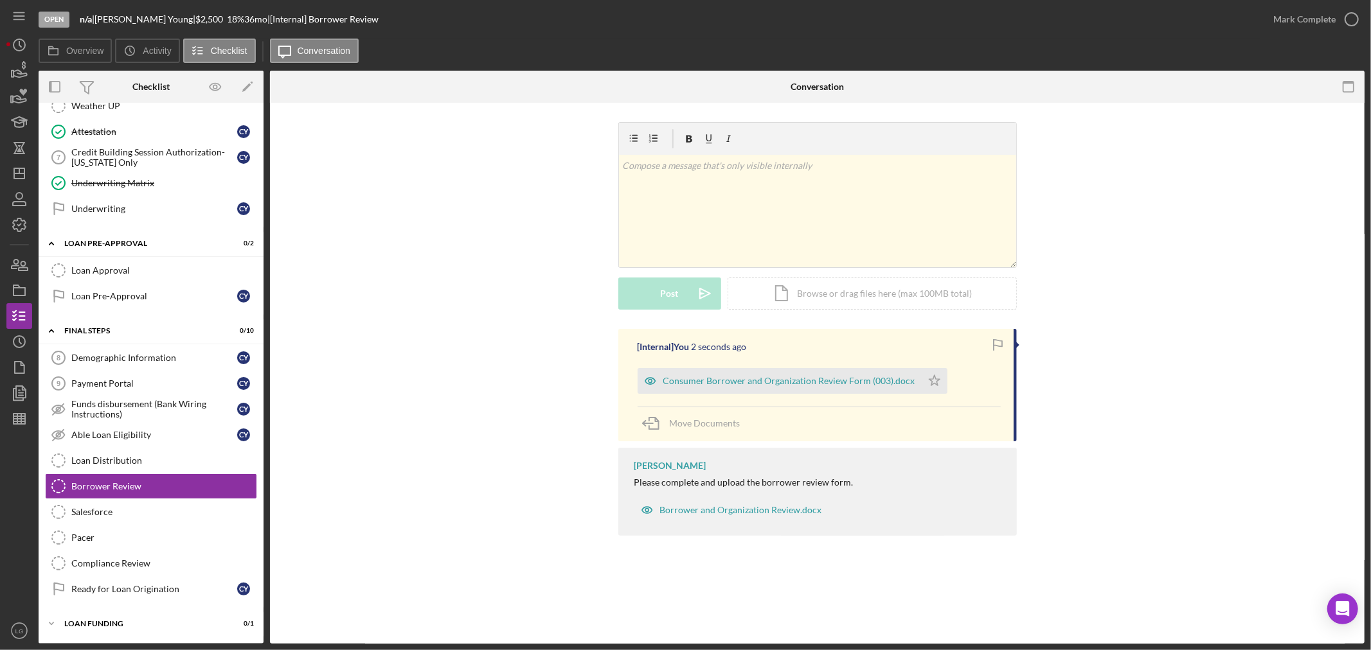
click at [788, 382] on div "Consumer Borrower and Organization Review Form (003).docx" at bounding box center [789, 381] width 252 height 10
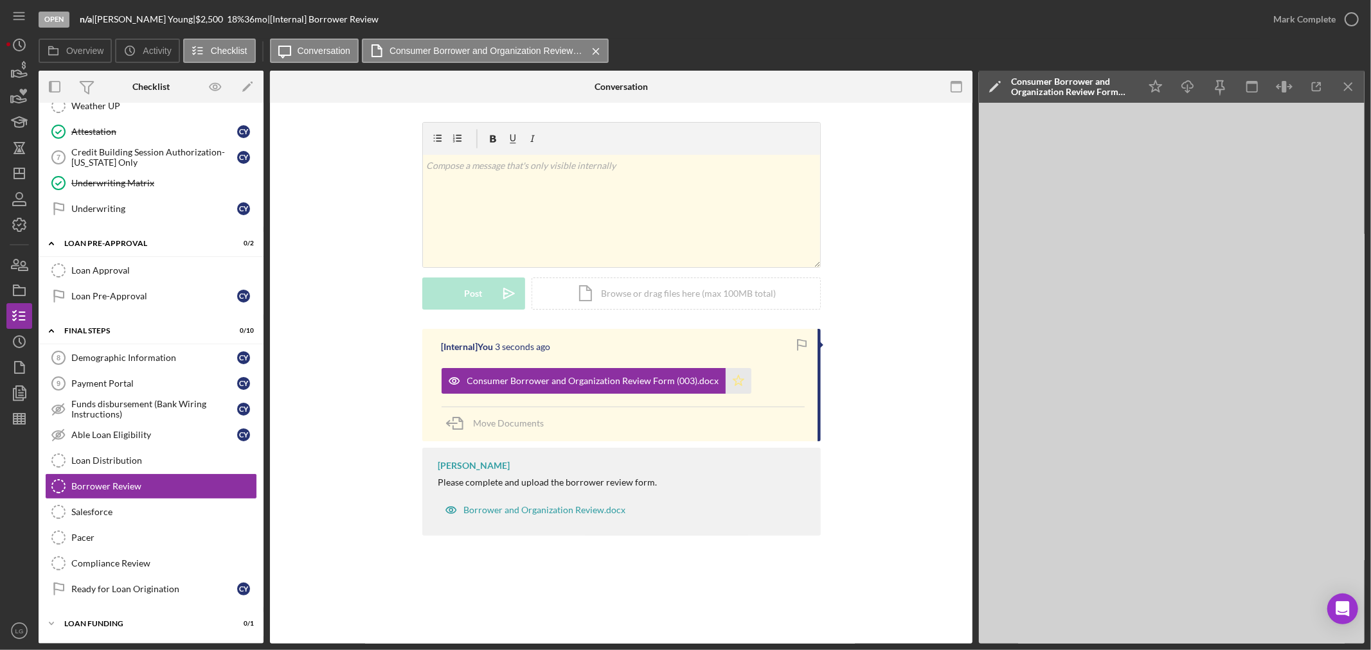
click at [738, 386] on icon "Icon/Star" at bounding box center [738, 381] width 26 height 26
click at [1354, 18] on icon "button" at bounding box center [1351, 19] width 32 height 32
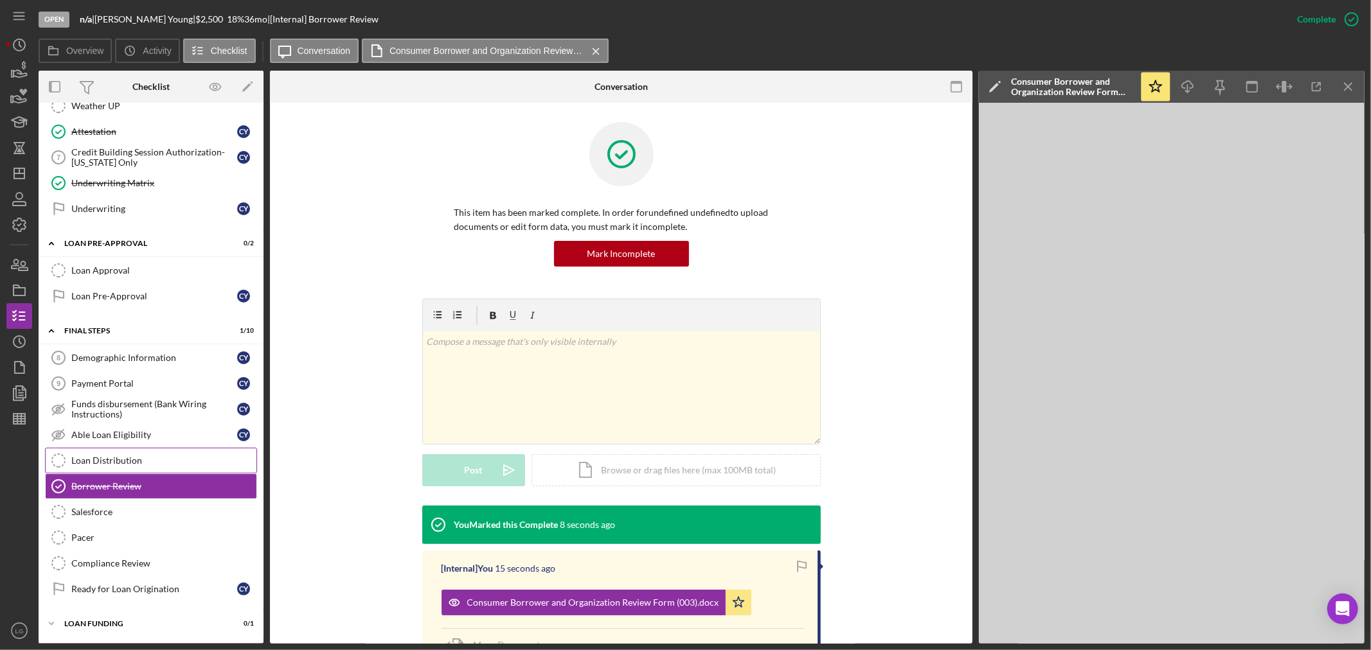
click at [126, 452] on link "Loan Distribution Loan Distribution" at bounding box center [151, 461] width 212 height 26
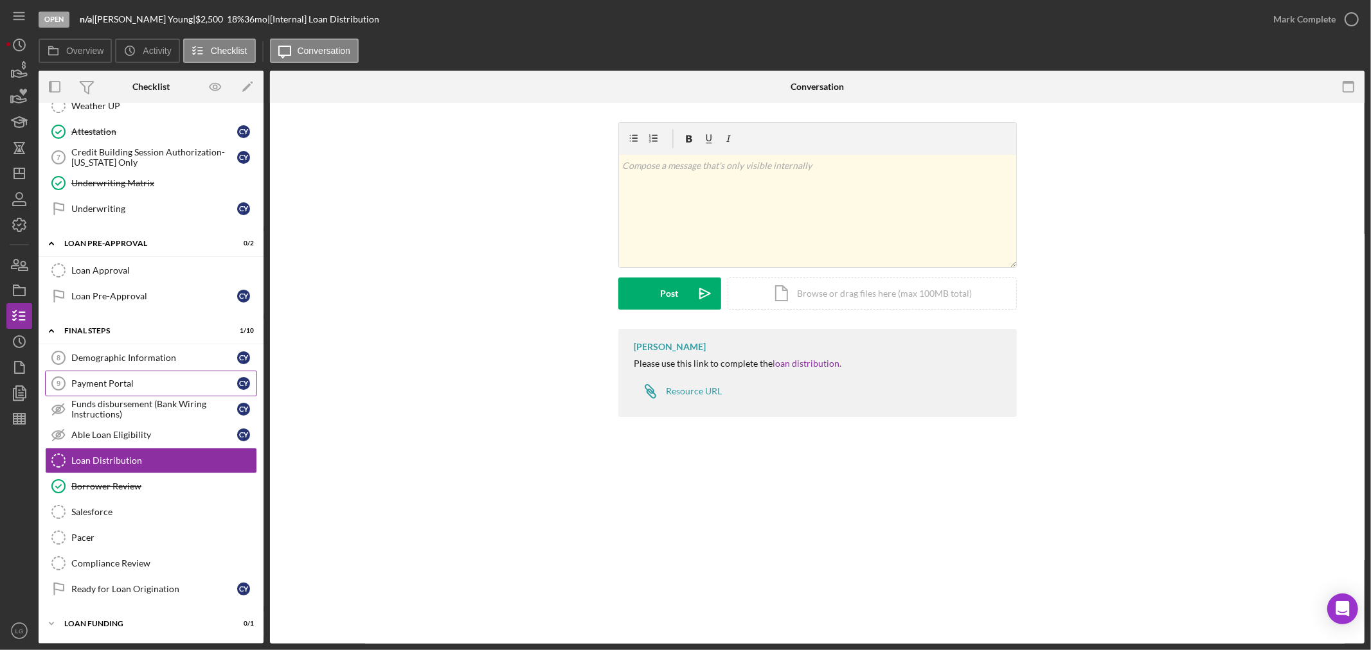
click at [125, 376] on link "Payment Portal 9 Payment Portal C Y" at bounding box center [151, 384] width 212 height 26
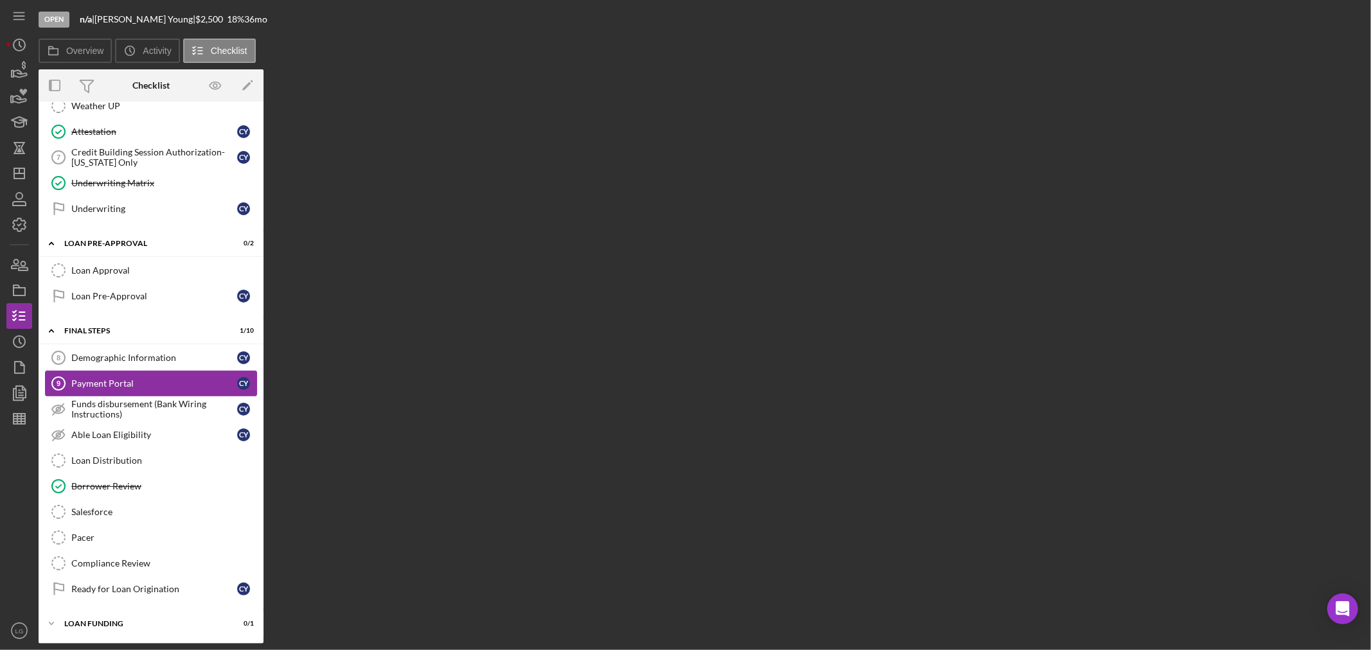
scroll to position [316, 0]
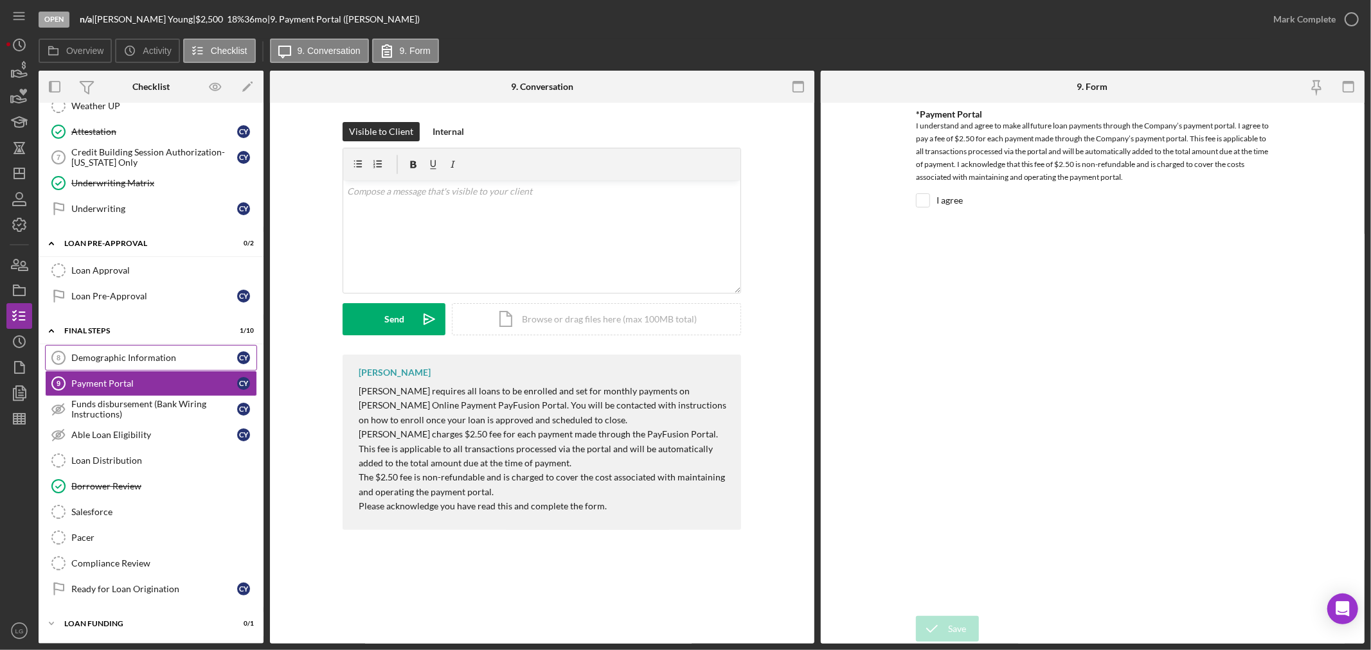
click at [157, 362] on link "Demographic Information 8 Demographic Information C Y" at bounding box center [151, 358] width 212 height 26
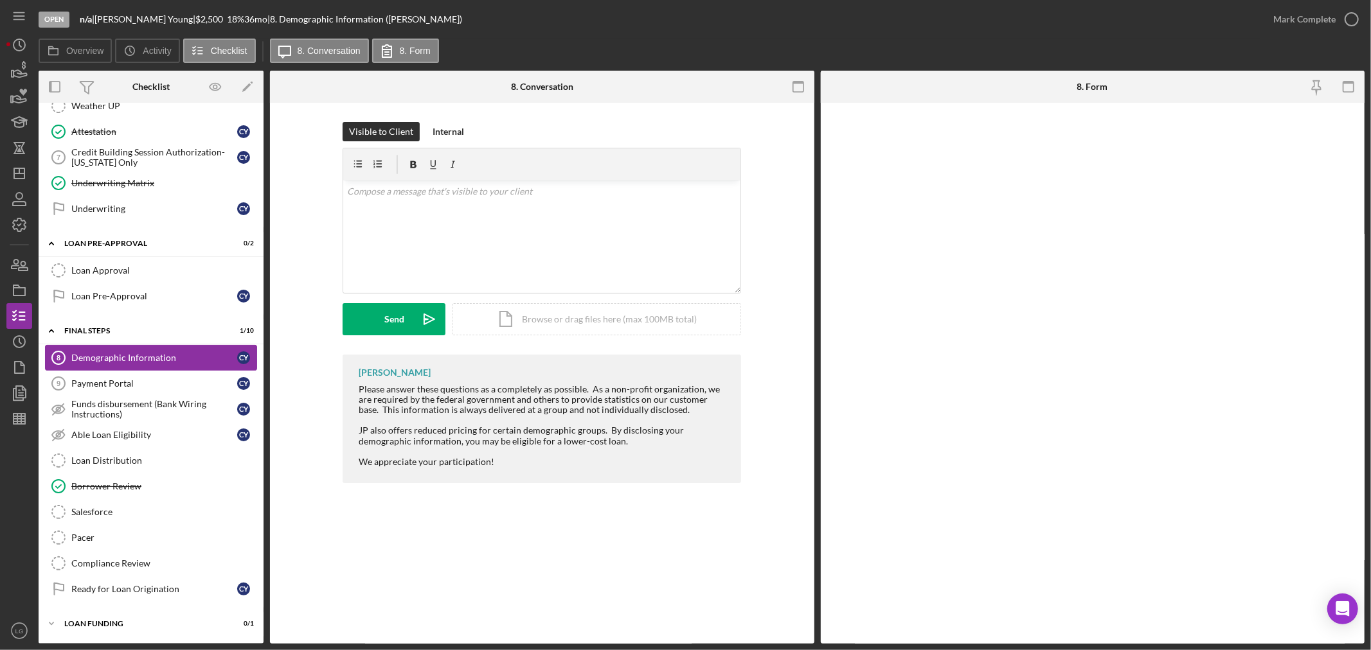
scroll to position [316, 0]
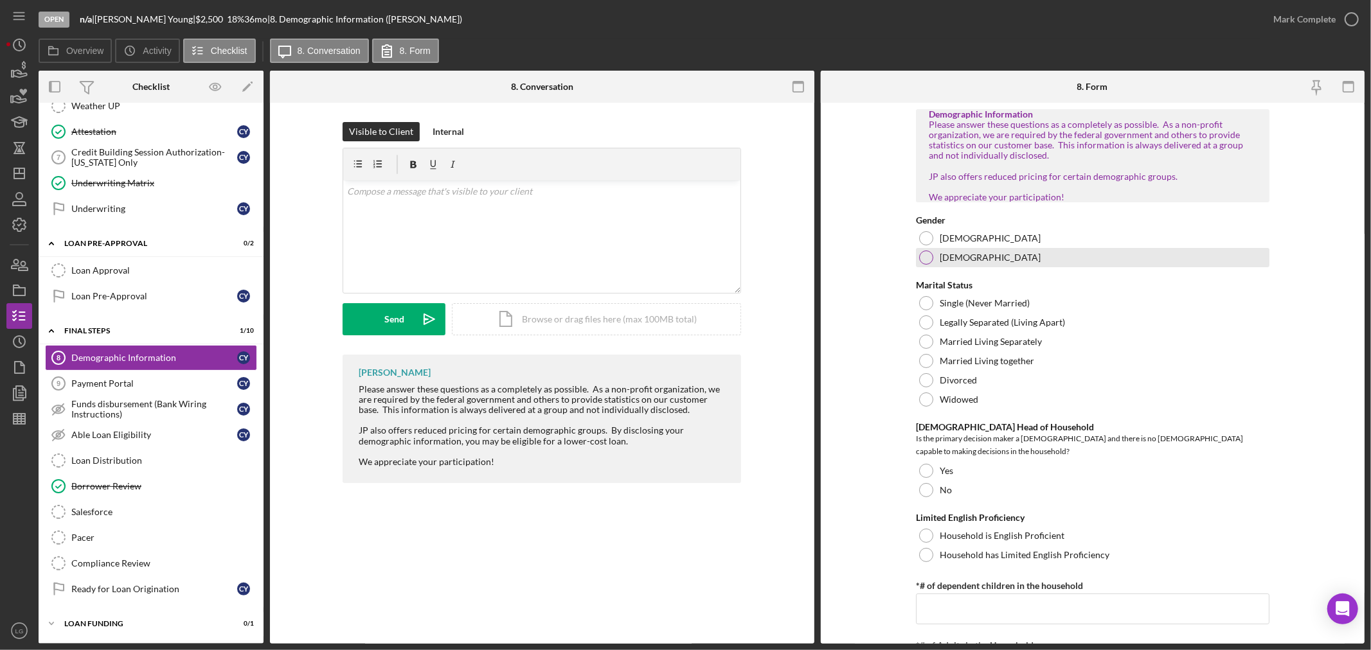
click at [984, 267] on div "[DEMOGRAPHIC_DATA]" at bounding box center [1092, 257] width 353 height 19
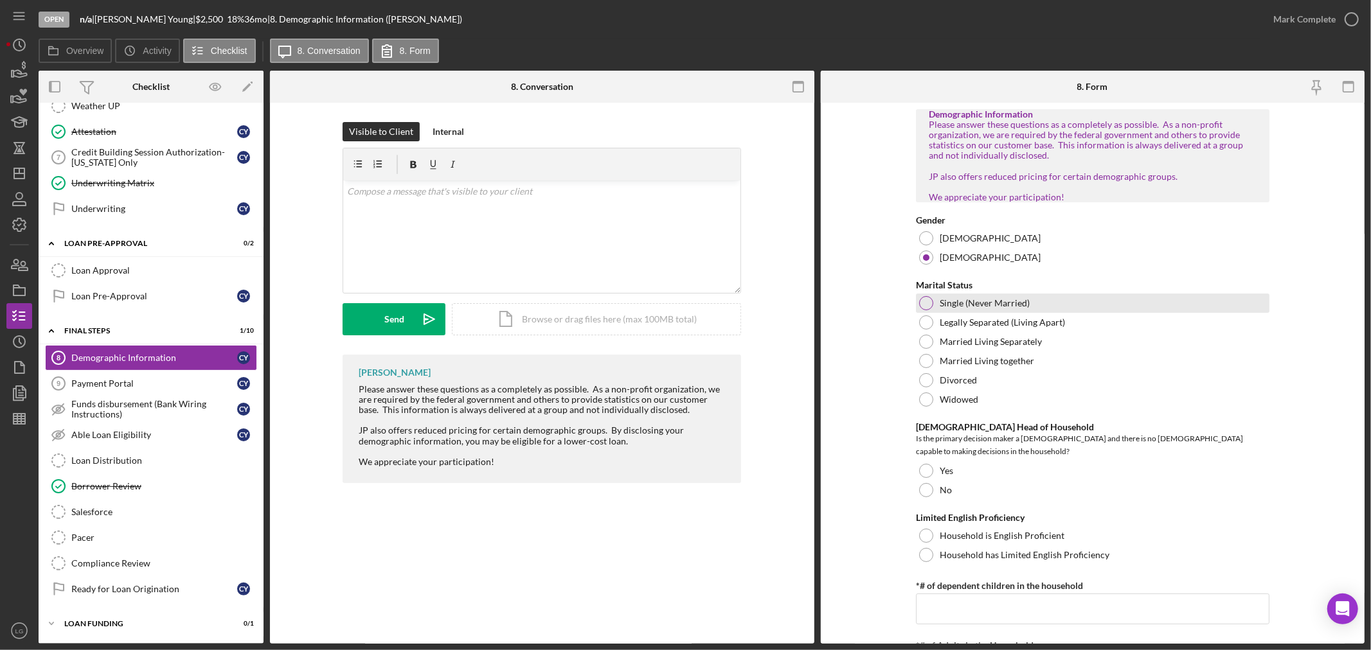
click at [968, 313] on div "Single (Never Married)" at bounding box center [1092, 303] width 353 height 19
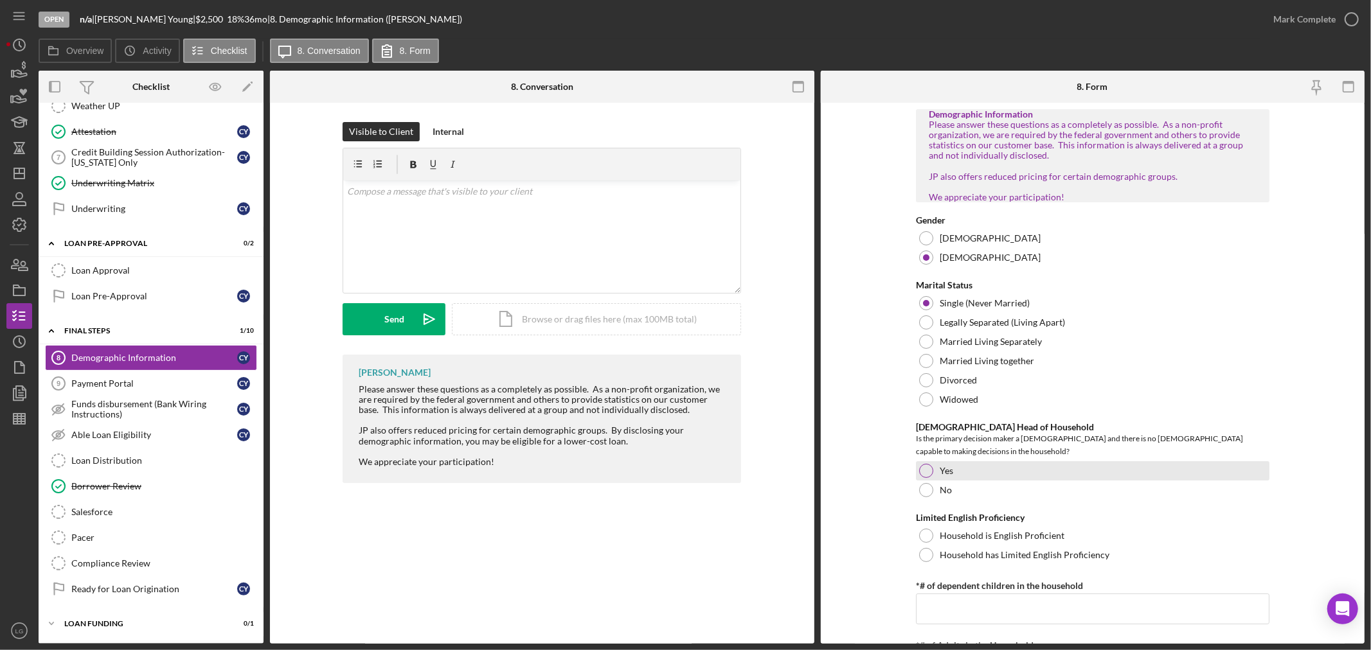
click at [954, 465] on div "Yes" at bounding box center [1092, 470] width 353 height 19
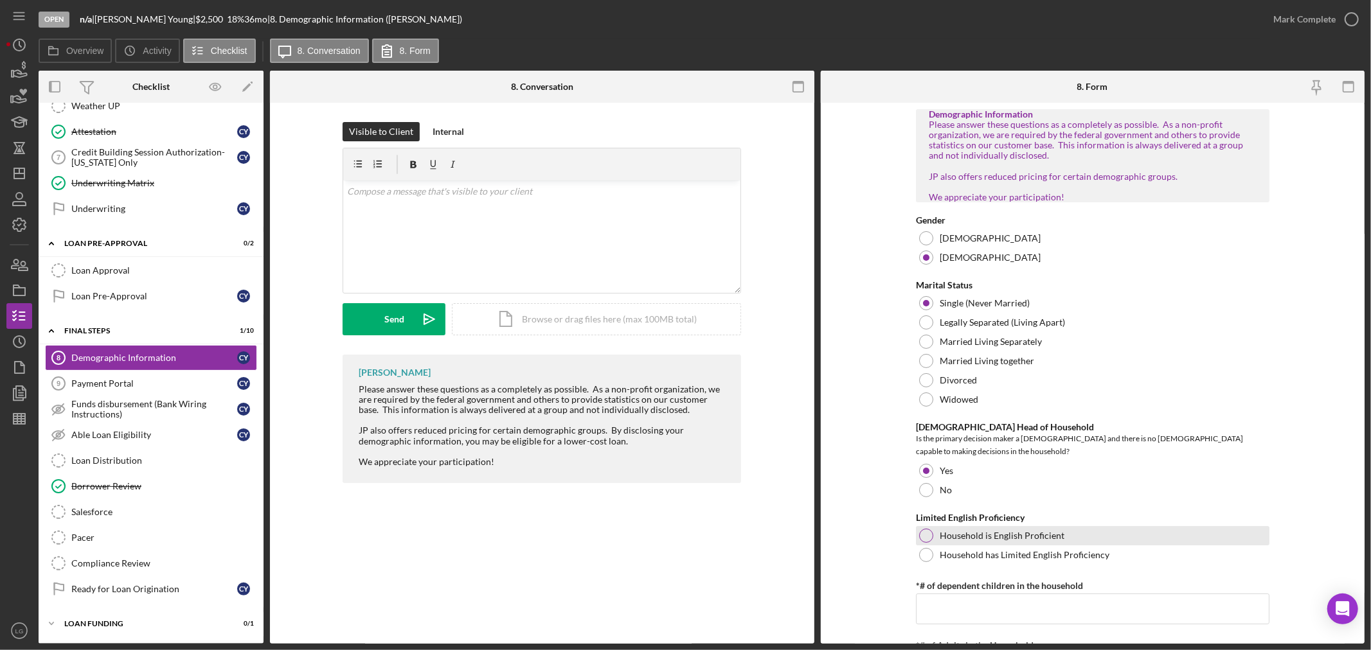
click at [948, 531] on label "Household is English Proficient" at bounding box center [1001, 536] width 125 height 10
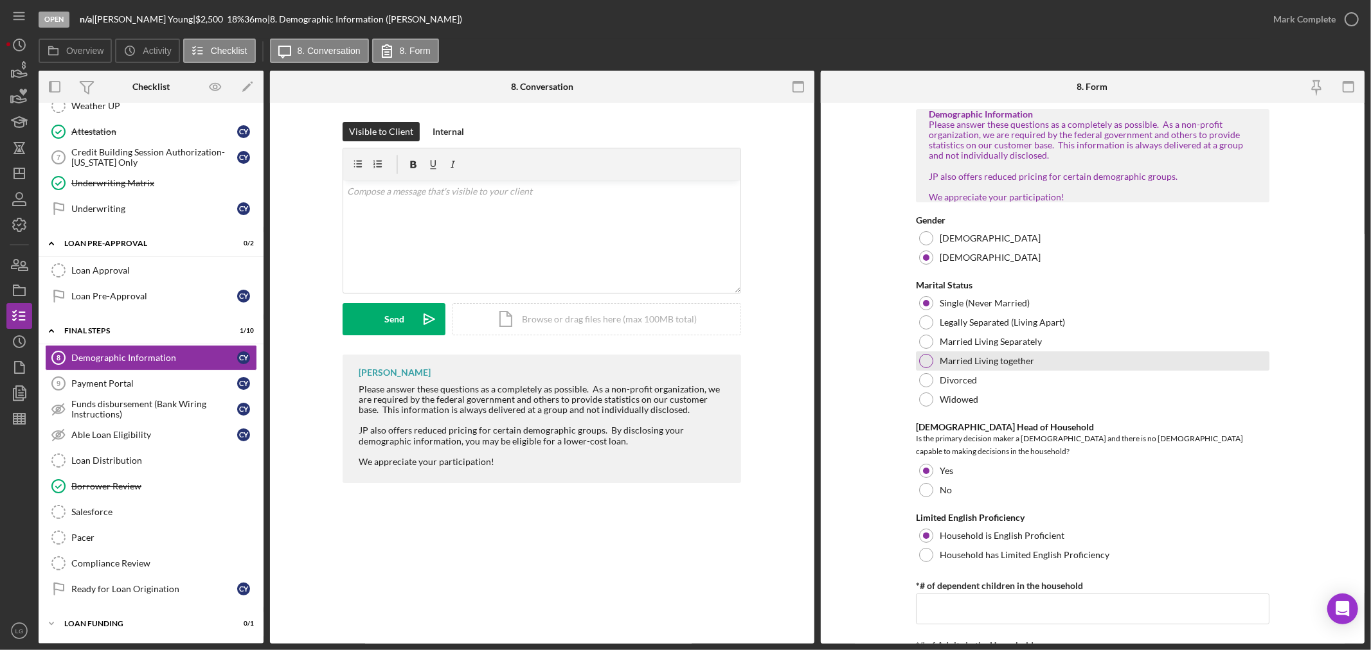
scroll to position [214, 0]
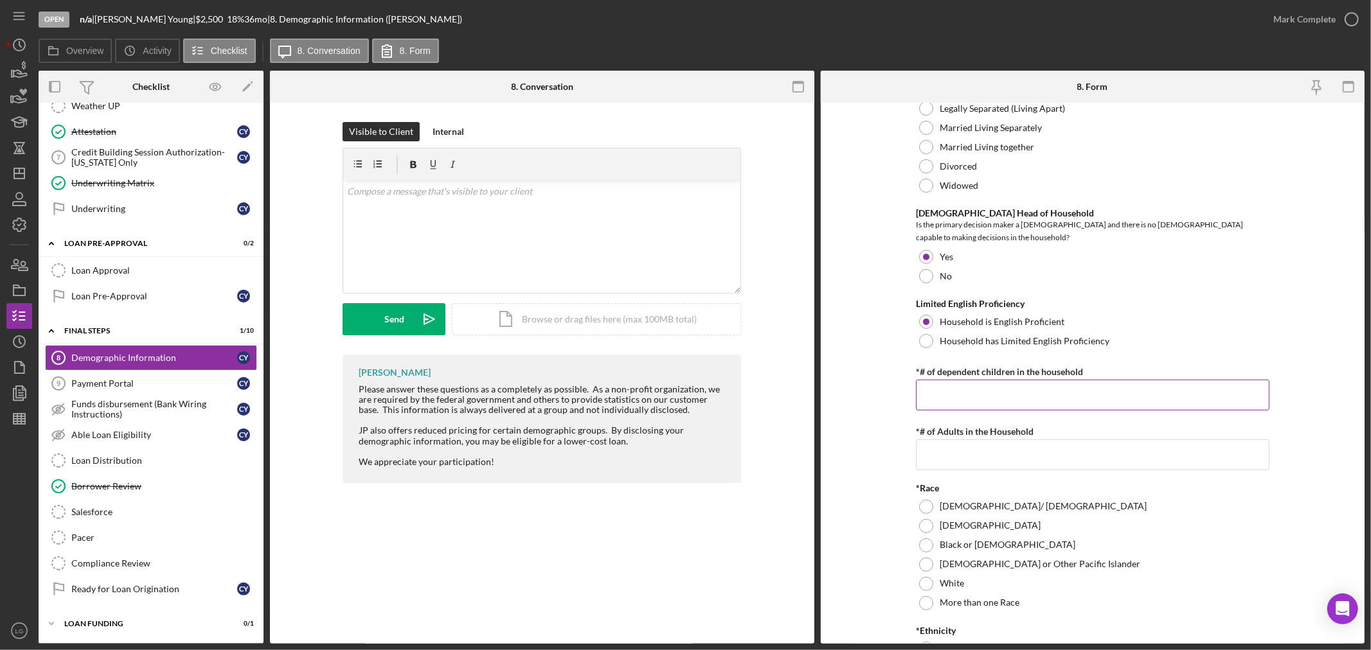
click at [999, 398] on input "*# of dependent children in the household" at bounding box center [1092, 395] width 353 height 31
type input "2"
click at [1023, 454] on input "*# of Adults in the Household" at bounding box center [1092, 454] width 353 height 31
type input "1"
click at [1020, 544] on label "Black or [DEMOGRAPHIC_DATA]" at bounding box center [1007, 545] width 136 height 10
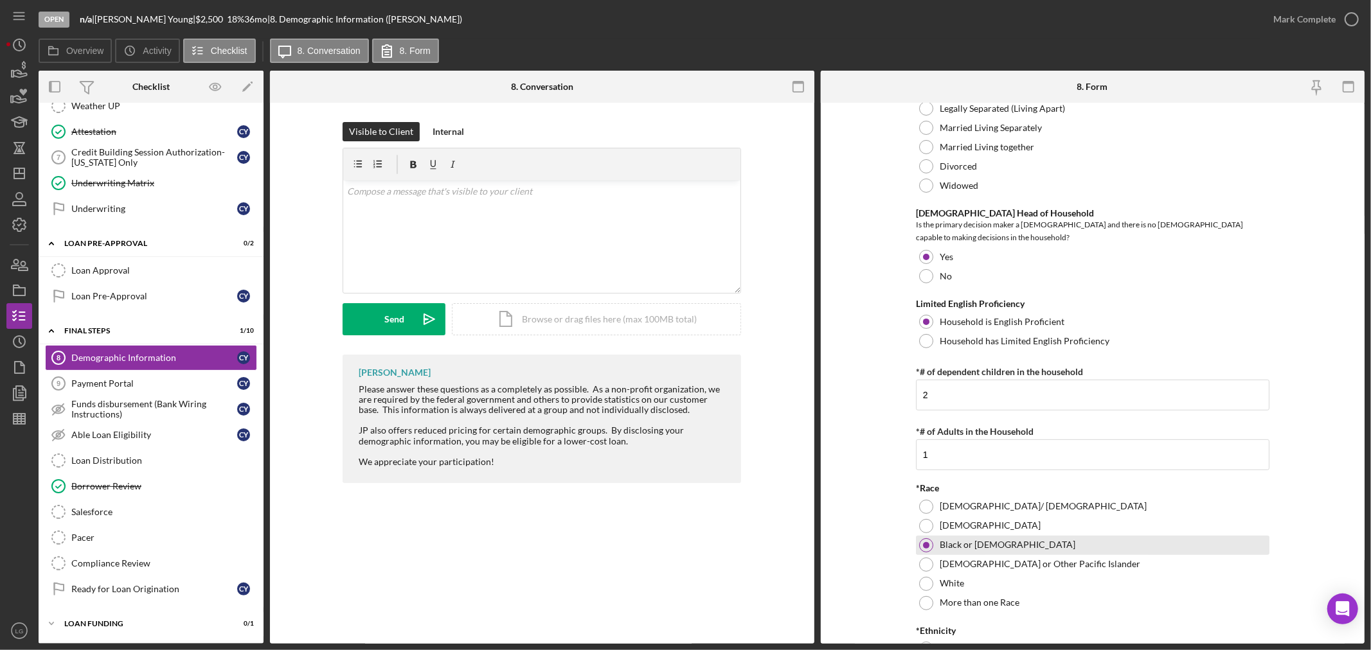
scroll to position [357, 0]
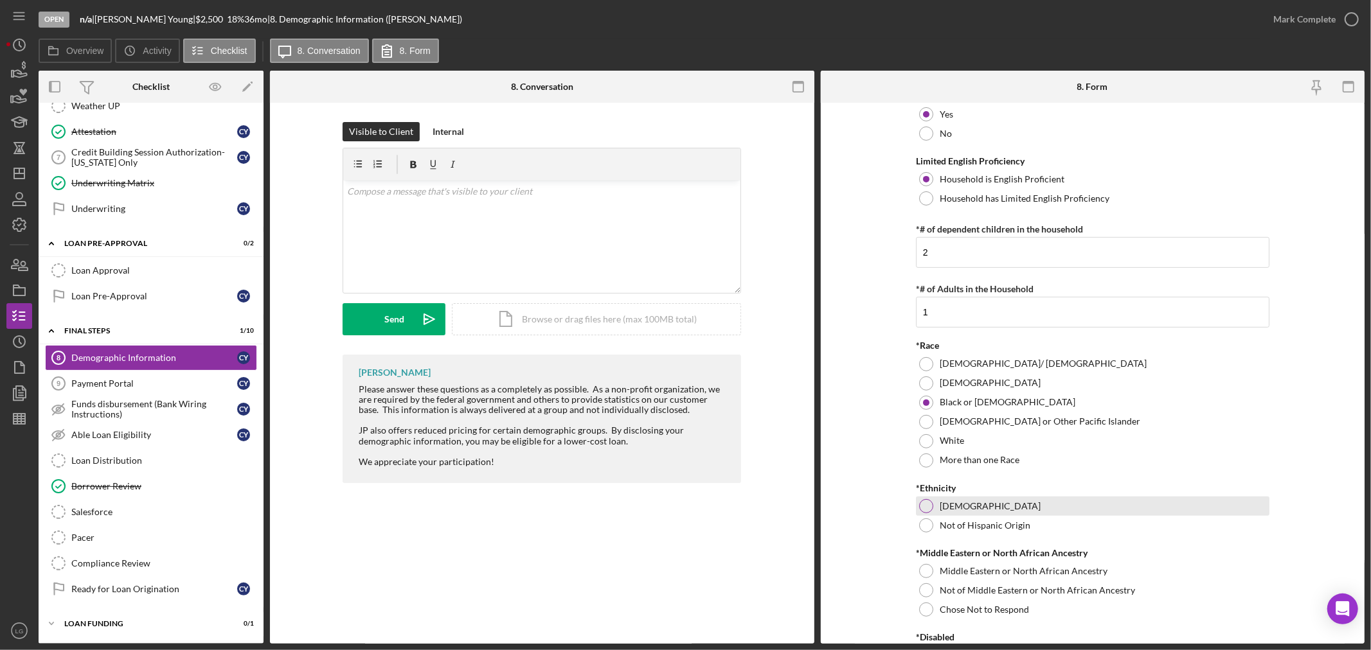
click at [1011, 511] on div "Hispanic" at bounding box center [1092, 506] width 353 height 19
click at [1013, 524] on label "Not of Hispanic Origin" at bounding box center [984, 525] width 91 height 10
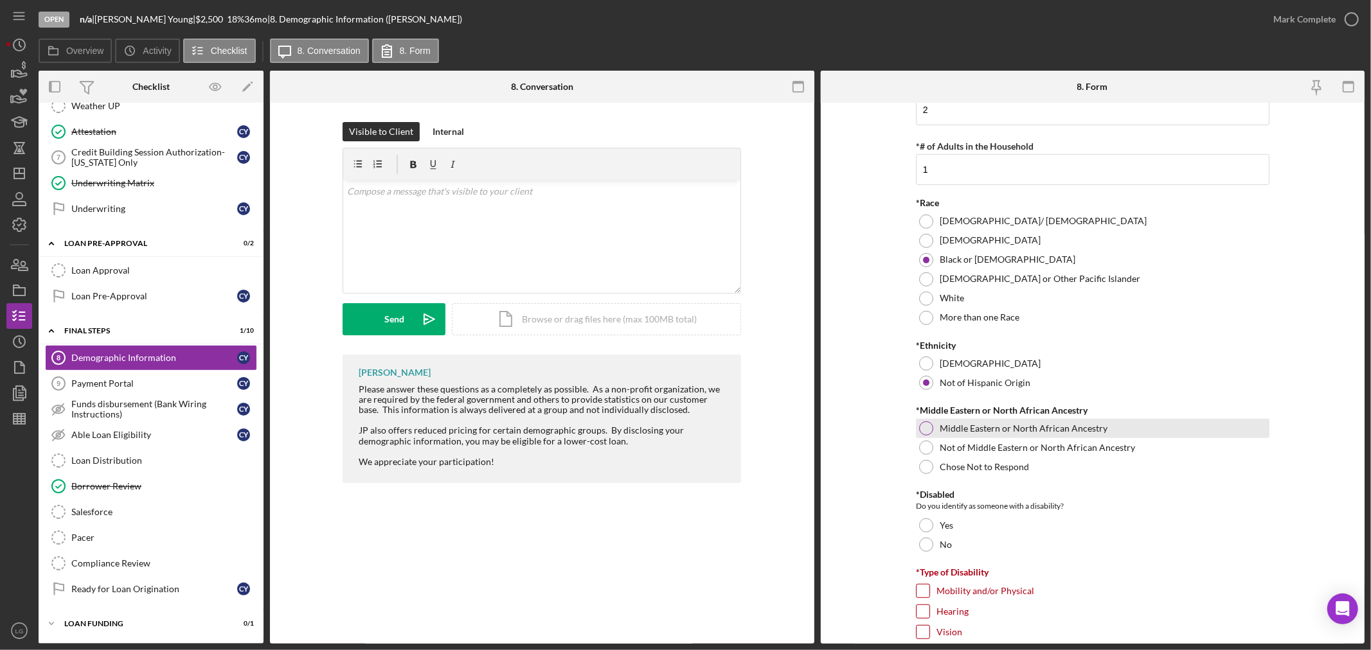
click at [981, 426] on label "Middle Eastern or North African Ancestry" at bounding box center [1023, 428] width 168 height 10
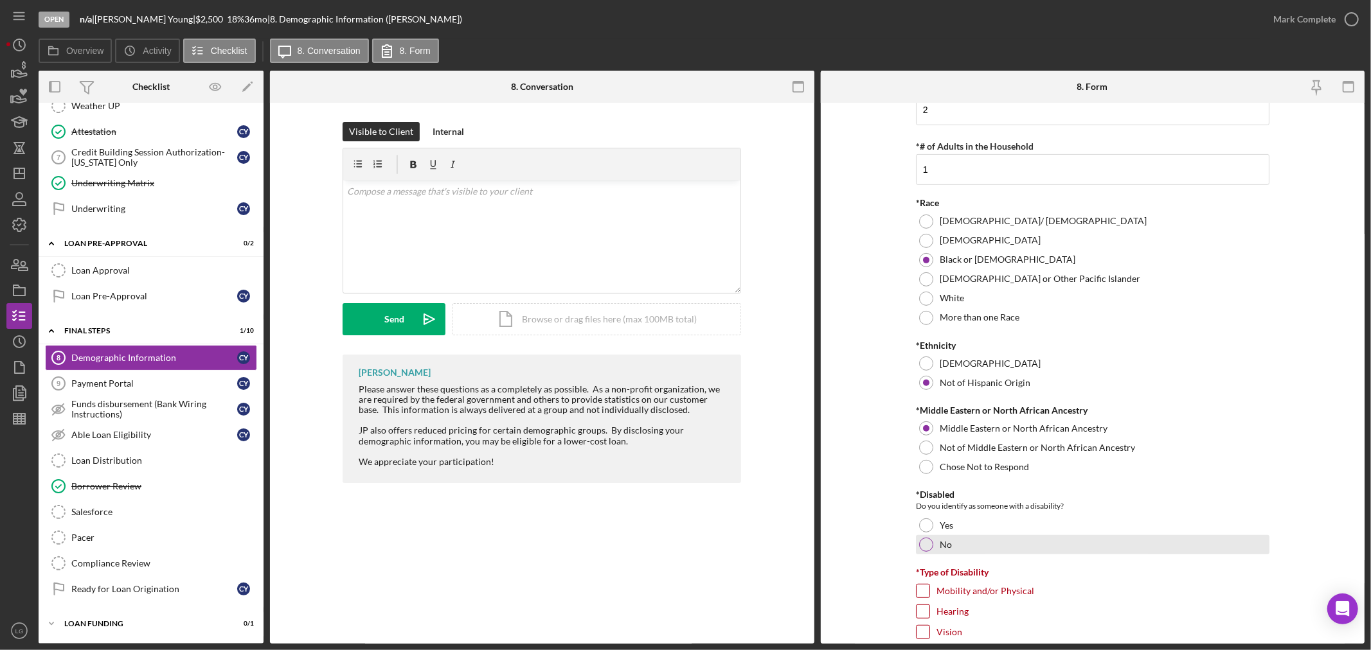
click at [941, 540] on label "No" at bounding box center [945, 545] width 12 height 10
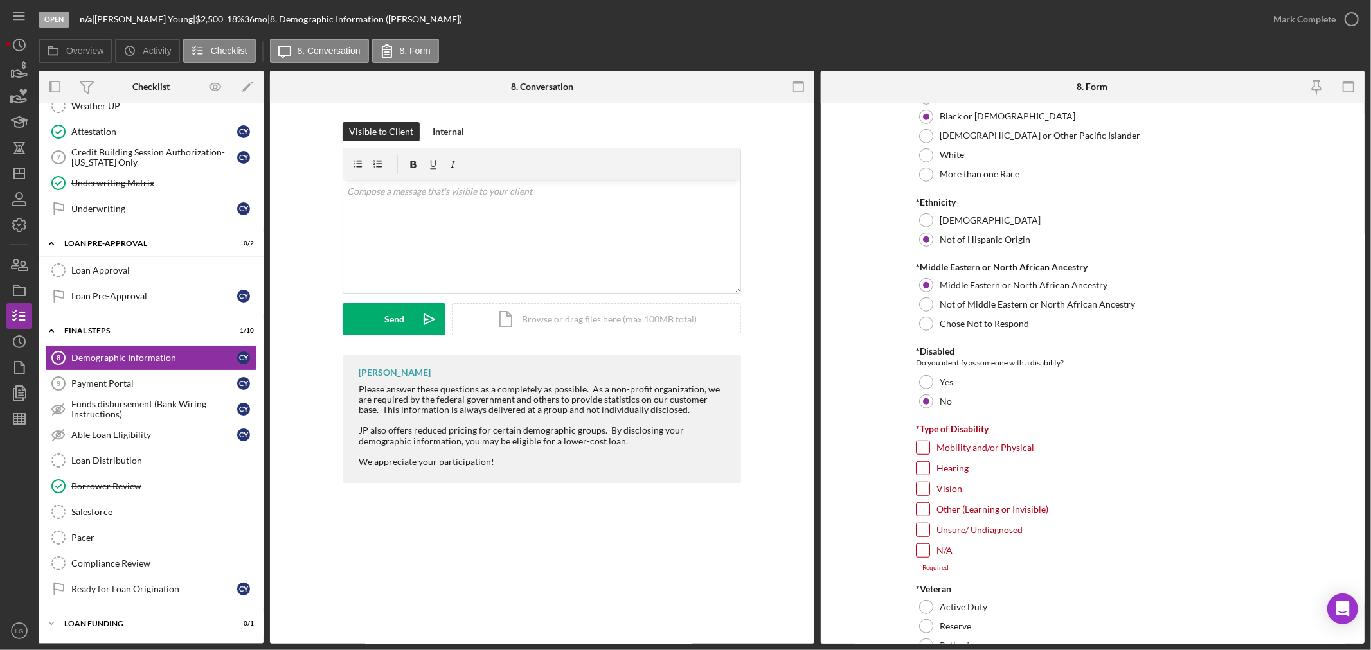
click at [934, 537] on div "Unsure/ Undiagnosed" at bounding box center [1092, 533] width 353 height 21
click at [926, 544] on input "N/A" at bounding box center [922, 550] width 13 height 13
checkbox input "true"
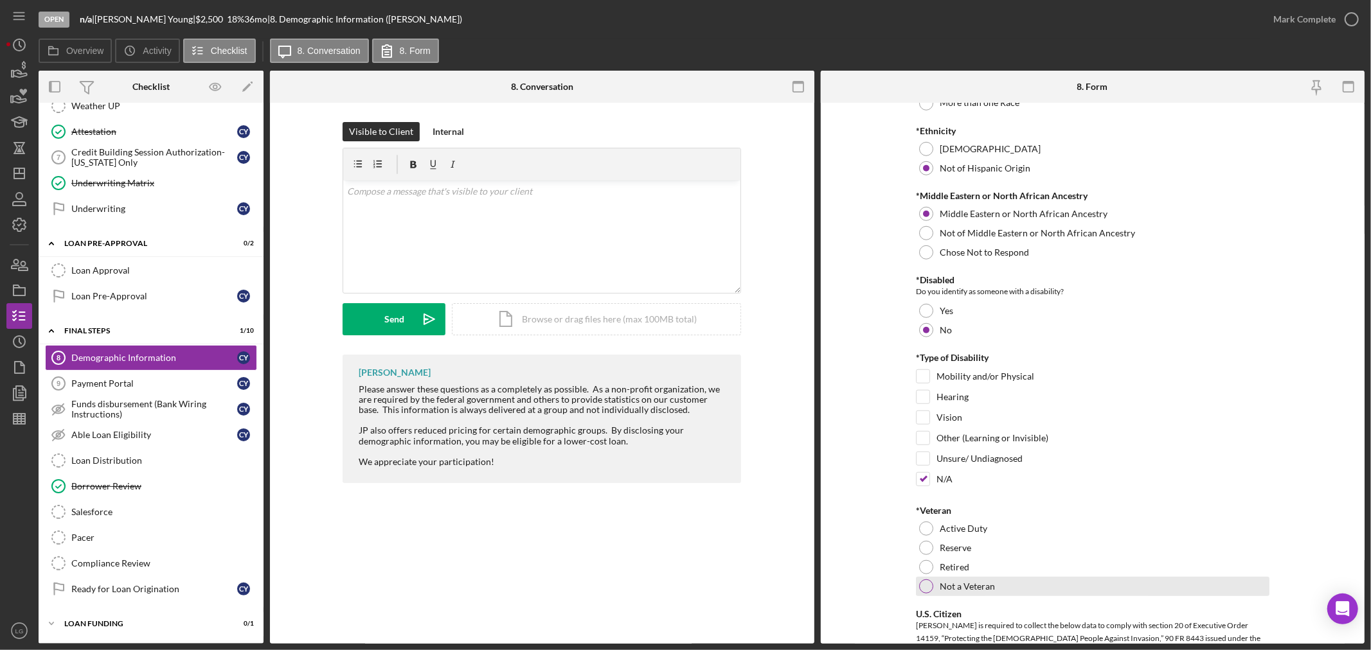
click at [960, 581] on label "Not a Veteran" at bounding box center [966, 586] width 55 height 10
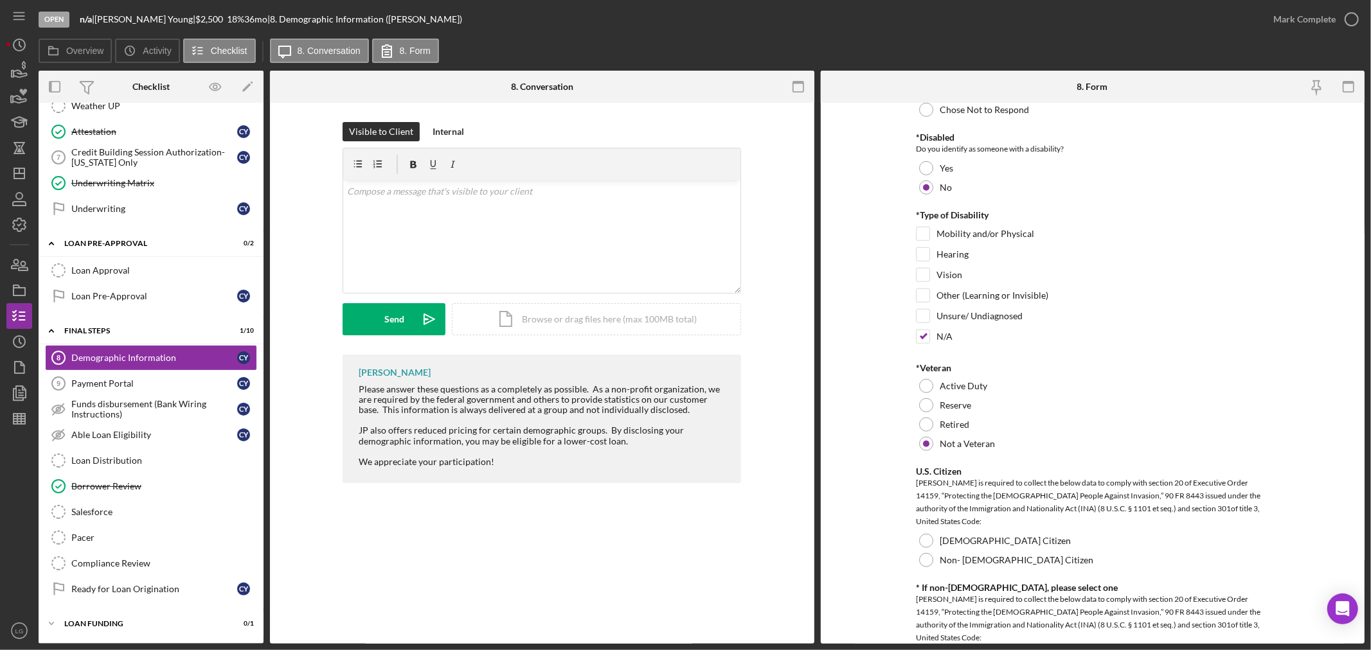
scroll to position [1070, 0]
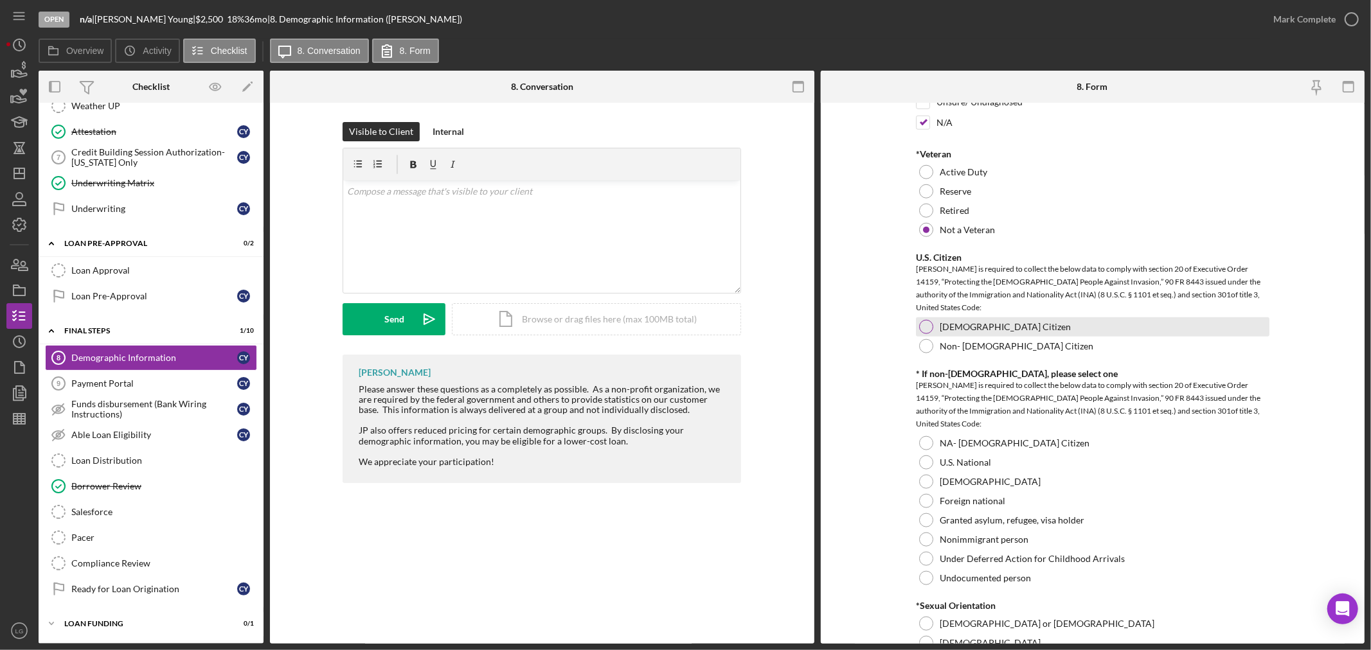
click at [948, 322] on label "[DEMOGRAPHIC_DATA] Citizen" at bounding box center [1004, 327] width 131 height 10
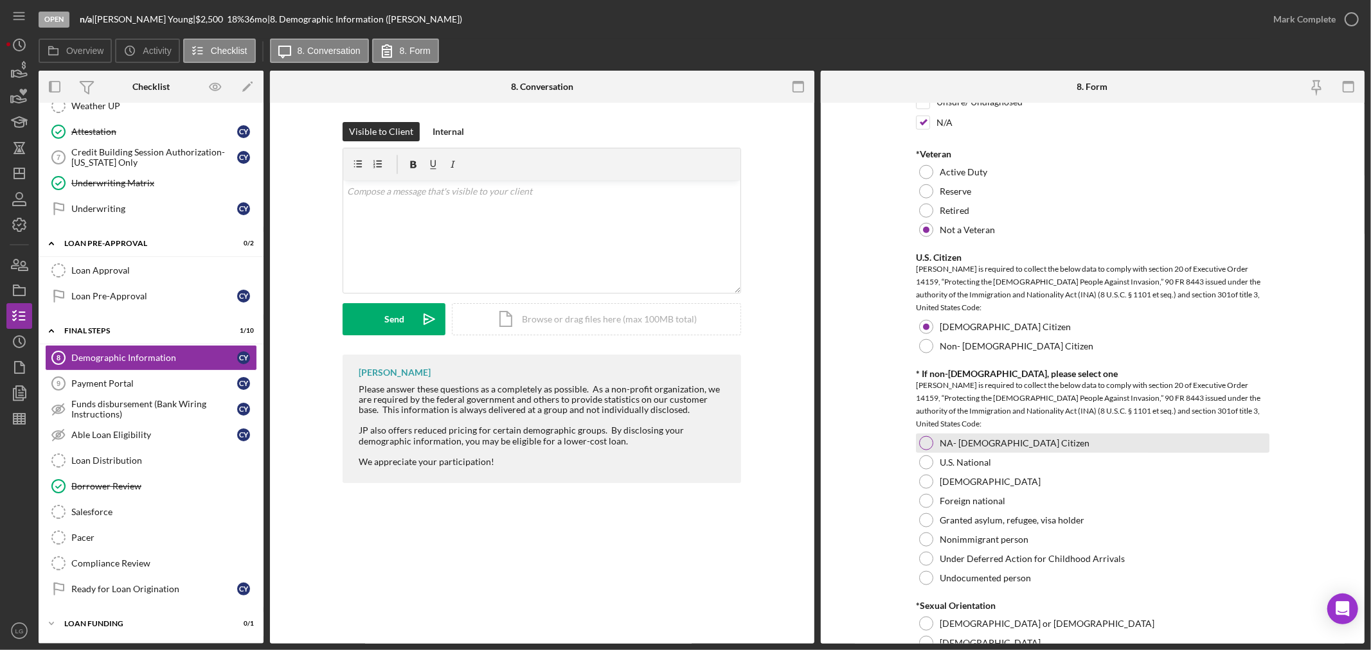
click at [942, 448] on div "NA- [DEMOGRAPHIC_DATA] Citizen" at bounding box center [1092, 443] width 353 height 19
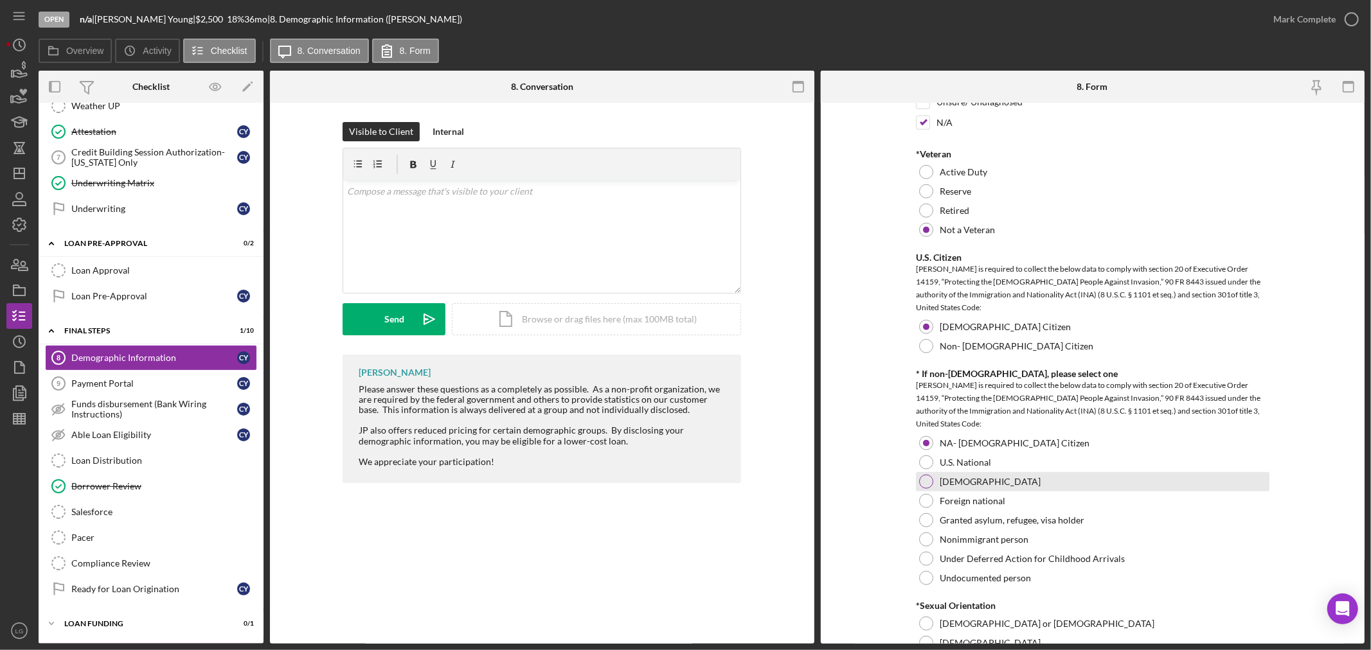
scroll to position [1356, 0]
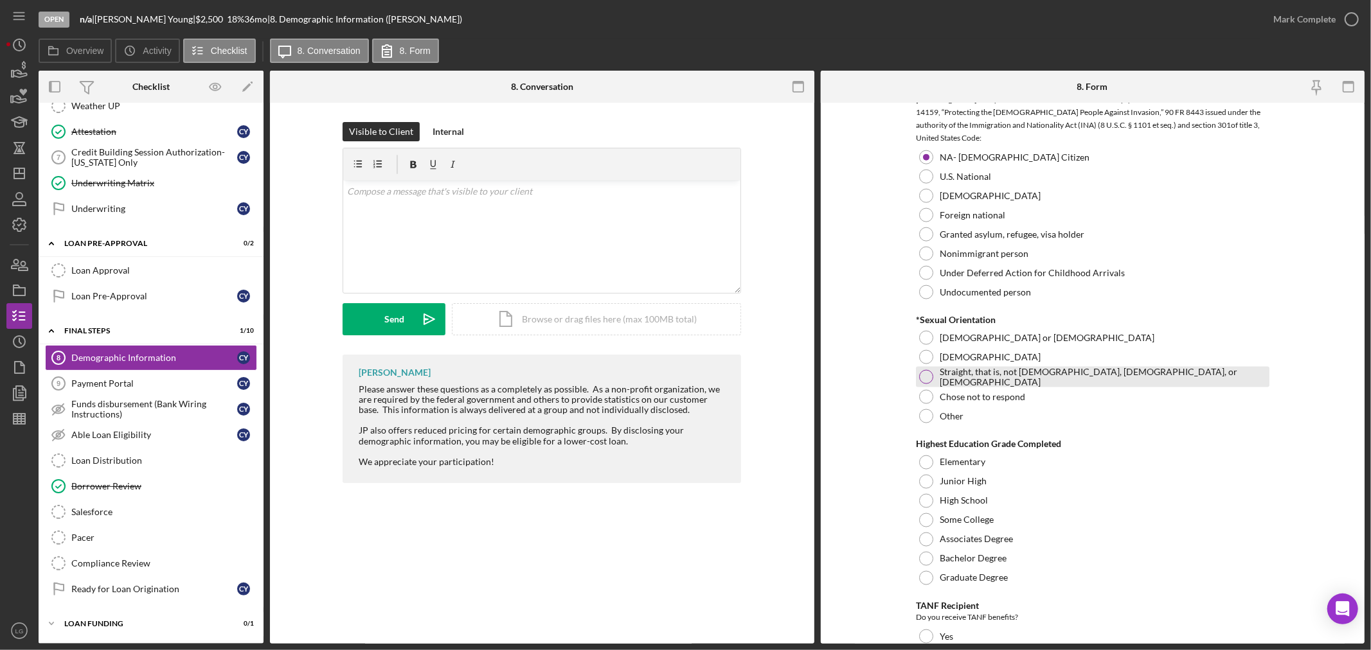
click at [994, 373] on label "Straight, that is, not [DEMOGRAPHIC_DATA], [DEMOGRAPHIC_DATA], or [DEMOGRAPHIC_…" at bounding box center [1102, 377] width 326 height 21
click at [982, 555] on label "Bachelor Degree" at bounding box center [972, 558] width 67 height 10
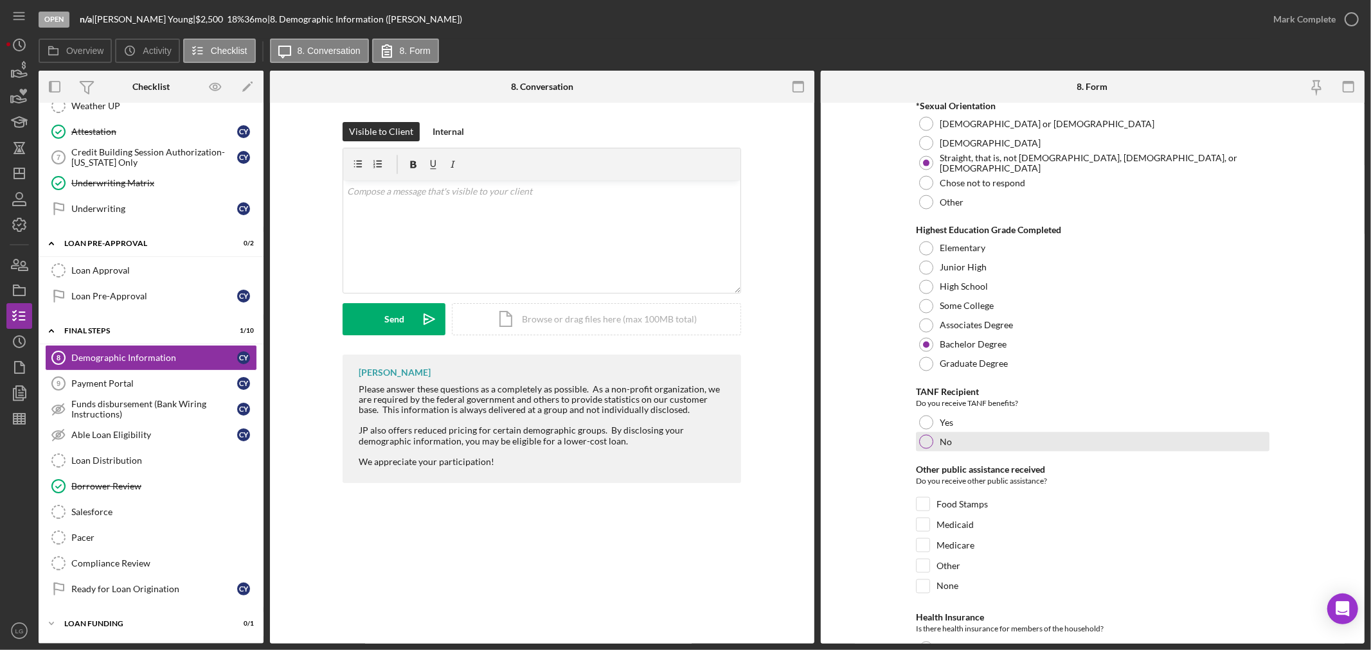
click at [916, 437] on div "No" at bounding box center [1092, 441] width 353 height 19
click at [932, 587] on div "None" at bounding box center [1092, 590] width 353 height 21
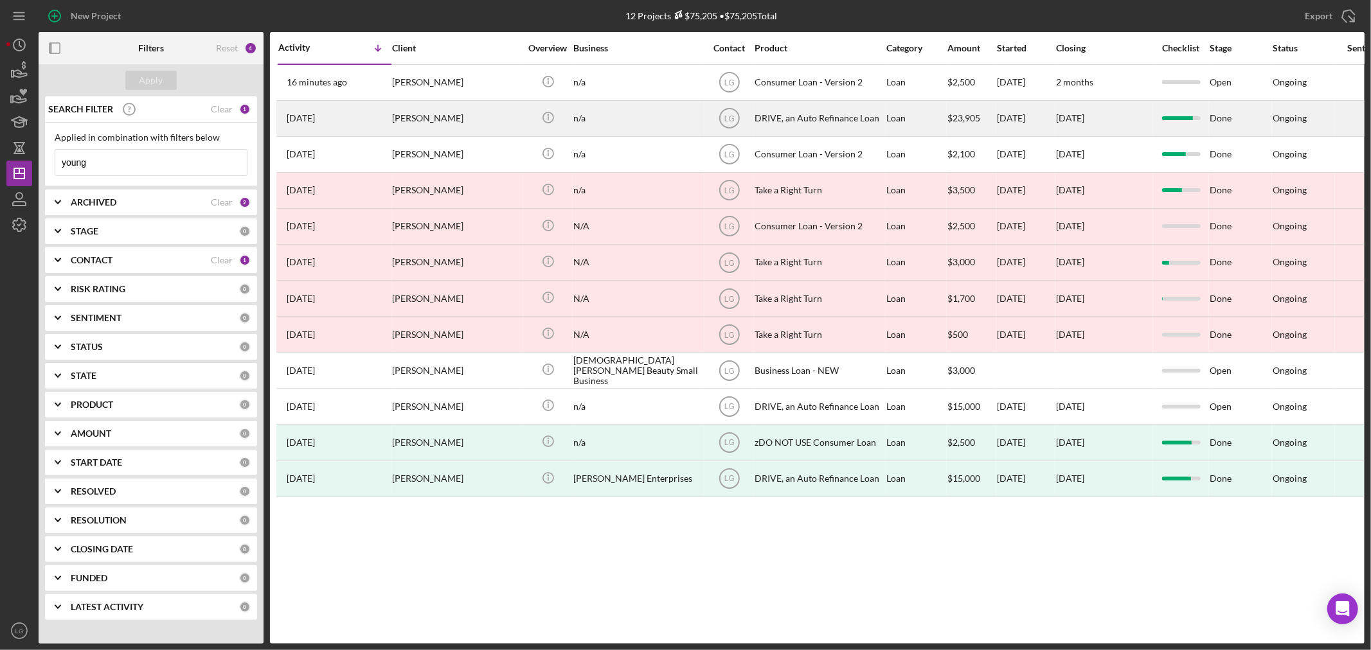
click at [493, 125] on div "[PERSON_NAME]" at bounding box center [456, 119] width 129 height 34
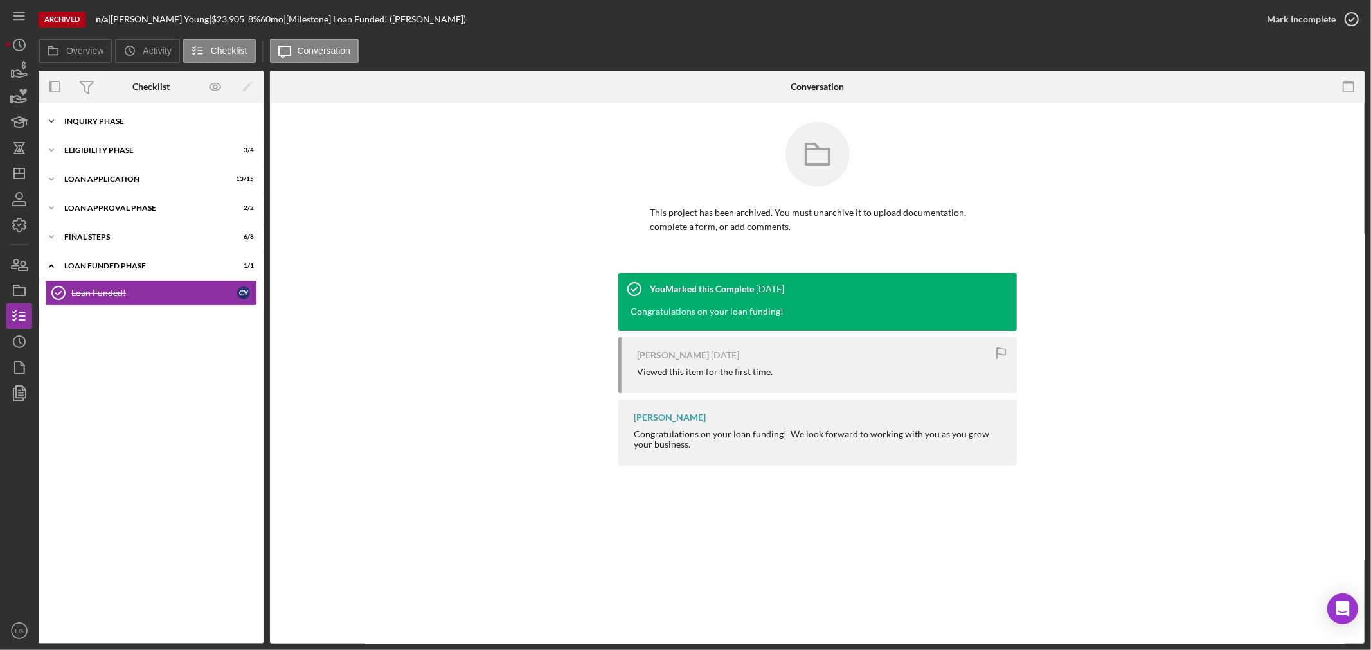
click at [157, 127] on div "Icon/Expander Inquiry Phase 9 / 12" at bounding box center [151, 122] width 225 height 26
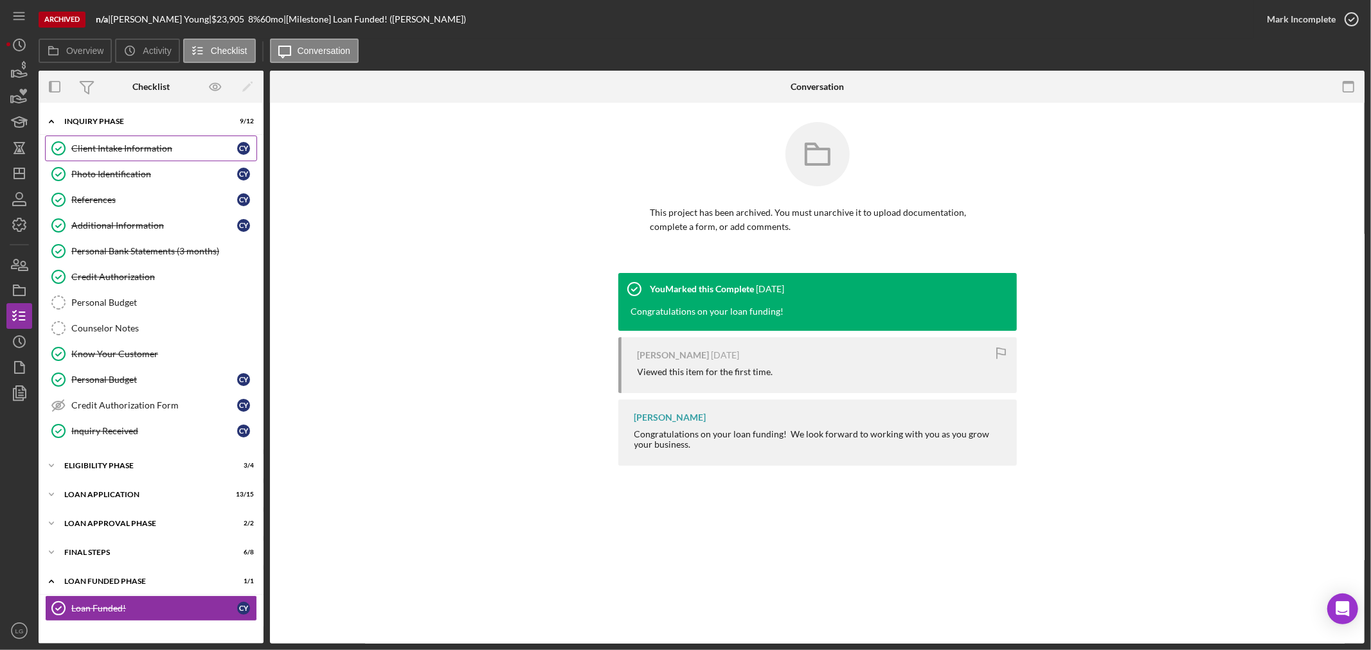
click at [163, 145] on div "Client Intake Information" at bounding box center [154, 148] width 166 height 10
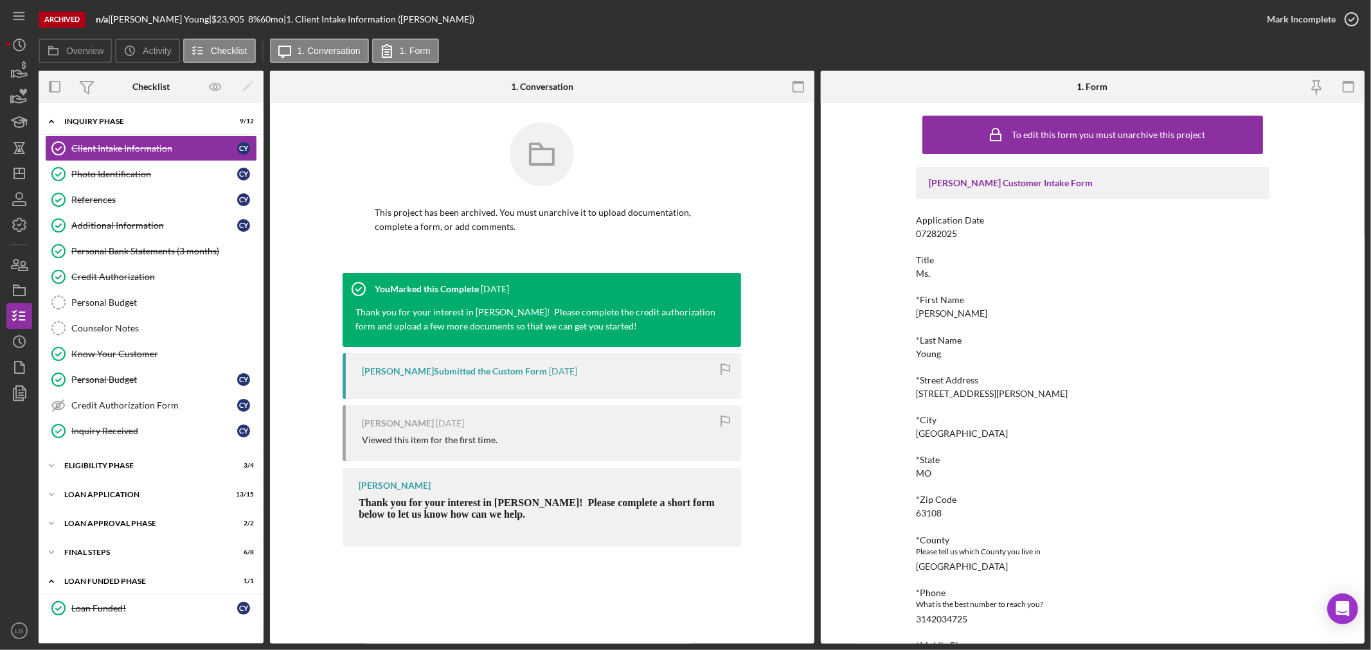
click at [936, 312] on div "[PERSON_NAME]" at bounding box center [951, 313] width 71 height 10
copy div "[PERSON_NAME]"
click at [925, 351] on div "Young" at bounding box center [928, 354] width 25 height 10
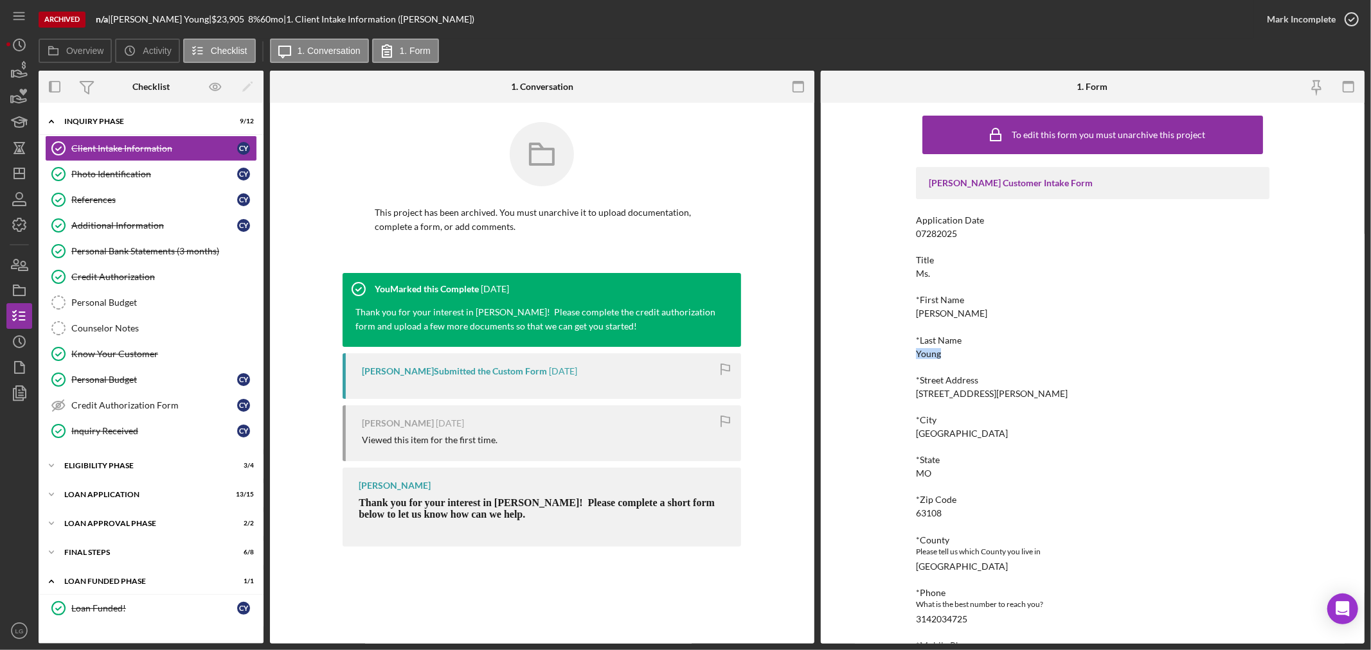
copy div "Young"
click at [936, 393] on div "3960 Delmar blvd" at bounding box center [992, 394] width 152 height 10
copy div "3960 Delmar blvd"
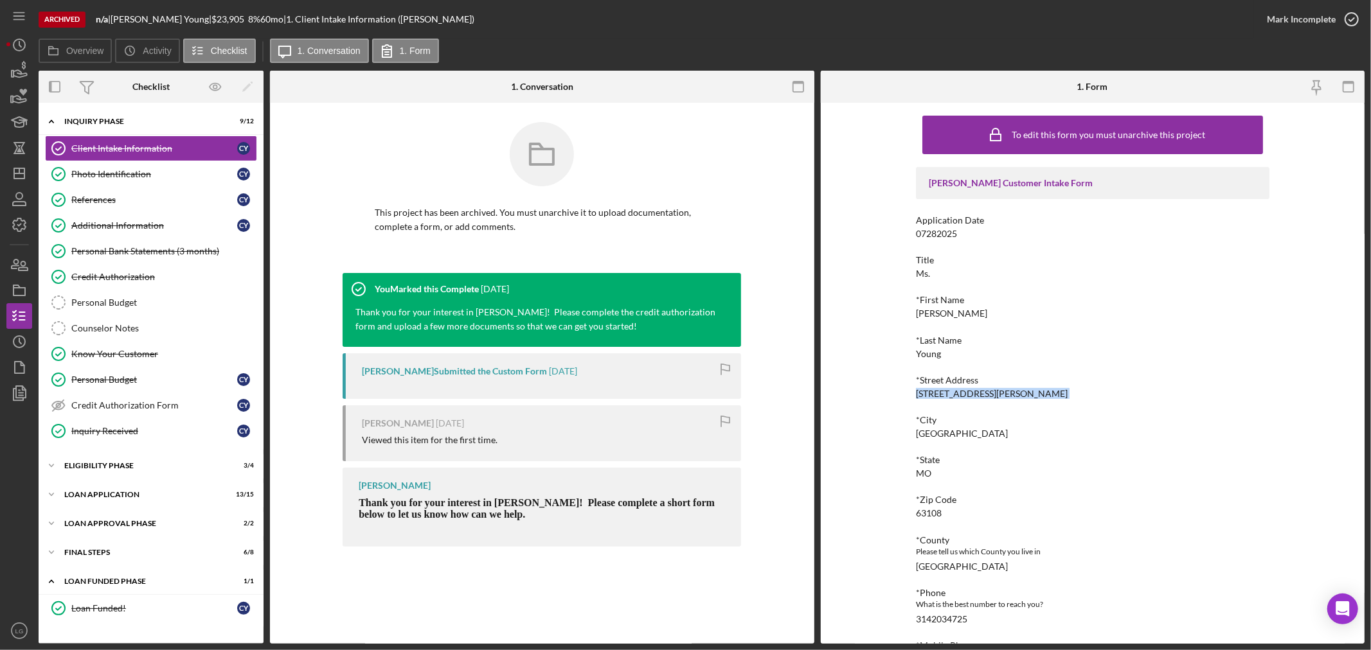
click at [917, 427] on div "*City St Louis" at bounding box center [1092, 427] width 353 height 24
click at [921, 432] on div "St Louis" at bounding box center [962, 434] width 92 height 10
copy div "St Louis"
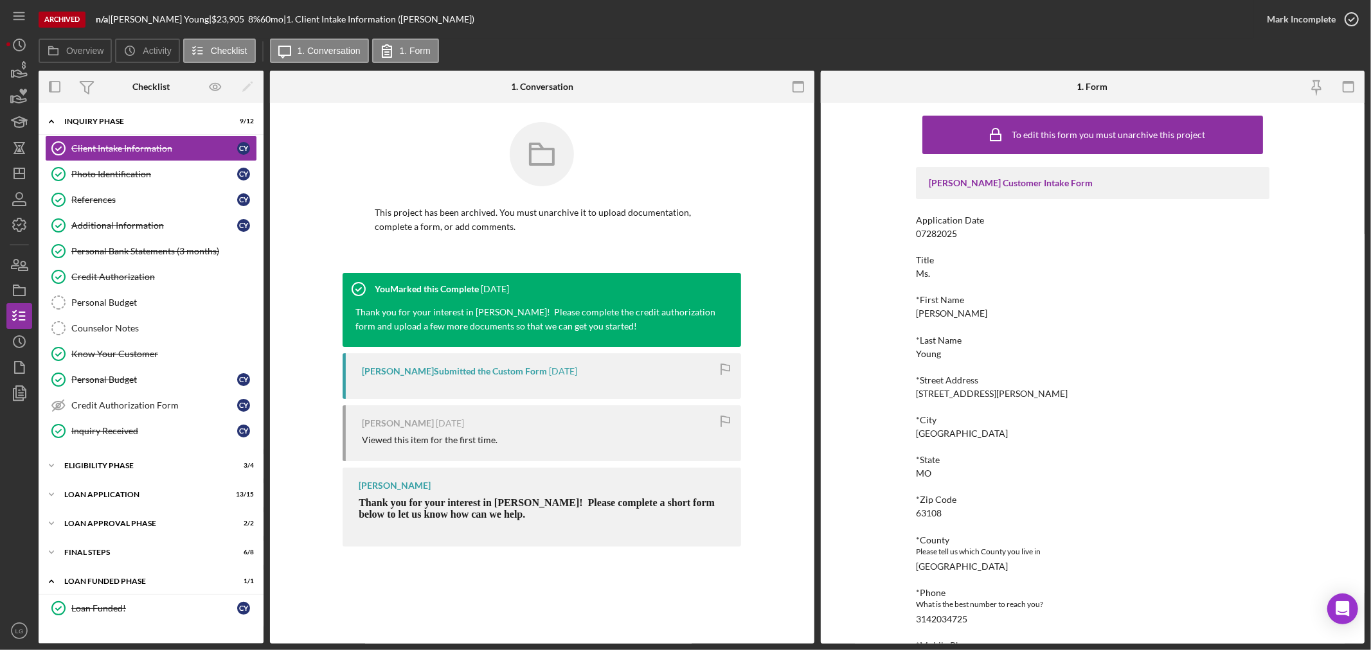
click at [935, 568] on div "St. Louis city" at bounding box center [962, 567] width 92 height 10
copy div "St. Louis city"
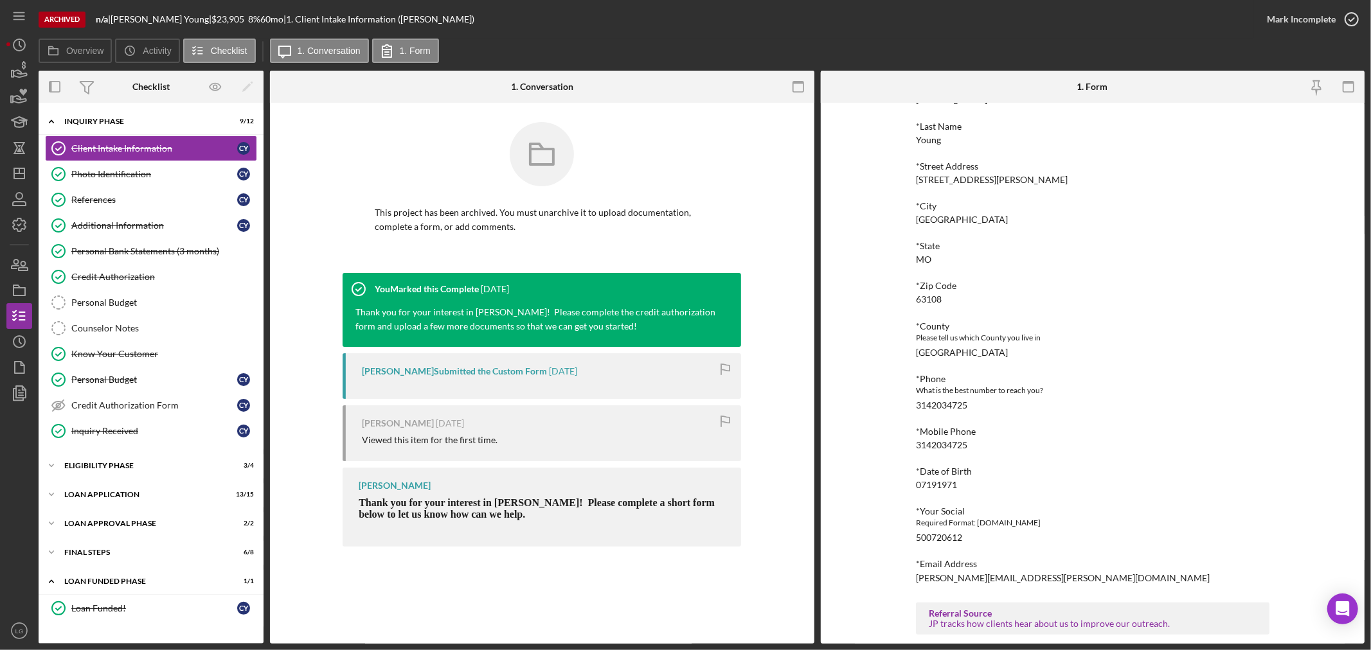
click at [930, 480] on div "07191971" at bounding box center [936, 485] width 41 height 10
copy div "07191971"
click at [932, 575] on div "cassaundra.young@yahoo.com" at bounding box center [1063, 578] width 294 height 10
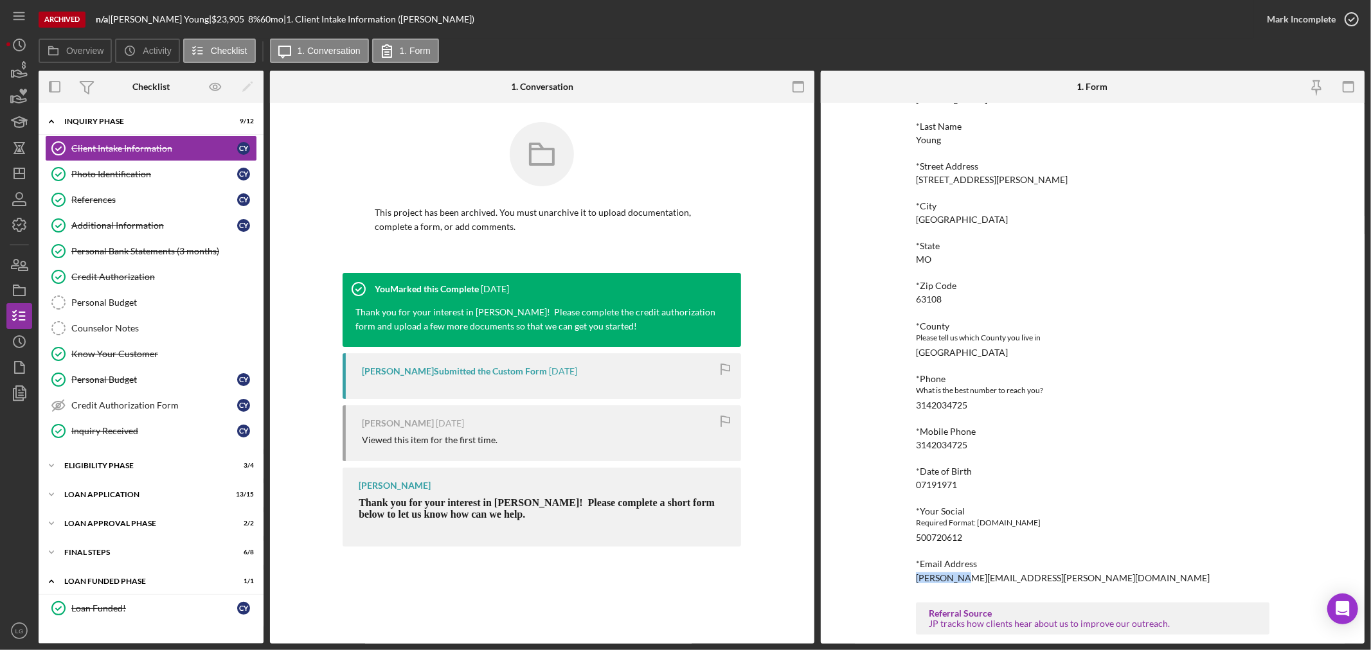
click at [932, 575] on div "cassaundra.young@yahoo.com" at bounding box center [1063, 578] width 294 height 10
copy div "cassaundra.young@yahoo.com"
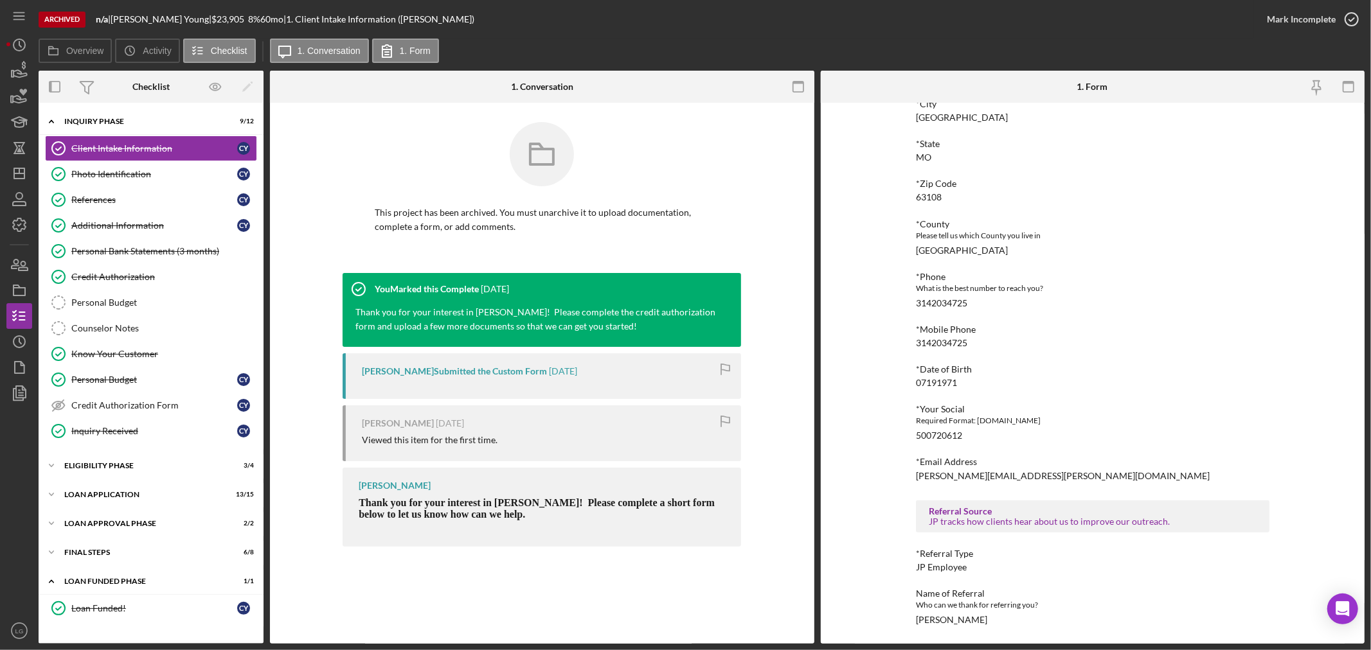
click at [959, 619] on div "Letisha Eddings" at bounding box center [951, 620] width 71 height 10
copy div "Letisha Eddings Icon/Menu Icon/Dashboard Dashboard Navigation Divider Mobile Ch…"
click at [106, 198] on div "References" at bounding box center [154, 200] width 166 height 10
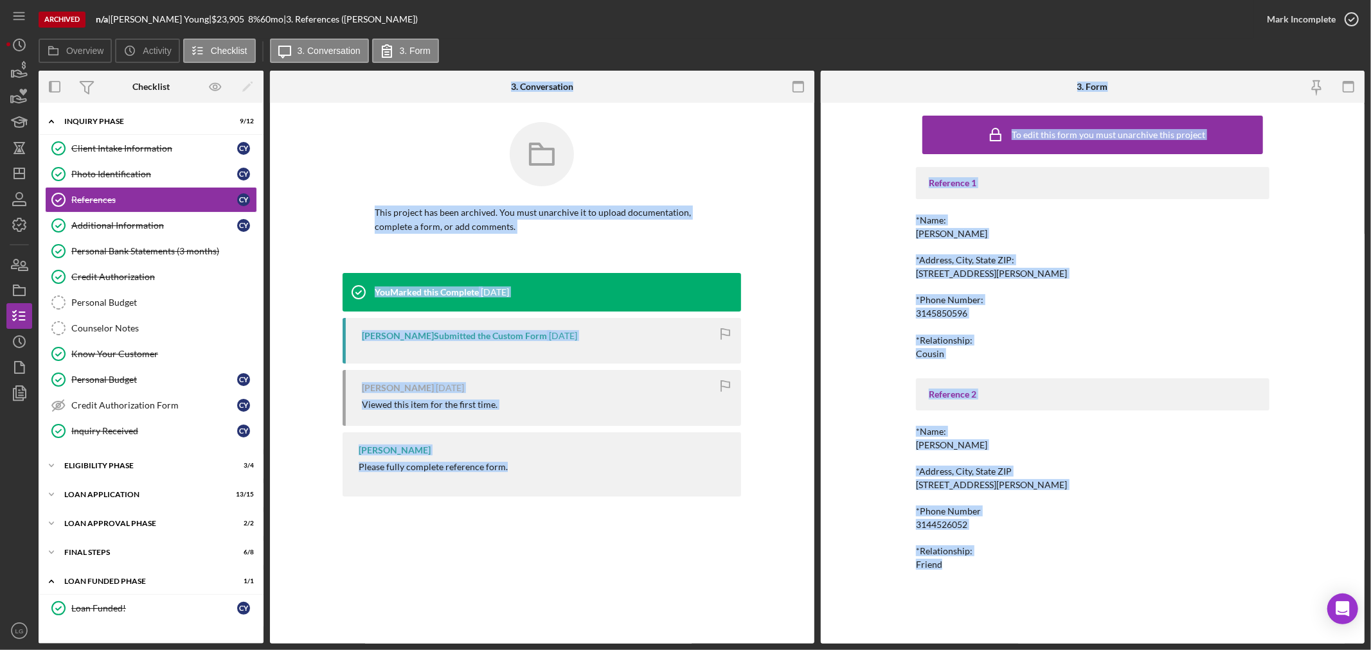
click at [1099, 265] on div "*Address, City, State ZIP: 1462 Adelaide ave St.Louis, Mo 63107" at bounding box center [1092, 267] width 353 height 24
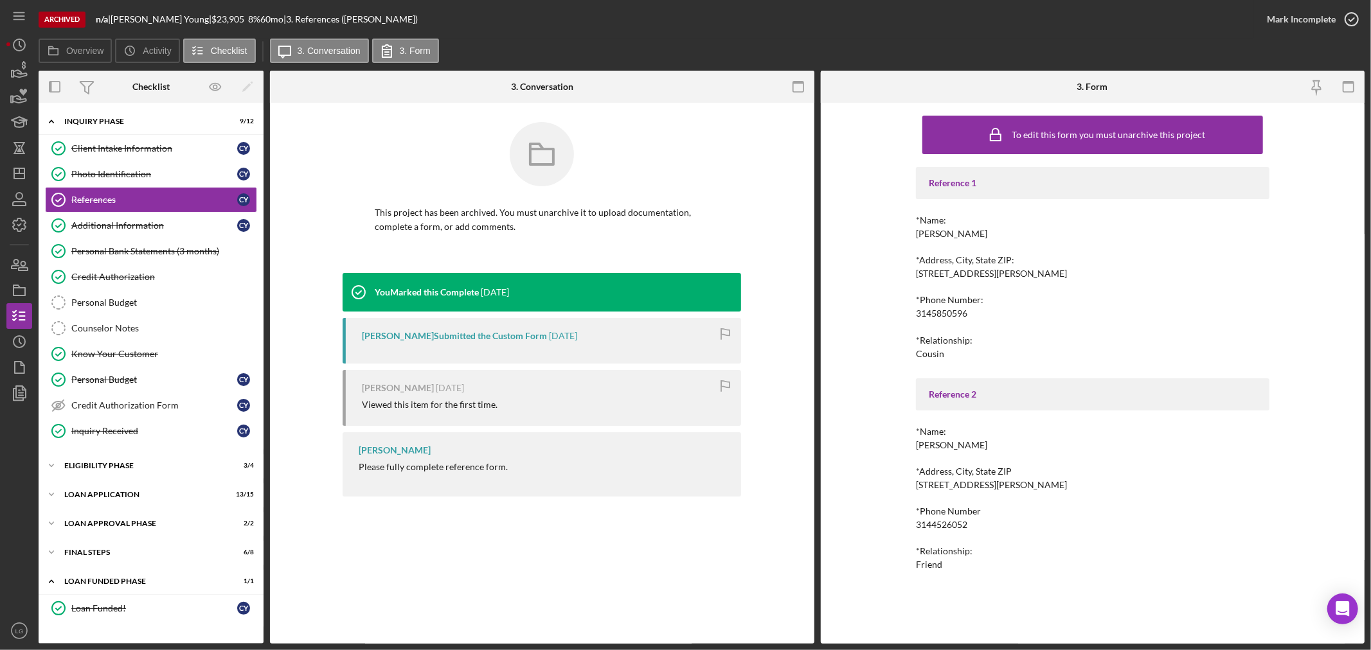
click at [939, 235] on div "Joyce Green" at bounding box center [951, 234] width 71 height 10
copy div "Joyce Green"
drag, startPoint x: 919, startPoint y: 276, endPoint x: 955, endPoint y: 274, distance: 36.1
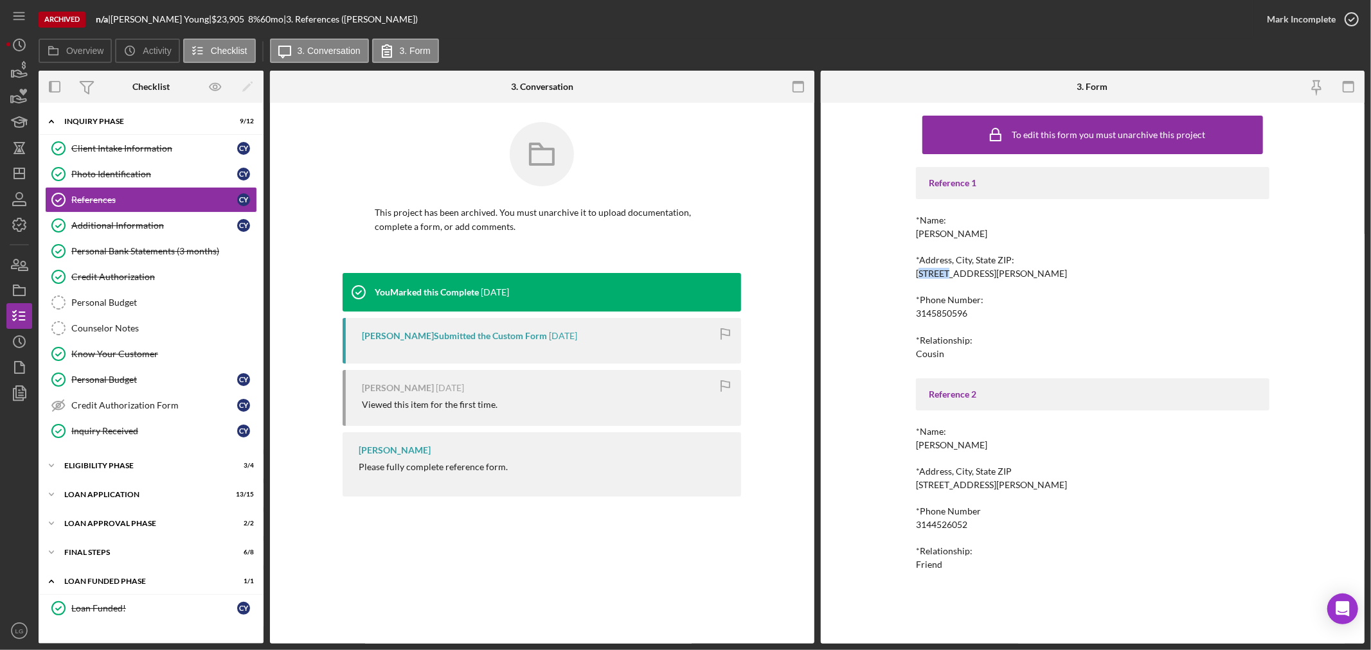
click at [954, 274] on div "1462 Adelaide ave St.Louis, Mo 63107" at bounding box center [992, 274] width 152 height 10
click at [920, 274] on div "1462 Adelaide ave St.Louis, Mo 63107" at bounding box center [992, 274] width 152 height 10
drag, startPoint x: 915, startPoint y: 272, endPoint x: 990, endPoint y: 273, distance: 75.2
click at [990, 273] on div "1462 Adelaide ave St.Louis, Mo 63107" at bounding box center [992, 274] width 152 height 10
copy div "1462 Adelaide ave"
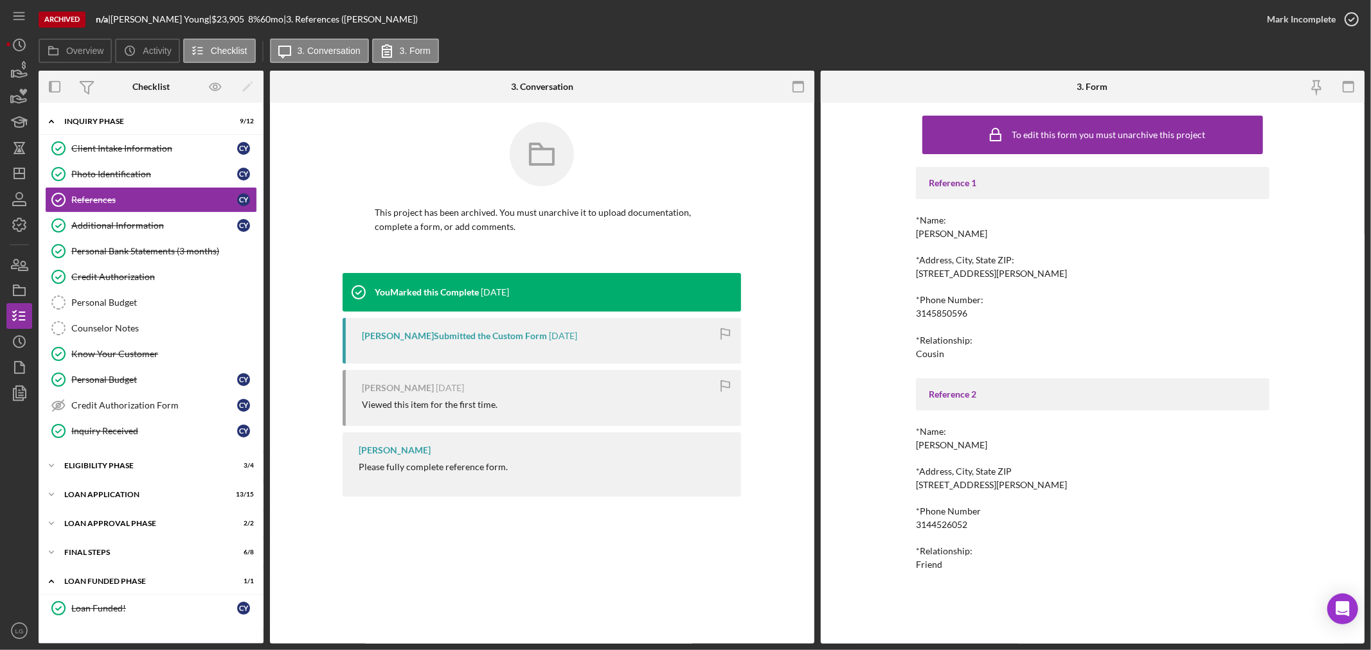
click at [996, 278] on div "1462 Adelaide ave St.Louis, Mo 63107" at bounding box center [992, 274] width 152 height 10
drag, startPoint x: 991, startPoint y: 278, endPoint x: 1086, endPoint y: 276, distance: 94.5
click at [1087, 276] on div "*Address, City, State ZIP: 1462 Adelaide ave St.Louis, Mo 63107" at bounding box center [1092, 267] width 353 height 24
click at [936, 311] on div "3145850596" at bounding box center [941, 313] width 51 height 10
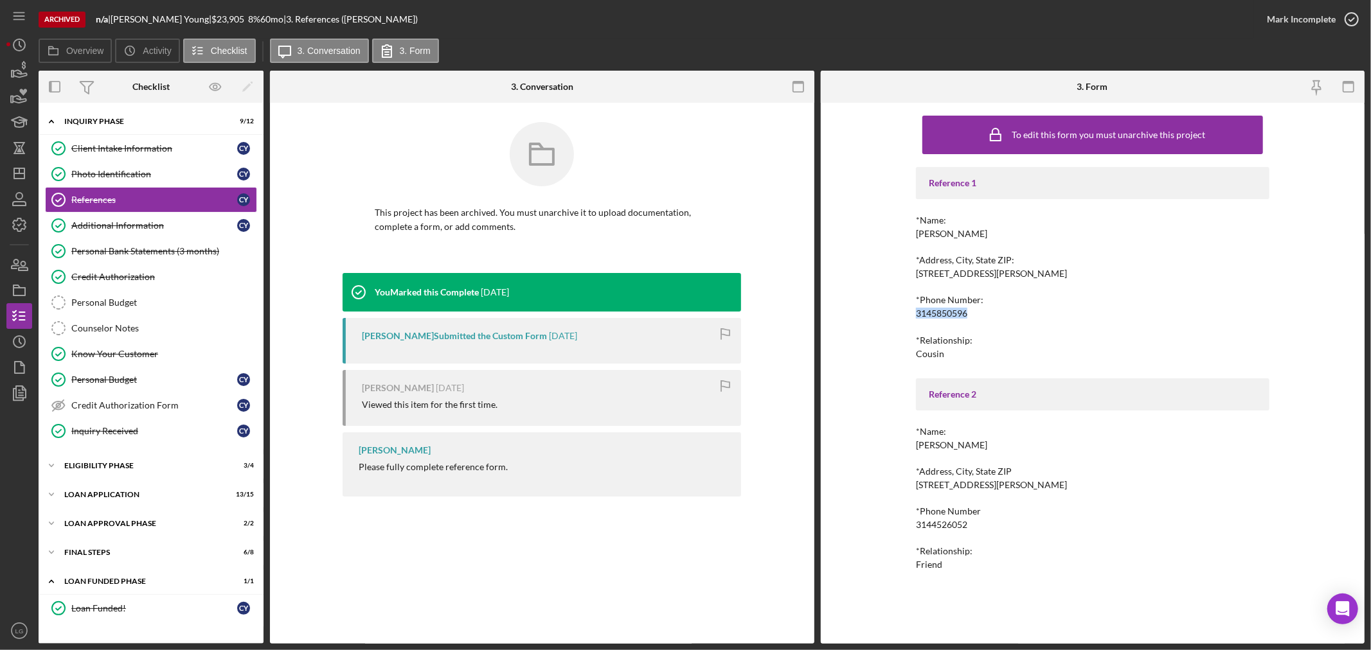
click at [936, 311] on div "3145850596" at bounding box center [941, 313] width 51 height 10
click at [964, 445] on div "Dr.Traci Baker-Bass" at bounding box center [951, 445] width 71 height 10
click at [955, 483] on div "3032 Norwood Ct" at bounding box center [992, 485] width 152 height 10
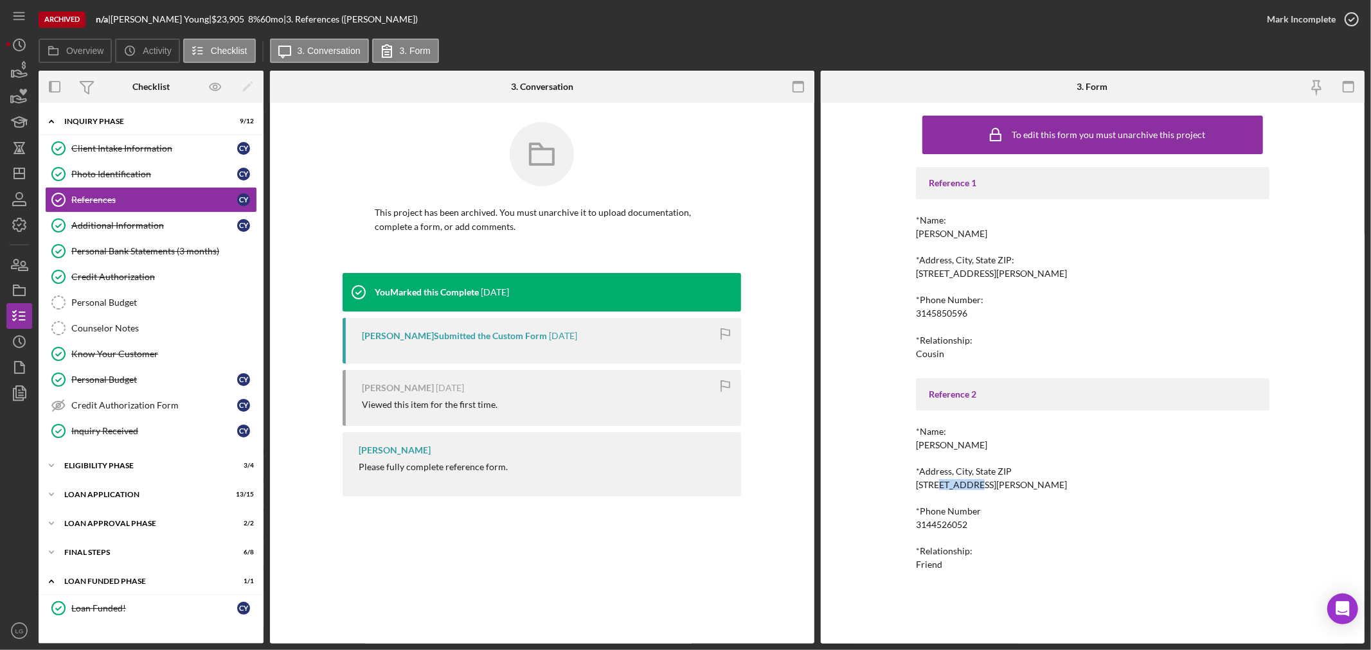
click at [955, 483] on div "3032 Norwood Ct" at bounding box center [992, 485] width 152 height 10
click at [933, 524] on div "3144526052" at bounding box center [941, 525] width 51 height 10
click at [148, 468] on div "Eligibility Phase" at bounding box center [155, 466] width 183 height 8
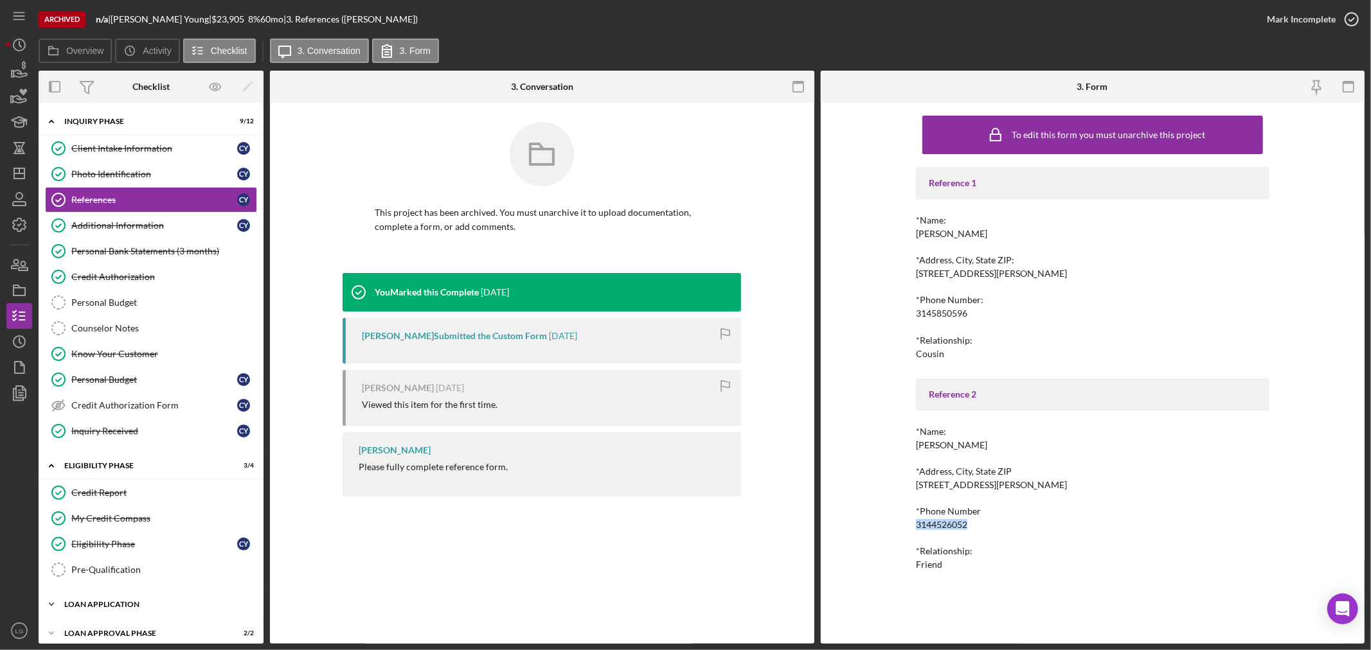
click at [149, 605] on div "Loan Application" at bounding box center [155, 605] width 183 height 8
click at [146, 637] on div "Personal Income (last 30 days)" at bounding box center [154, 631] width 166 height 10
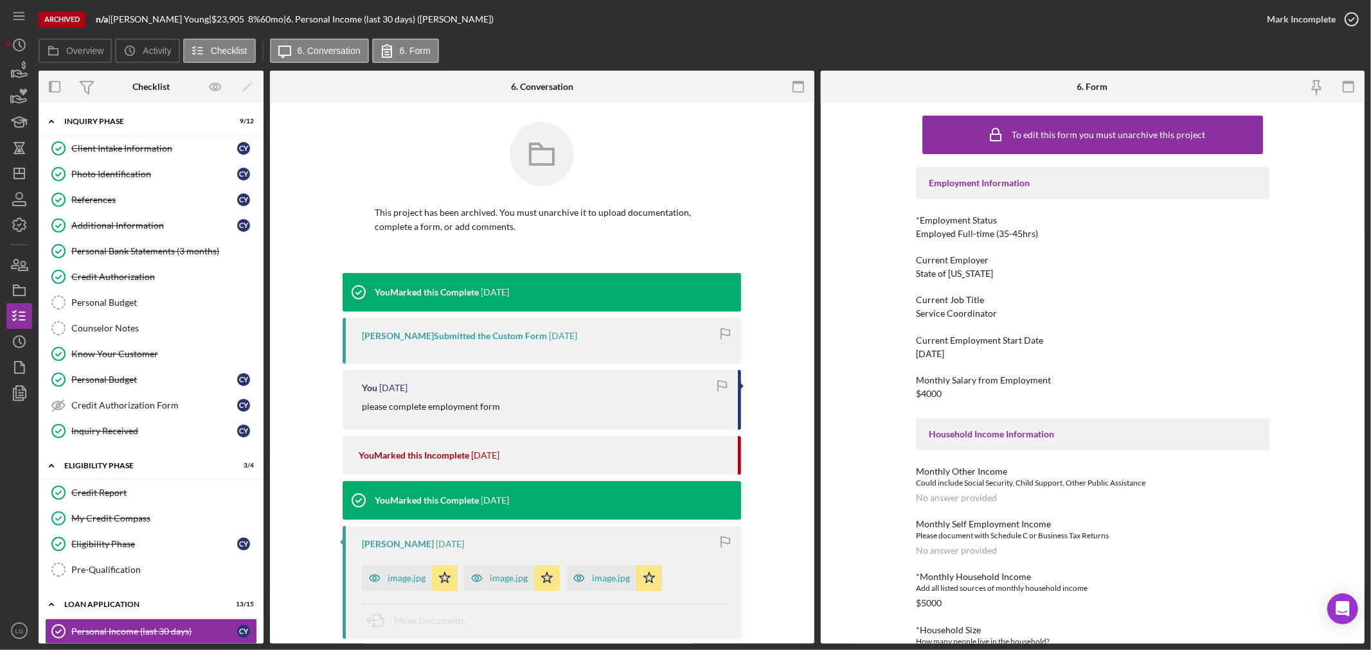
scroll to position [260, 0]
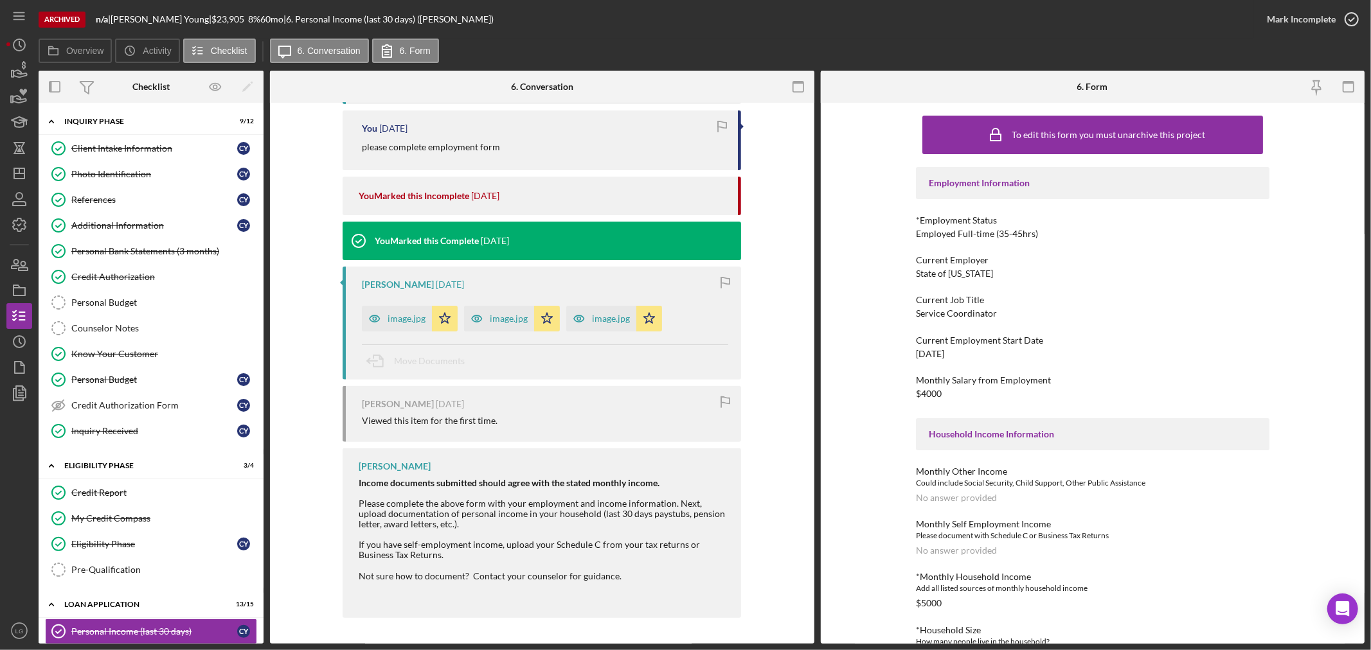
click at [932, 273] on div "State of Missouri" at bounding box center [954, 274] width 77 height 10
click at [945, 314] on div "Service Coordinator" at bounding box center [956, 313] width 81 height 10
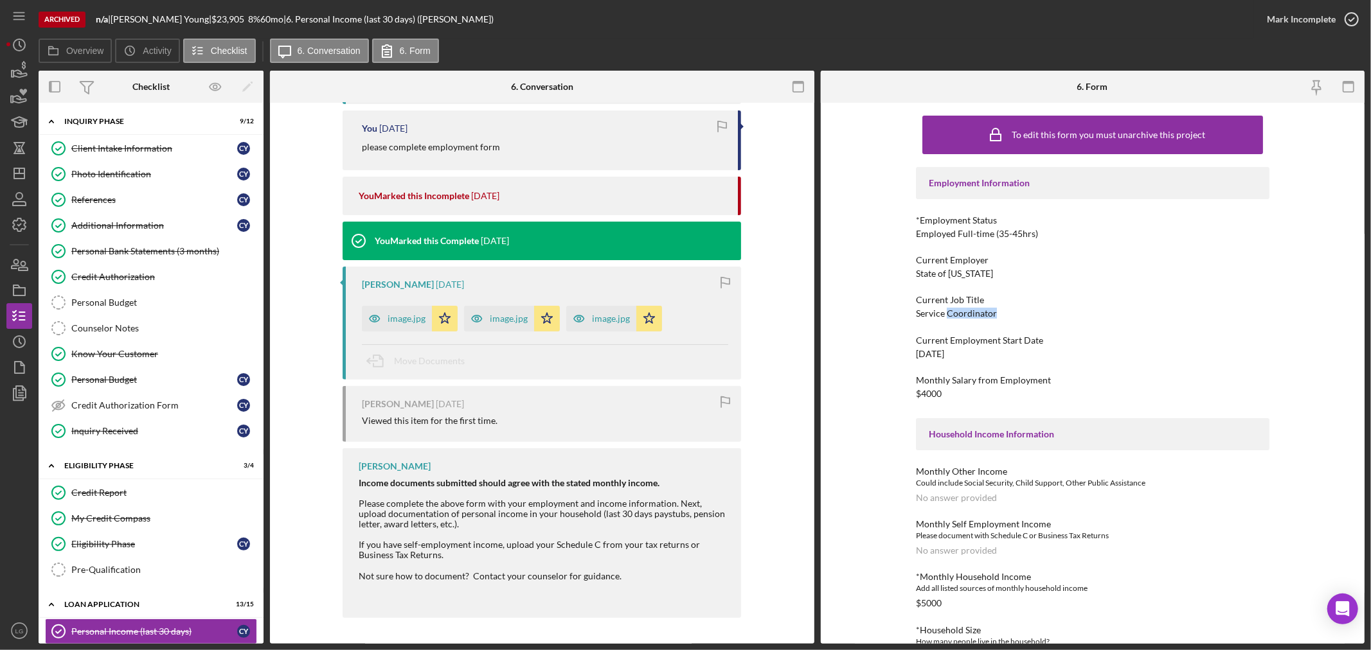
click at [945, 314] on div "Service Coordinator" at bounding box center [956, 313] width 81 height 10
click at [925, 350] on div "10/21/2004" at bounding box center [930, 354] width 28 height 10
click at [919, 390] on div "$4000" at bounding box center [929, 394] width 26 height 10
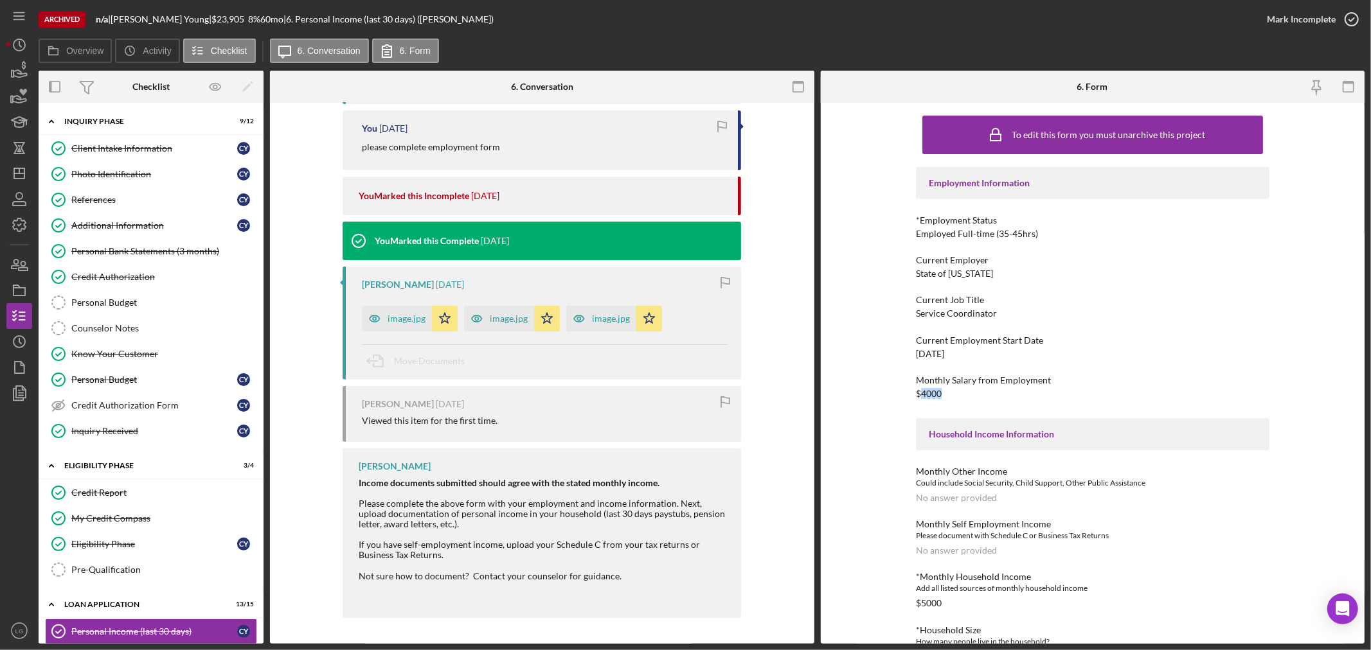
click at [919, 390] on div "$4000" at bounding box center [929, 394] width 26 height 10
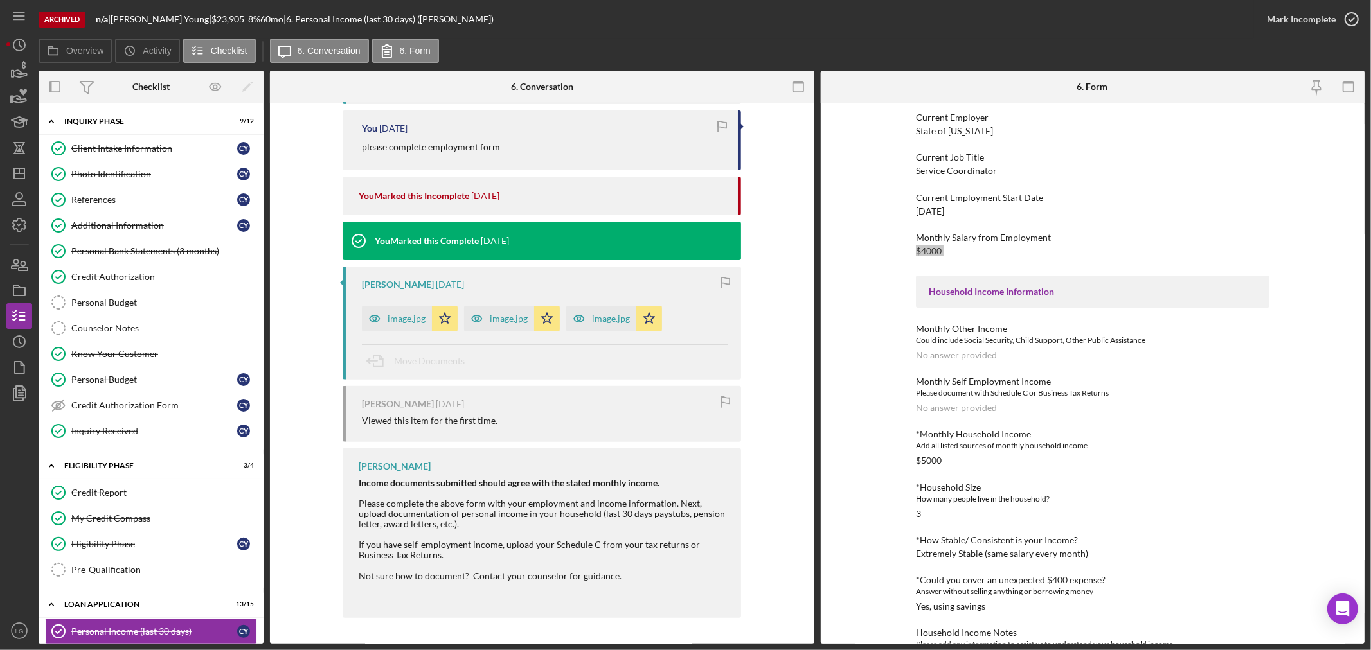
scroll to position [182, 0]
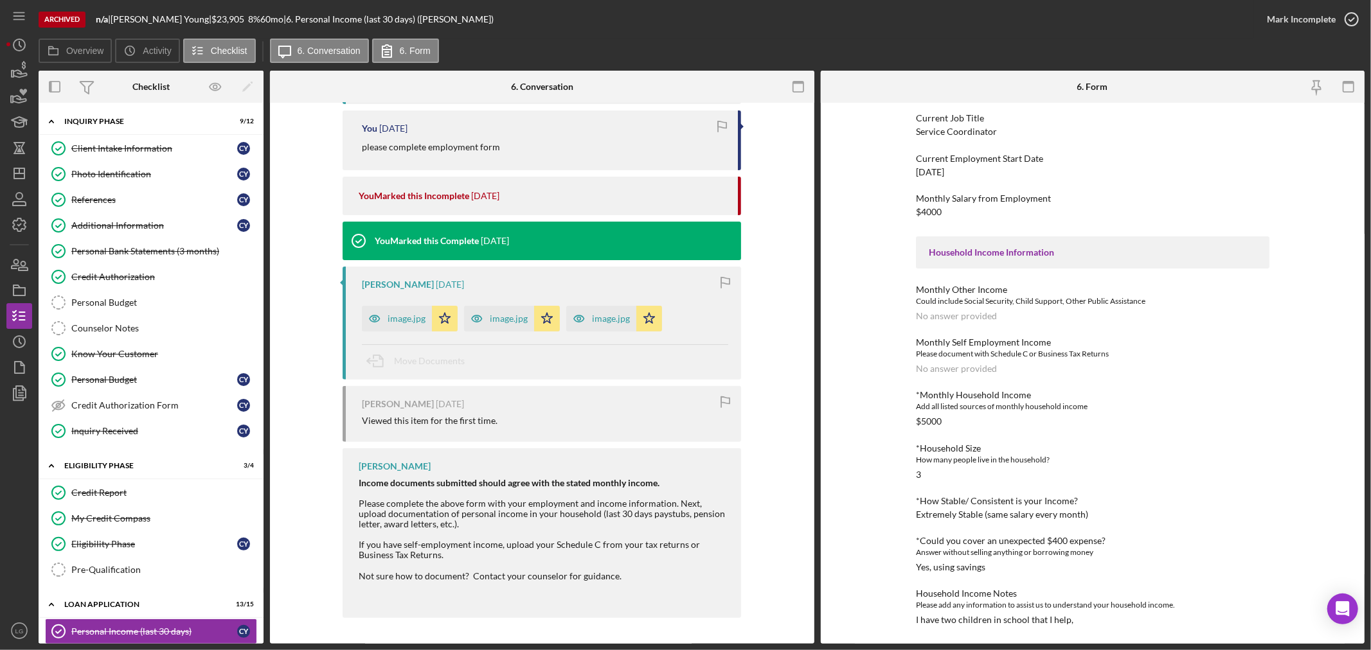
click at [994, 617] on div "I have two children in school that I help," at bounding box center [994, 620] width 157 height 10
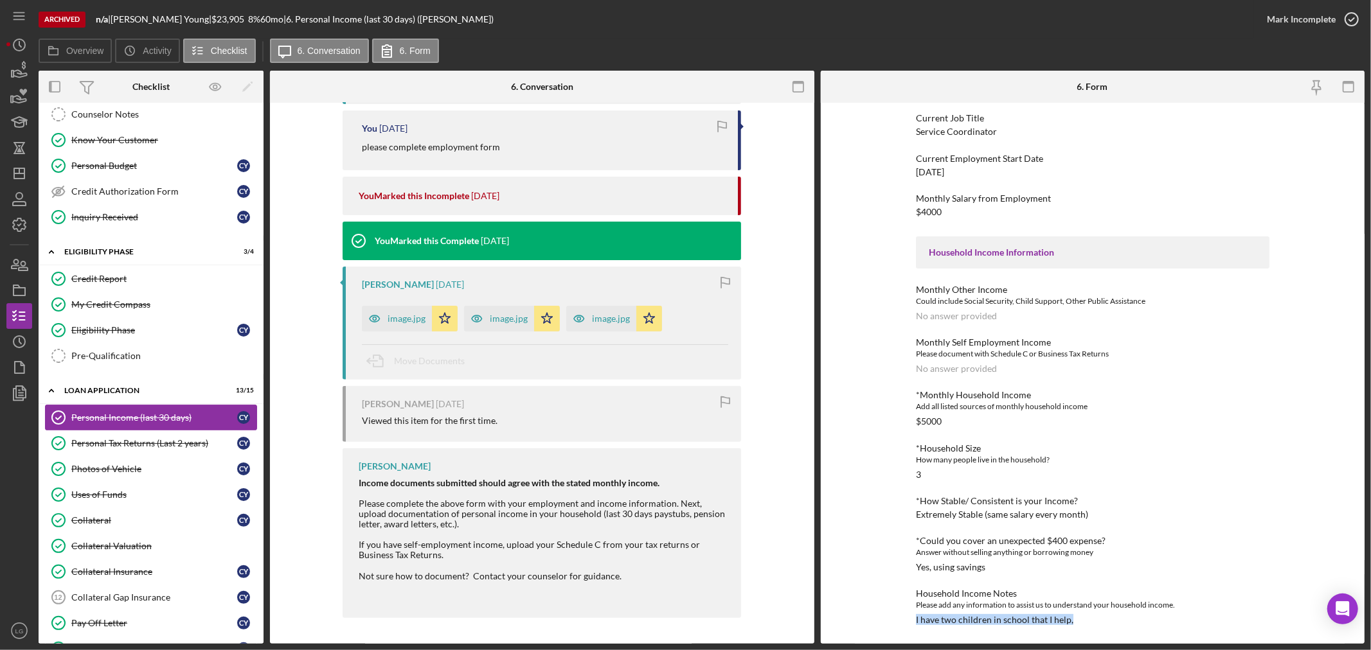
click at [155, 429] on link "Personal Income (last 30 days) Personal Income (last 30 days) C Y" at bounding box center [151, 418] width 212 height 26
click at [152, 441] on div "Personal Tax Returns (Last 2 years)" at bounding box center [154, 443] width 166 height 10
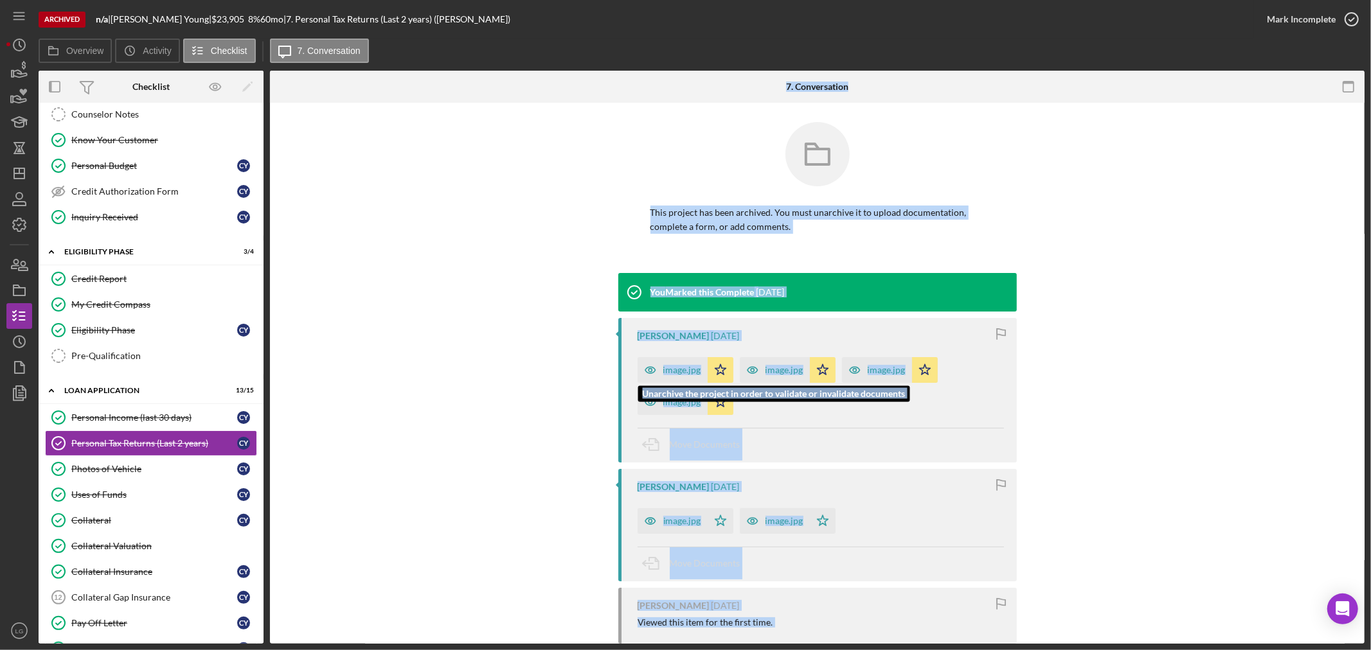
click at [645, 360] on icon "button" at bounding box center [650, 370] width 26 height 26
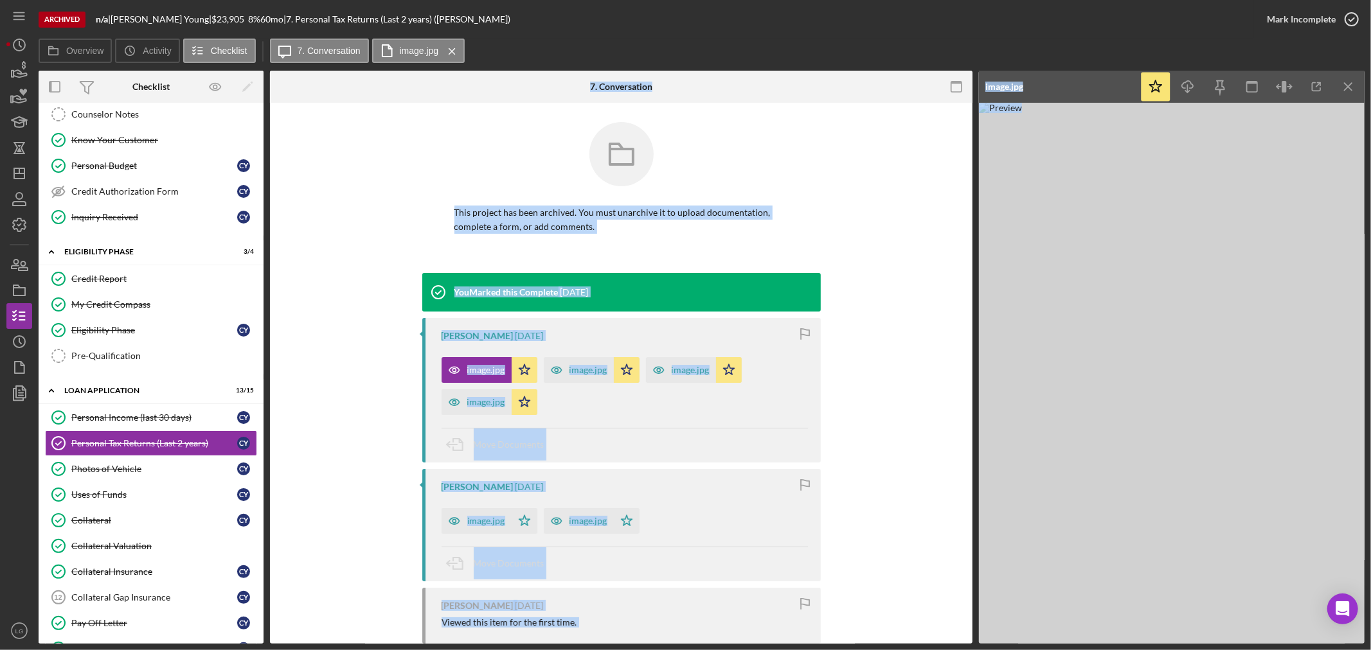
click at [686, 431] on div "Move Documents" at bounding box center [624, 445] width 366 height 35
click at [679, 402] on div "image.jpg Icon/Star image.jpg Icon/Star image.jpg Icon/Star image.jpg Icon/Star" at bounding box center [624, 383] width 366 height 64
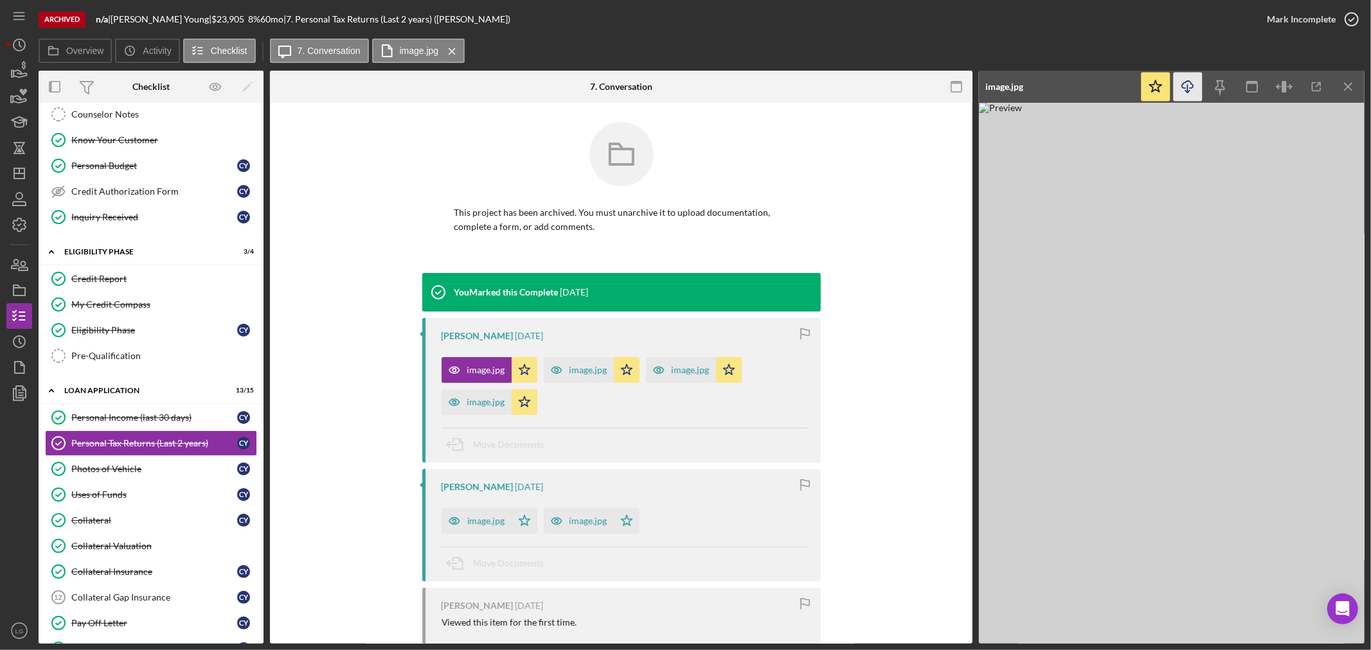
click at [1183, 88] on icon "Icon/Download" at bounding box center [1187, 87] width 29 height 29
click at [575, 369] on div "image.jpg" at bounding box center [588, 370] width 38 height 10
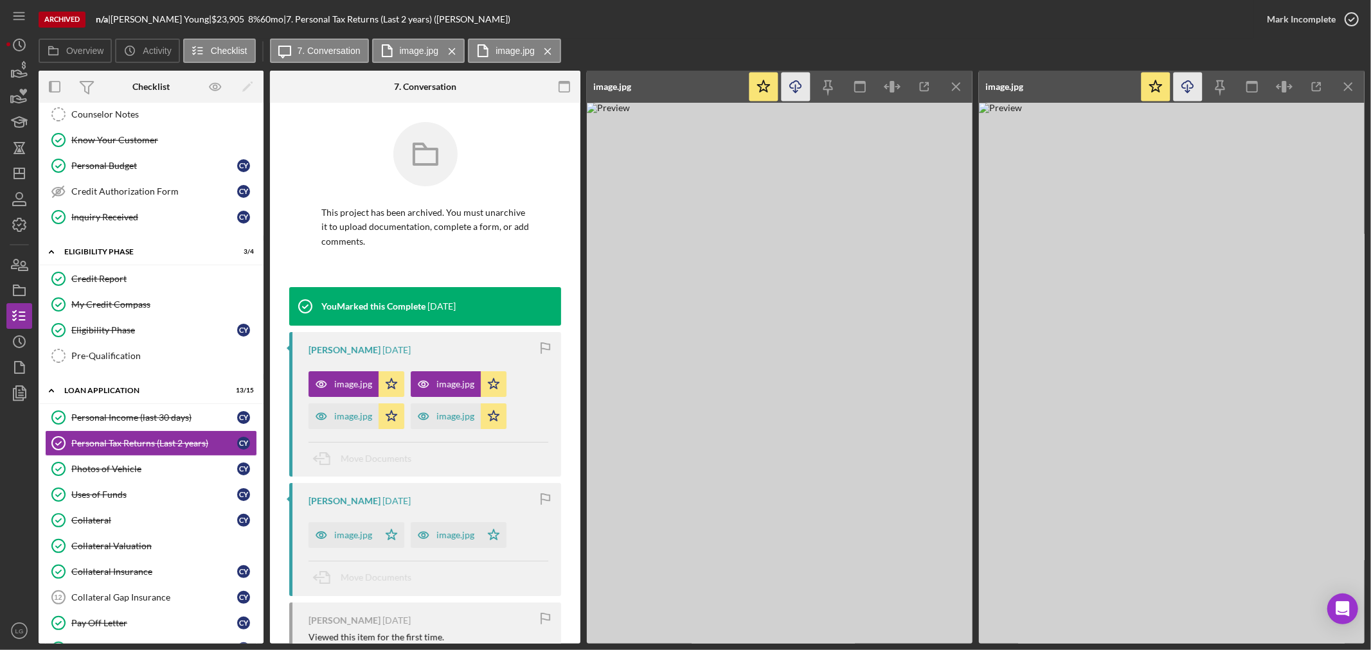
click at [789, 91] on icon "Icon/Download" at bounding box center [795, 87] width 29 height 29
click at [956, 84] on icon "Icon/Menu Close" at bounding box center [956, 87] width 29 height 29
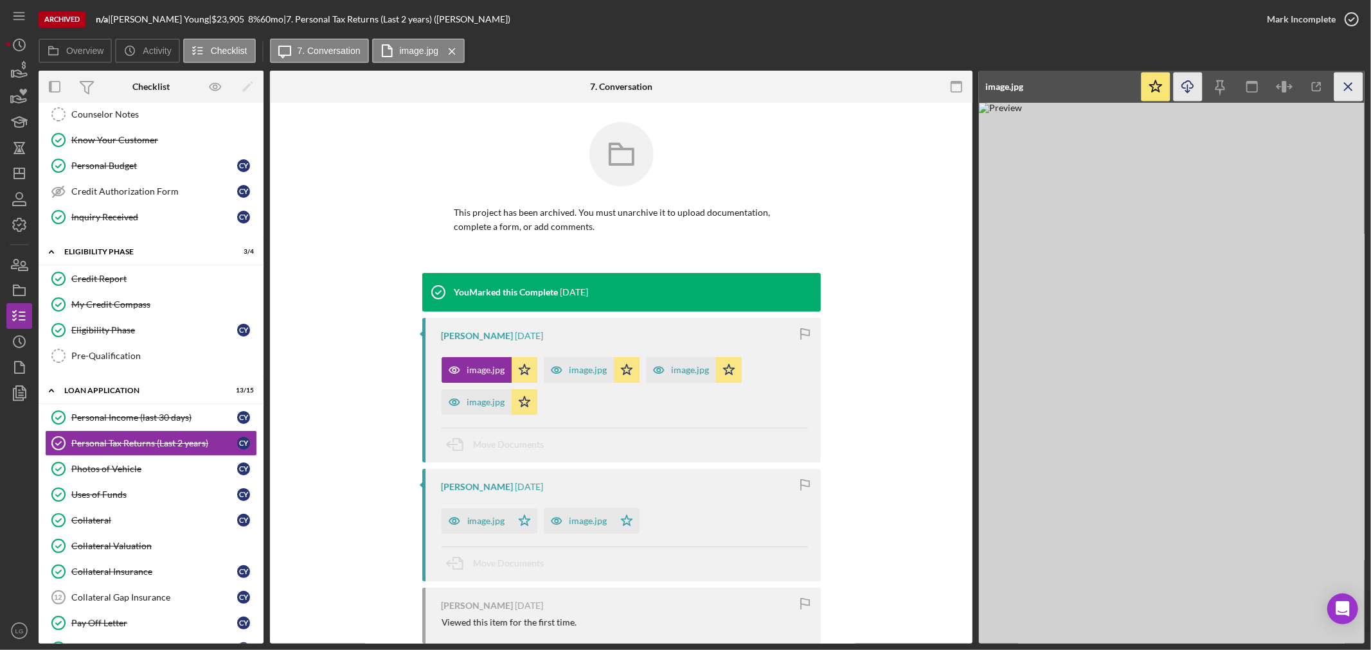
click at [1353, 92] on icon "Icon/Menu Close" at bounding box center [1348, 87] width 29 height 29
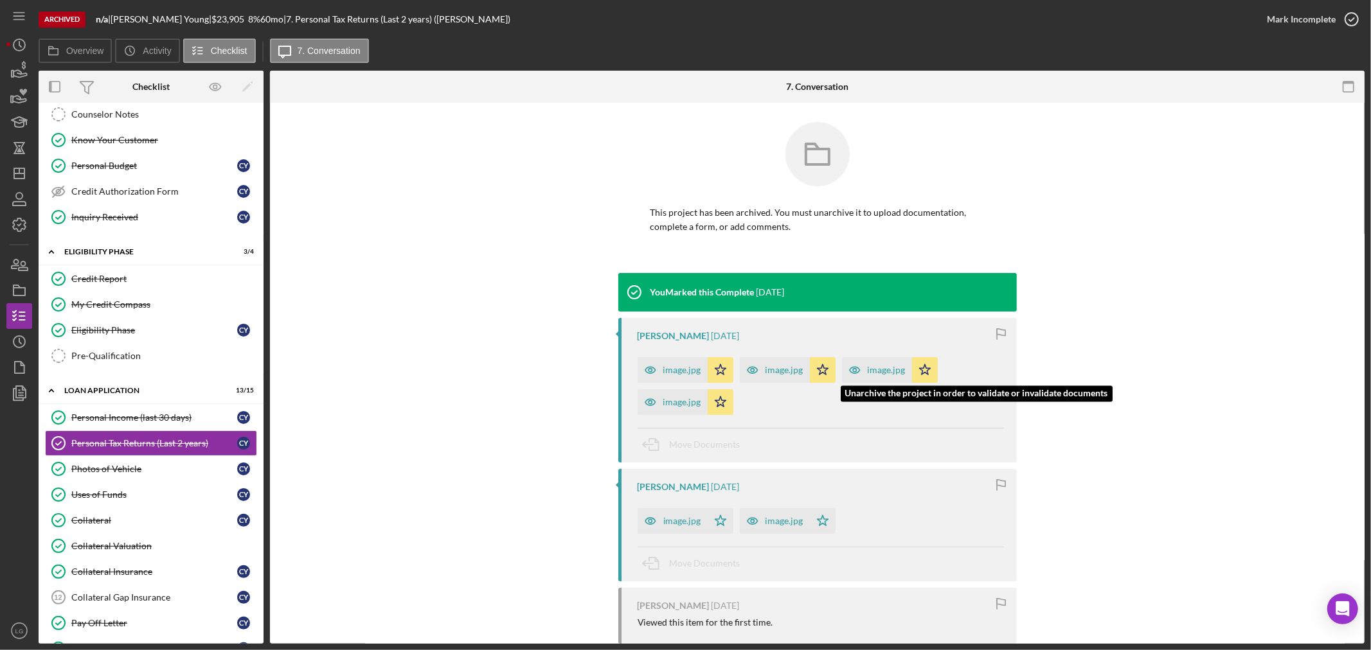
click at [876, 368] on div "image.jpg" at bounding box center [886, 370] width 38 height 10
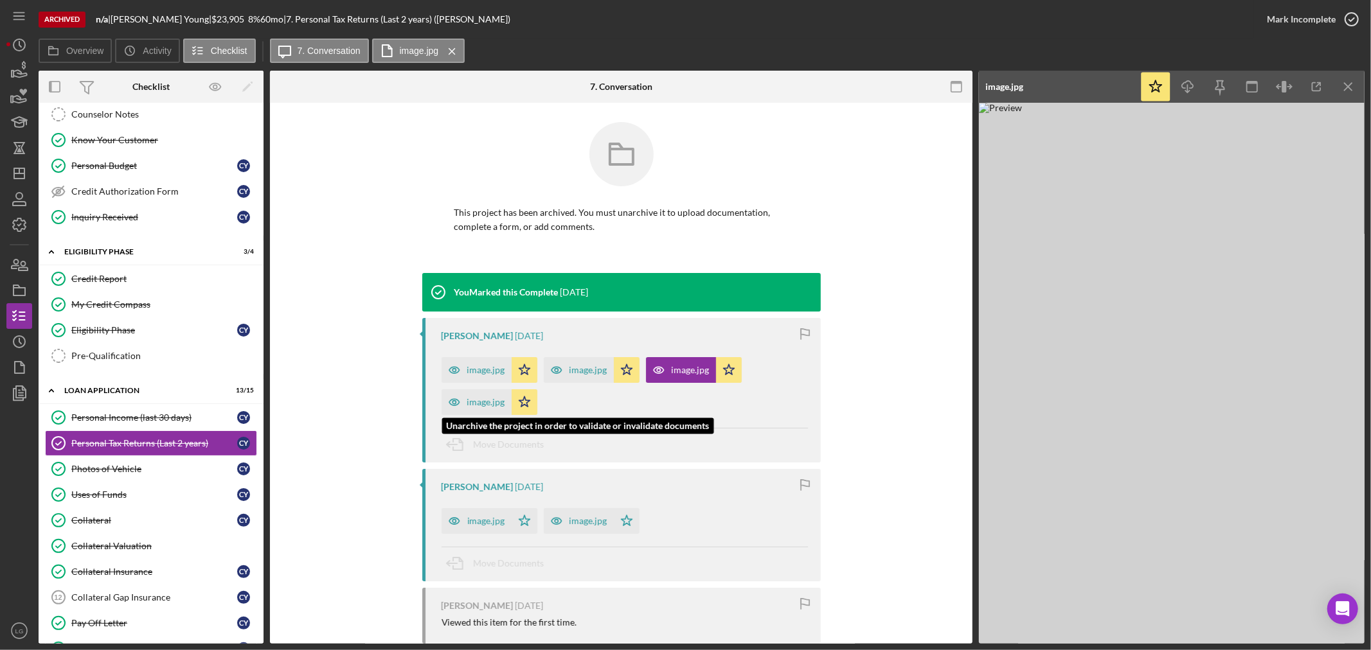
click at [458, 398] on icon "button" at bounding box center [454, 402] width 26 height 26
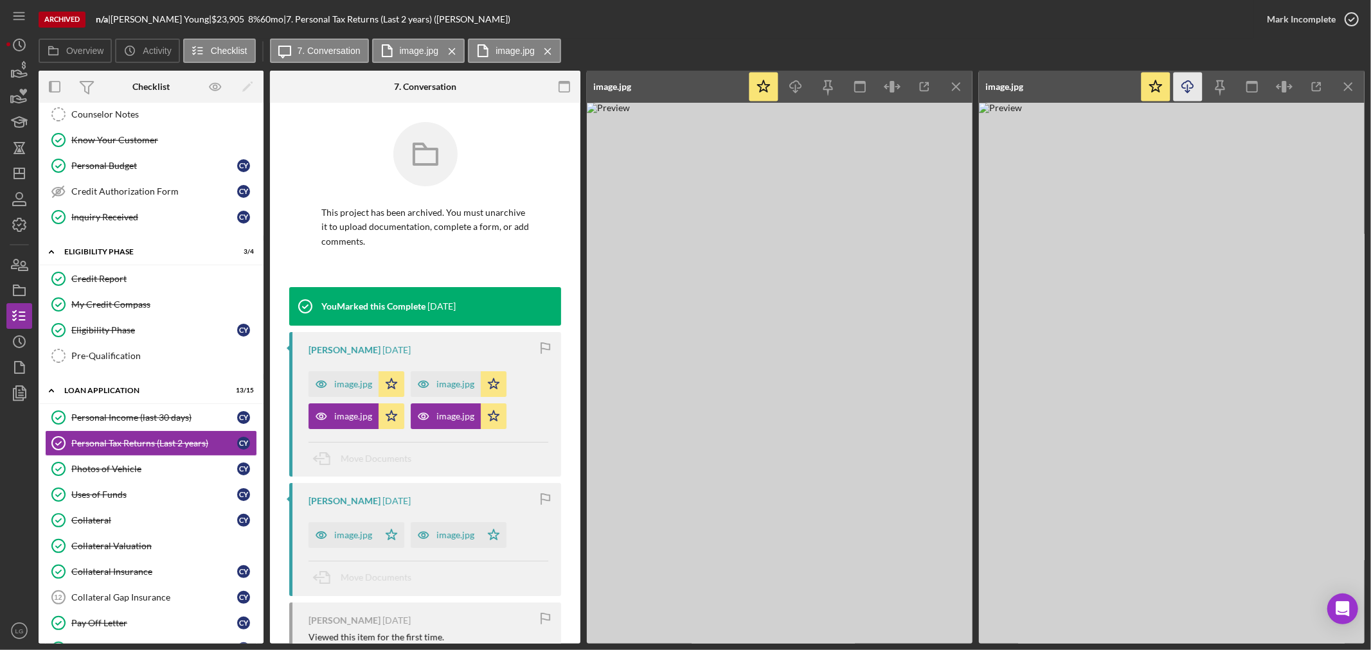
click at [1186, 91] on polyline "button" at bounding box center [1187, 92] width 4 height 2
click at [801, 89] on icon "Icon/Download" at bounding box center [795, 87] width 29 height 29
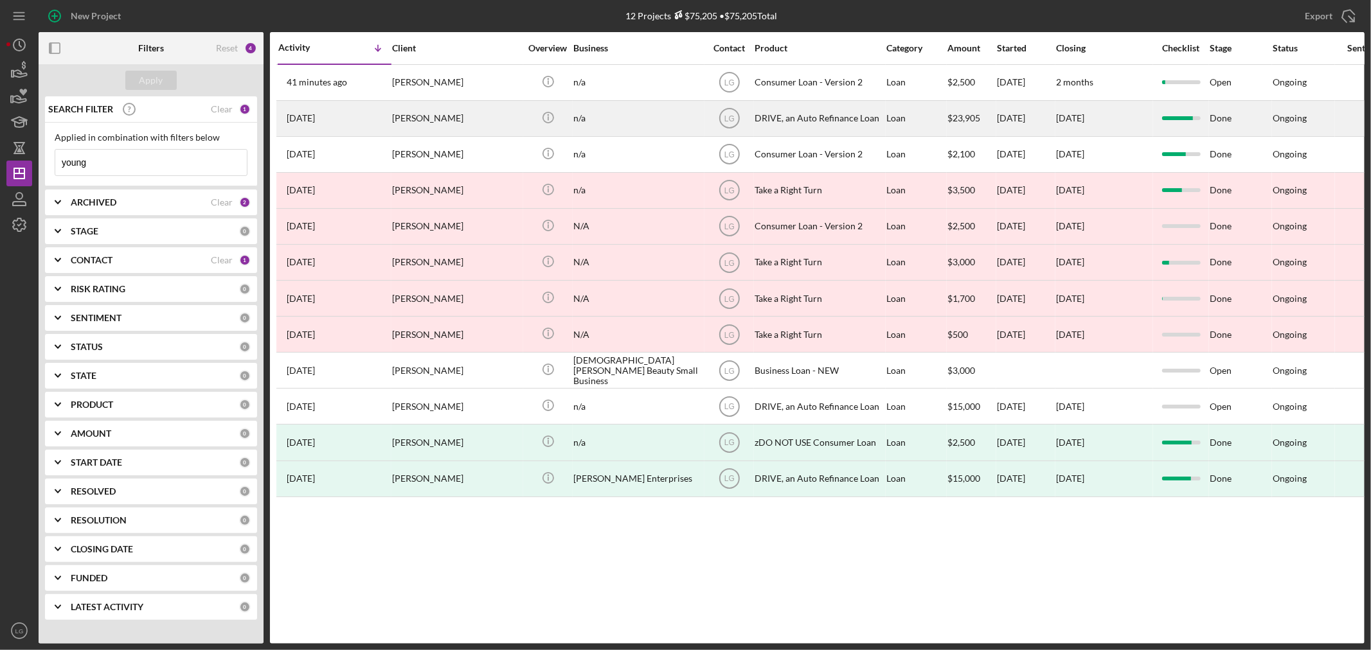
click at [477, 110] on div "[PERSON_NAME]" at bounding box center [456, 119] width 129 height 34
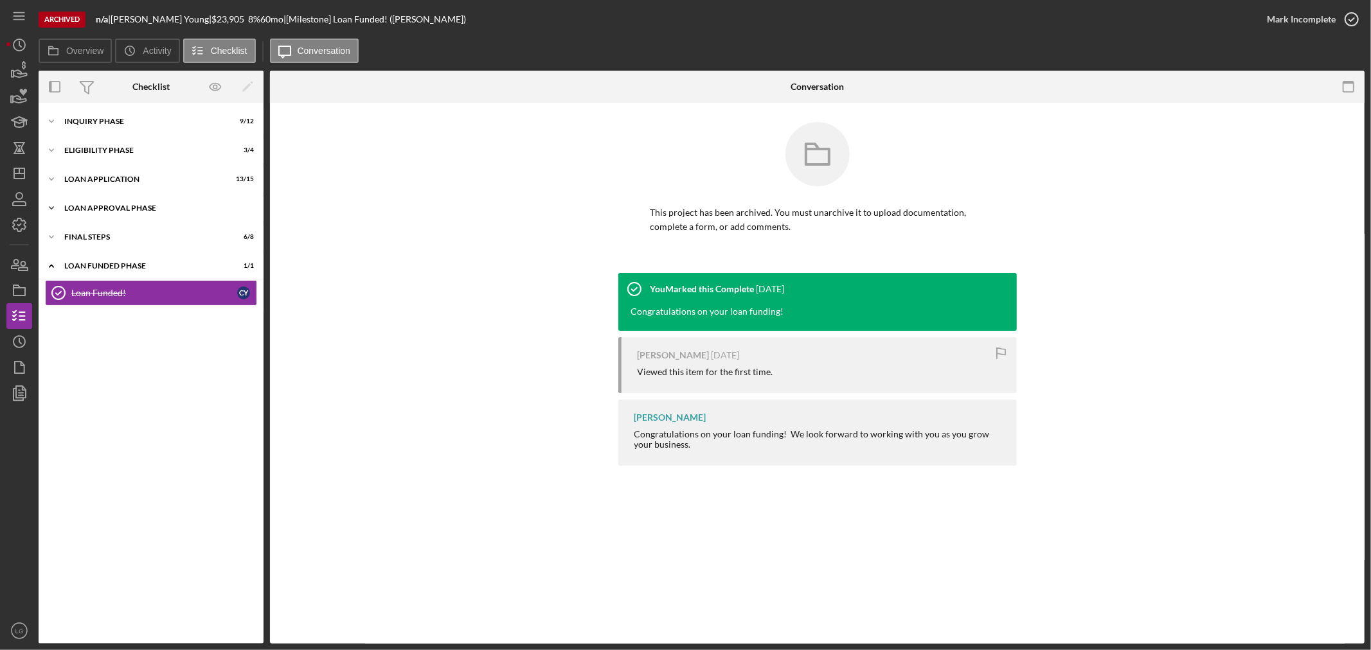
click at [158, 206] on div "Loan Approval Phase" at bounding box center [155, 208] width 183 height 8
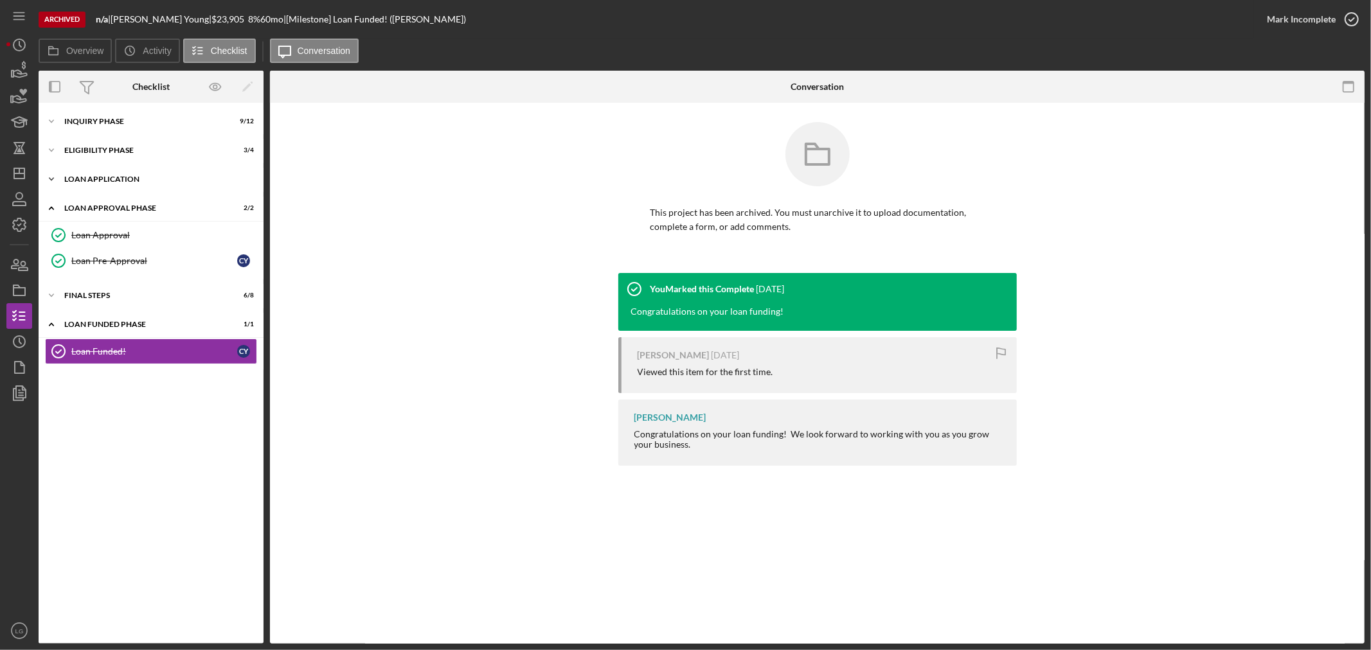
click at [168, 184] on div "Icon/Expander Loan Application 13 / 15" at bounding box center [151, 179] width 225 height 26
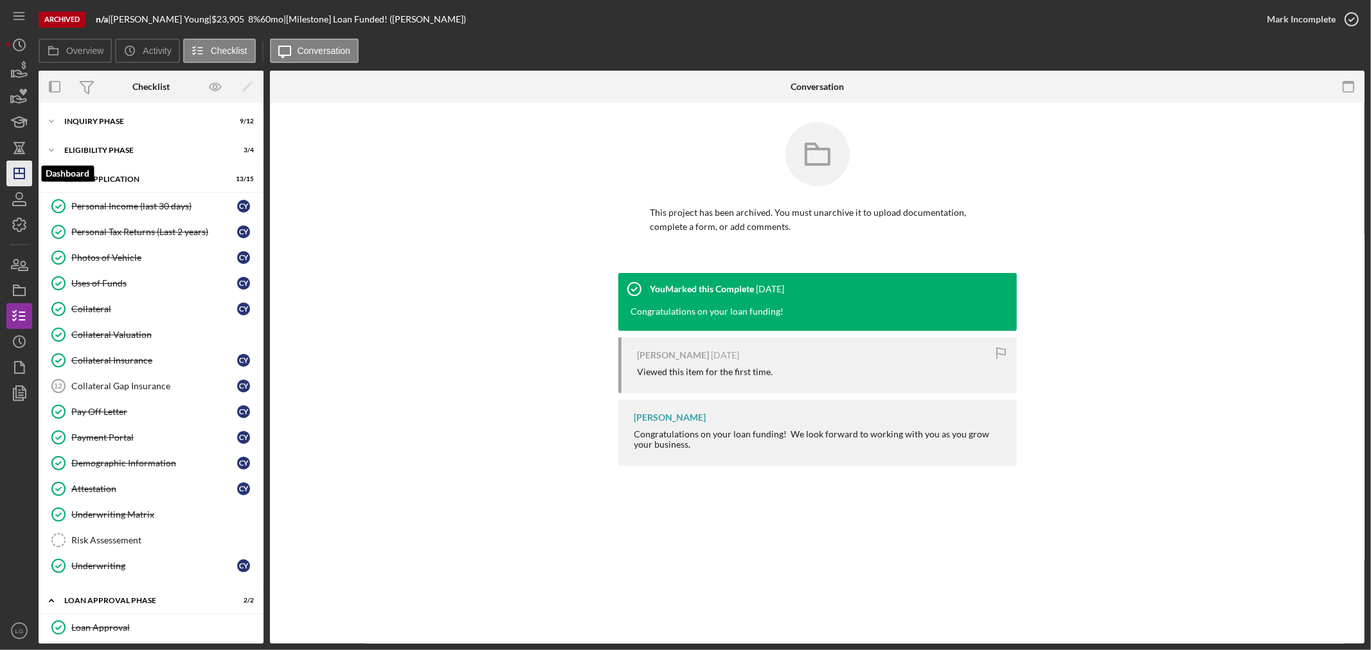
click at [17, 164] on icon "Icon/Dashboard" at bounding box center [19, 173] width 32 height 32
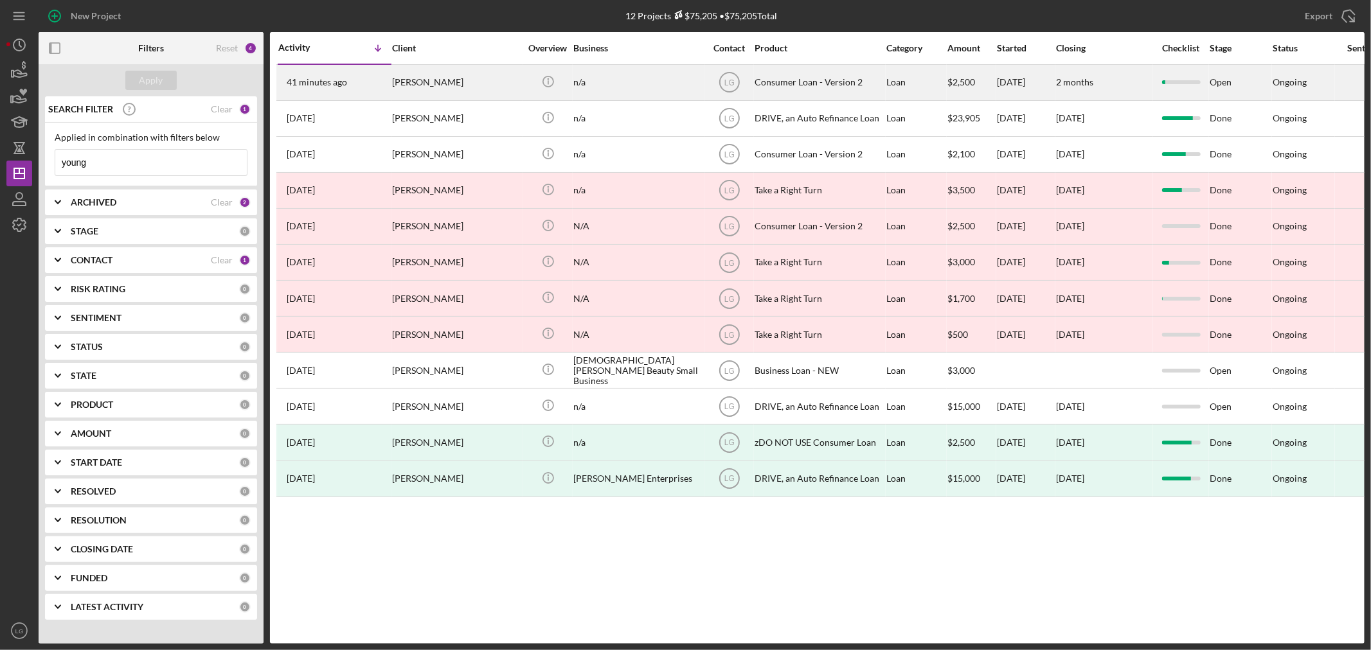
click at [450, 81] on div "[PERSON_NAME]" at bounding box center [456, 83] width 129 height 34
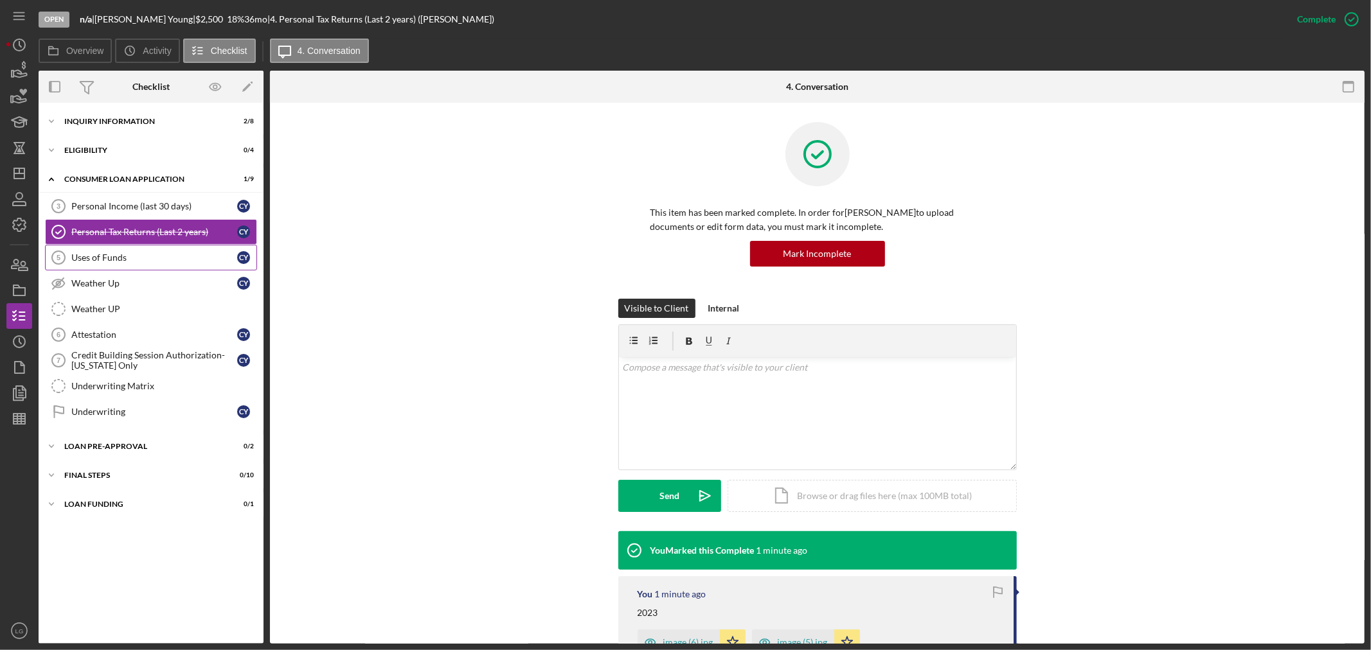
click at [139, 252] on link "Uses of Funds 5 Uses of Funds C Y" at bounding box center [151, 258] width 212 height 26
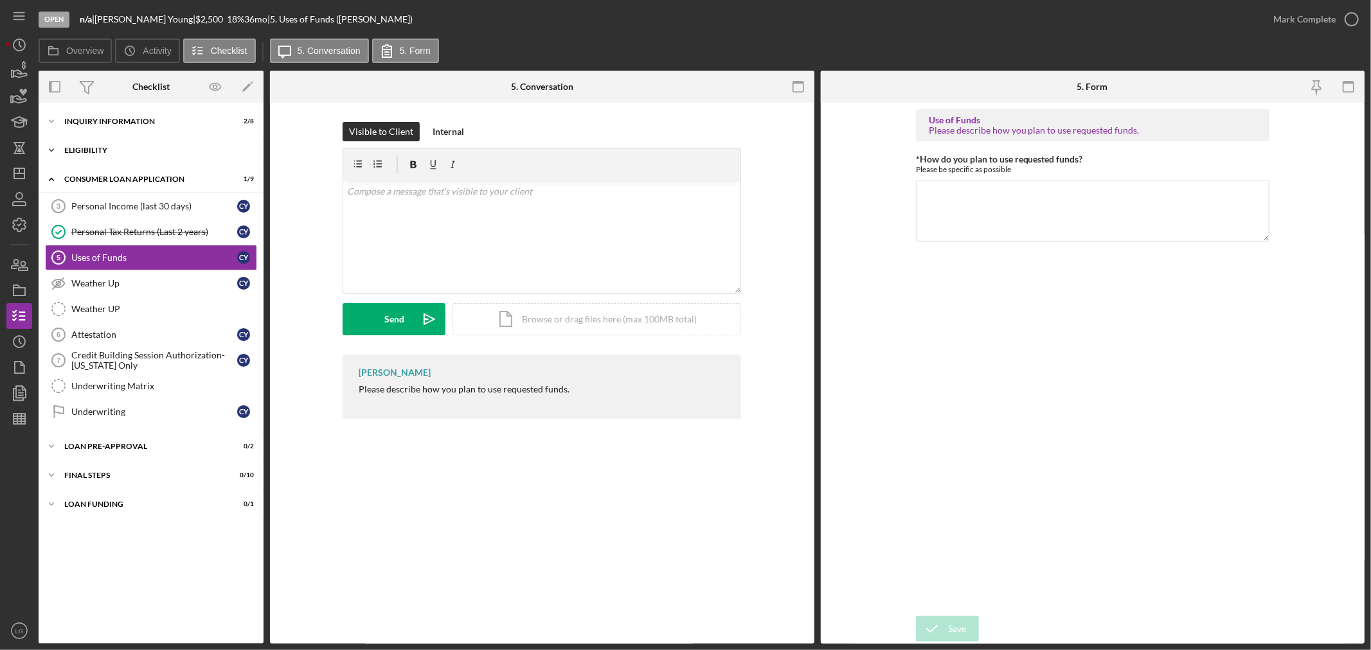
drag, startPoint x: 125, startPoint y: 145, endPoint x: 110, endPoint y: 150, distance: 15.6
click at [110, 150] on div "Icon/Expander Eligibility 0 / 4" at bounding box center [151, 151] width 225 height 26
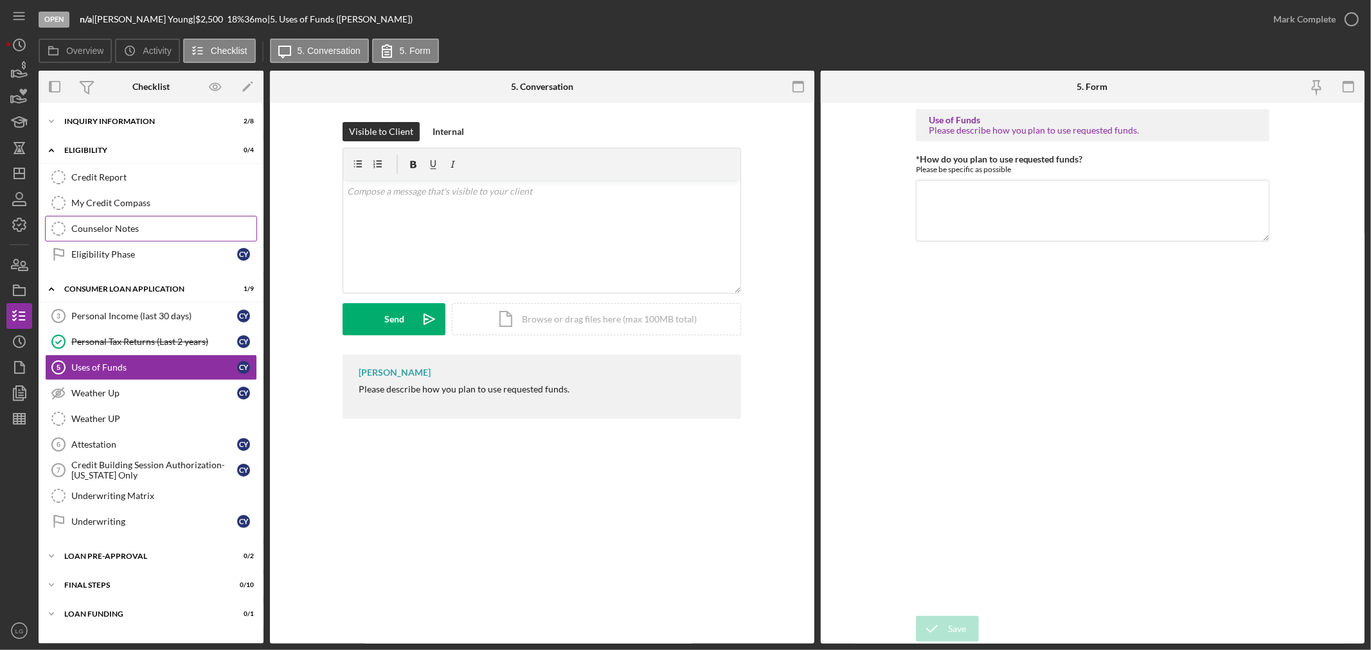
click at [117, 222] on link "Counselor Notes Counselor Notes" at bounding box center [151, 229] width 212 height 26
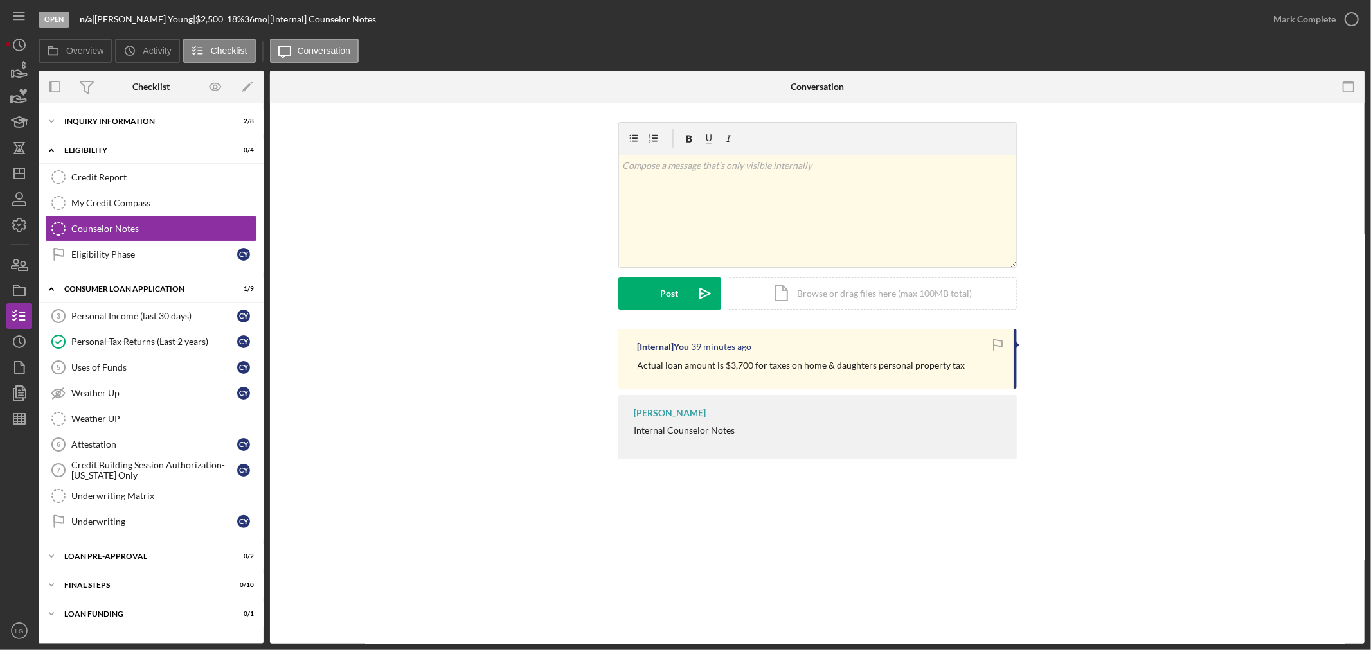
click at [766, 365] on p "Actual loan amount is $3,700 for taxes on home & daughters personal property tax" at bounding box center [801, 366] width 328 height 14
copy div "Actual loan amount is $3,700 for taxes on home & daughters personal property tax"
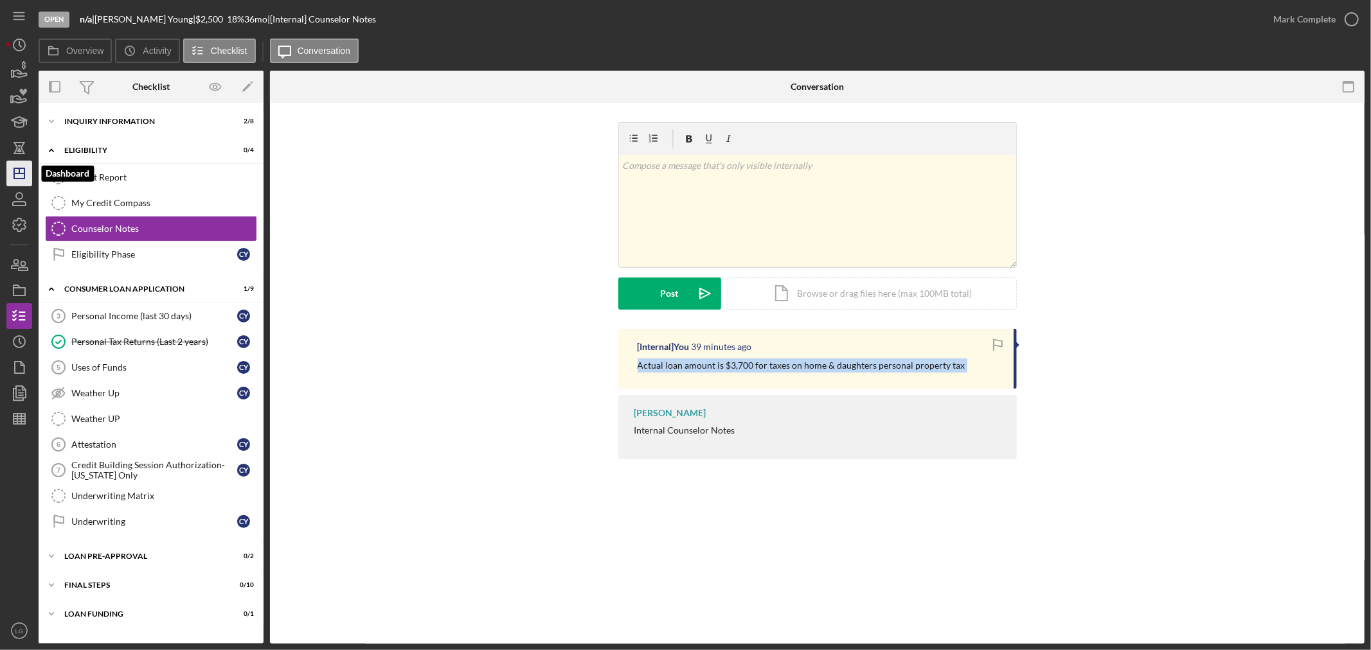
click at [24, 178] on polygon "button" at bounding box center [19, 173] width 10 height 10
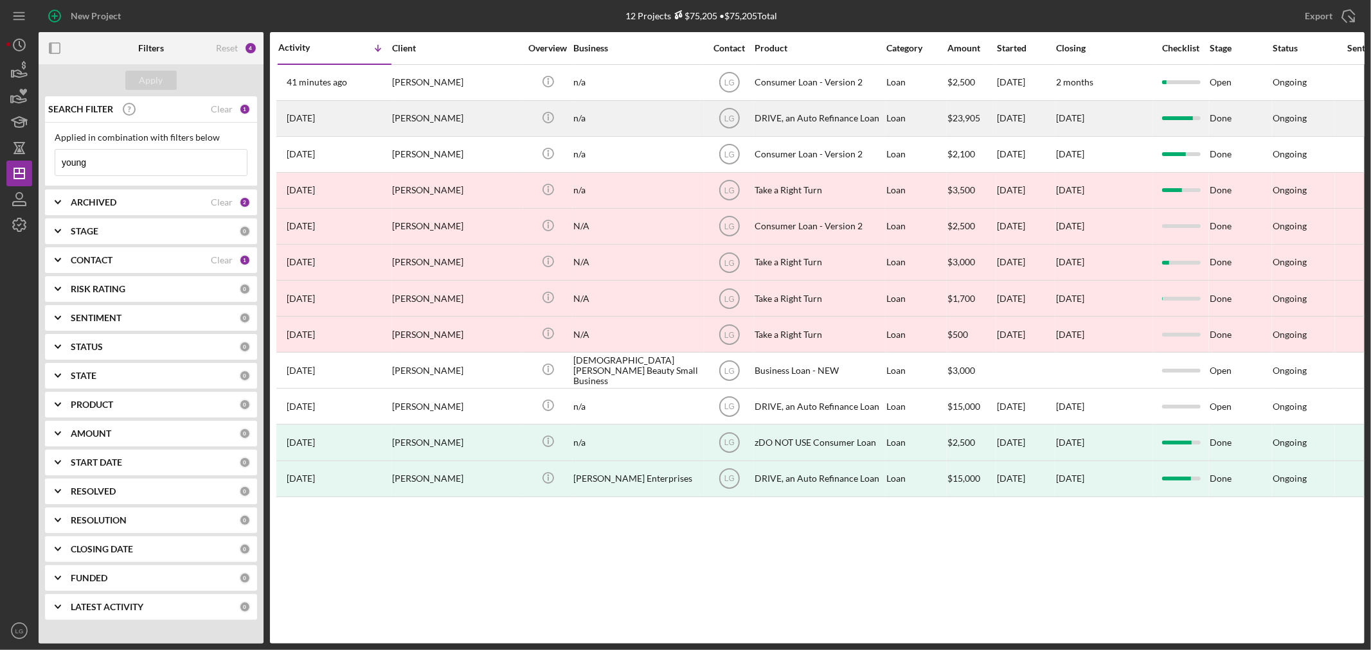
click at [362, 102] on div "1 month ago Cassaundra Young" at bounding box center [334, 119] width 112 height 34
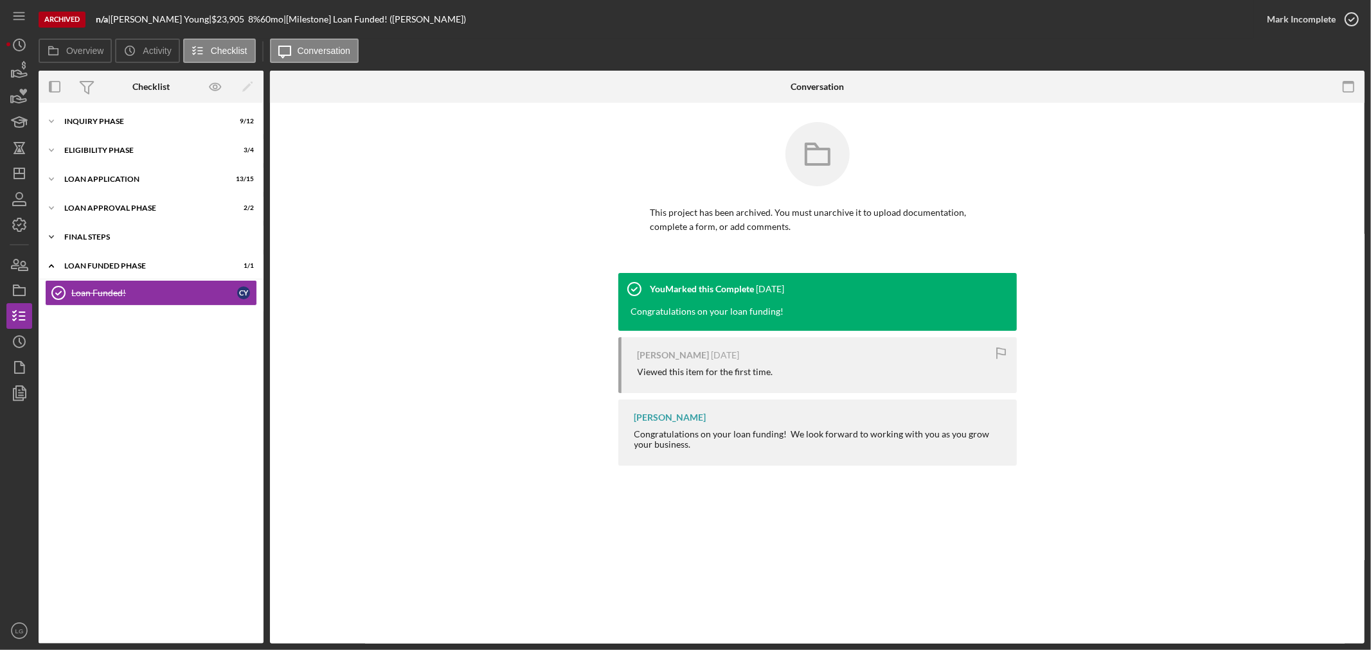
click at [65, 230] on div "Icon/Expander FINAL STEPS 6 / 8" at bounding box center [151, 237] width 225 height 26
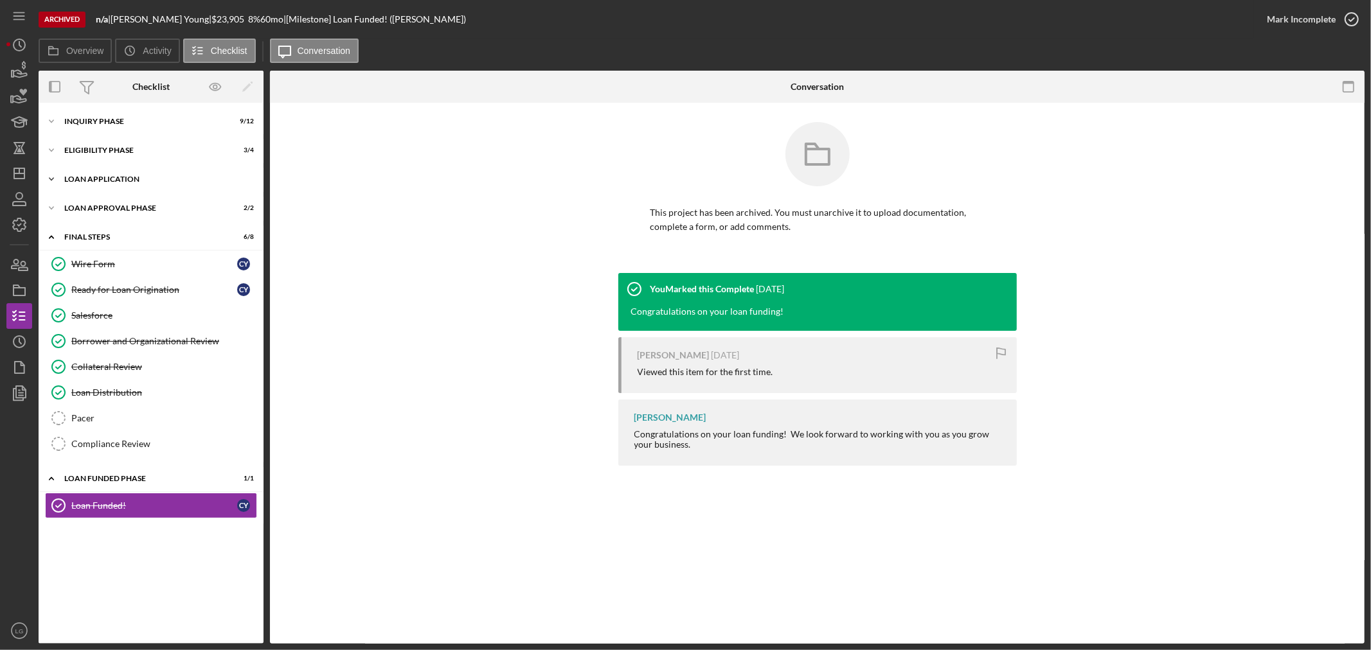
click at [112, 181] on div "Loan Application" at bounding box center [155, 179] width 183 height 8
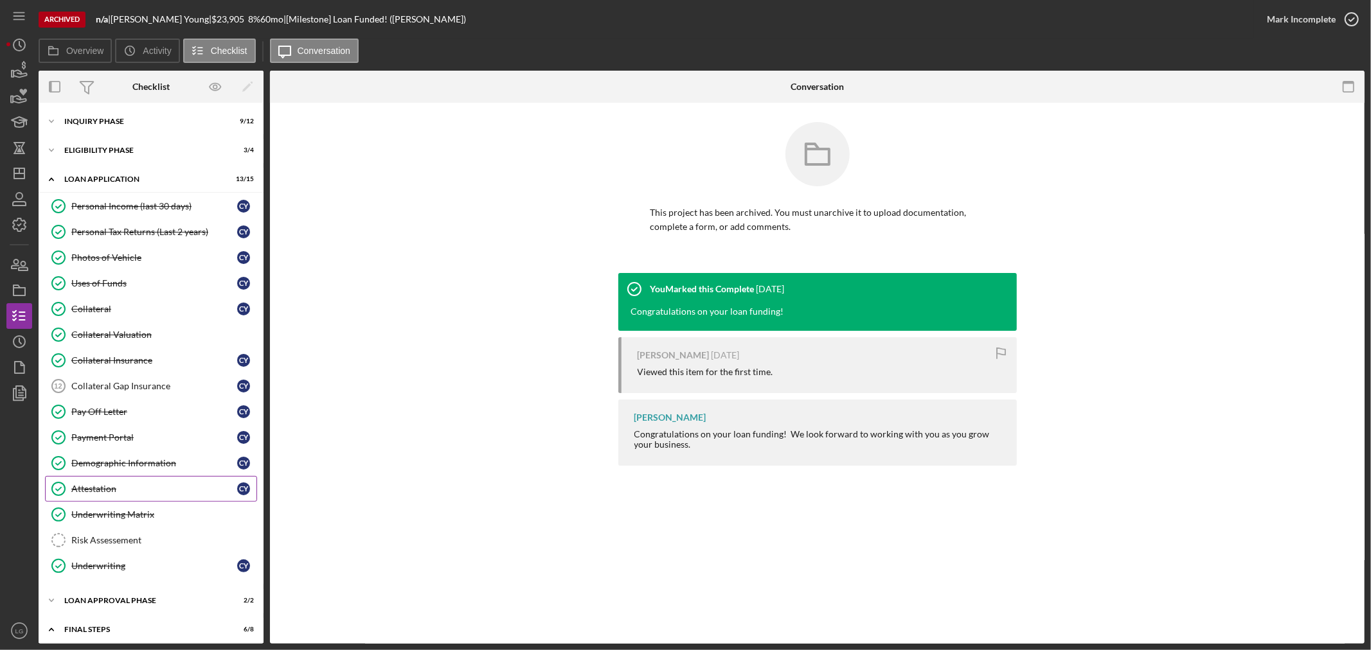
click at [136, 501] on link "Attestation Attestation C Y" at bounding box center [151, 489] width 212 height 26
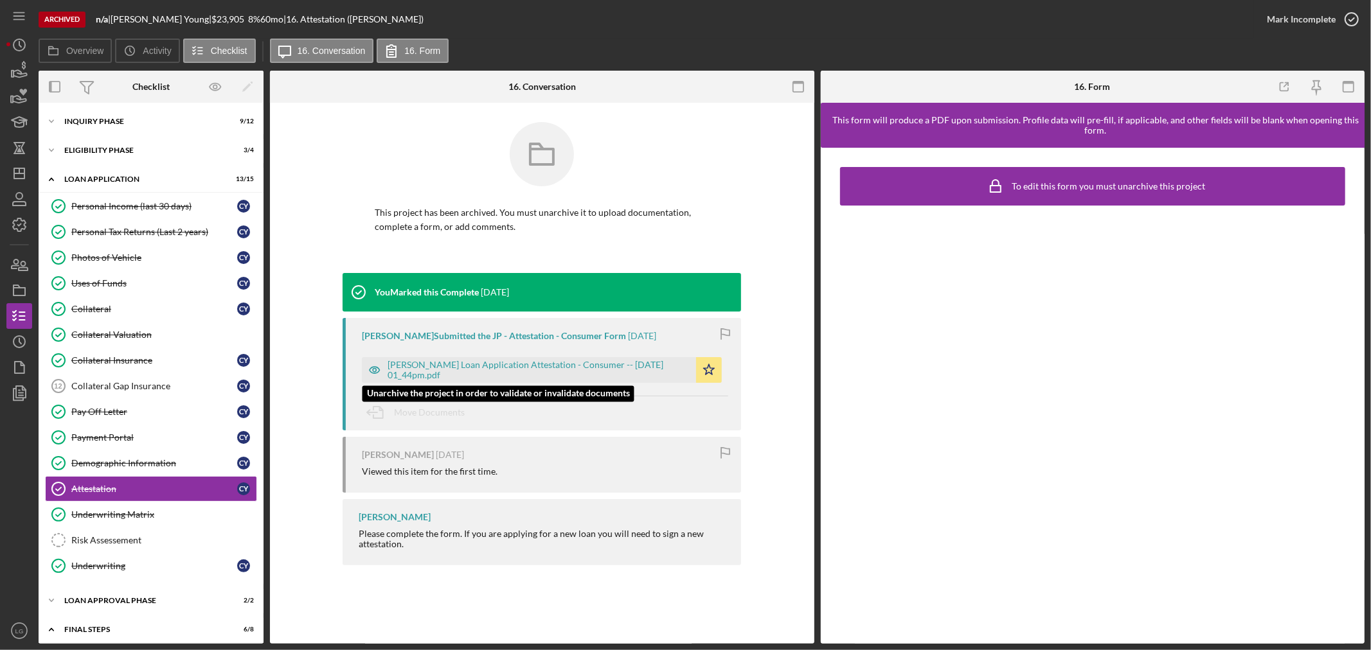
click at [496, 377] on div "Justine Petersen Loan Application Attestation - Consumer -- 2025-07-30 01_44pm.…" at bounding box center [538, 370] width 302 height 21
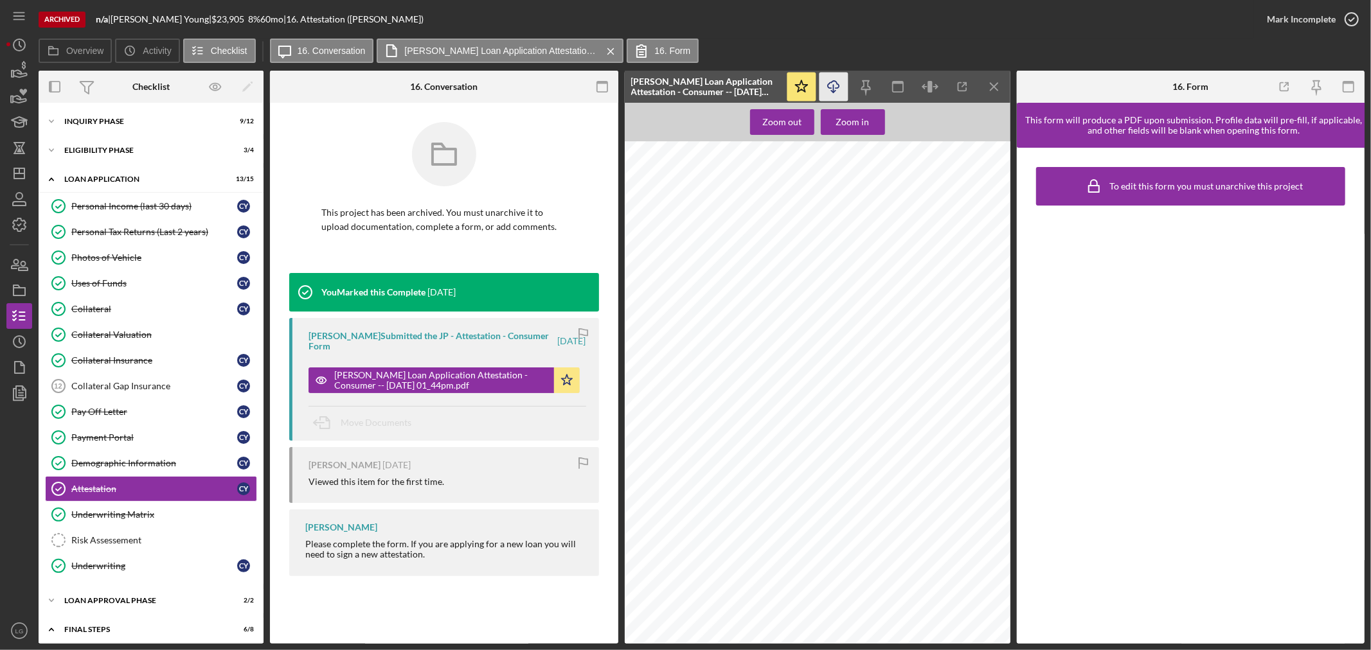
click at [833, 91] on icon "Icon/Download" at bounding box center [833, 87] width 29 height 29
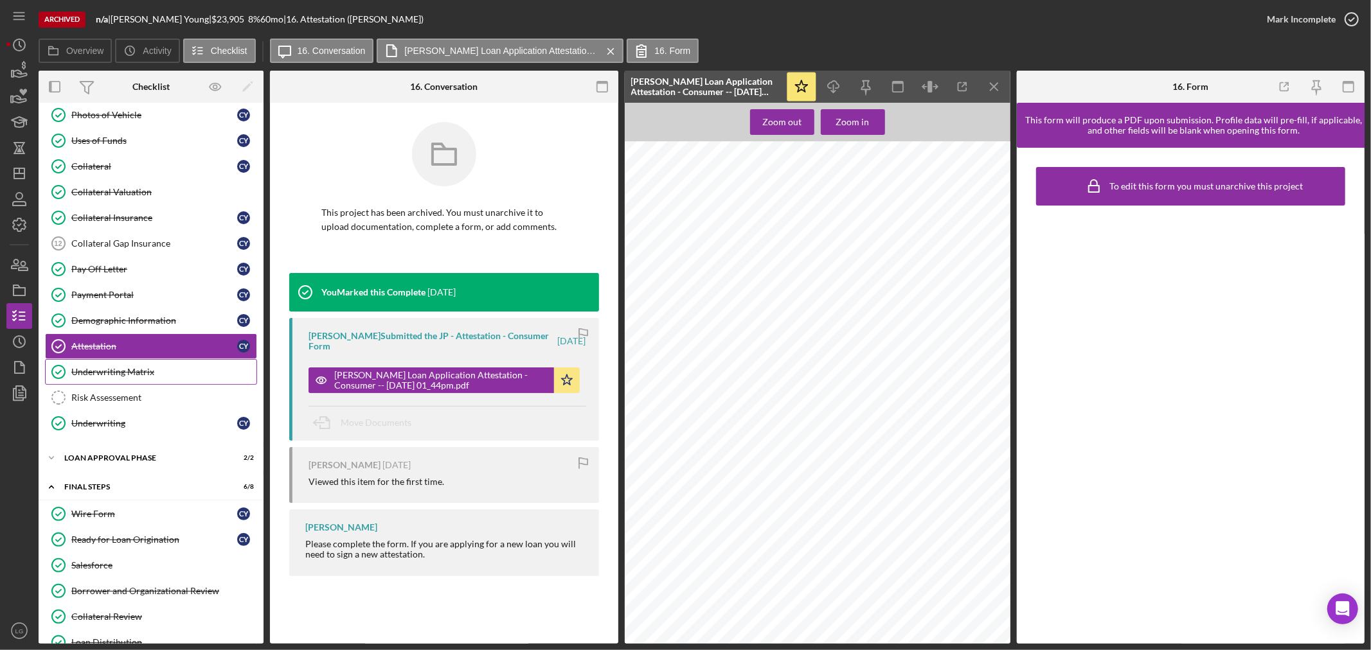
click at [127, 377] on div "Underwriting Matrix" at bounding box center [163, 372] width 185 height 10
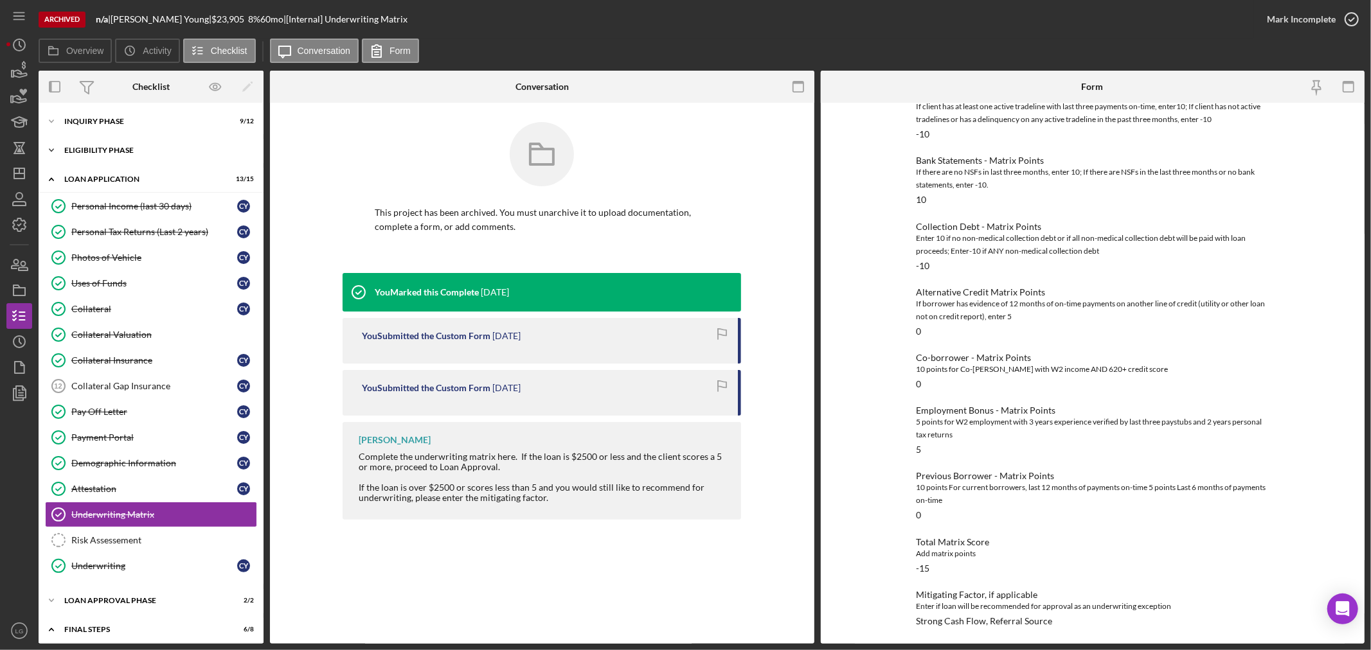
click at [108, 152] on div "Eligibility Phase" at bounding box center [155, 150] width 183 height 8
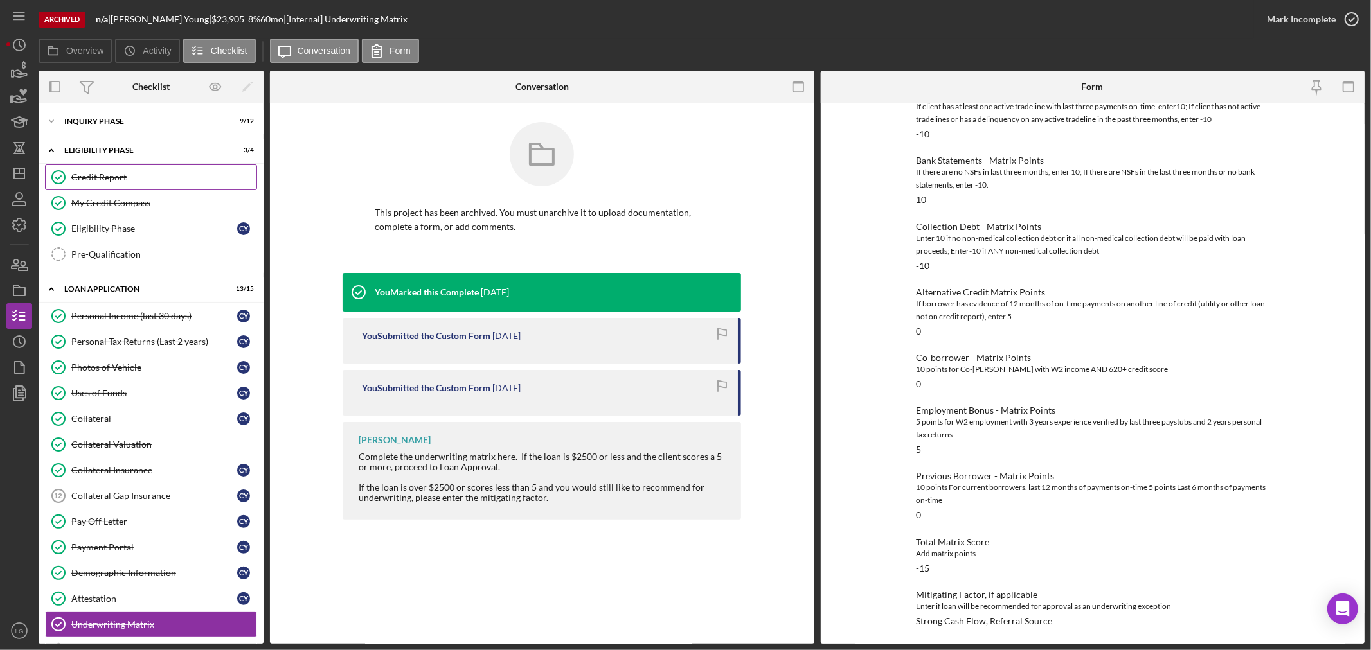
click at [103, 179] on div "Credit Report" at bounding box center [163, 177] width 185 height 10
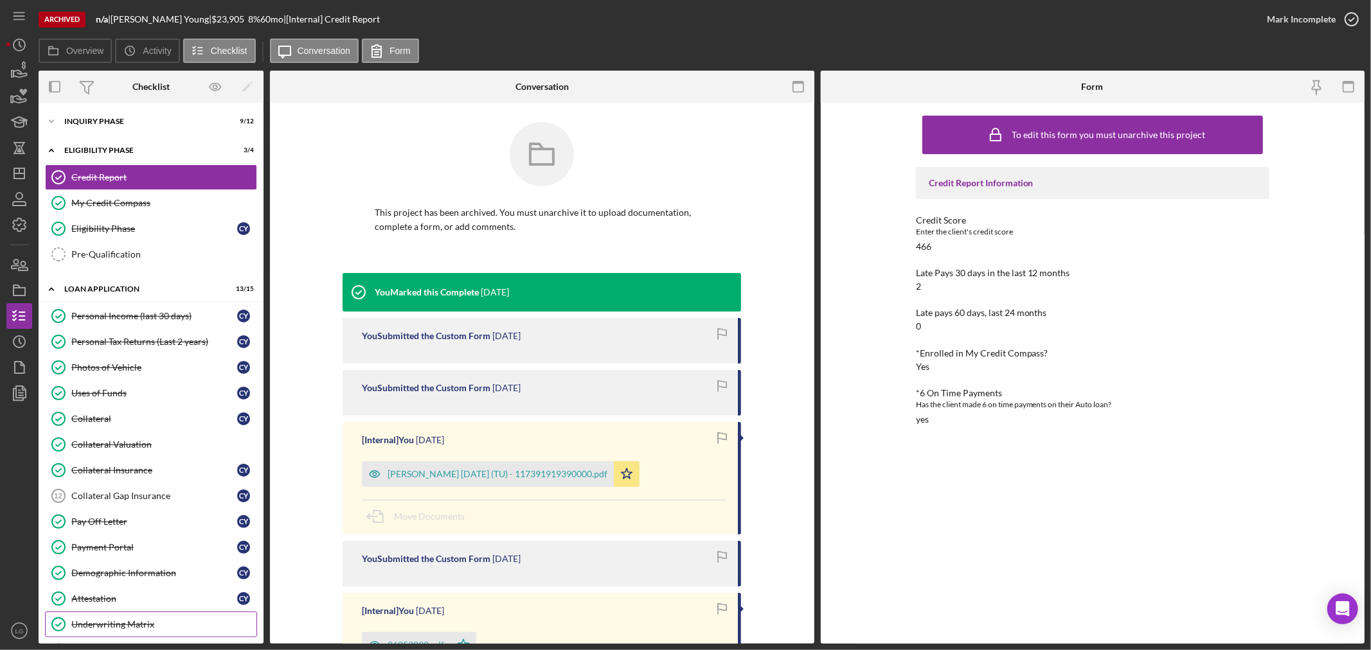
scroll to position [143, 0]
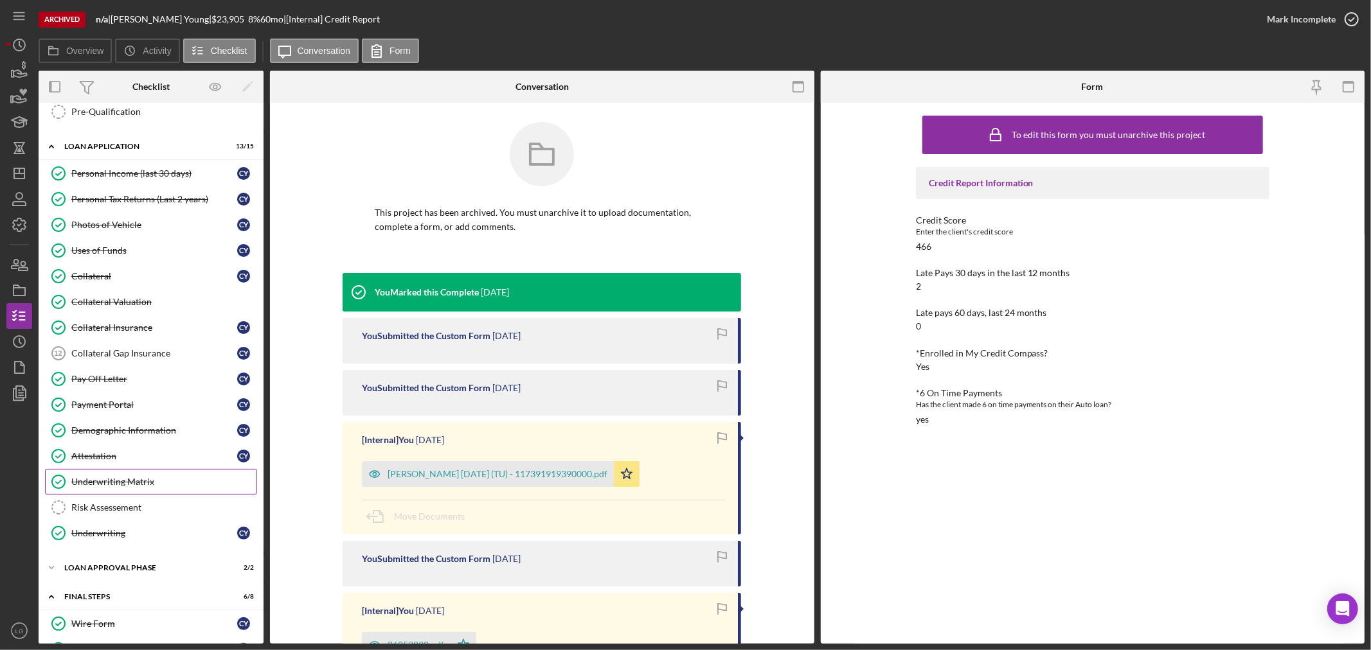
click at [87, 487] on div "Underwriting Matrix" at bounding box center [163, 482] width 185 height 10
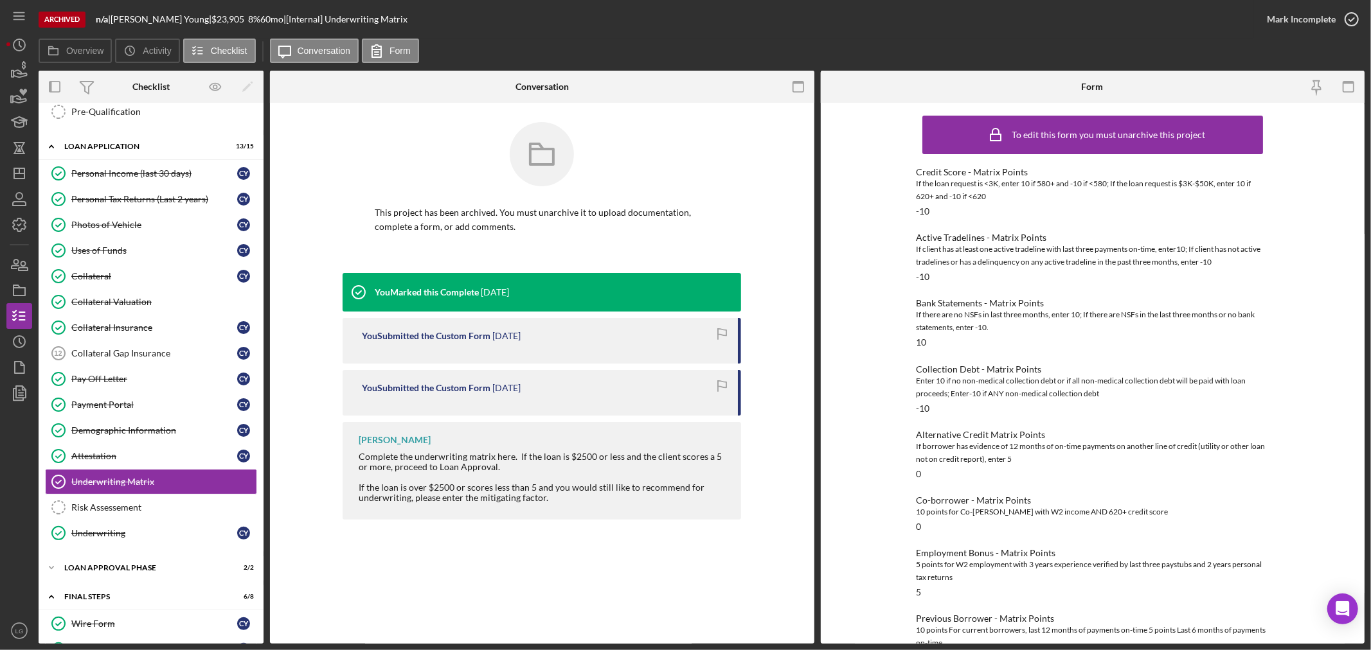
click at [921, 214] on div "-10" at bounding box center [922, 211] width 13 height 10
click at [923, 213] on div "-10" at bounding box center [922, 211] width 13 height 10
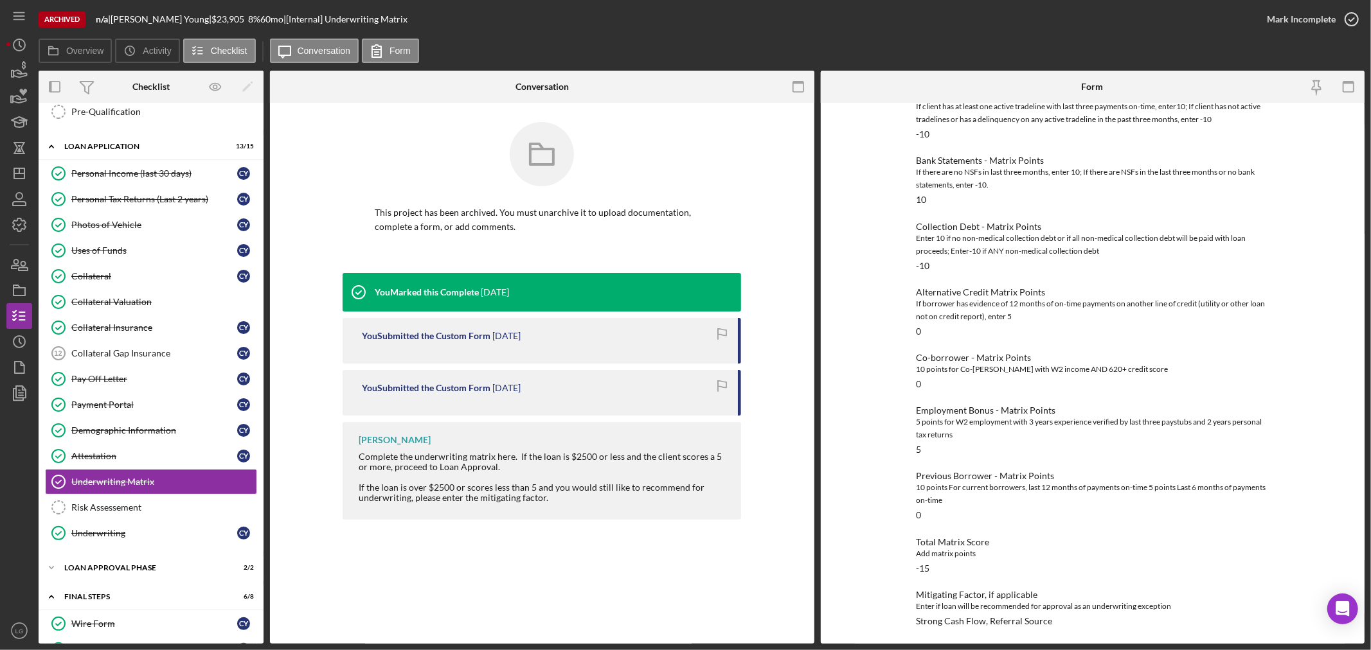
scroll to position [144, 0]
click at [143, 604] on div "Icon/Expander FINAL STEPS 6 / 8" at bounding box center [151, 597] width 225 height 26
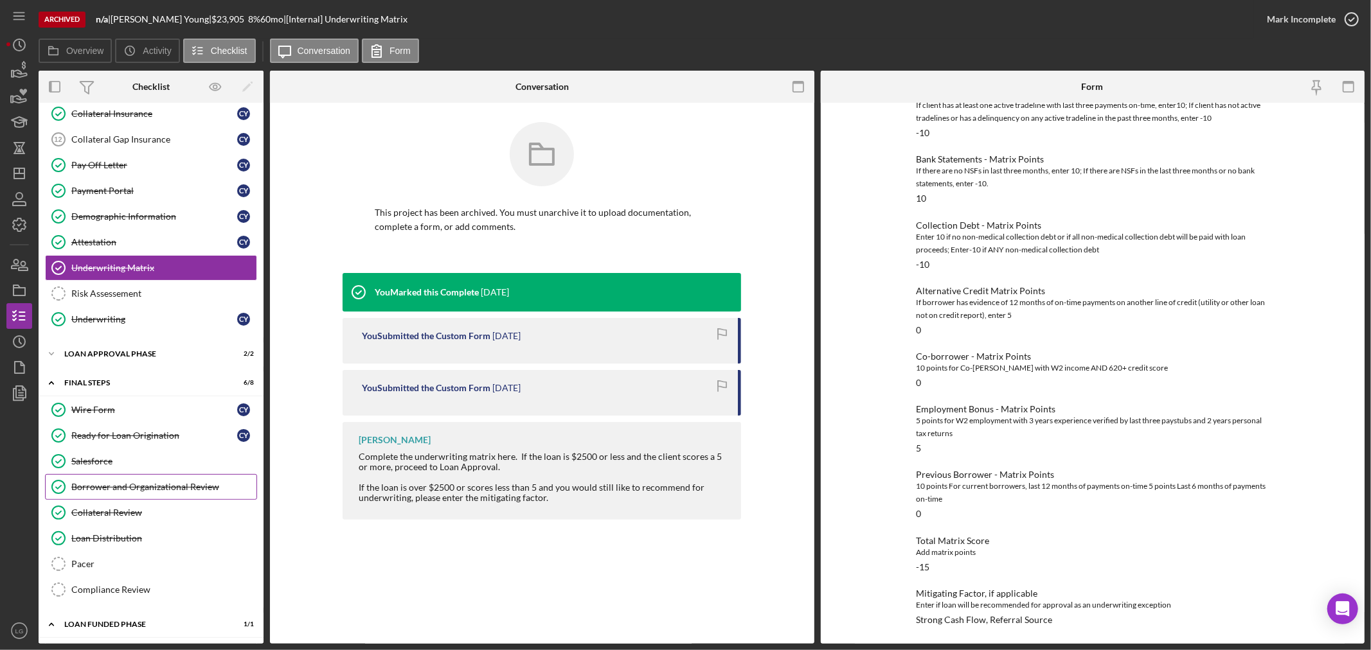
click at [146, 484] on div "Borrower and Organizational Review" at bounding box center [163, 487] width 185 height 10
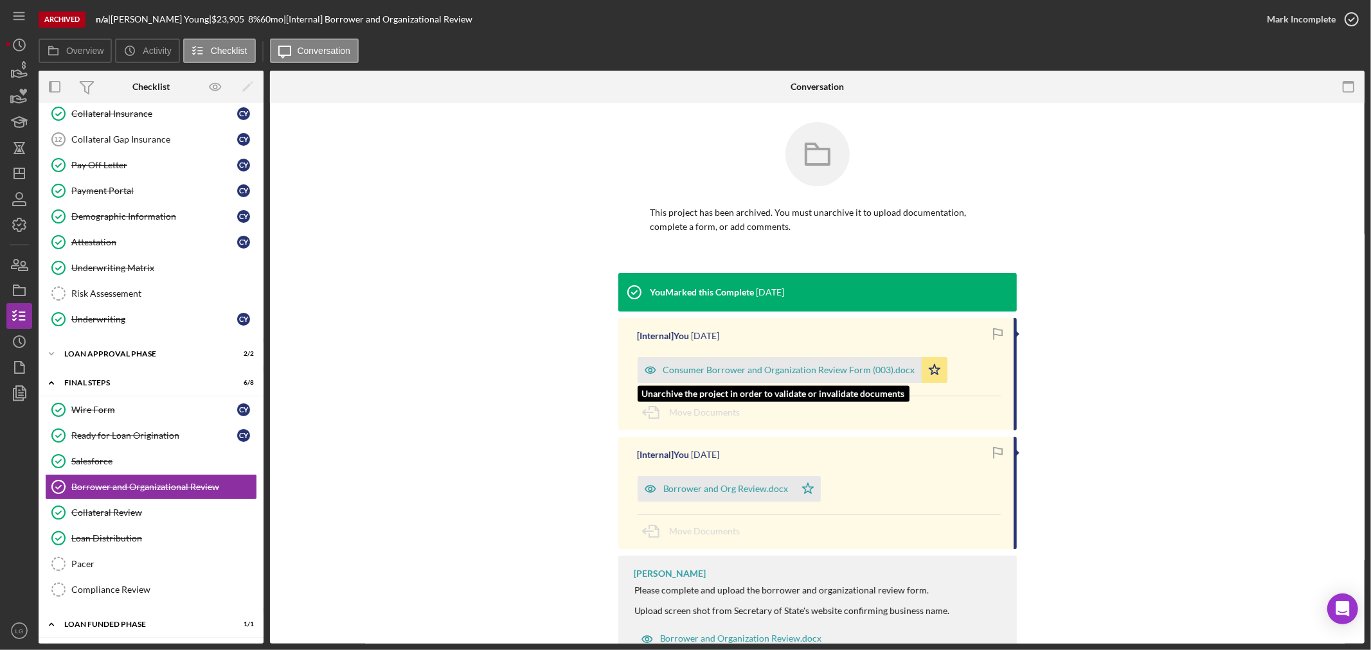
click at [716, 380] on div "Consumer Borrower and Organization Review Form (003).docx" at bounding box center [779, 370] width 284 height 26
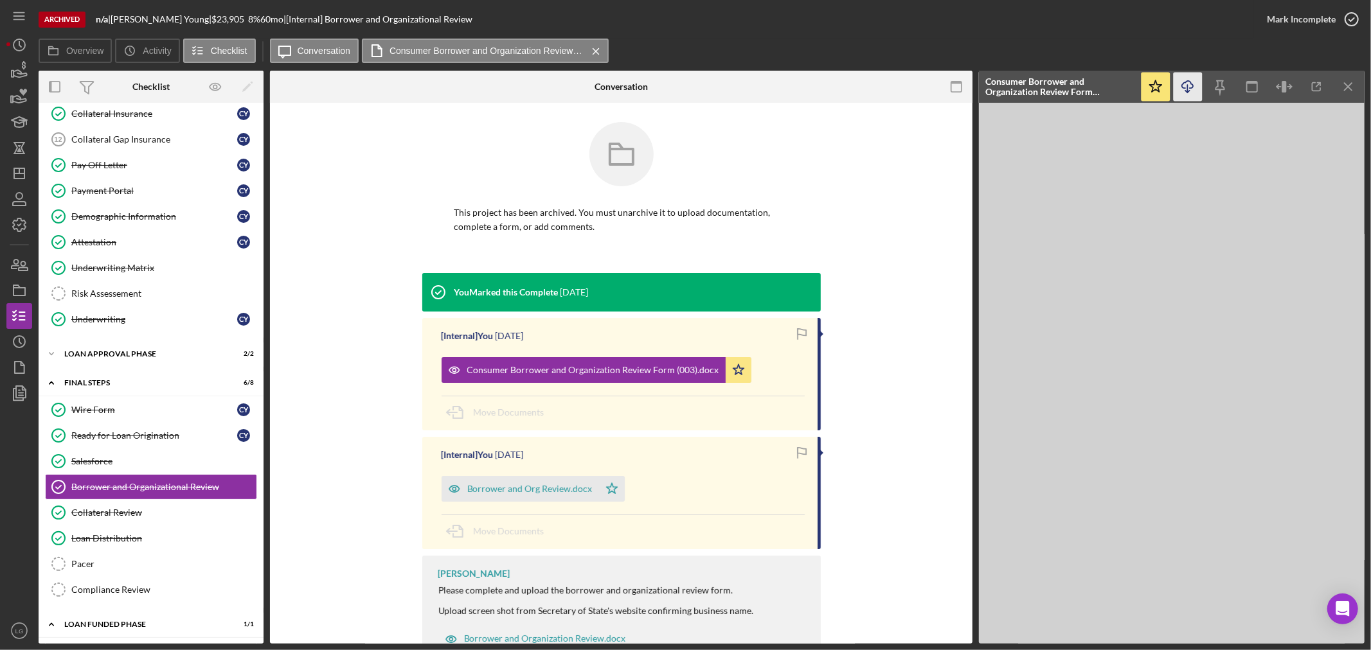
click at [1179, 85] on icon "Icon/Download" at bounding box center [1187, 87] width 29 height 29
click at [154, 362] on div "Icon/Expander Loan Approval Phase 2 / 2" at bounding box center [151, 354] width 225 height 26
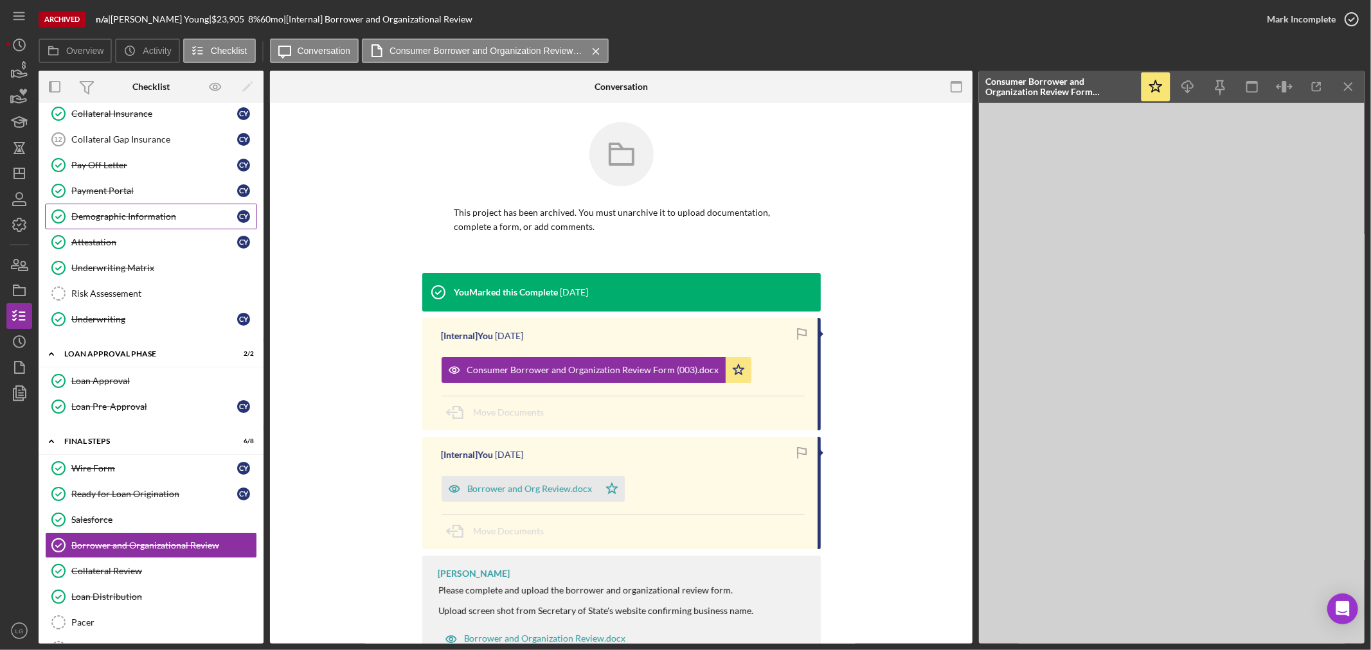
click at [146, 221] on div "Demographic Information" at bounding box center [154, 216] width 166 height 10
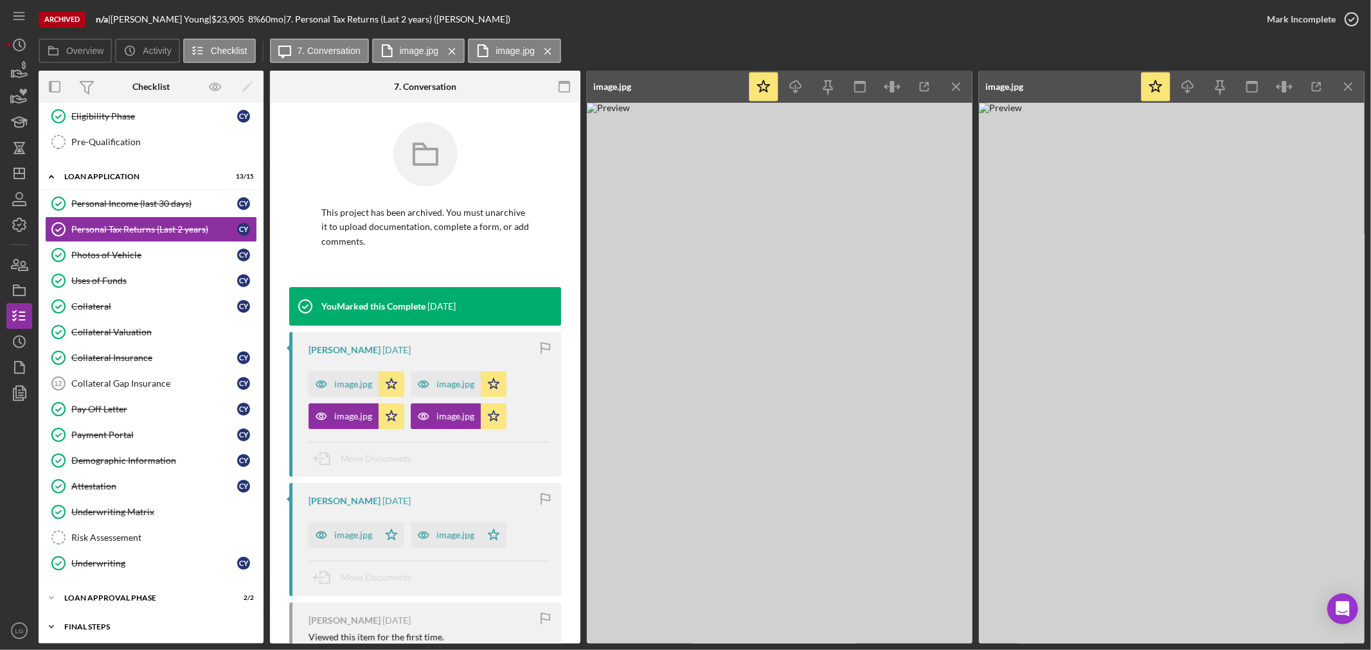
scroll to position [497, 0]
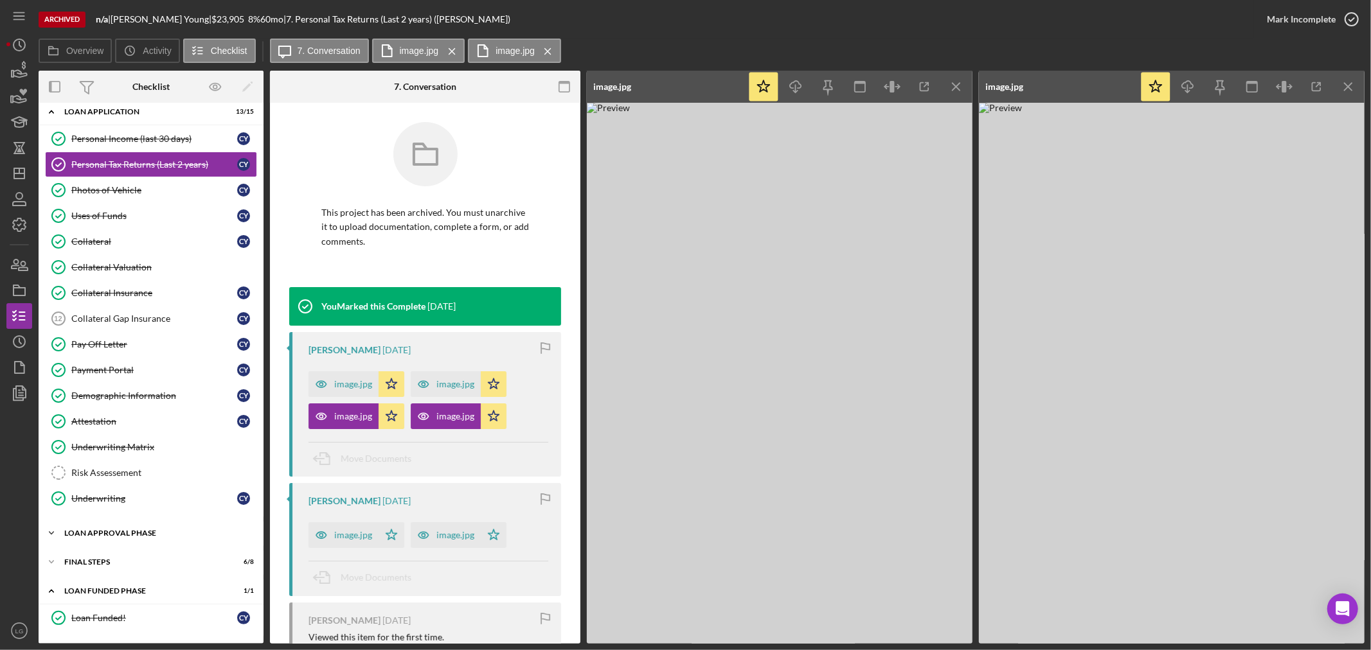
click at [142, 530] on div "Loan Approval Phase" at bounding box center [155, 533] width 183 height 8
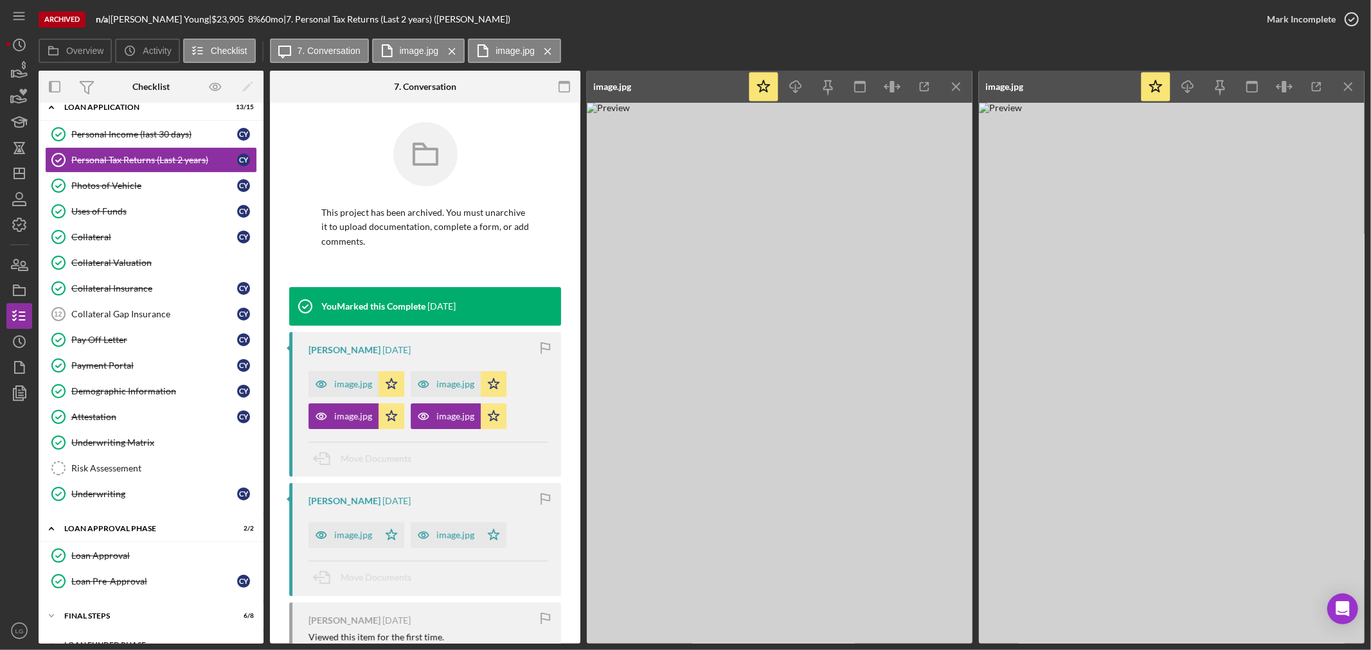
scroll to position [556, 0]
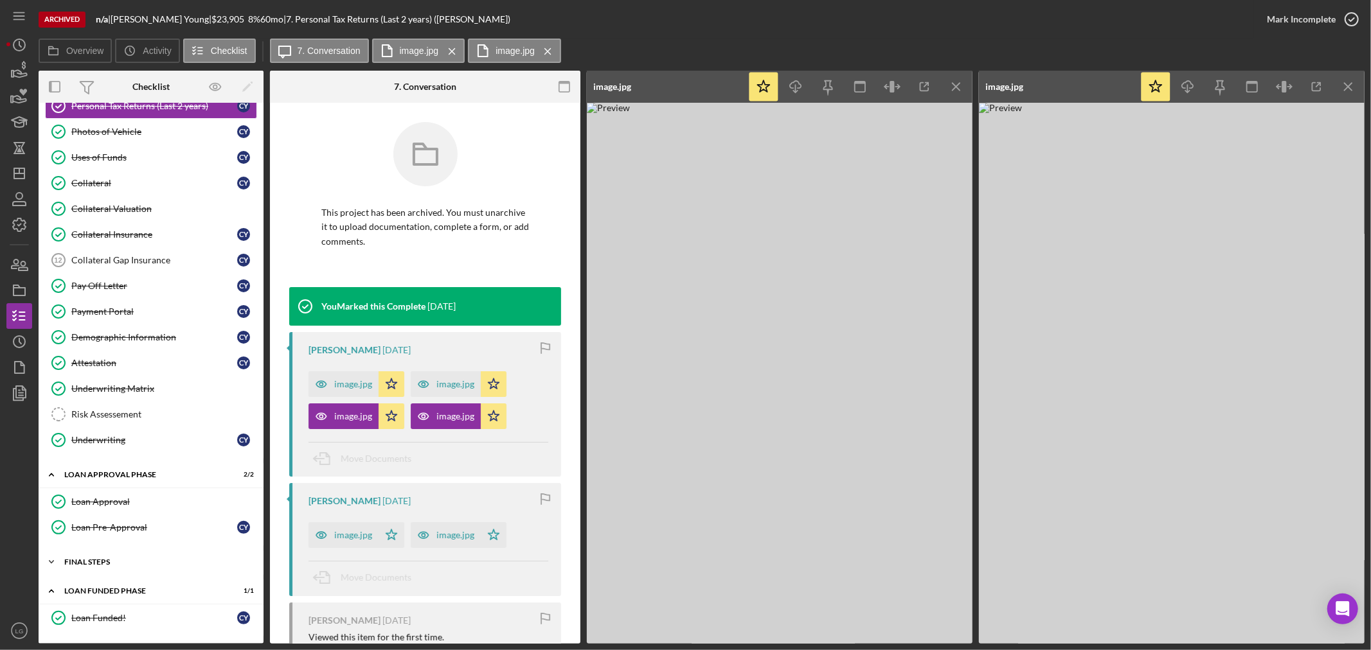
drag, startPoint x: 127, startPoint y: 567, endPoint x: 116, endPoint y: 570, distance: 11.4
click at [127, 567] on div "Icon/Expander FINAL STEPS 6 / 8" at bounding box center [151, 562] width 225 height 26
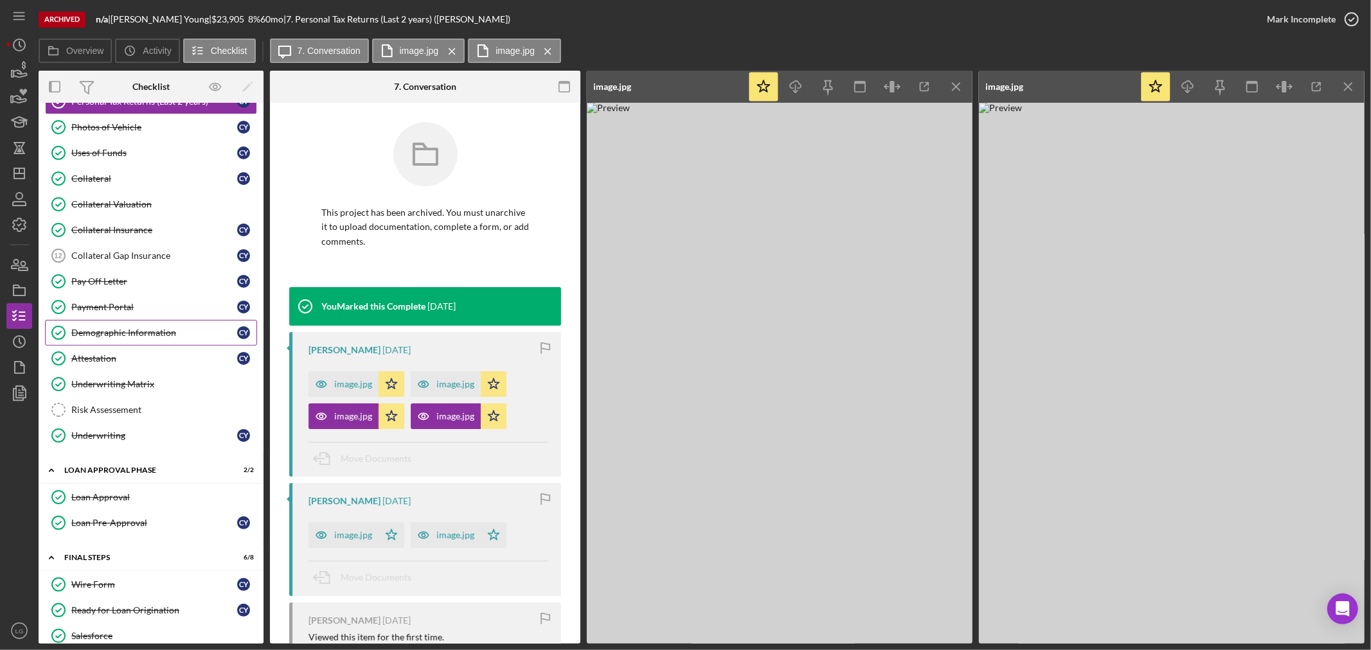
scroll to position [413, 0]
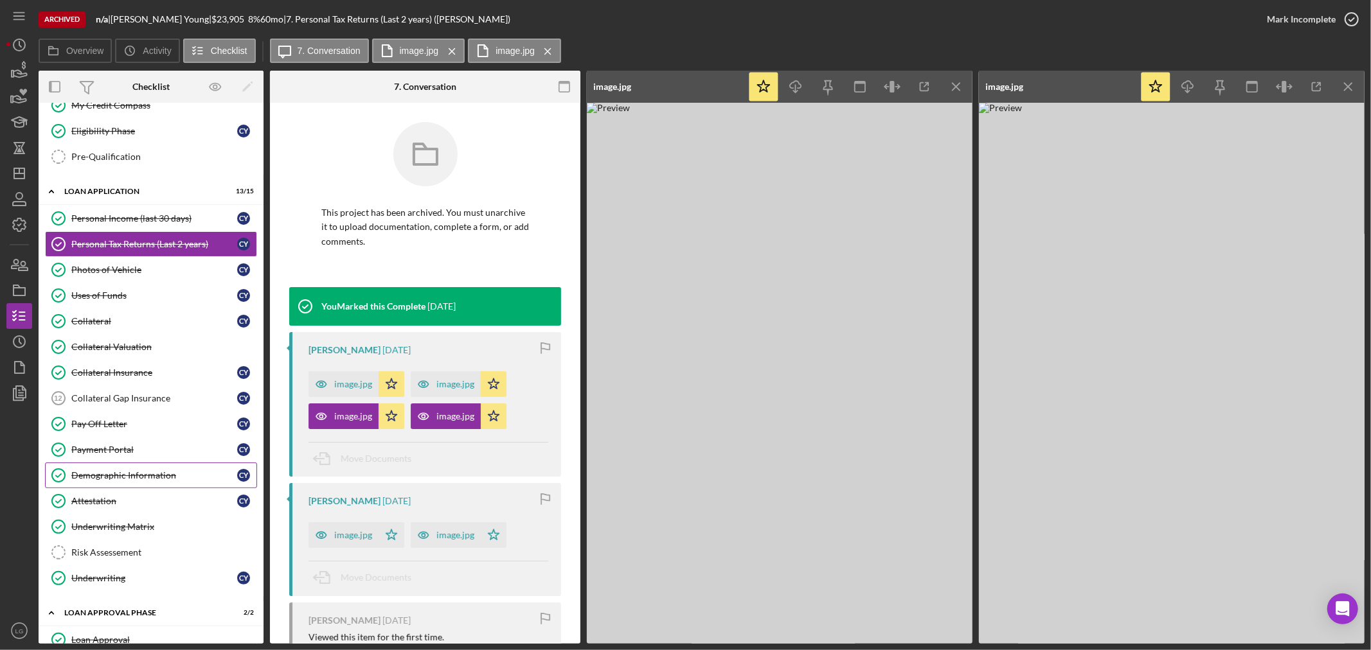
click at [175, 481] on div "Demographic Information" at bounding box center [154, 475] width 166 height 10
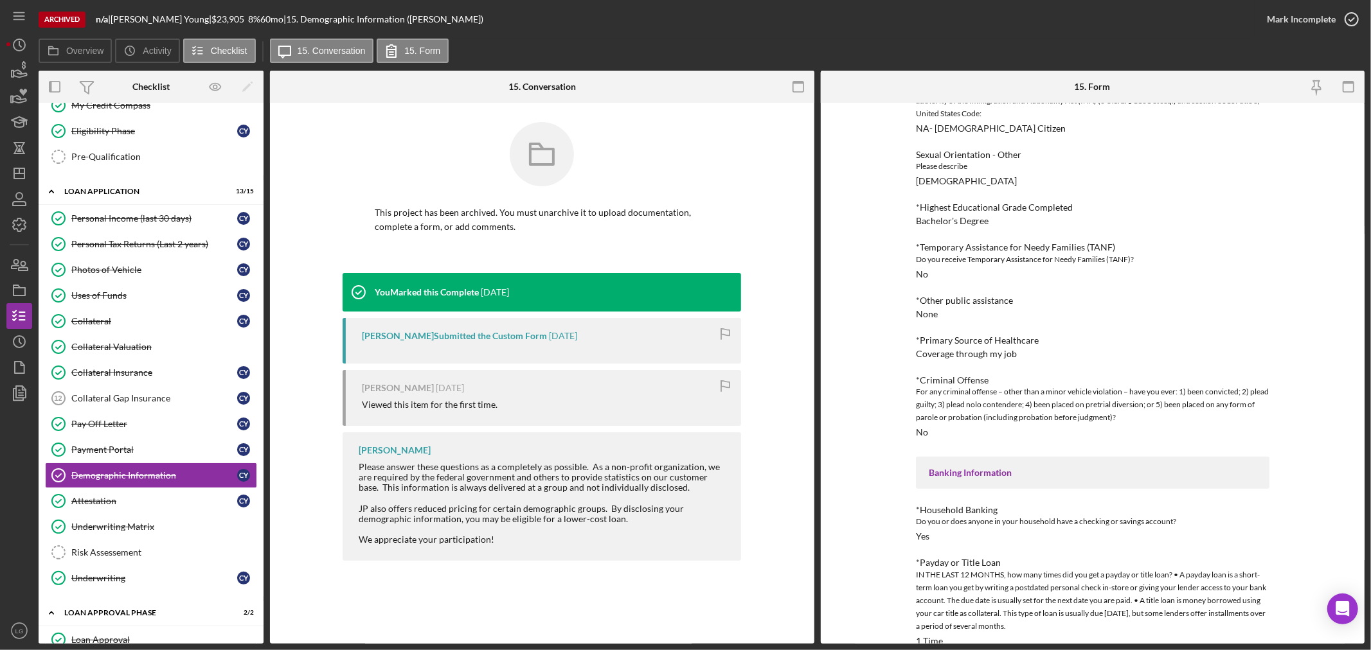
scroll to position [998, 0]
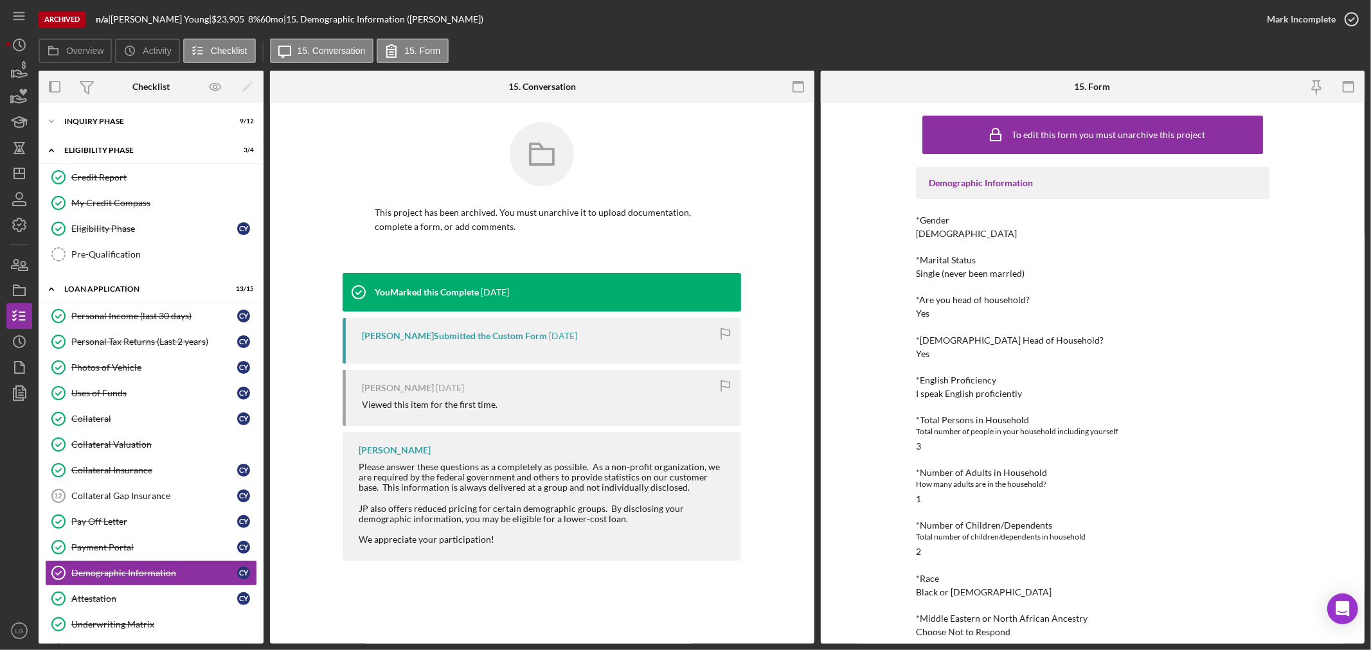
scroll to position [357, 0]
